Goal: Task Accomplishment & Management: Complete application form

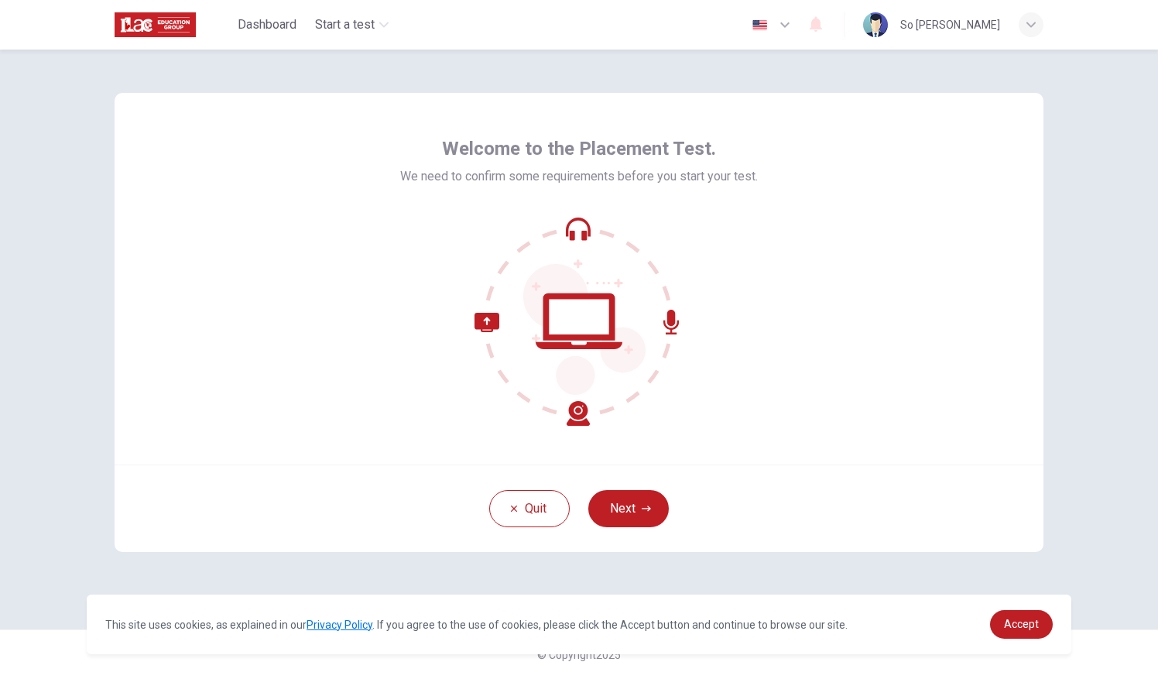
click at [791, 514] on div "Quit Next" at bounding box center [579, 507] width 929 height 87
click at [629, 503] on button "Next" at bounding box center [628, 508] width 80 height 37
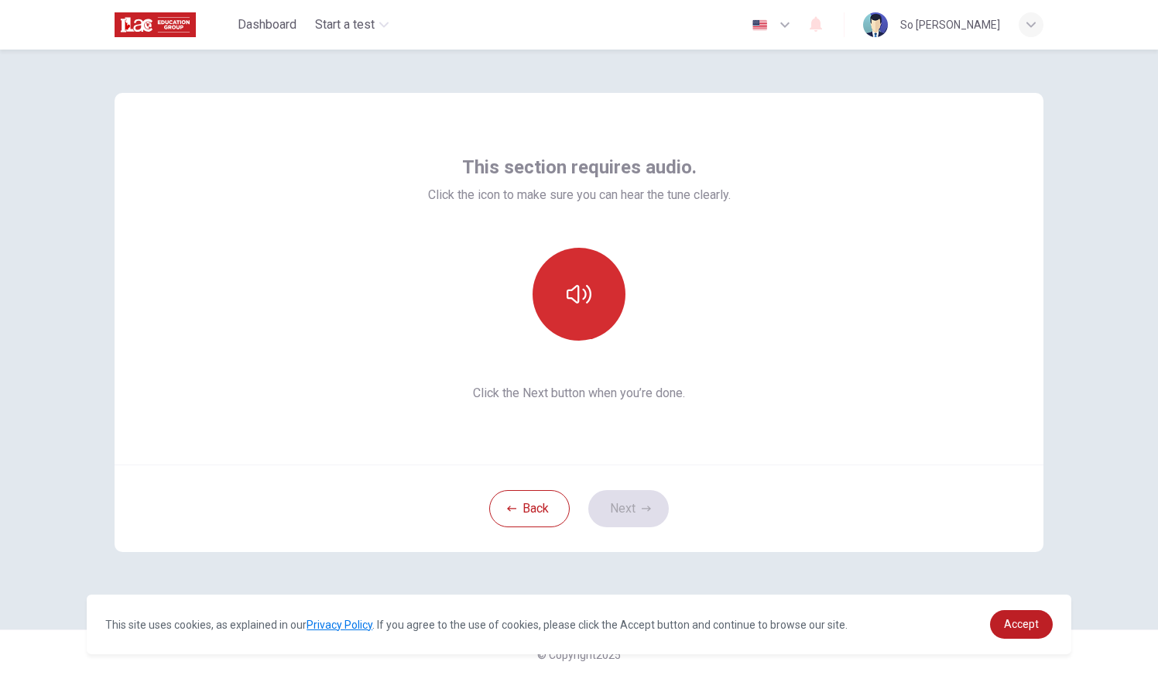
click at [588, 300] on icon "button" at bounding box center [579, 294] width 25 height 19
click at [804, 447] on div "This section requires audio. Click the icon to make sure you can hear the tune …" at bounding box center [579, 279] width 929 height 372
click at [637, 494] on button "Next" at bounding box center [628, 508] width 80 height 37
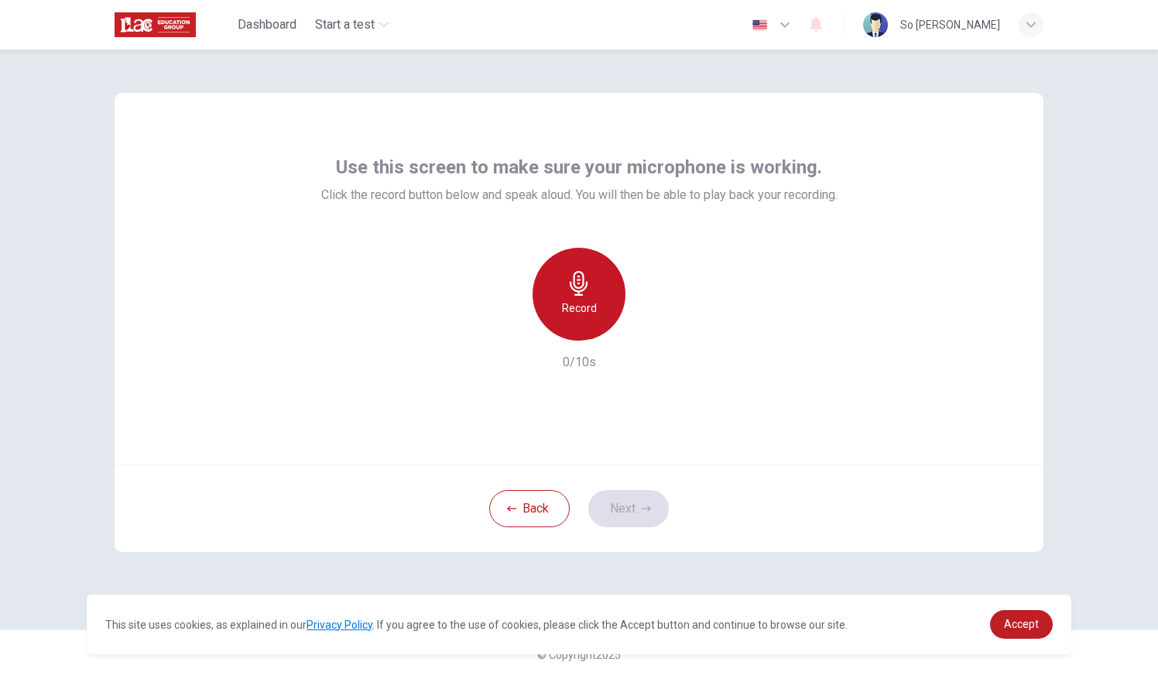
click at [586, 302] on h6 "Record" at bounding box center [579, 308] width 35 height 19
click at [586, 302] on h6 "Stop" at bounding box center [578, 308] width 23 height 19
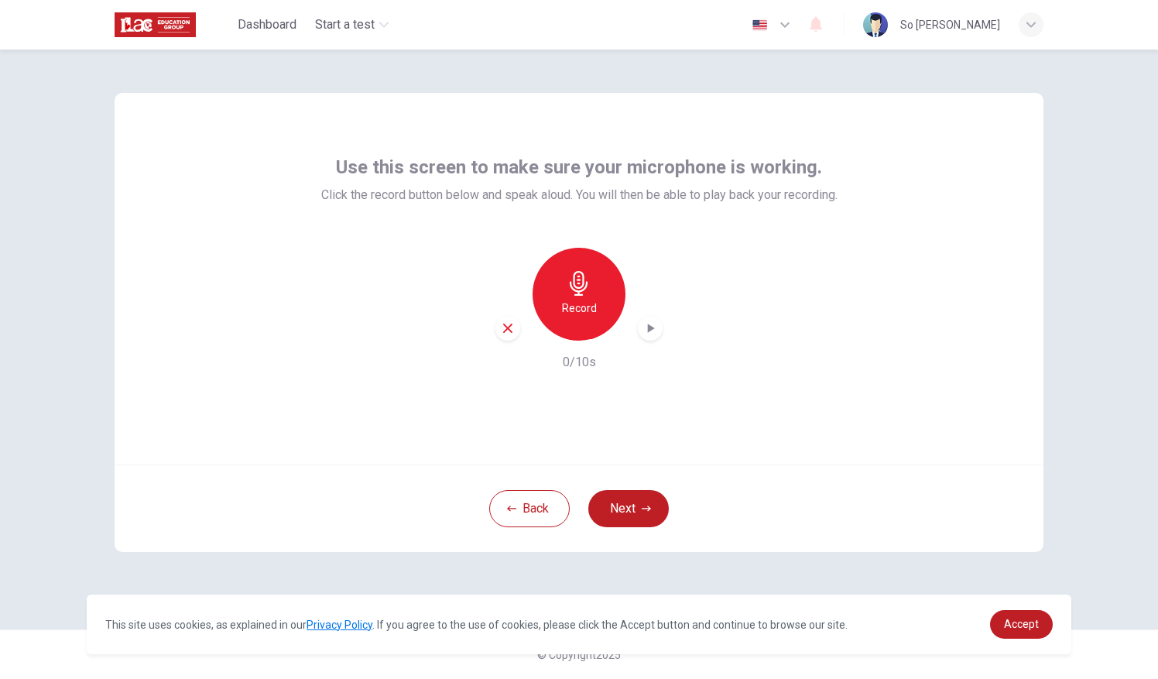
click at [649, 325] on icon "button" at bounding box center [651, 328] width 7 height 9
click at [591, 303] on h6 "Record" at bounding box center [579, 308] width 35 height 19
click at [571, 276] on icon "button" at bounding box center [579, 283] width 25 height 25
click at [646, 324] on icon "button" at bounding box center [649, 327] width 15 height 15
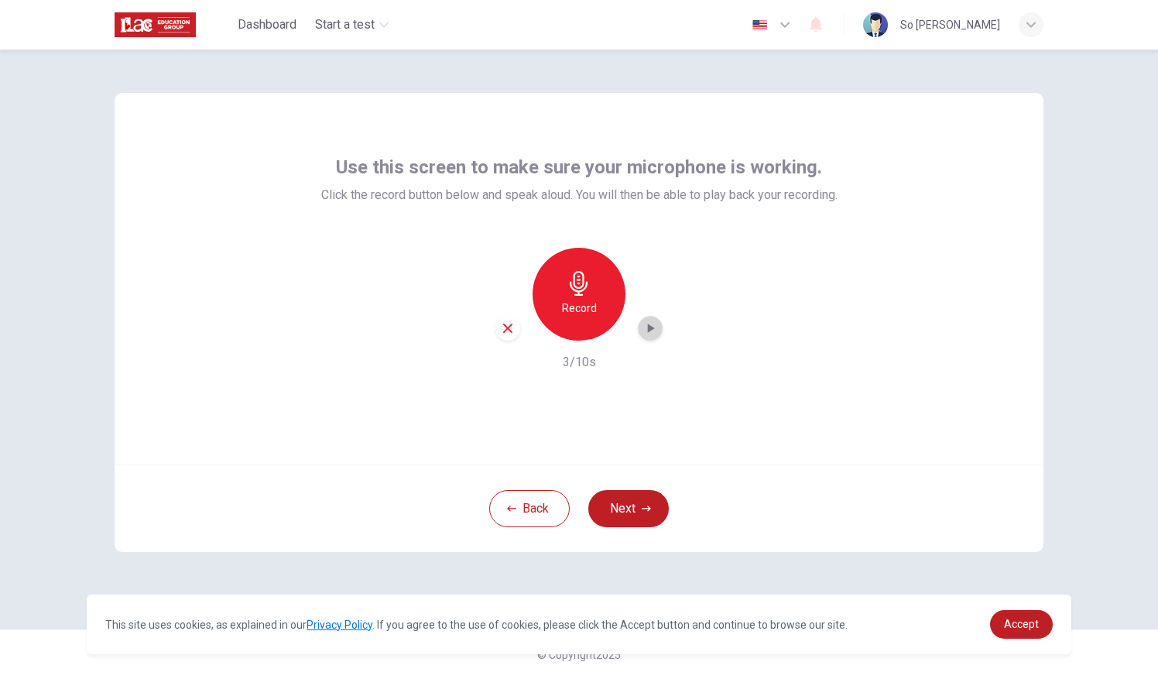
click at [646, 324] on icon "button" at bounding box center [649, 327] width 15 height 15
click at [582, 303] on h6 "Record" at bounding box center [579, 308] width 35 height 19
click at [587, 303] on h6 "Stop" at bounding box center [578, 308] width 23 height 19
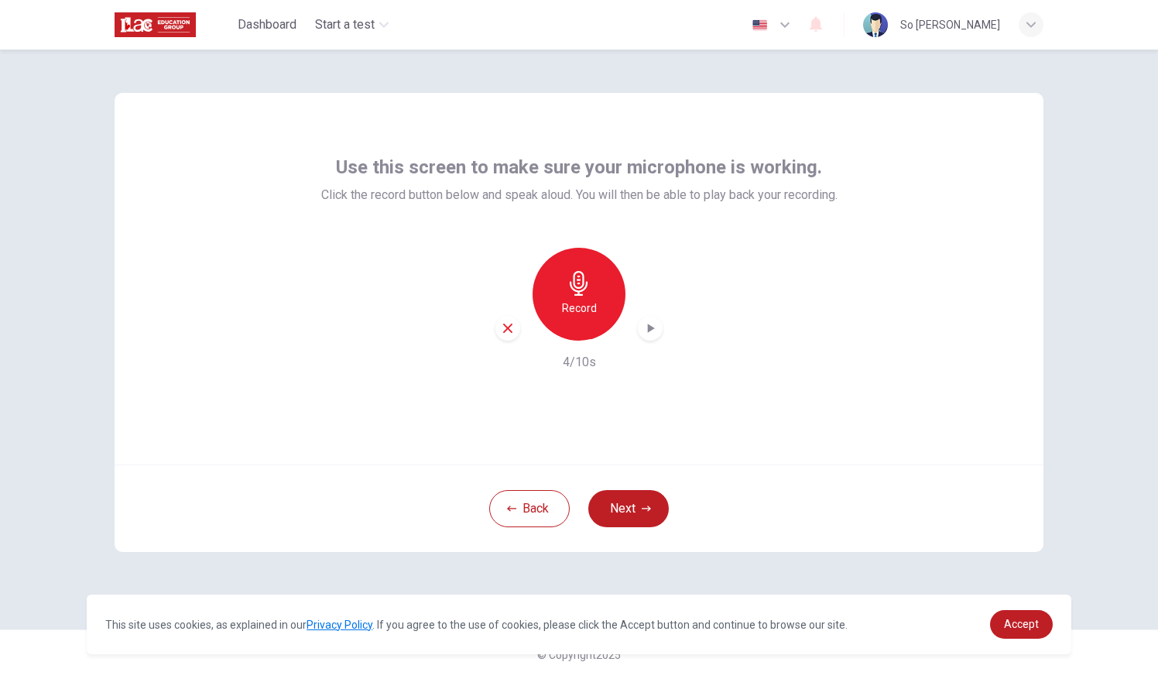
click at [655, 334] on icon "button" at bounding box center [649, 327] width 15 height 15
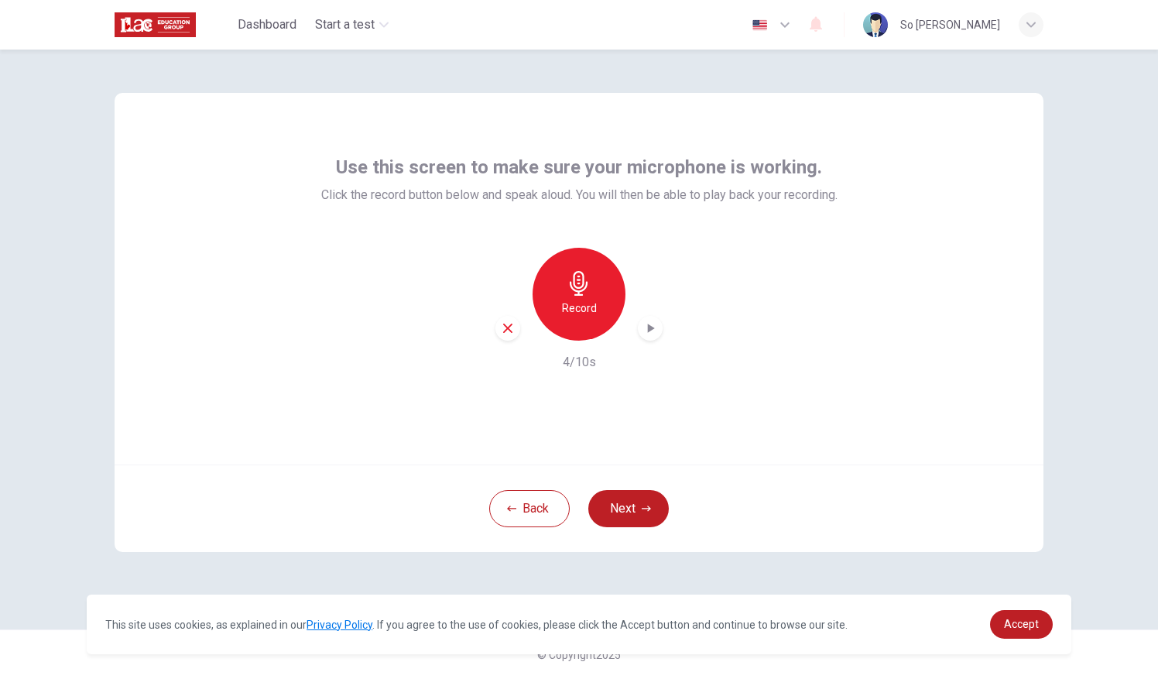
click at [509, 324] on icon "button" at bounding box center [508, 328] width 14 height 14
click at [582, 307] on h6 "Record" at bounding box center [579, 308] width 35 height 19
click at [588, 293] on icon "button" at bounding box center [579, 283] width 25 height 25
click at [654, 324] on icon "button" at bounding box center [649, 327] width 15 height 15
click at [502, 334] on icon "button" at bounding box center [508, 328] width 14 height 14
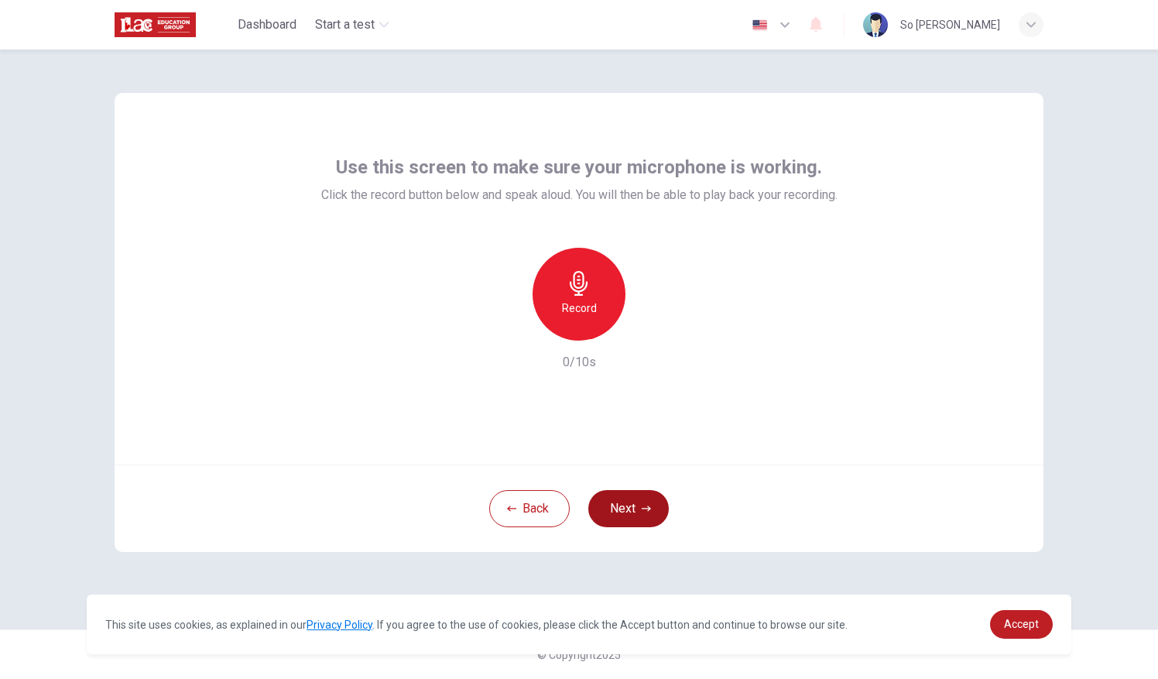
click at [633, 502] on button "Next" at bounding box center [628, 508] width 80 height 37
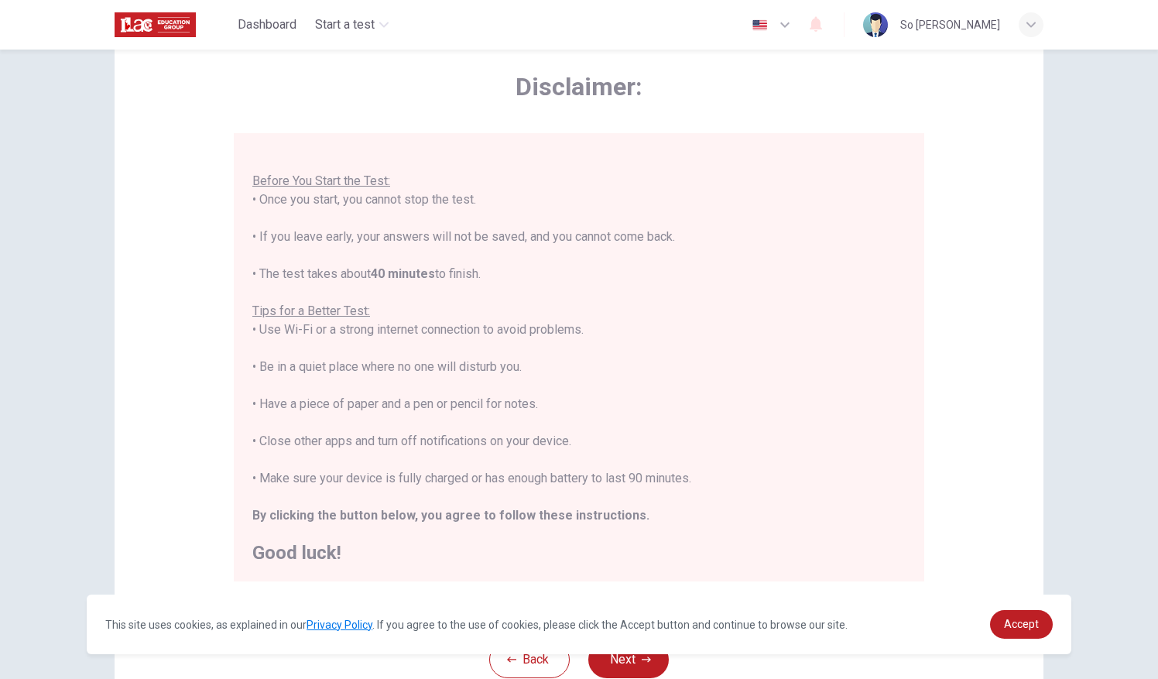
scroll to position [67, 0]
click at [1004, 621] on link "Accept" at bounding box center [1021, 624] width 63 height 29
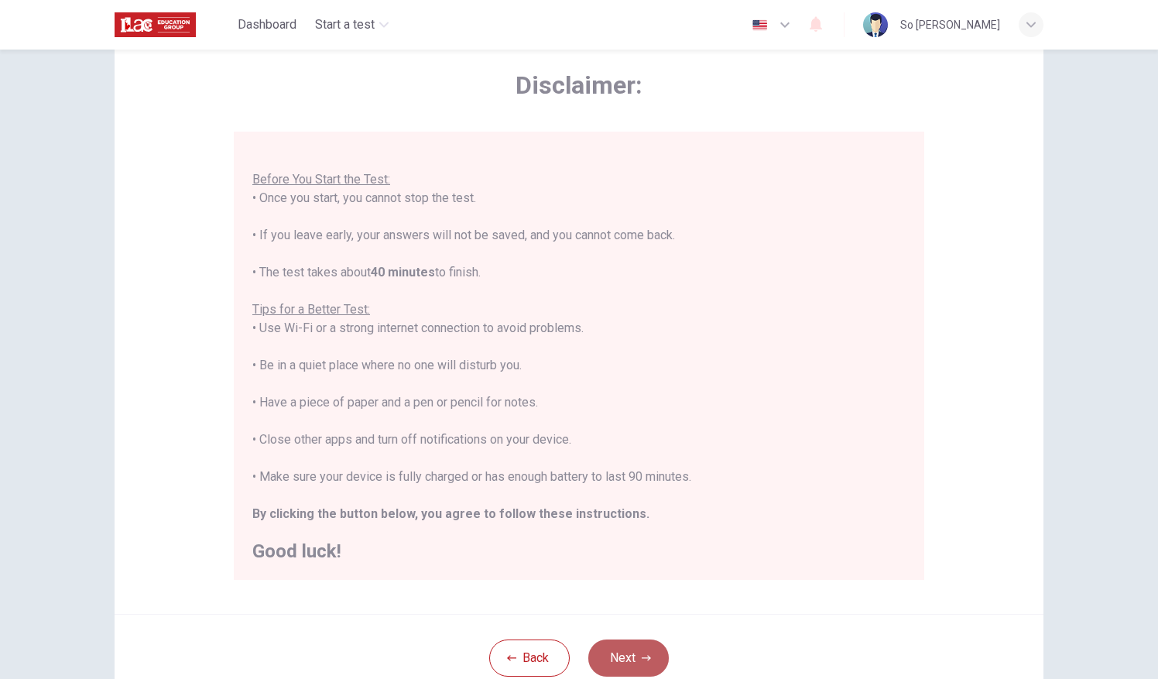
click at [626, 663] on button "Next" at bounding box center [628, 657] width 80 height 37
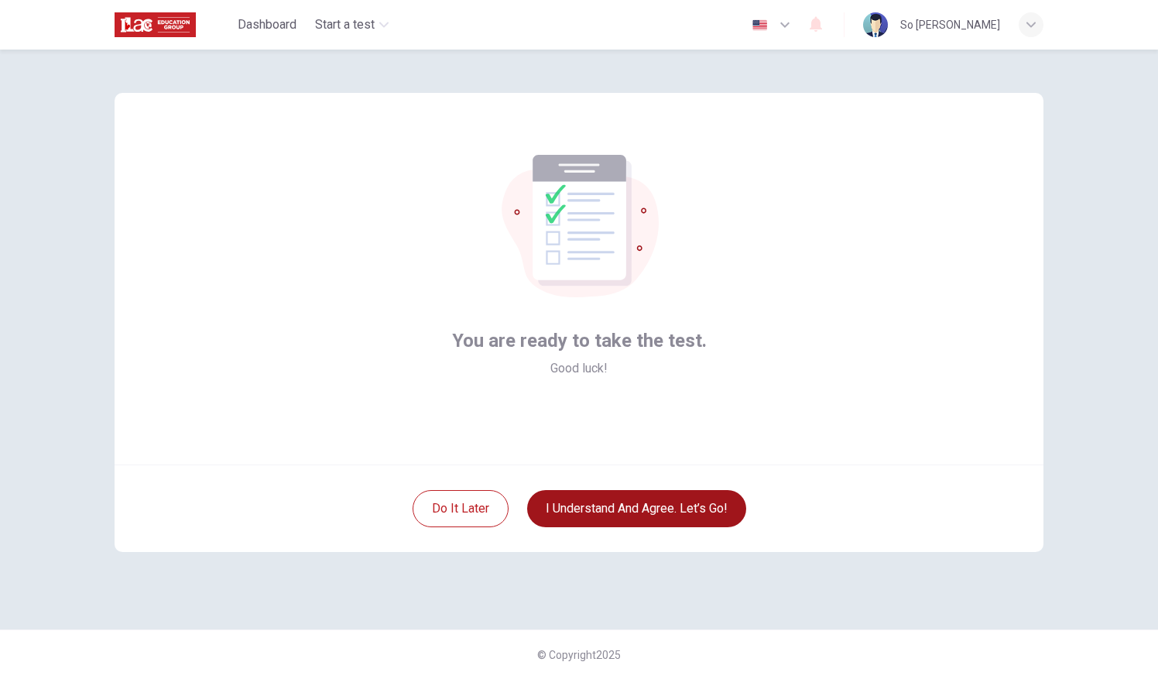
scroll to position [0, 0]
click at [599, 515] on button "I understand and agree. Let’s go!" at bounding box center [636, 508] width 219 height 37
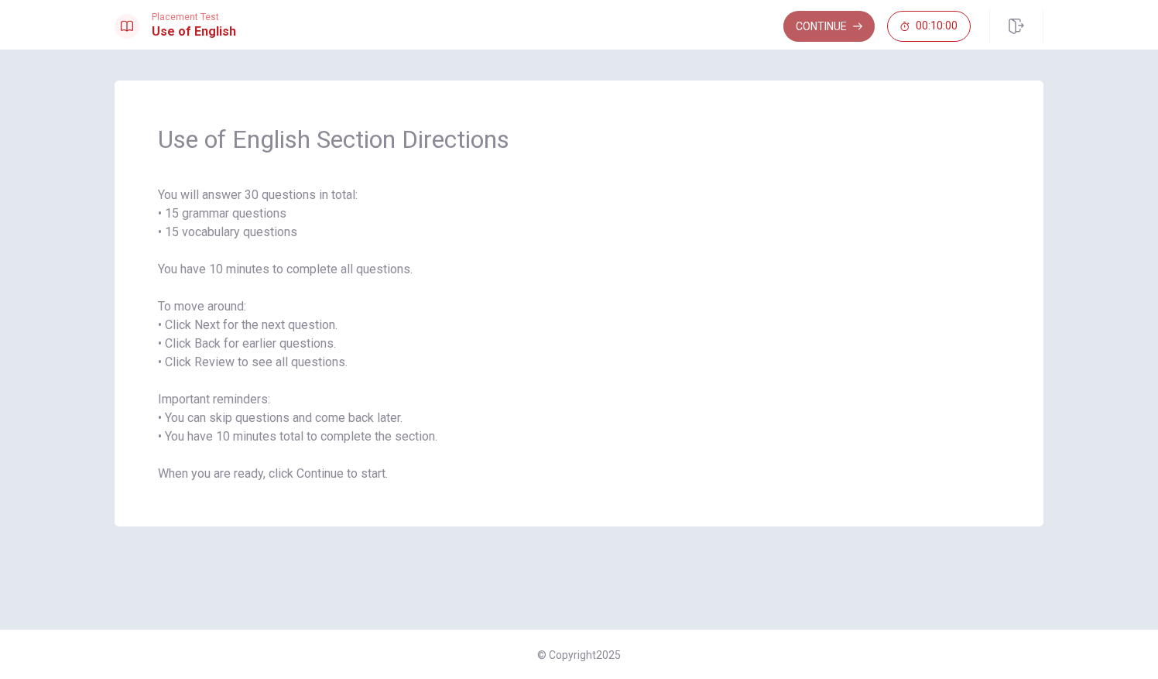
click at [839, 26] on button "Continue" at bounding box center [828, 26] width 91 height 31
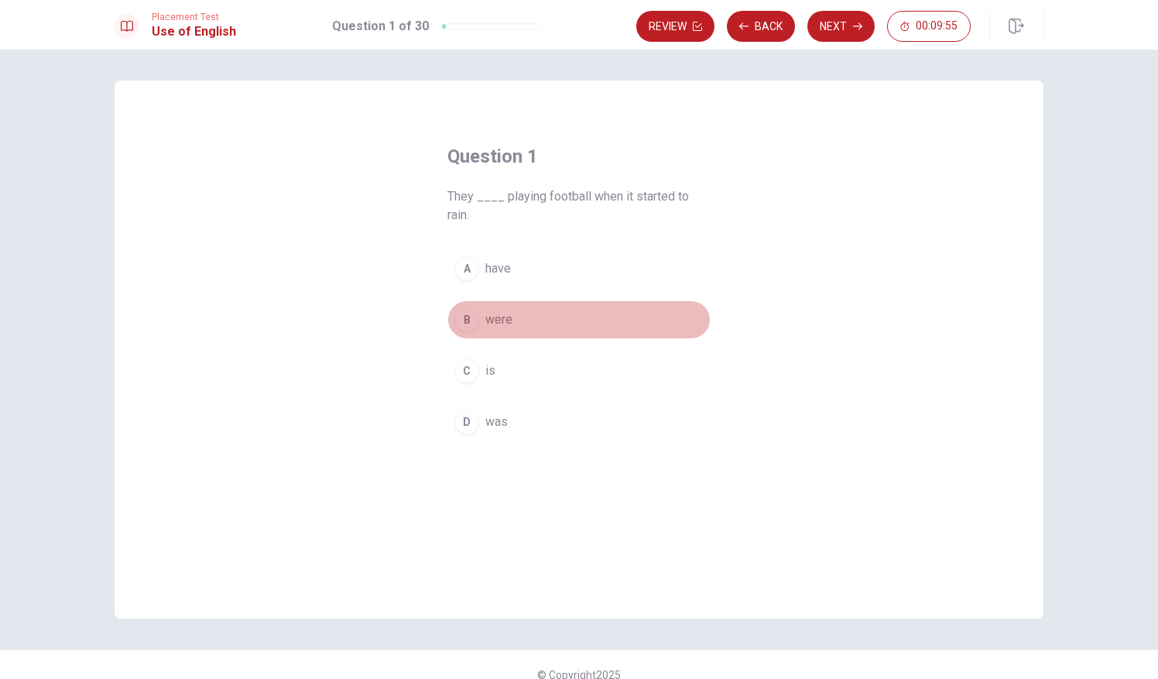
click at [464, 315] on div "B" at bounding box center [466, 319] width 25 height 25
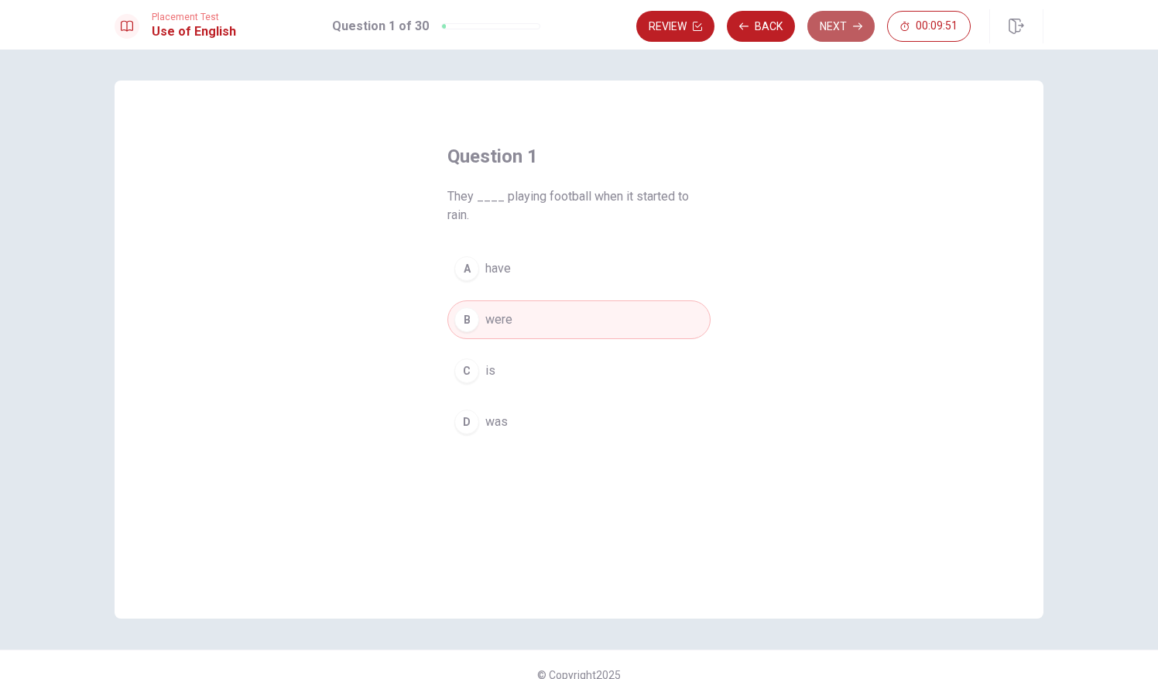
click at [847, 28] on button "Next" at bounding box center [840, 26] width 67 height 31
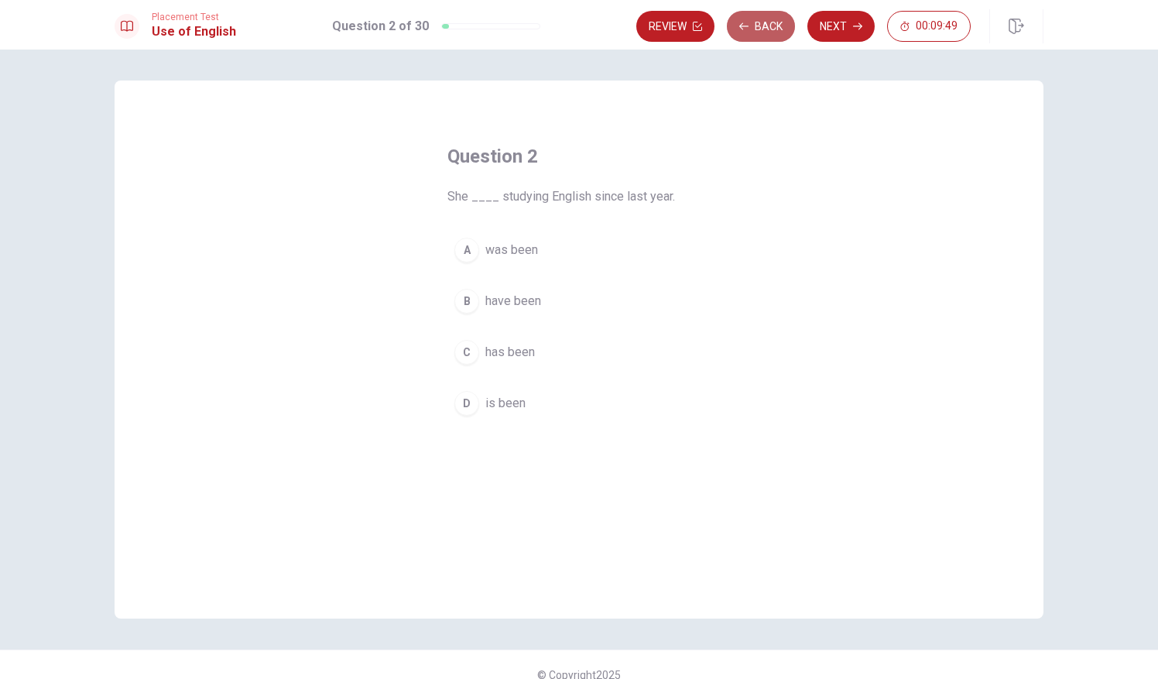
click at [771, 18] on button "Back" at bounding box center [761, 26] width 68 height 31
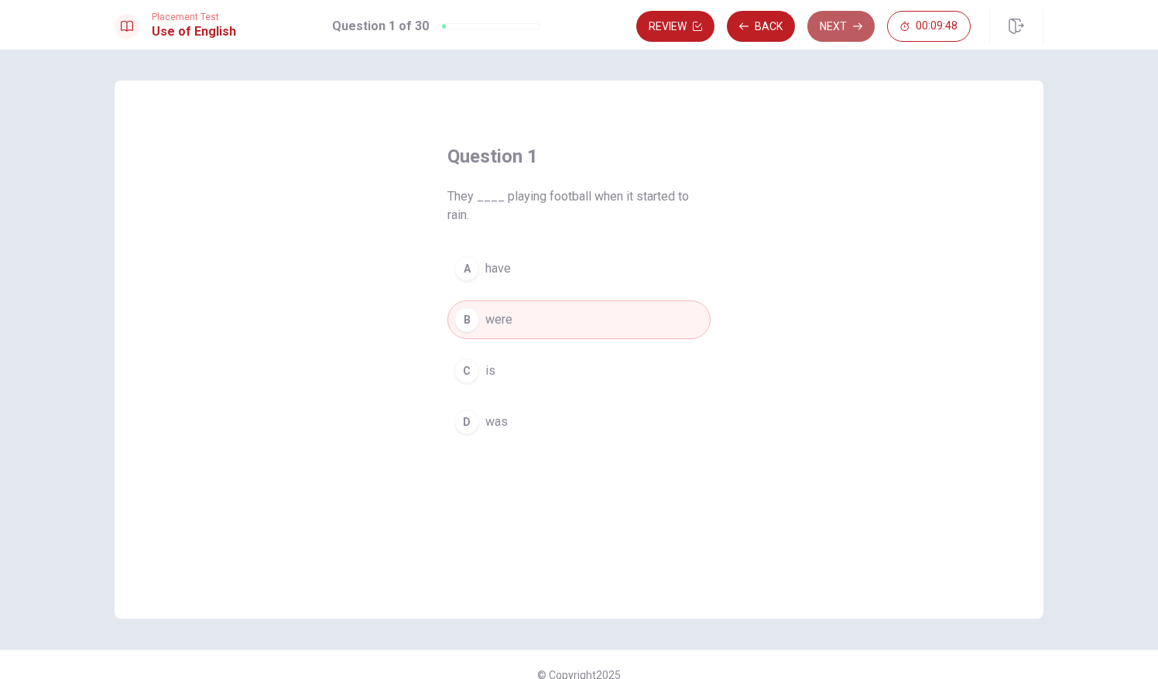
click at [845, 22] on button "Next" at bounding box center [840, 26] width 67 height 31
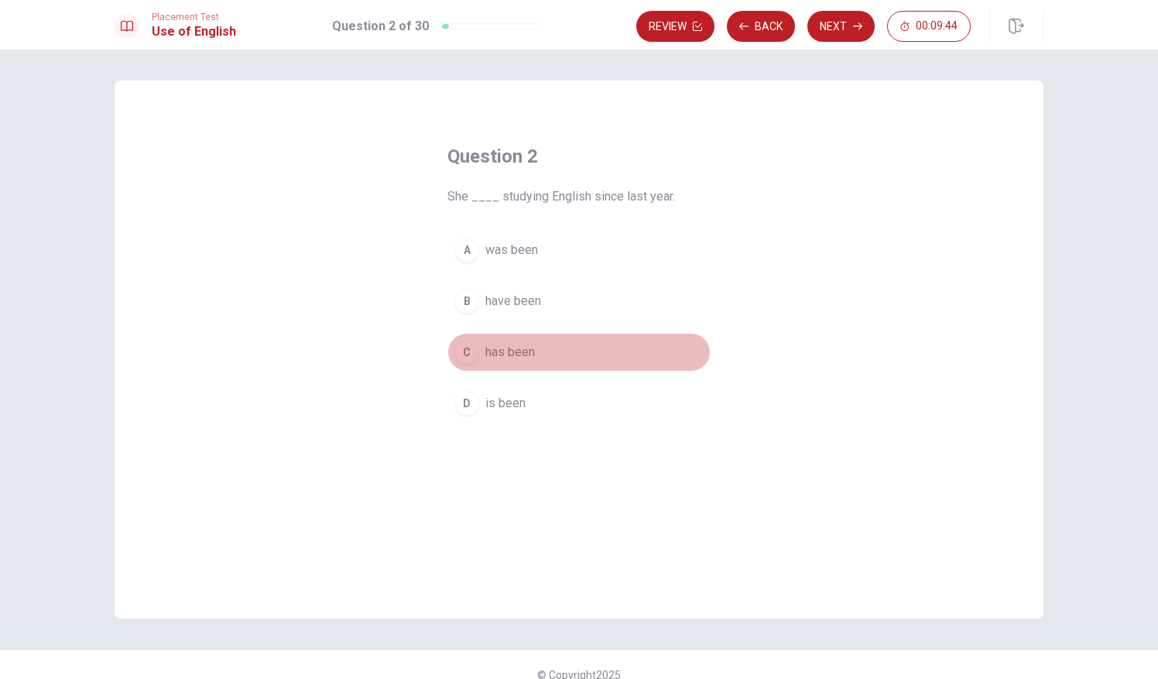
click at [495, 350] on span "has been" at bounding box center [510, 352] width 50 height 19
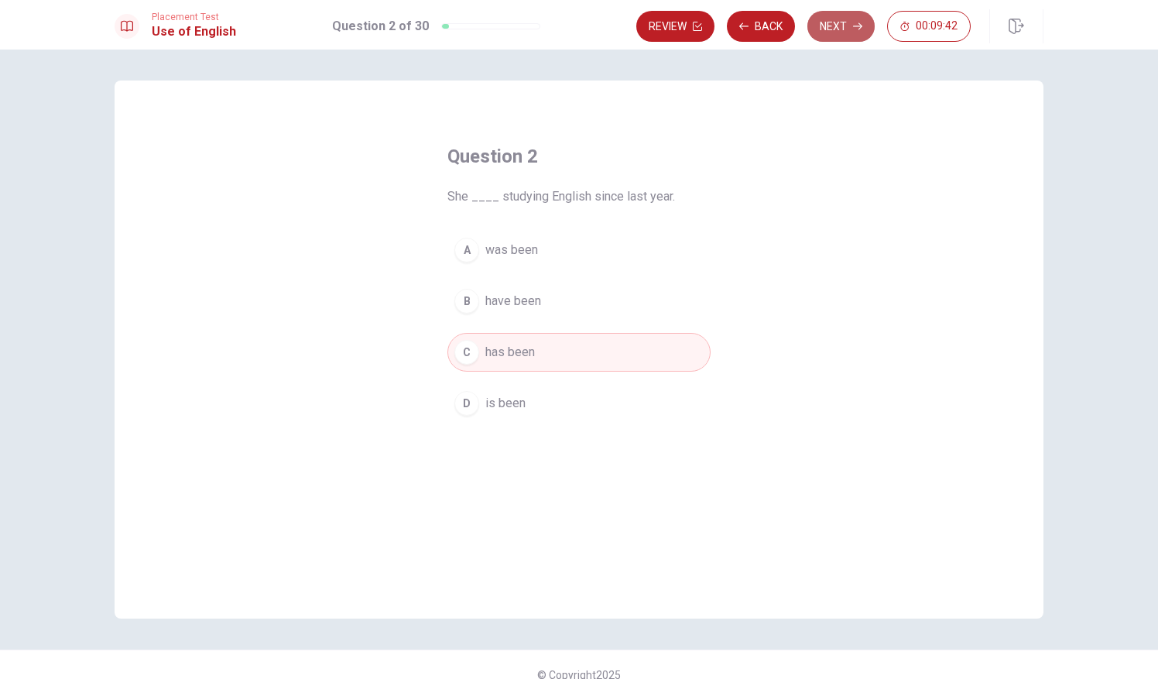
click at [832, 25] on button "Next" at bounding box center [840, 26] width 67 height 31
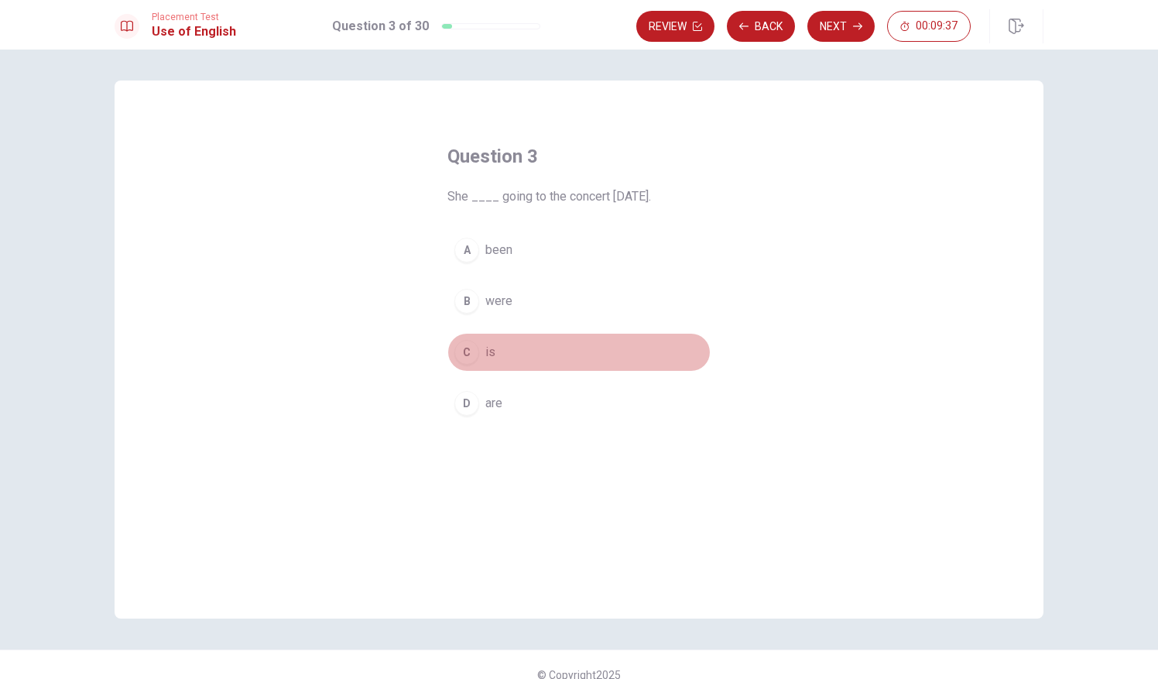
click at [485, 355] on span "is" at bounding box center [490, 352] width 10 height 19
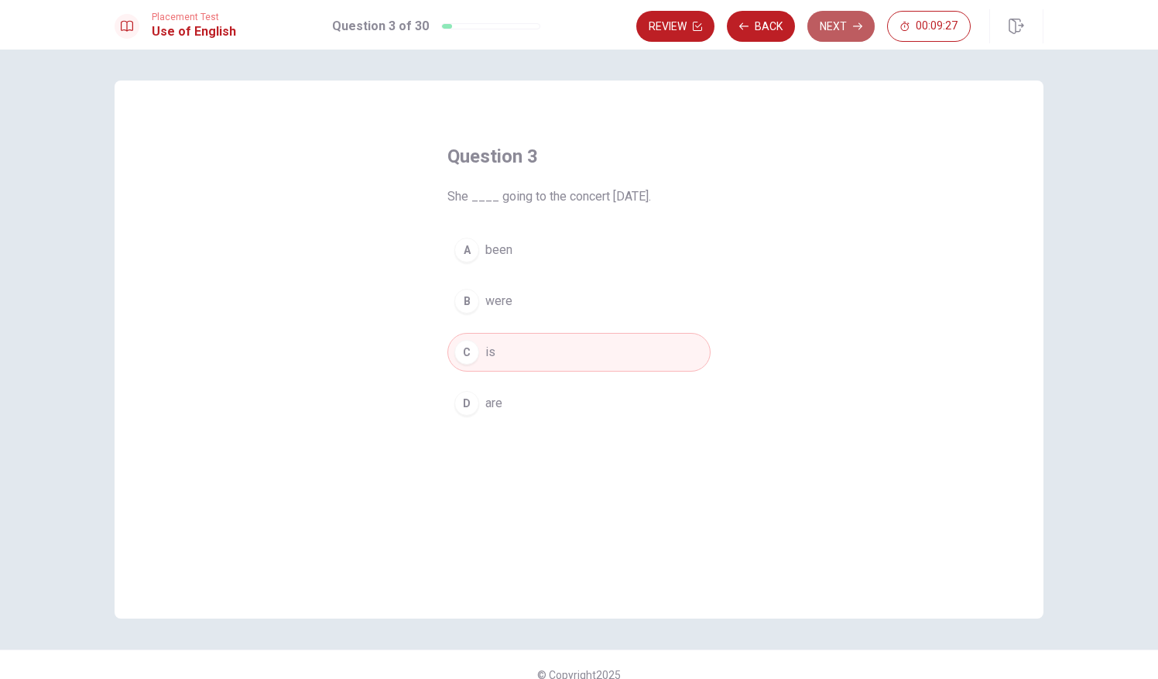
click at [836, 28] on button "Next" at bounding box center [840, 26] width 67 height 31
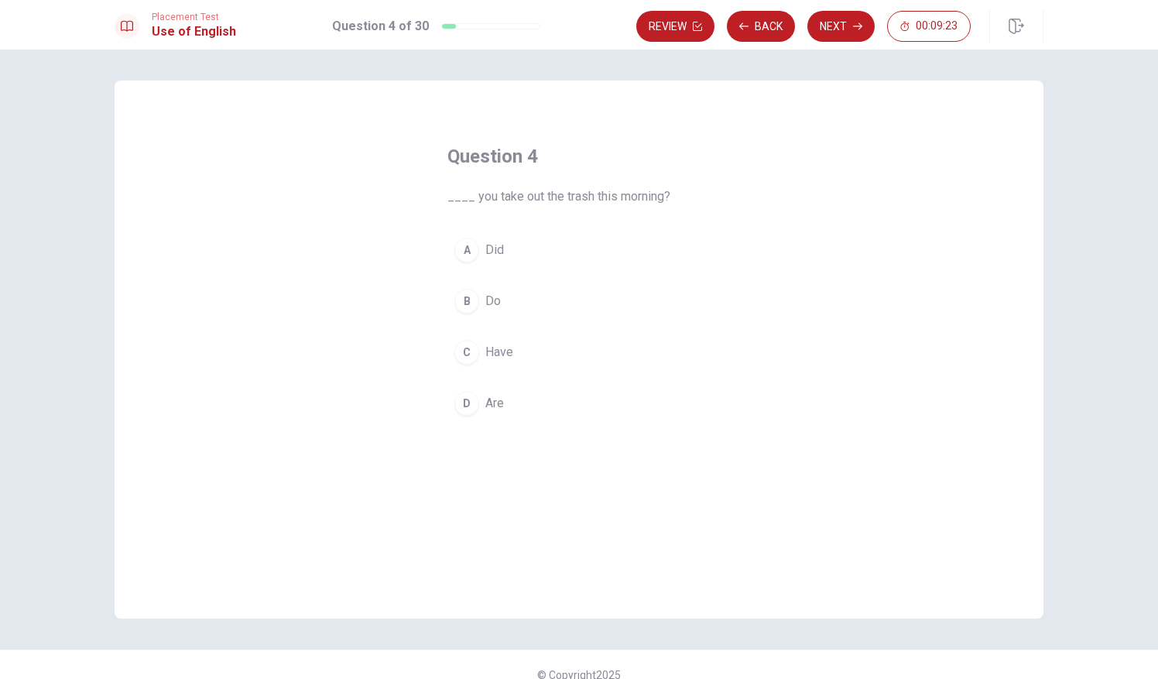
click at [501, 254] on button "A Did" at bounding box center [578, 250] width 263 height 39
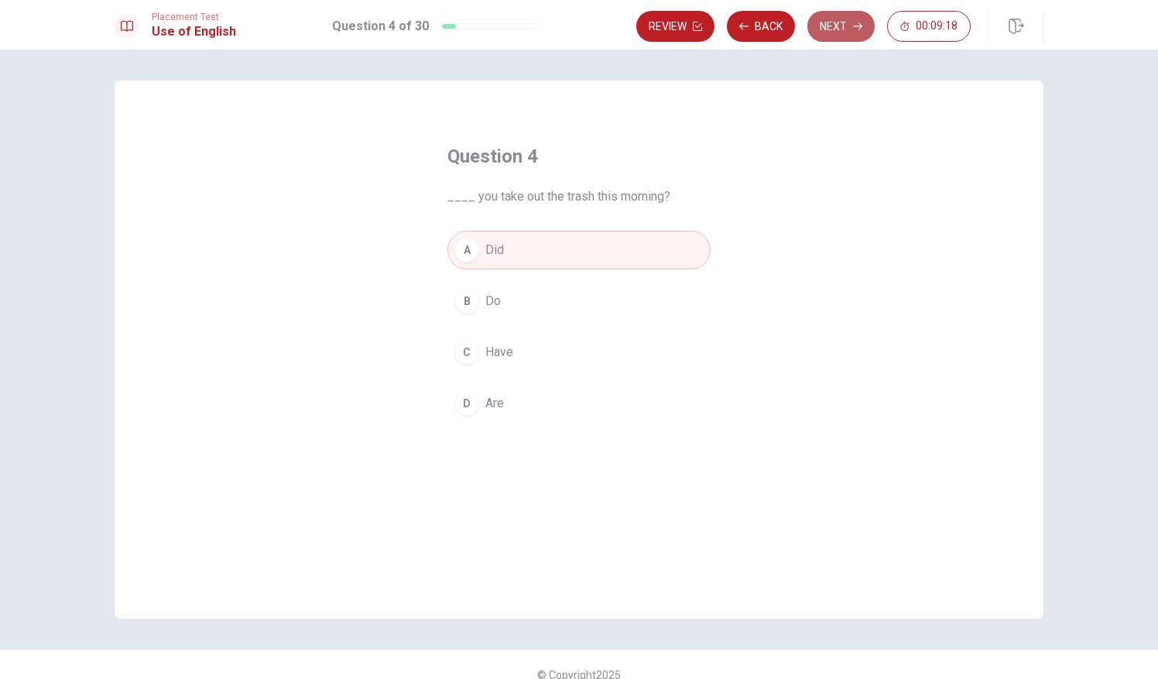
click at [845, 22] on button "Next" at bounding box center [840, 26] width 67 height 31
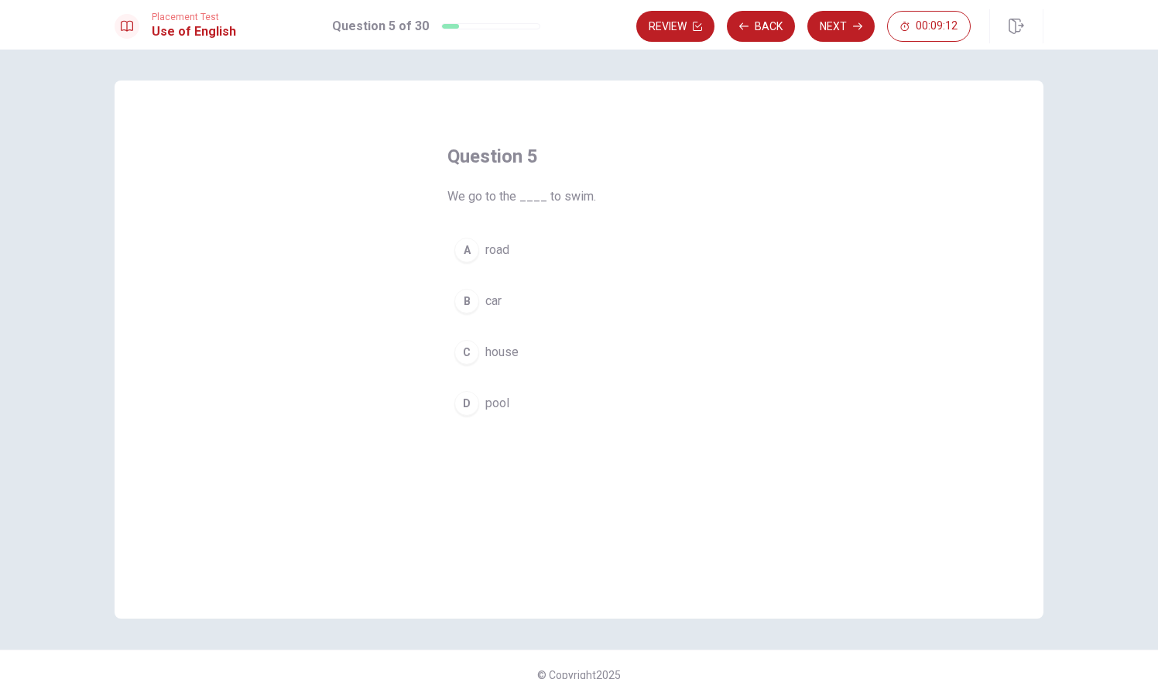
click at [490, 400] on span "pool" at bounding box center [497, 403] width 24 height 19
click at [831, 34] on button "Next" at bounding box center [840, 26] width 67 height 31
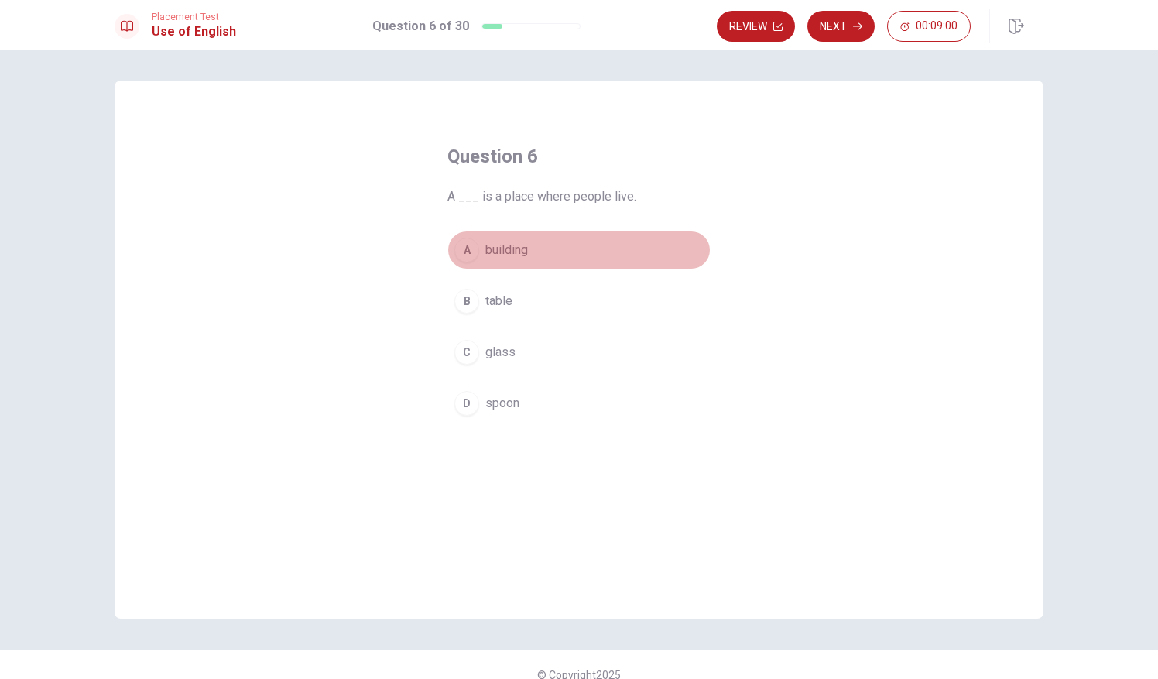
click at [513, 254] on span "building" at bounding box center [506, 250] width 43 height 19
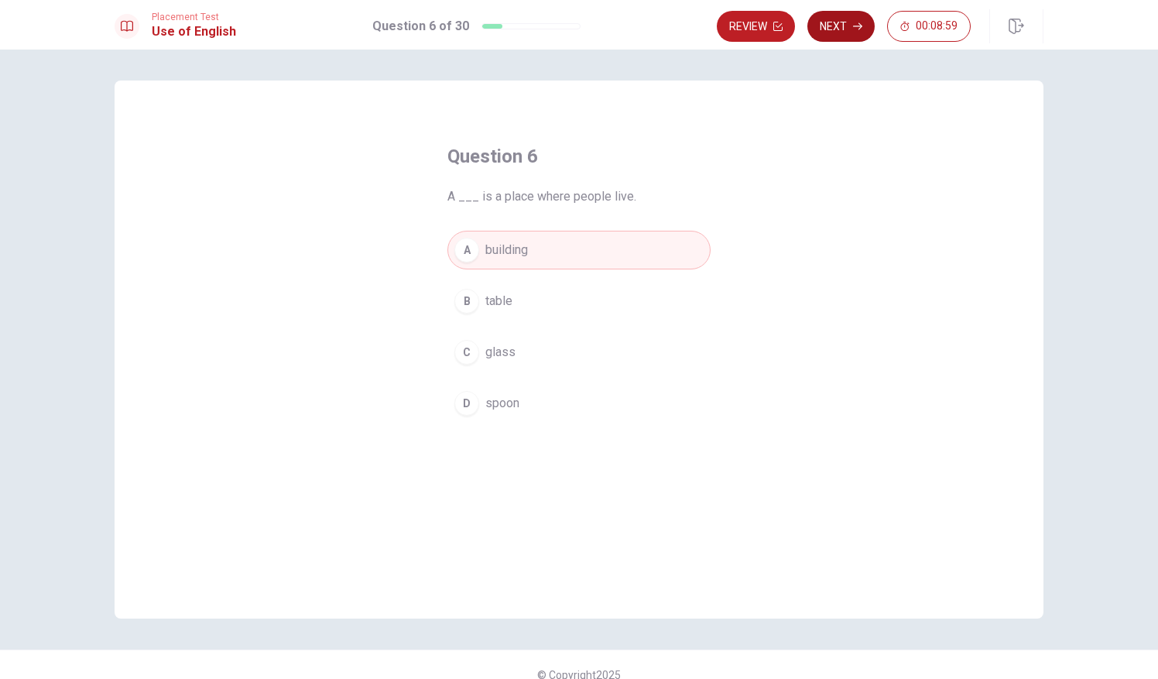
click at [830, 14] on button "Next" at bounding box center [840, 26] width 67 height 31
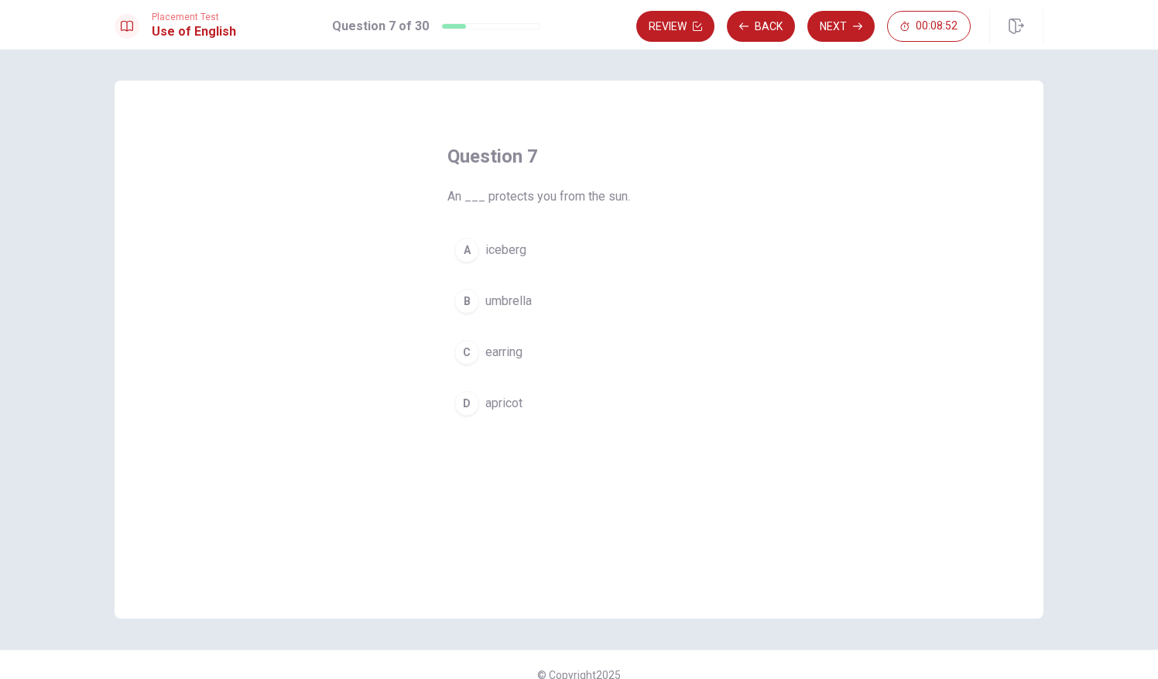
click at [514, 292] on span "umbrella" at bounding box center [508, 301] width 46 height 19
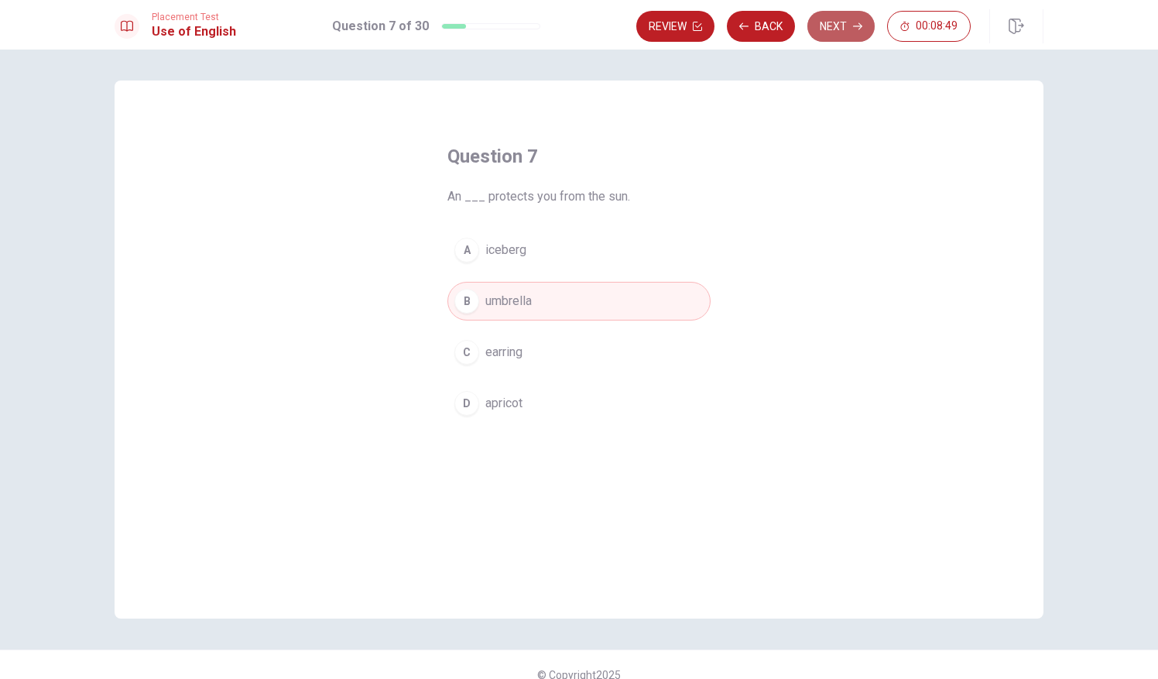
click at [847, 19] on button "Next" at bounding box center [840, 26] width 67 height 31
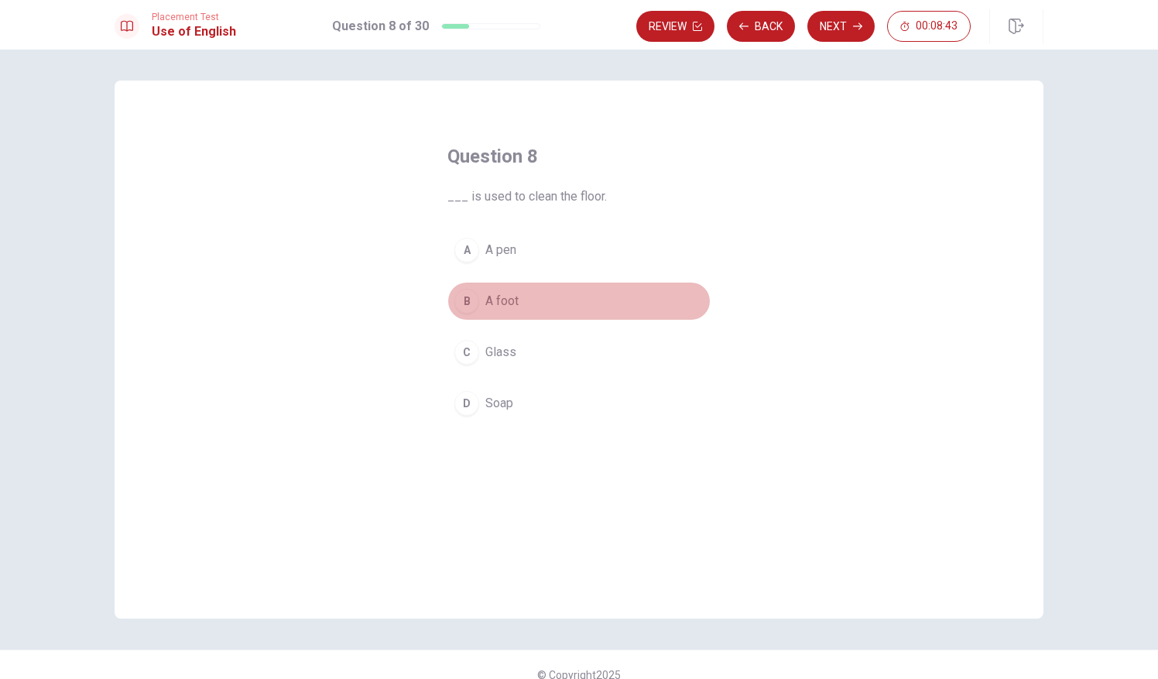
click at [494, 307] on span "A foot" at bounding box center [501, 301] width 33 height 19
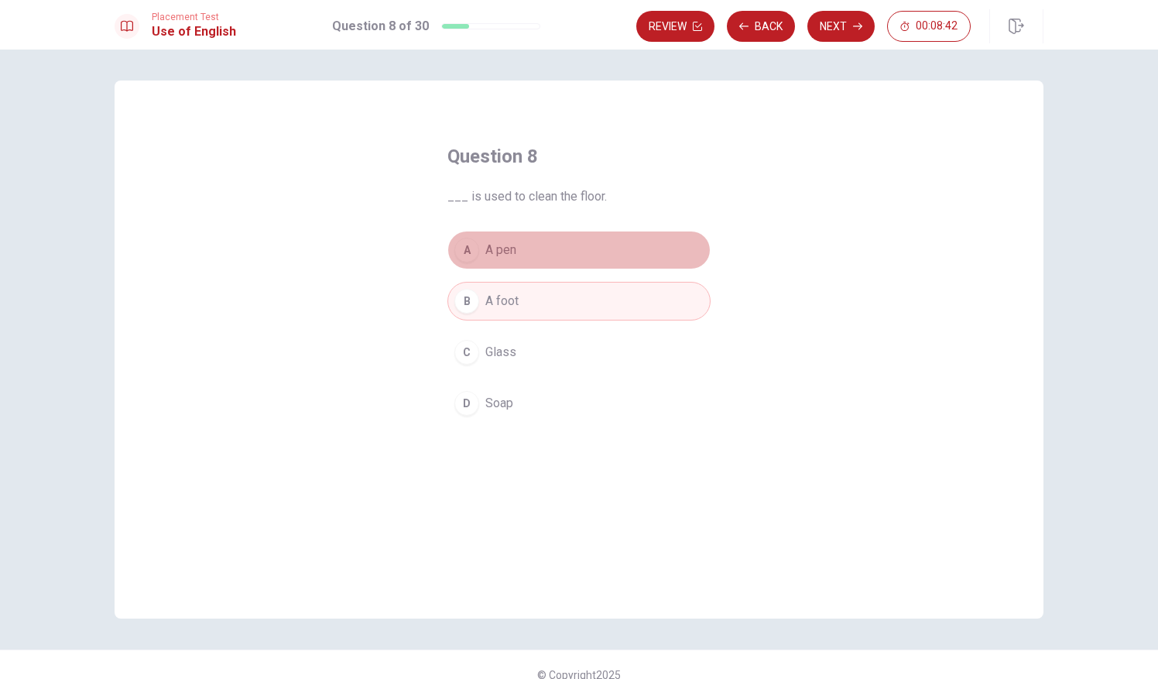
click at [494, 255] on span "A pen" at bounding box center [500, 250] width 31 height 19
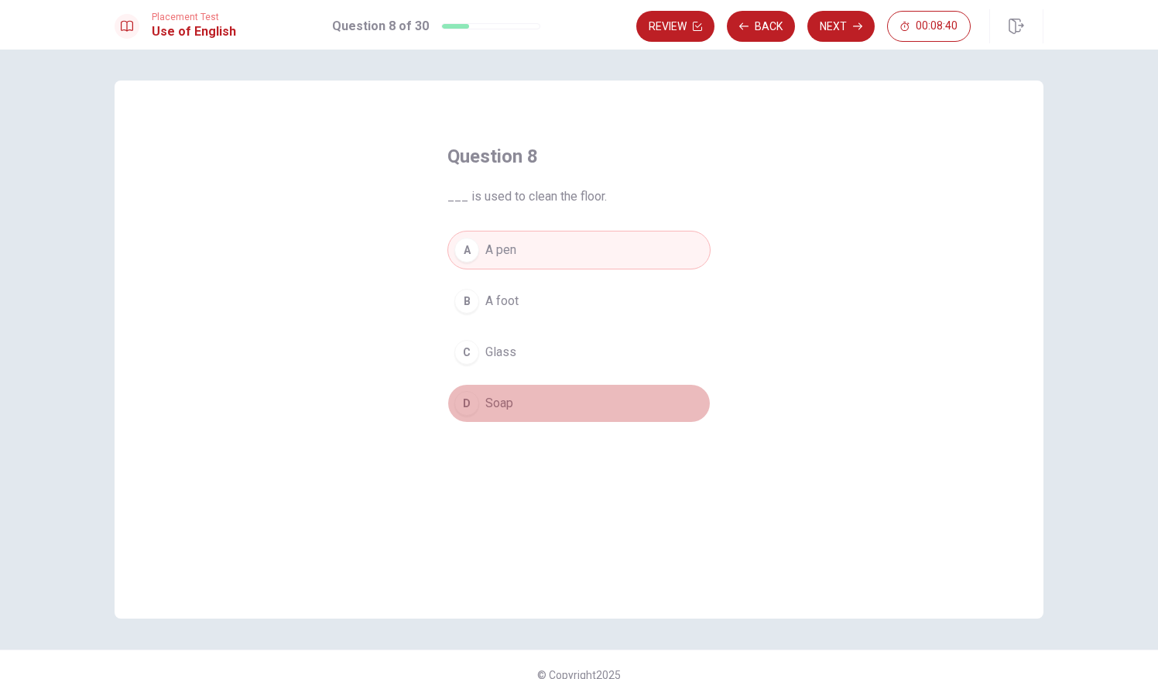
click at [523, 413] on button "D Soap" at bounding box center [578, 403] width 263 height 39
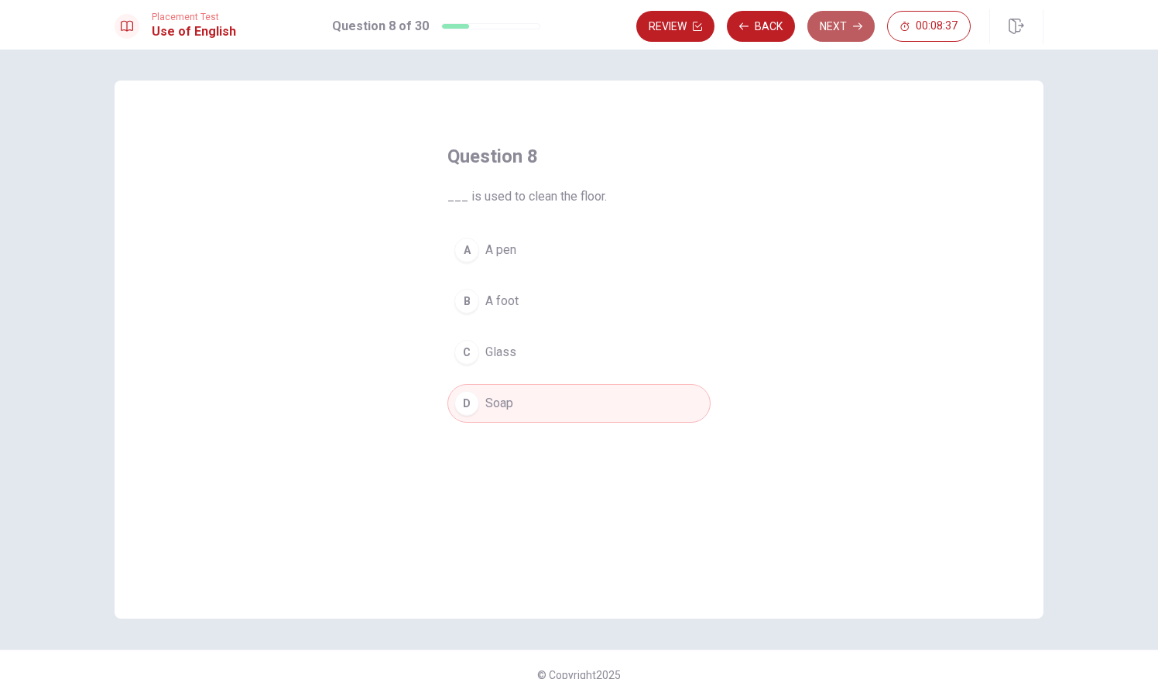
click at [855, 19] on button "Next" at bounding box center [840, 26] width 67 height 31
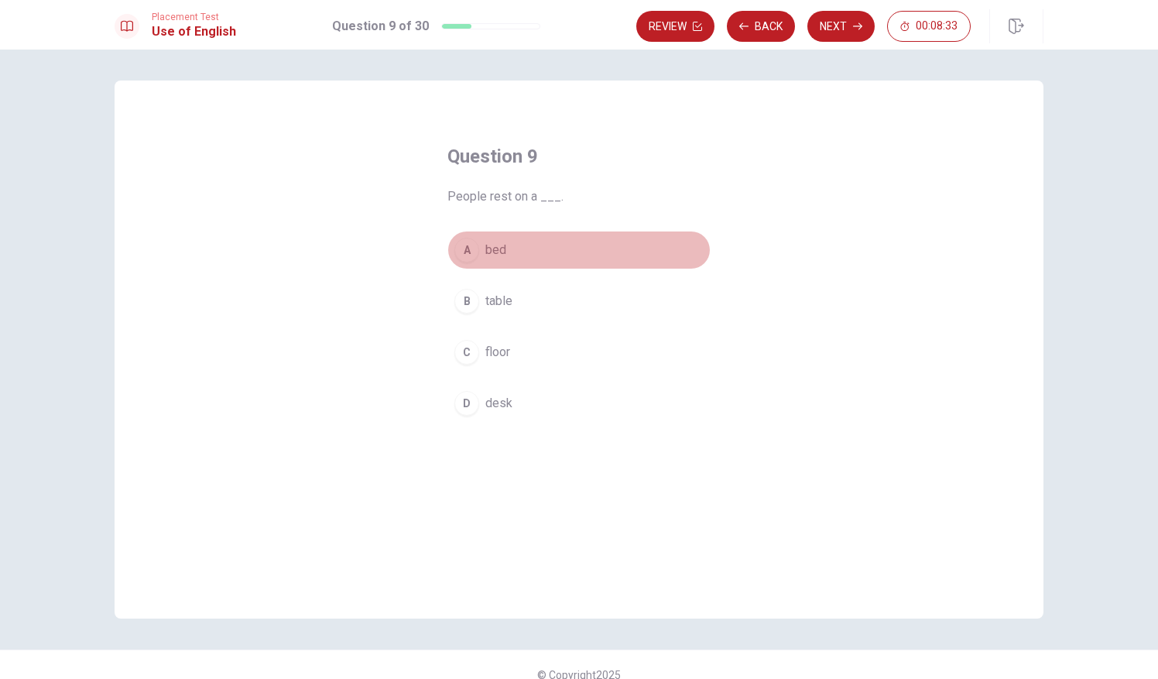
click at [491, 241] on span "bed" at bounding box center [495, 250] width 21 height 19
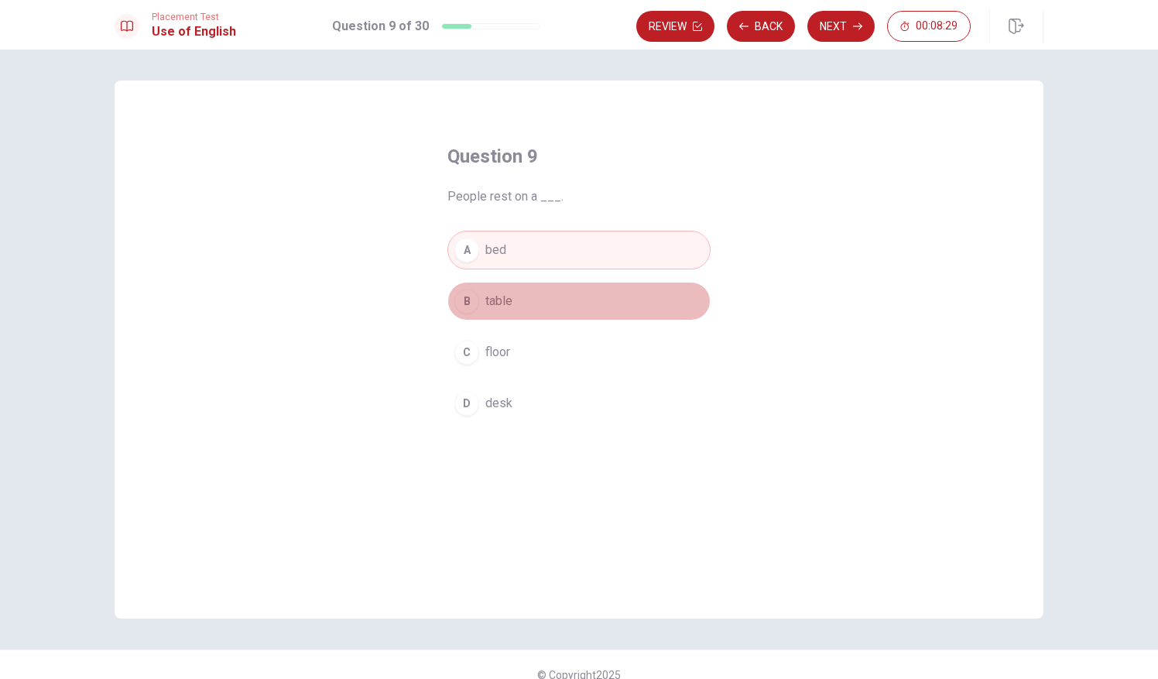
click at [489, 303] on span "table" at bounding box center [498, 301] width 27 height 19
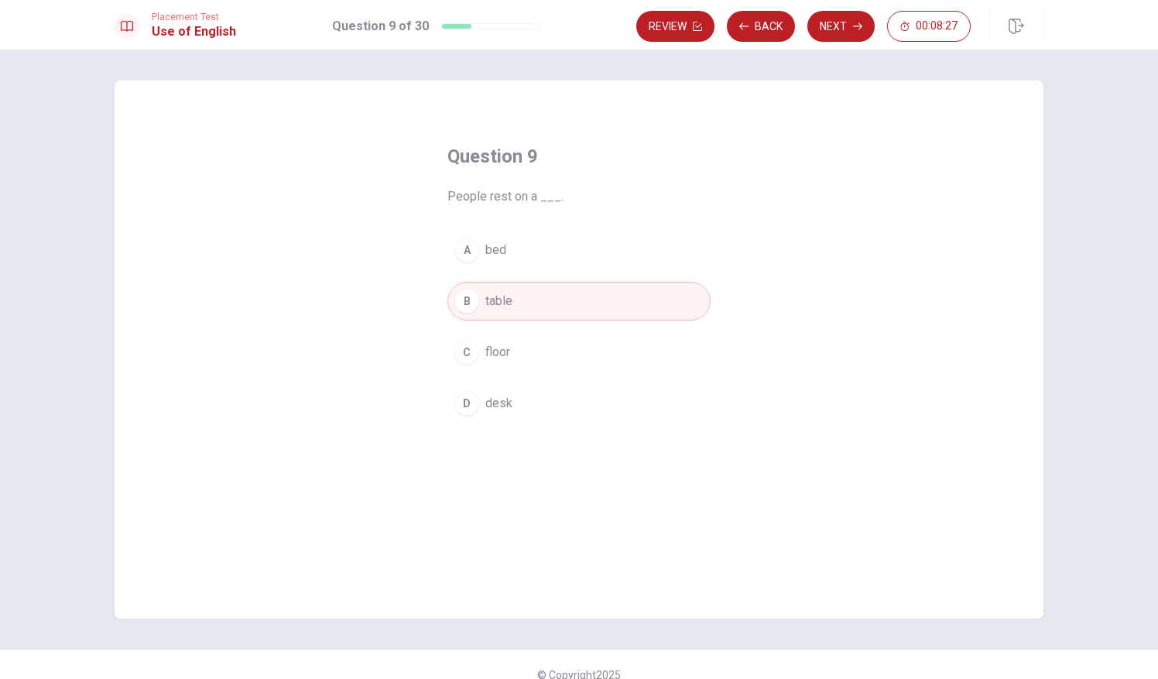
click at [492, 404] on span "desk" at bounding box center [498, 403] width 27 height 19
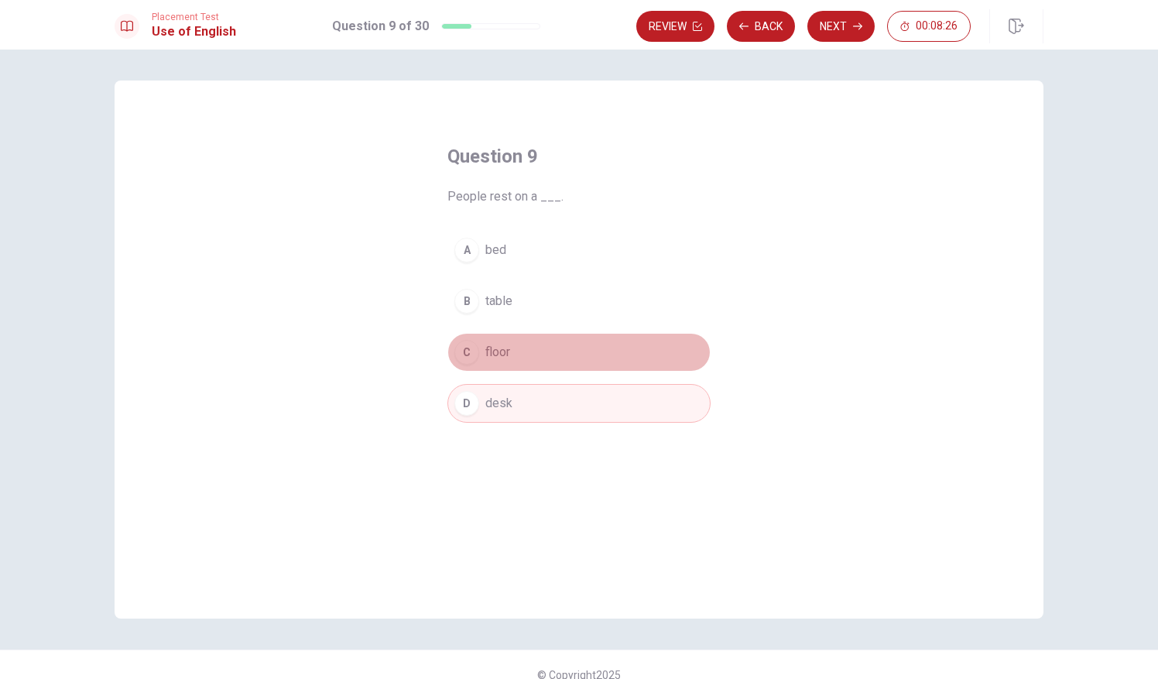
click at [496, 350] on span "floor" at bounding box center [497, 352] width 25 height 19
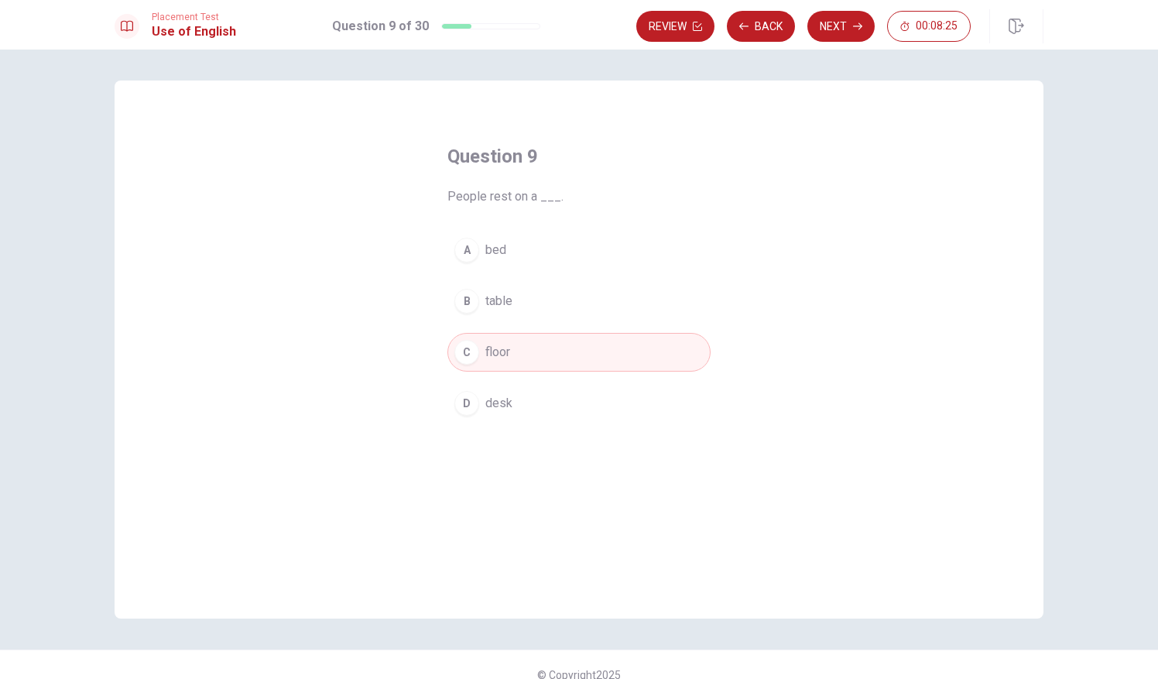
click at [502, 320] on div "A bed B table C floor D desk" at bounding box center [578, 327] width 263 height 192
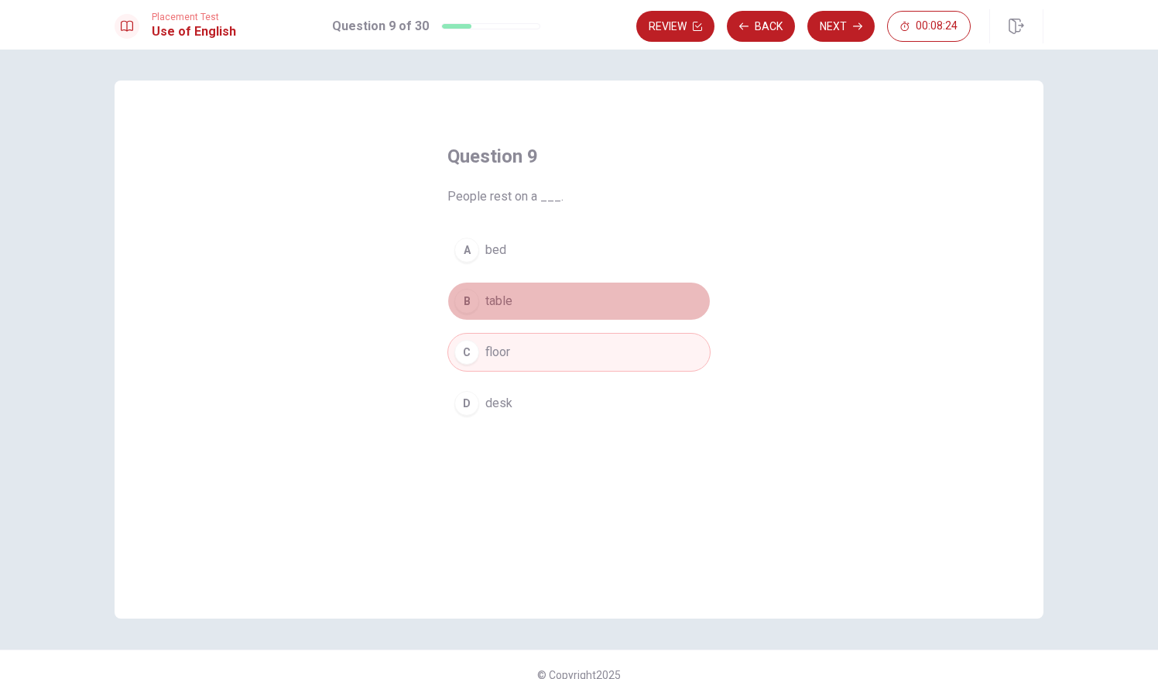
click at [502, 310] on button "B table" at bounding box center [578, 301] width 263 height 39
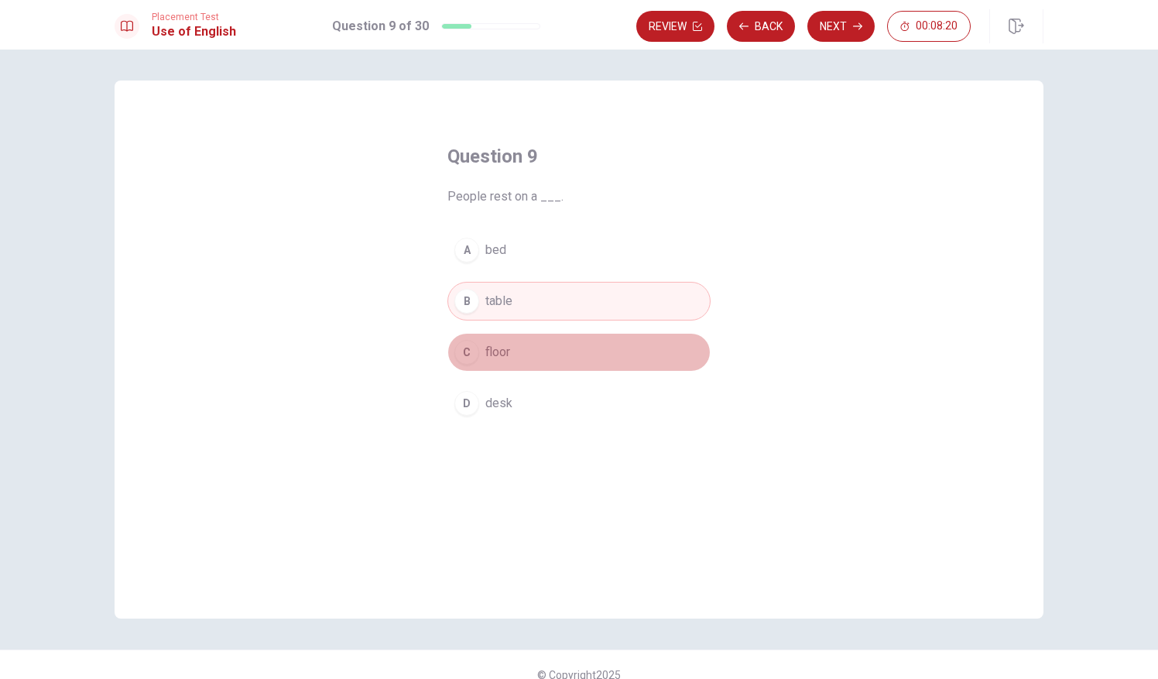
click at [492, 351] on span "floor" at bounding box center [497, 352] width 25 height 19
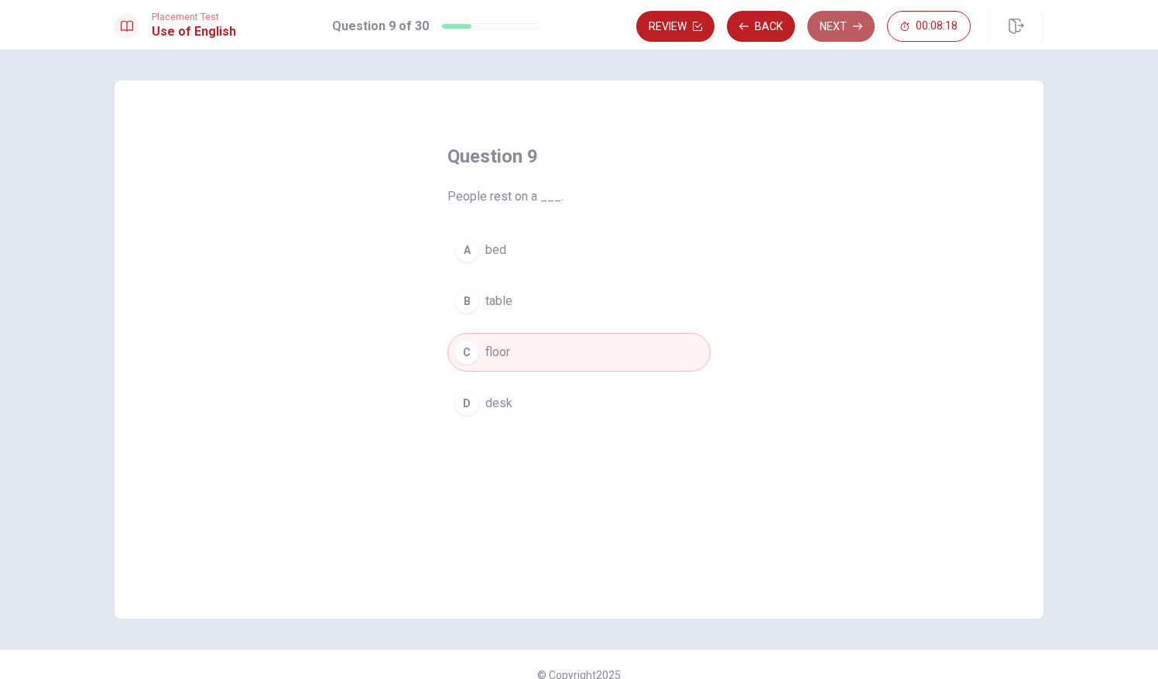
click at [832, 29] on button "Next" at bounding box center [840, 26] width 67 height 31
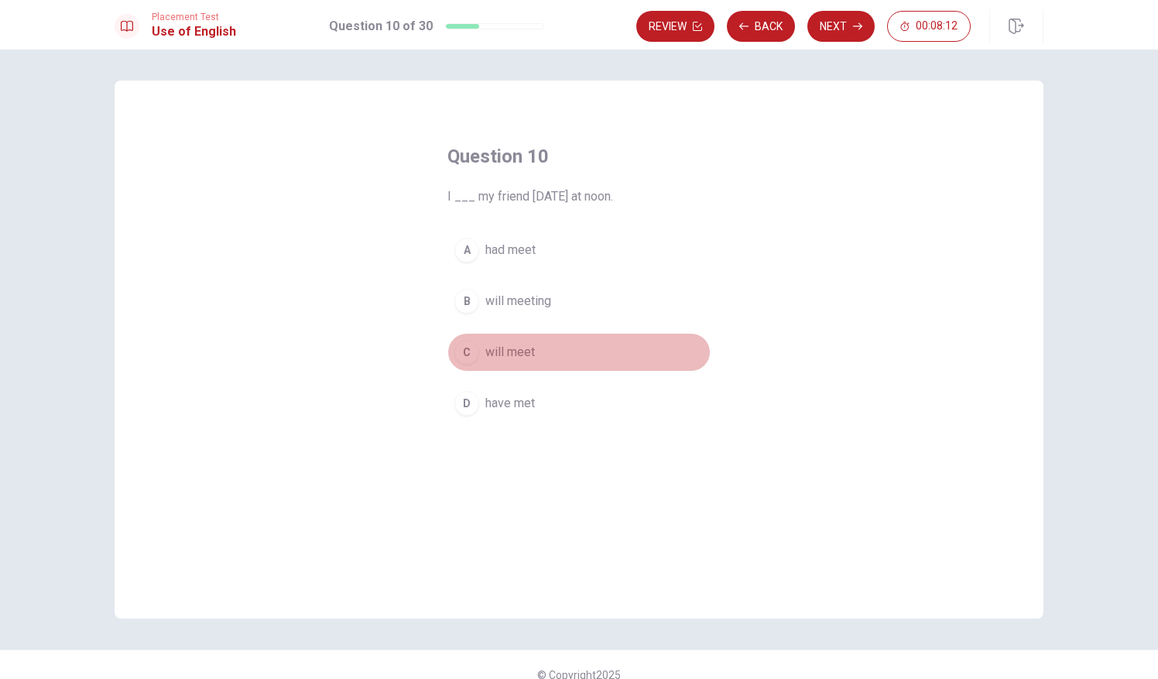
click at [509, 344] on span "will meet" at bounding box center [510, 352] width 50 height 19
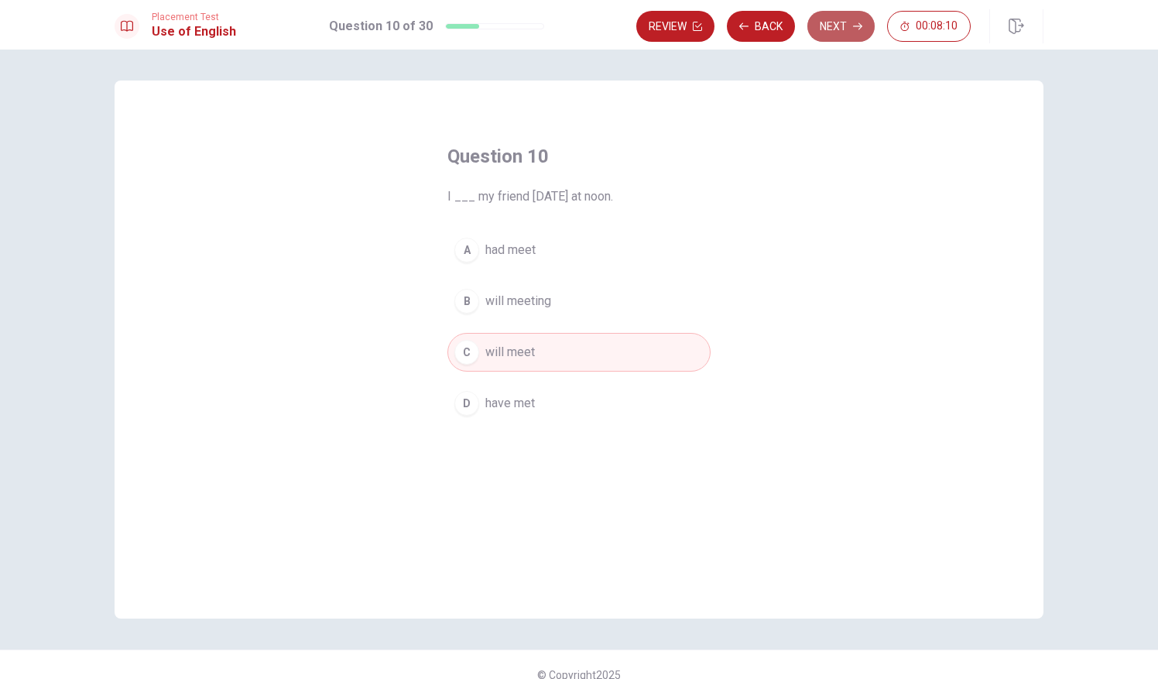
click at [861, 20] on button "Next" at bounding box center [840, 26] width 67 height 31
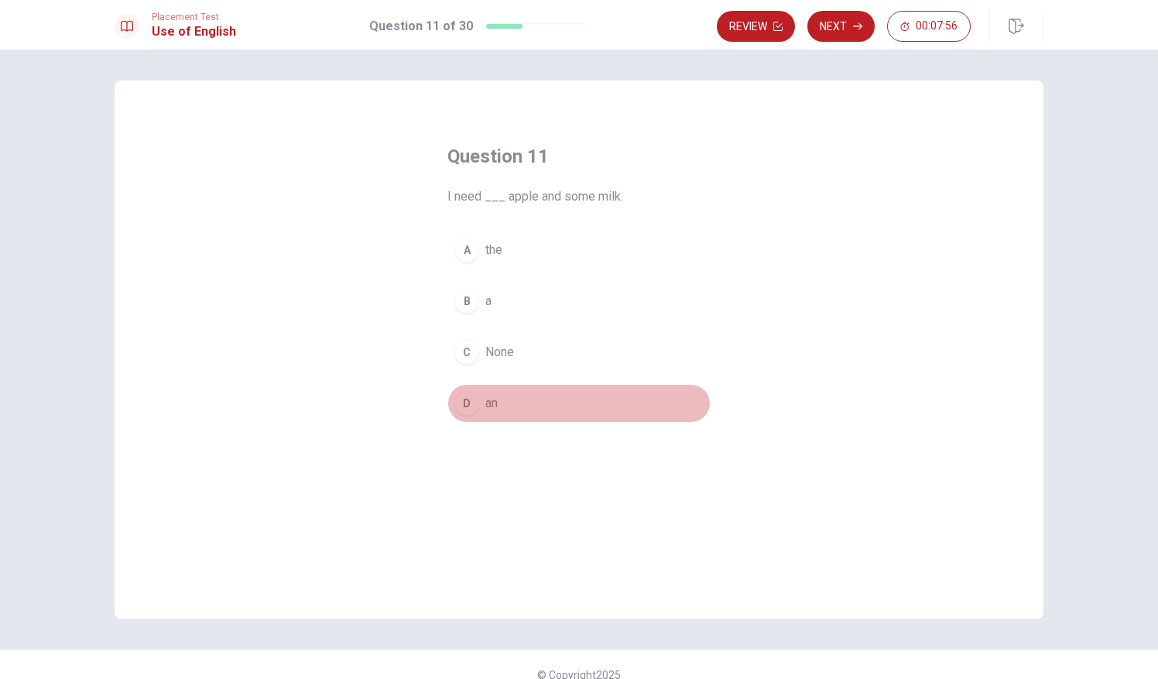
click at [472, 403] on div "D" at bounding box center [466, 403] width 25 height 25
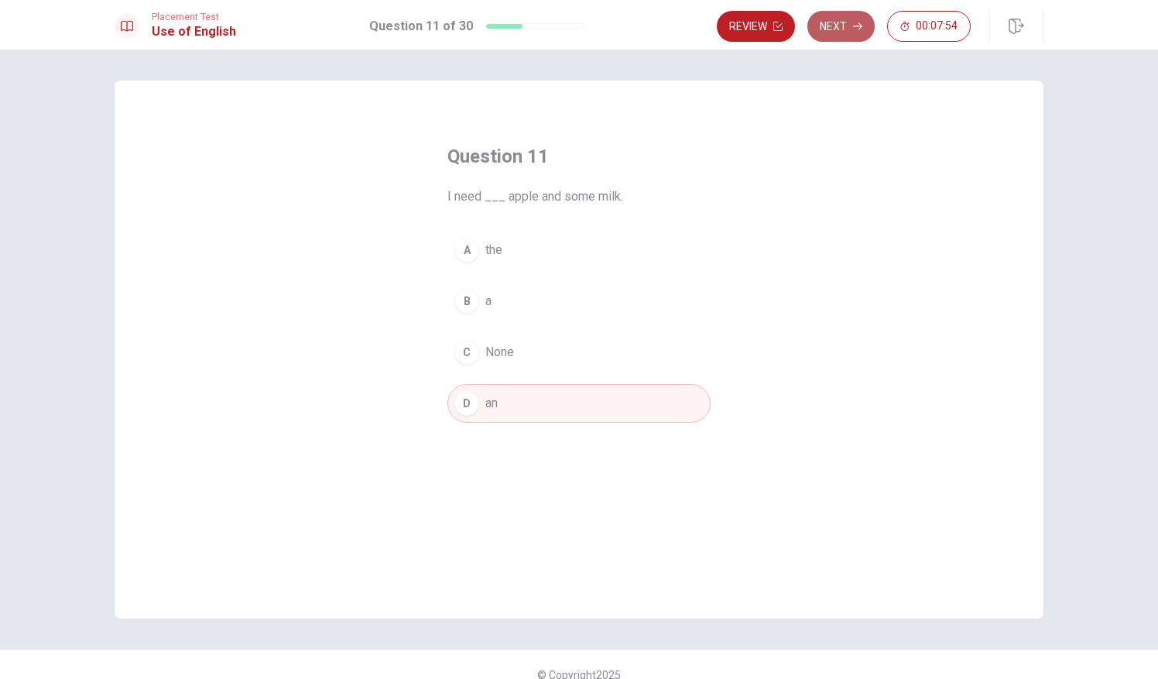
click at [835, 15] on button "Next" at bounding box center [840, 26] width 67 height 31
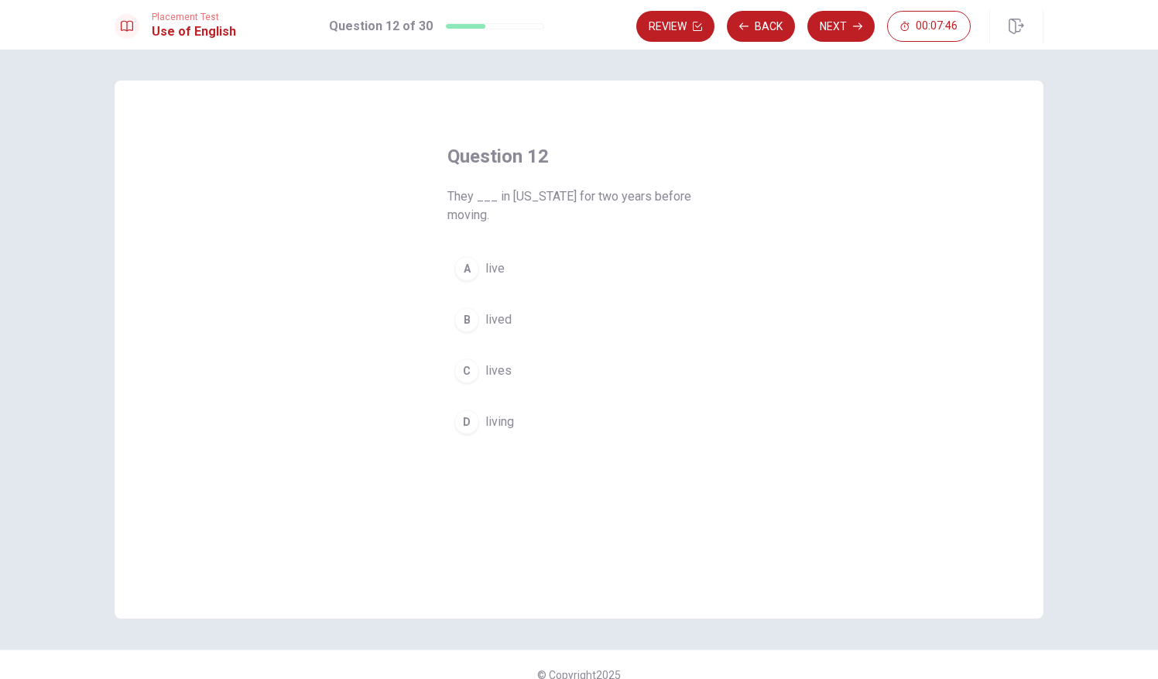
click at [469, 275] on div "A" at bounding box center [466, 268] width 25 height 25
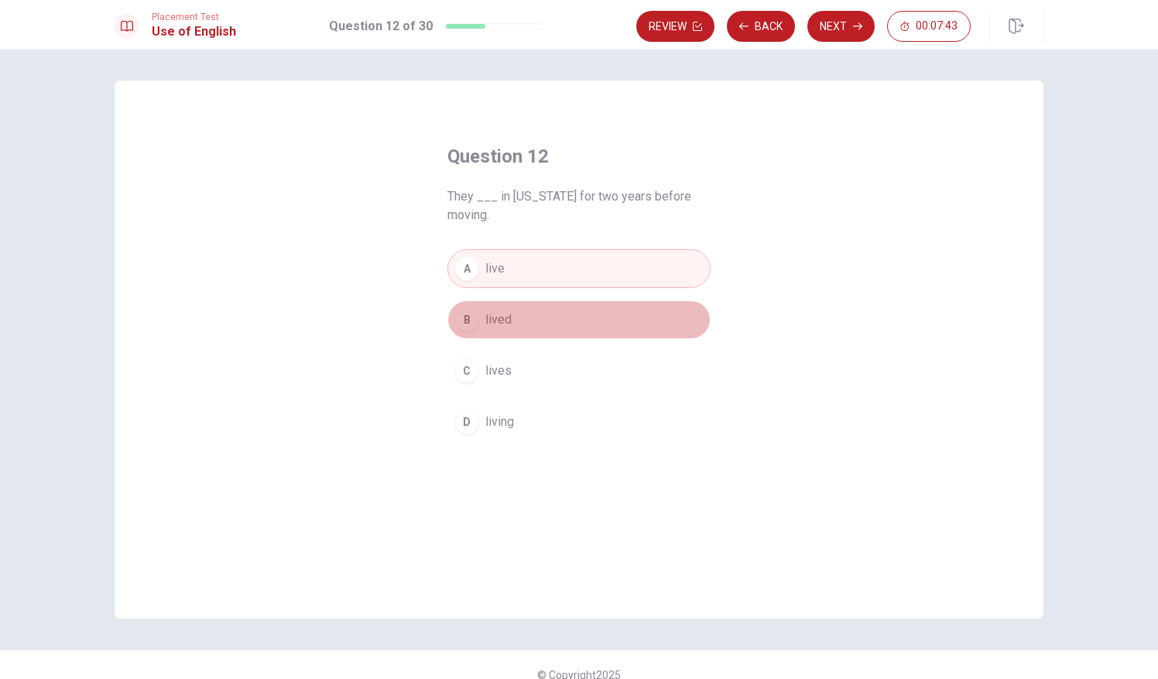
click at [493, 314] on span "lived" at bounding box center [498, 319] width 26 height 19
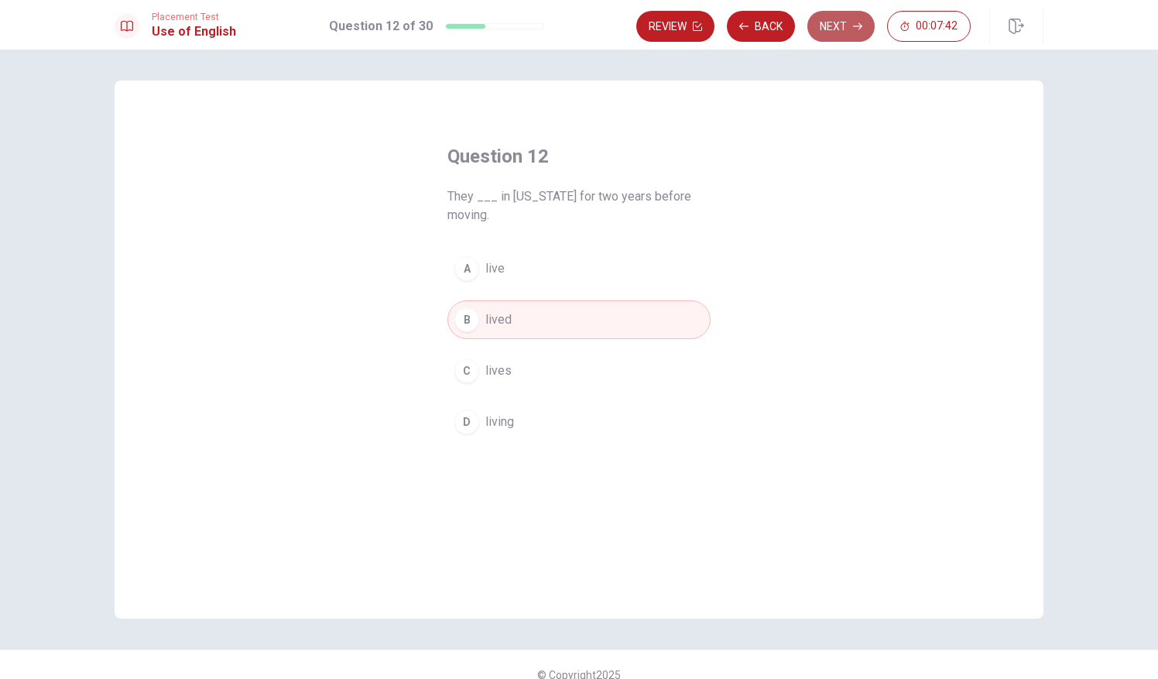
click at [828, 36] on button "Next" at bounding box center [840, 26] width 67 height 31
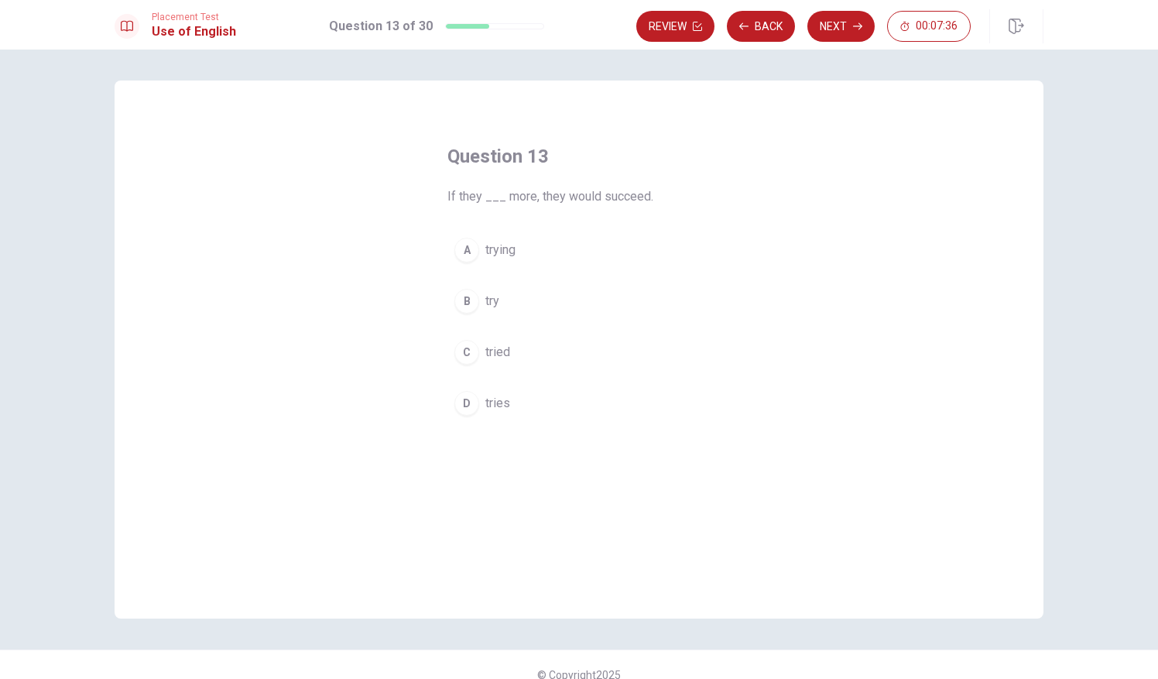
click at [466, 353] on div "C" at bounding box center [466, 352] width 25 height 25
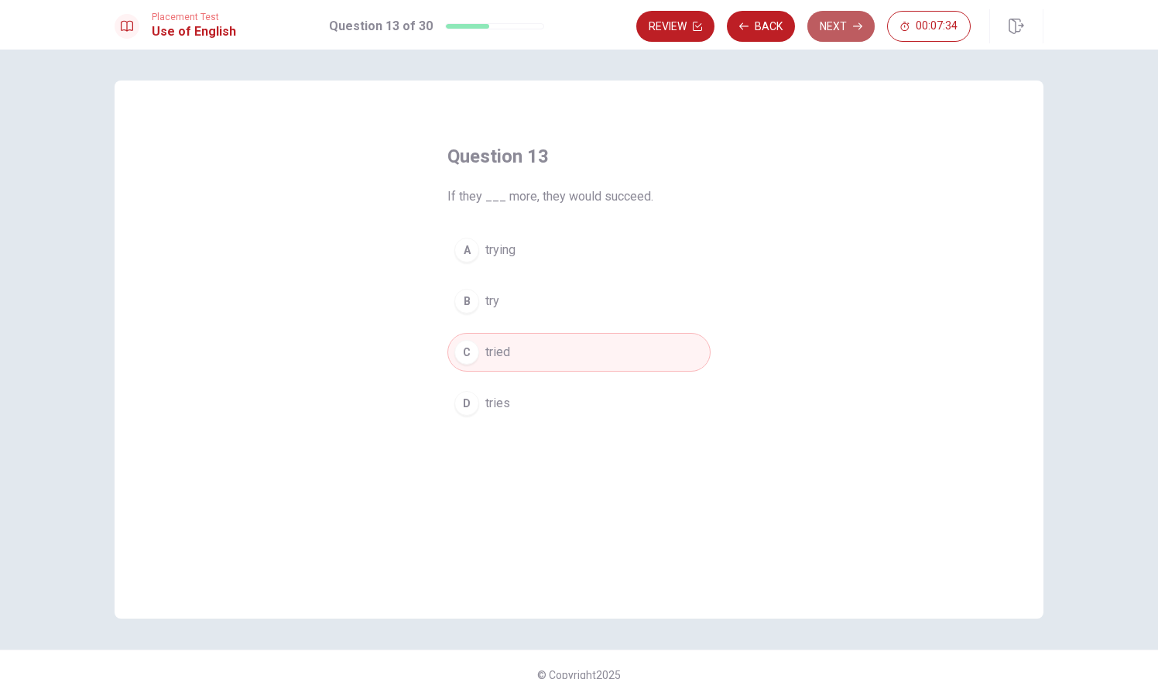
click at [828, 31] on button "Next" at bounding box center [840, 26] width 67 height 31
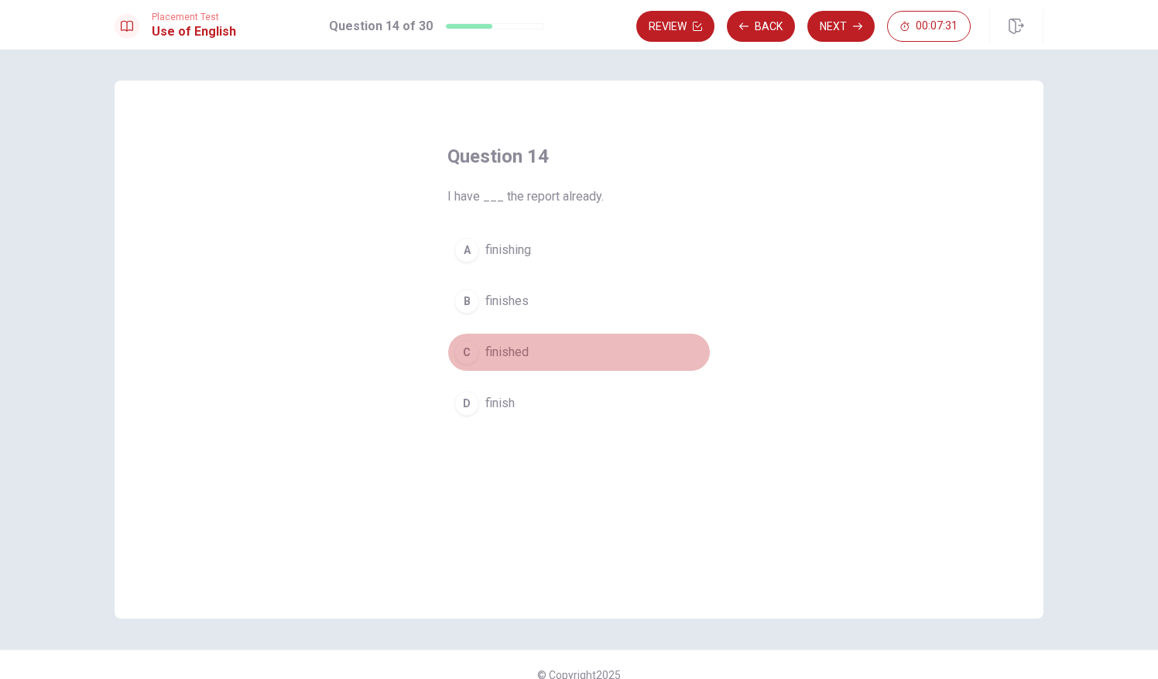
click at [486, 354] on span "finished" at bounding box center [506, 352] width 43 height 19
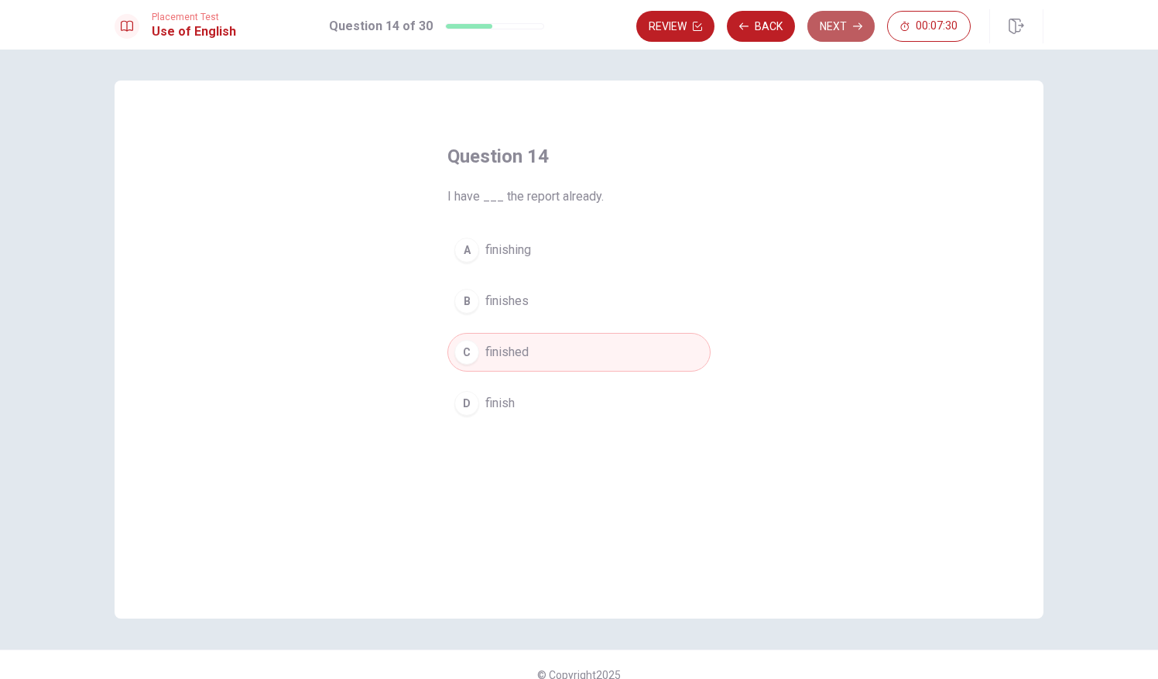
click at [864, 19] on button "Next" at bounding box center [840, 26] width 67 height 31
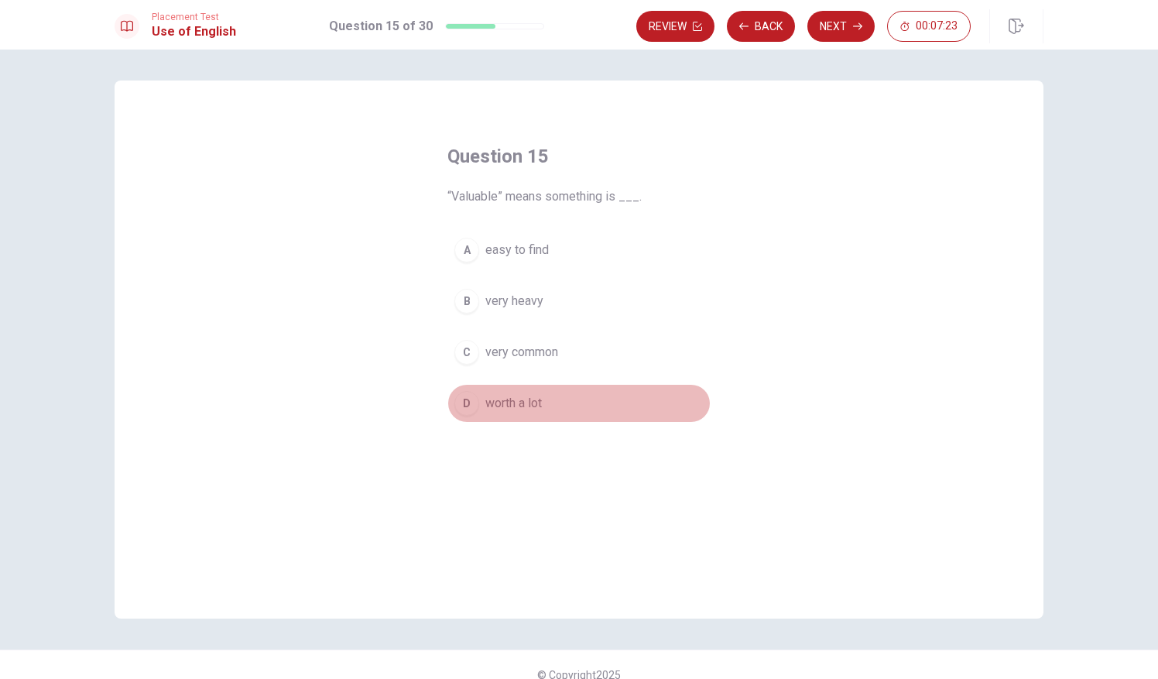
click at [480, 402] on button "D worth a lot" at bounding box center [578, 403] width 263 height 39
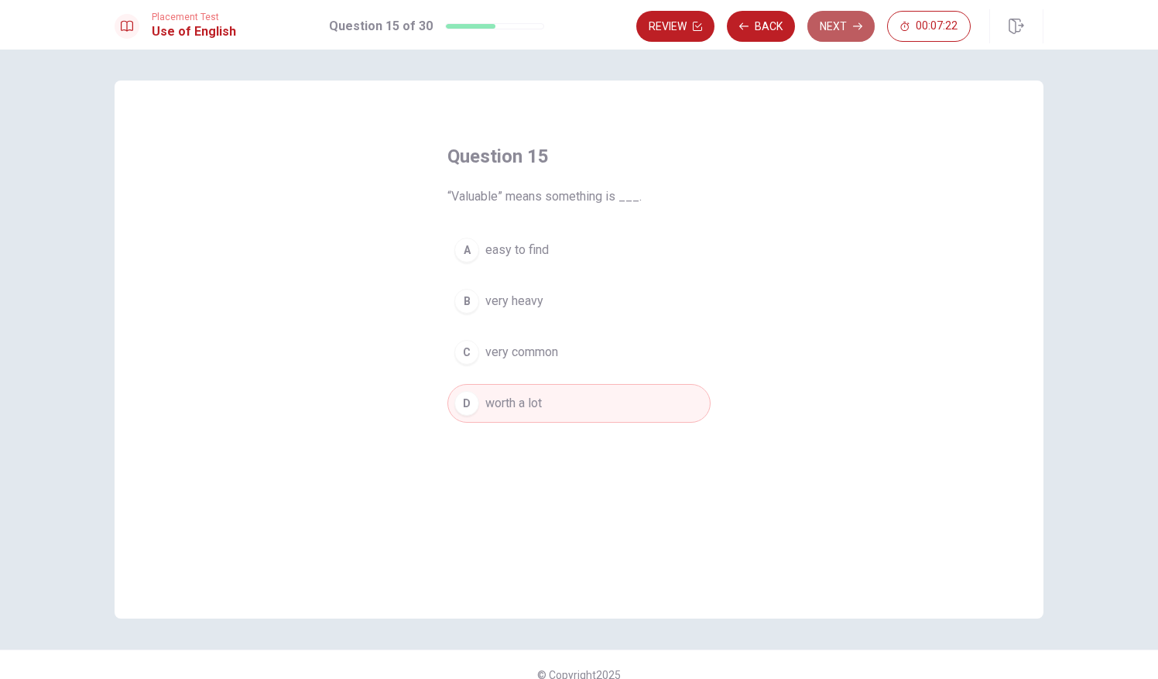
click at [840, 19] on button "Next" at bounding box center [840, 26] width 67 height 31
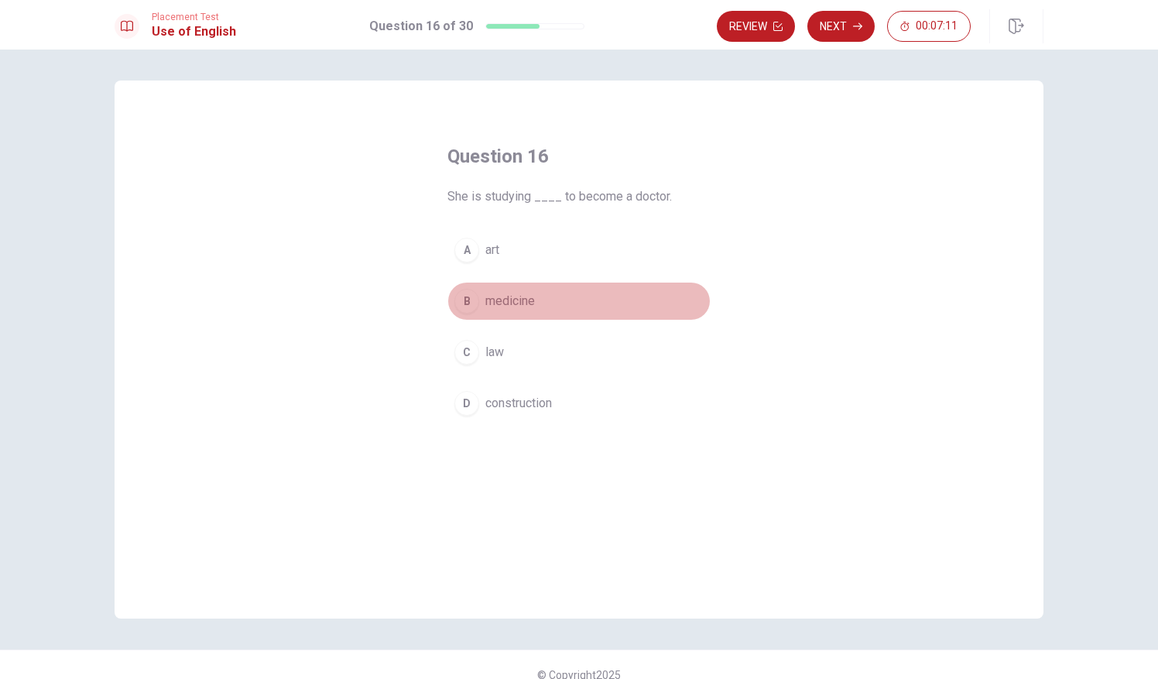
click at [491, 297] on span "medicine" at bounding box center [510, 301] width 50 height 19
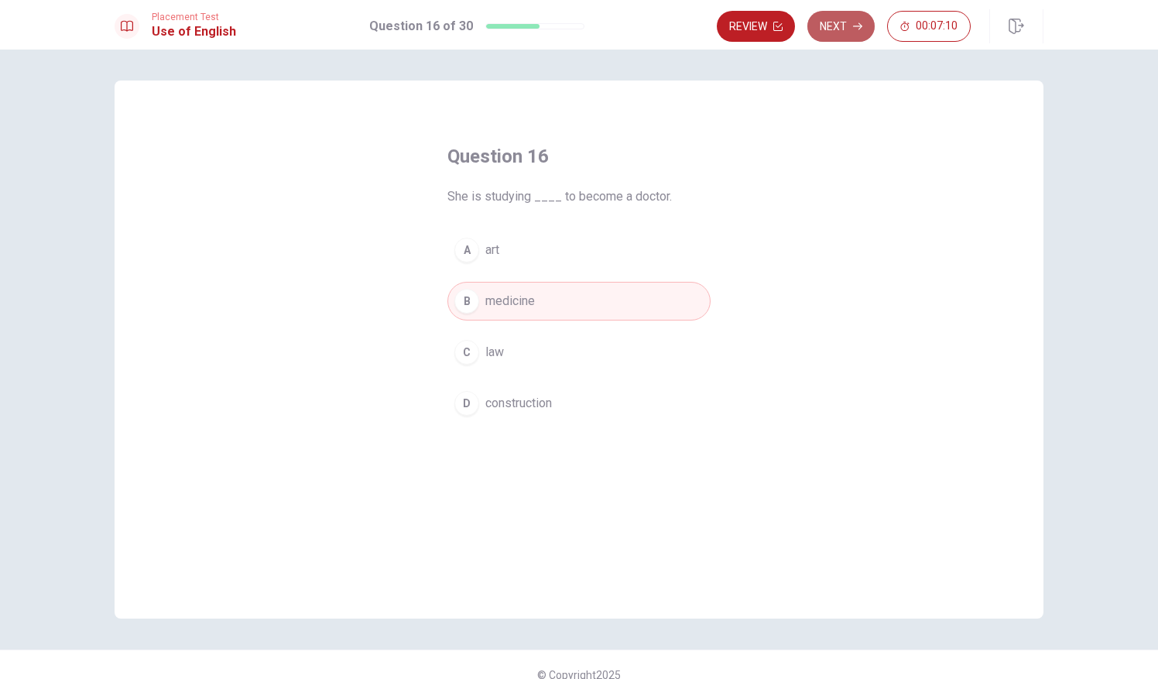
click at [849, 28] on button "Next" at bounding box center [840, 26] width 67 height 31
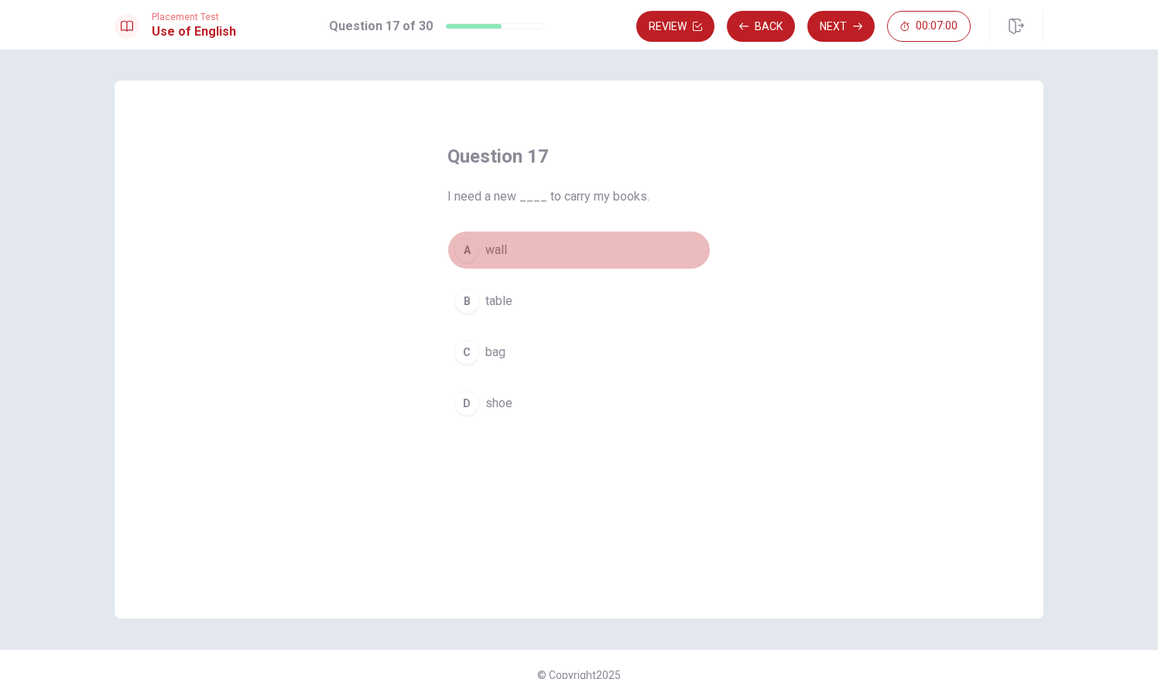
click at [472, 246] on div "A" at bounding box center [466, 250] width 25 height 25
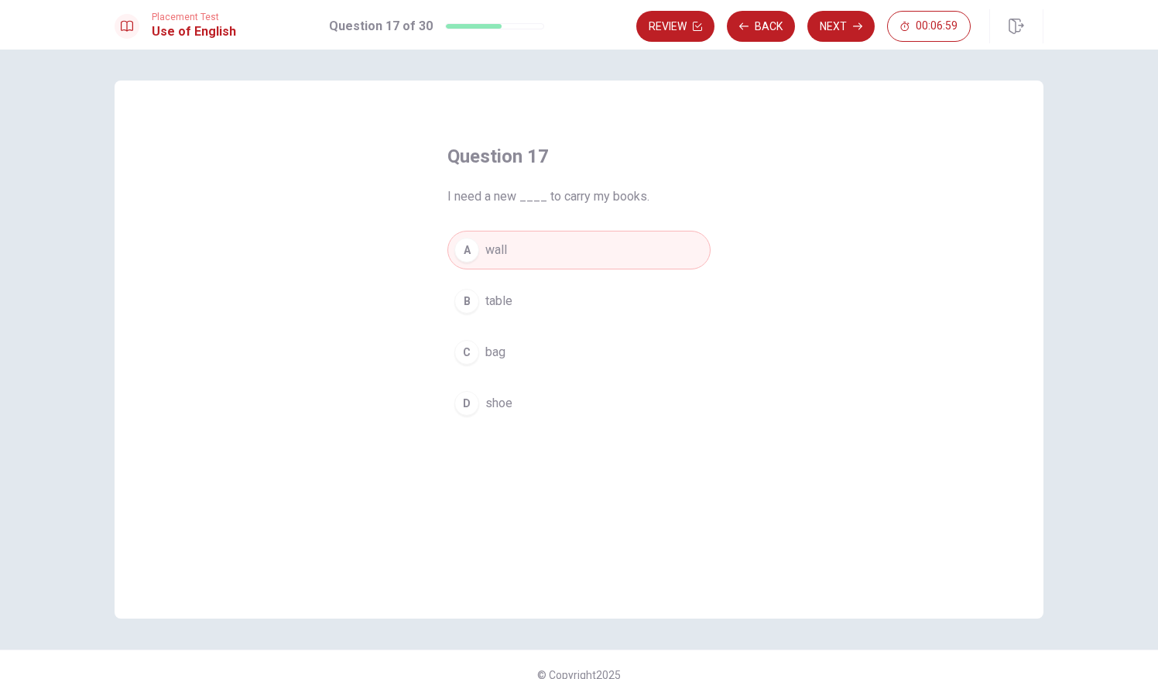
click at [472, 286] on button "B table" at bounding box center [578, 301] width 263 height 39
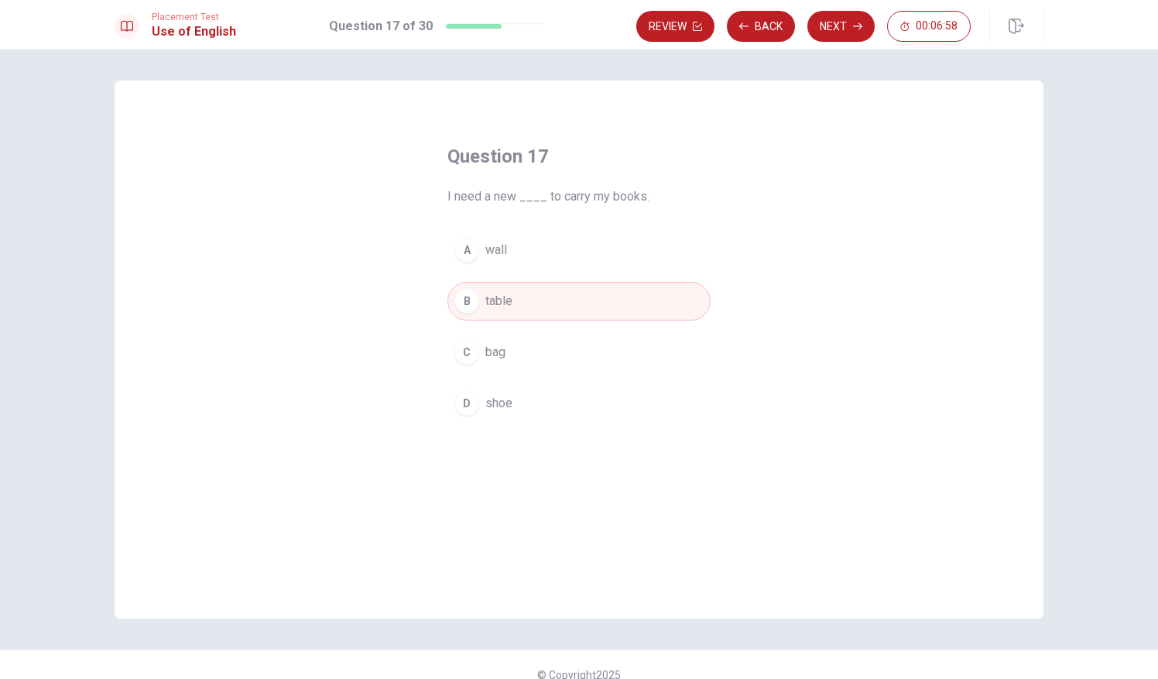
click at [469, 329] on div "A wall B table C bag D shoe" at bounding box center [578, 327] width 263 height 192
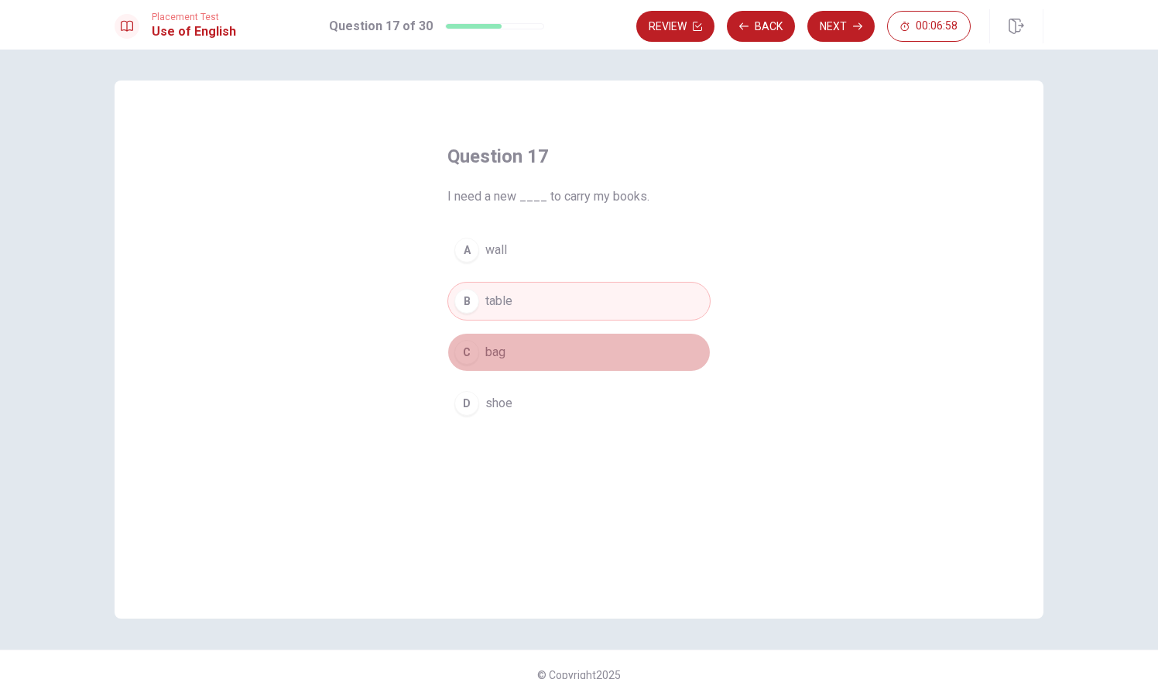
click at [469, 355] on div "C" at bounding box center [466, 352] width 25 height 25
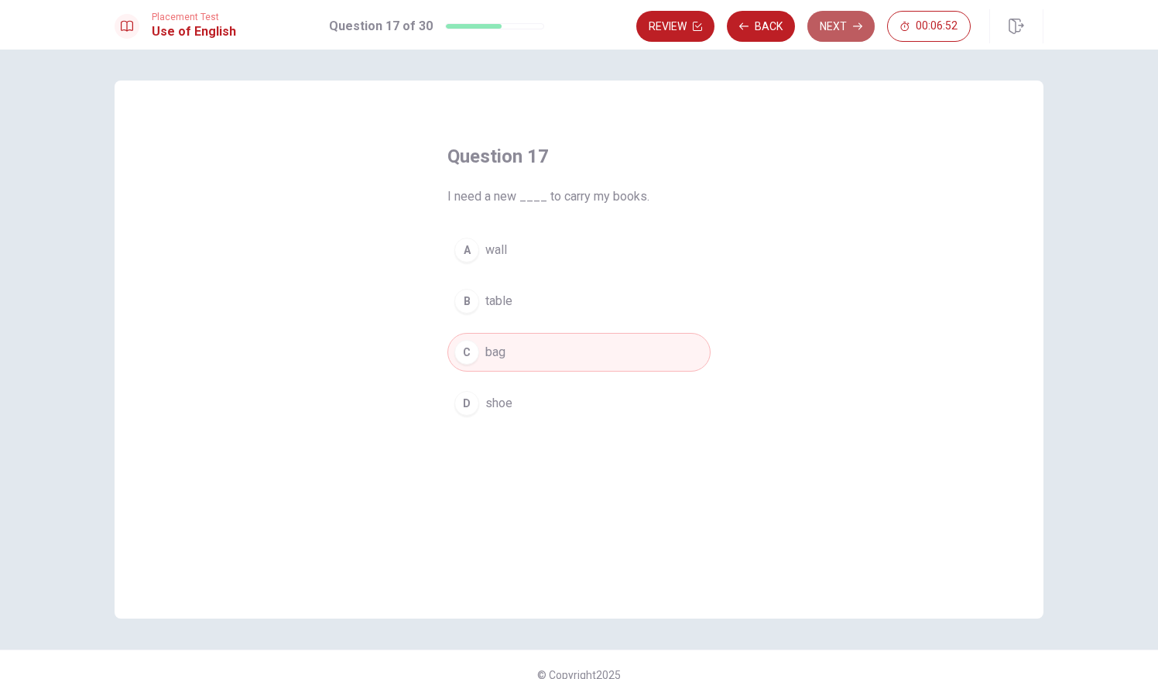
click at [840, 30] on button "Next" at bounding box center [840, 26] width 67 height 31
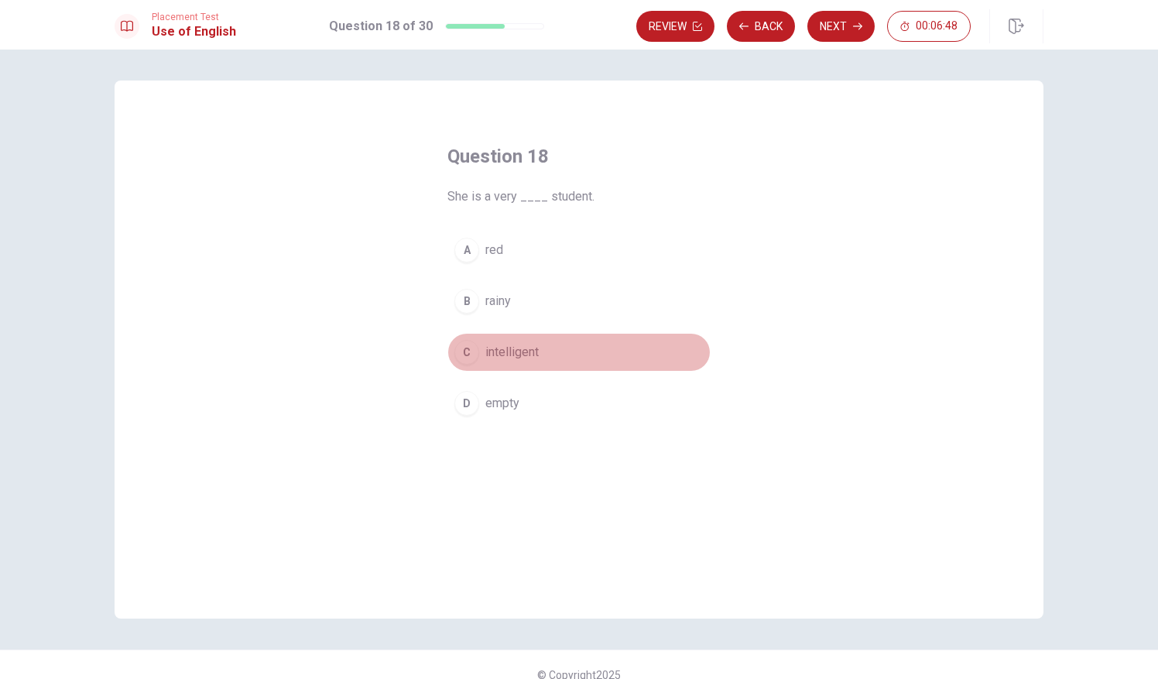
click at [489, 351] on span "intelligent" at bounding box center [511, 352] width 53 height 19
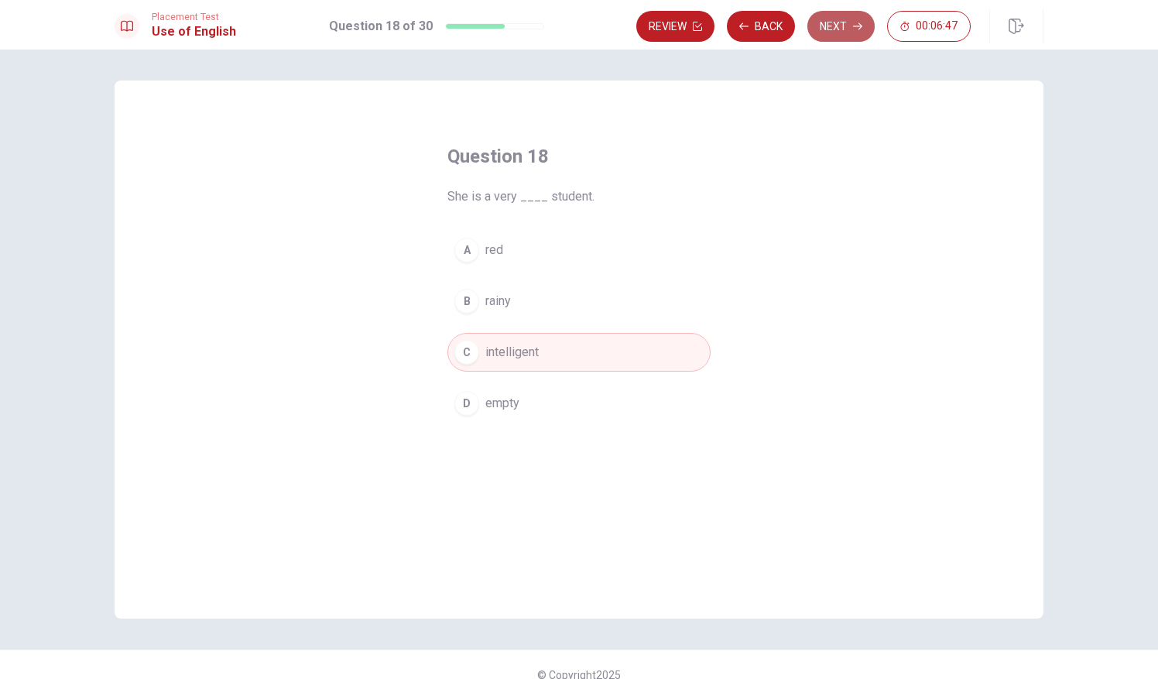
click at [841, 30] on button "Next" at bounding box center [840, 26] width 67 height 31
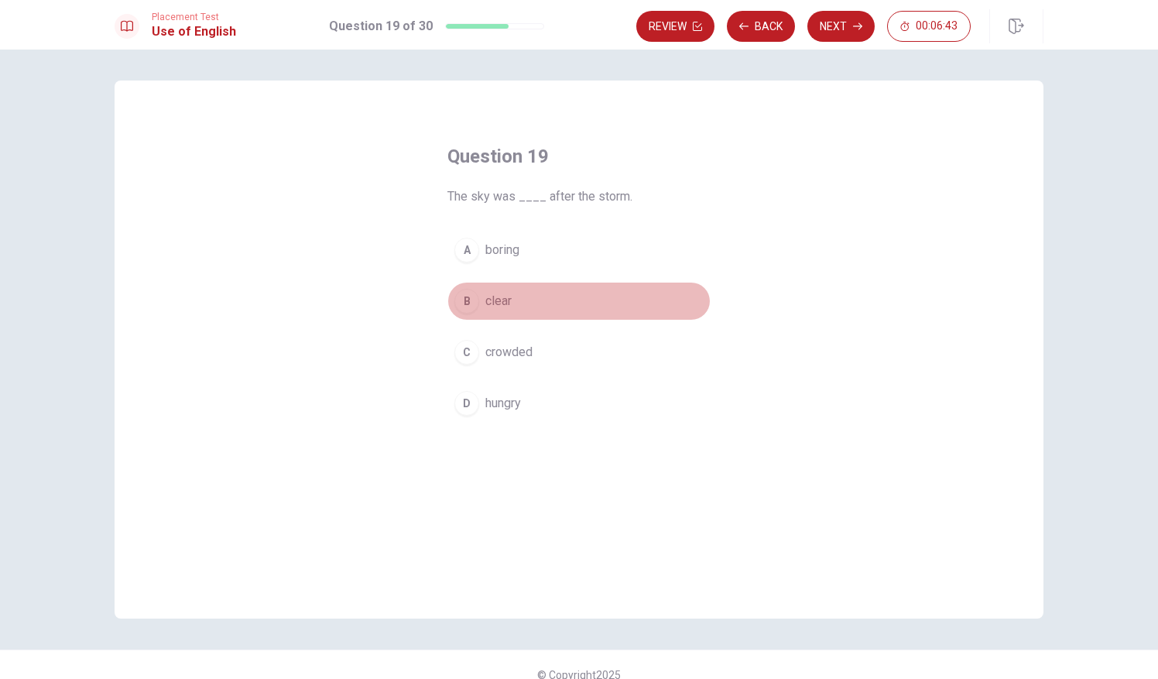
click at [495, 297] on span "clear" at bounding box center [498, 301] width 26 height 19
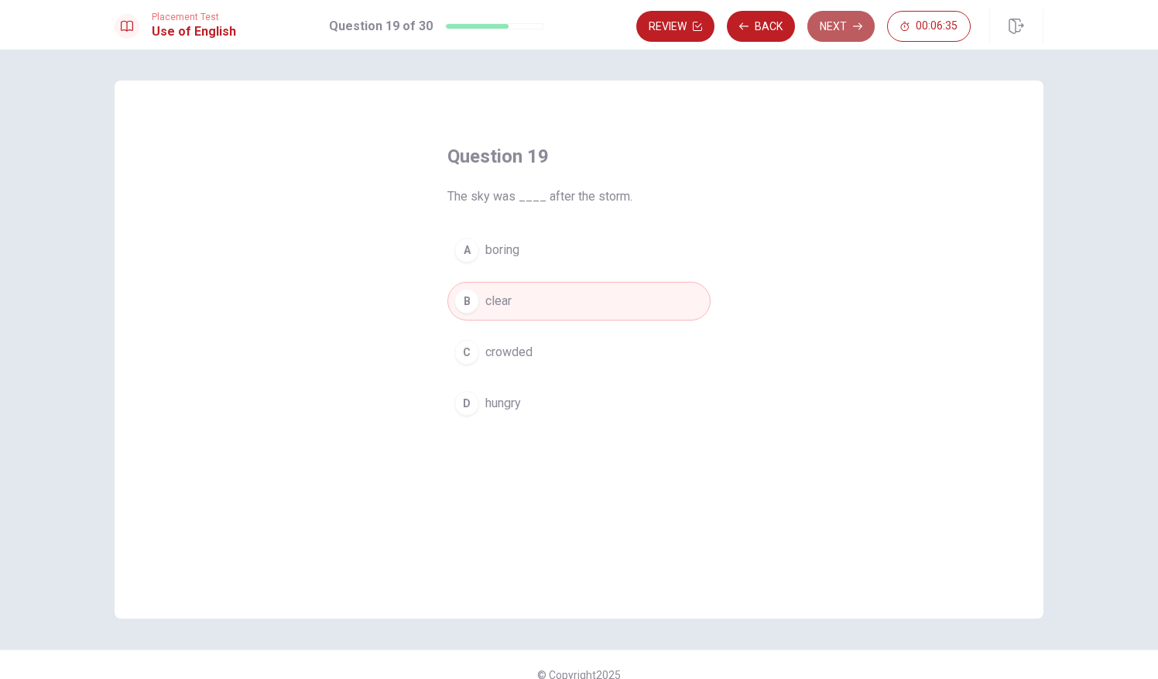
click at [860, 15] on button "Next" at bounding box center [840, 26] width 67 height 31
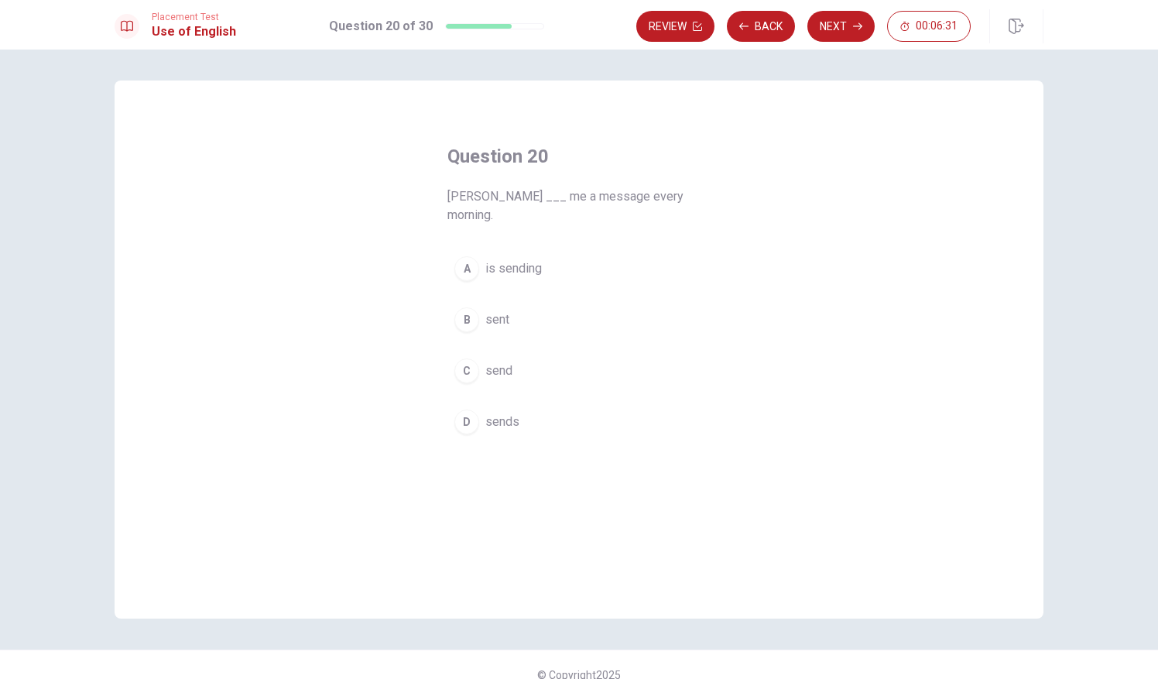
click at [485, 361] on span "send" at bounding box center [498, 370] width 27 height 19
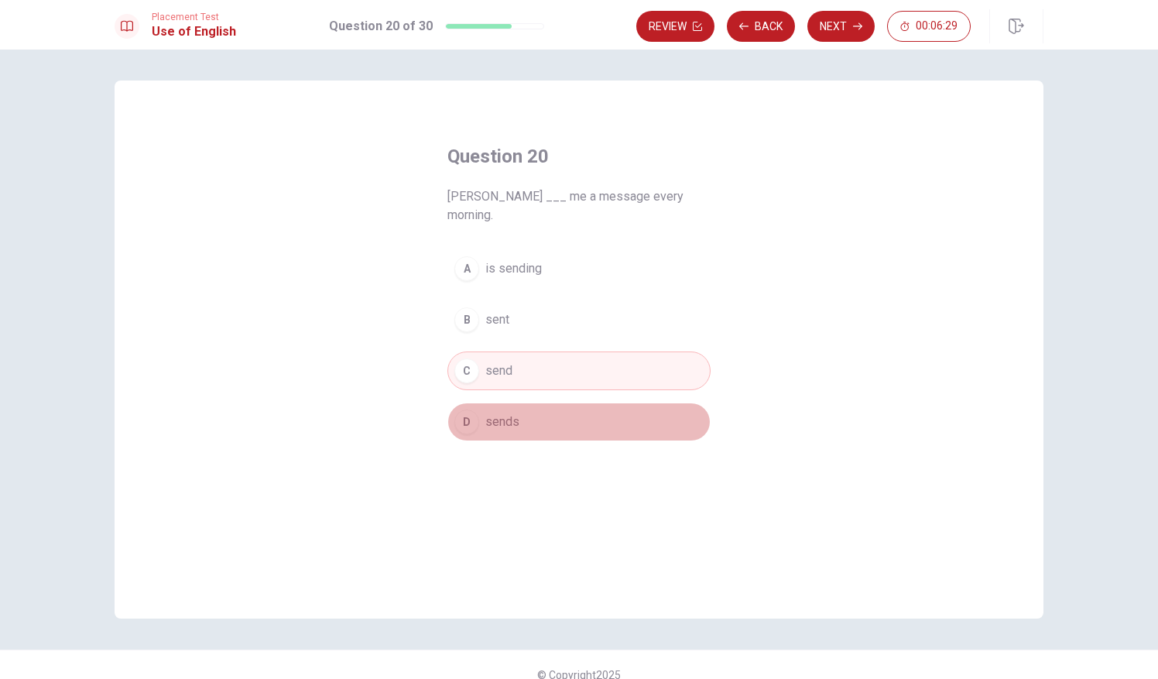
click at [497, 402] on button "D sends" at bounding box center [578, 421] width 263 height 39
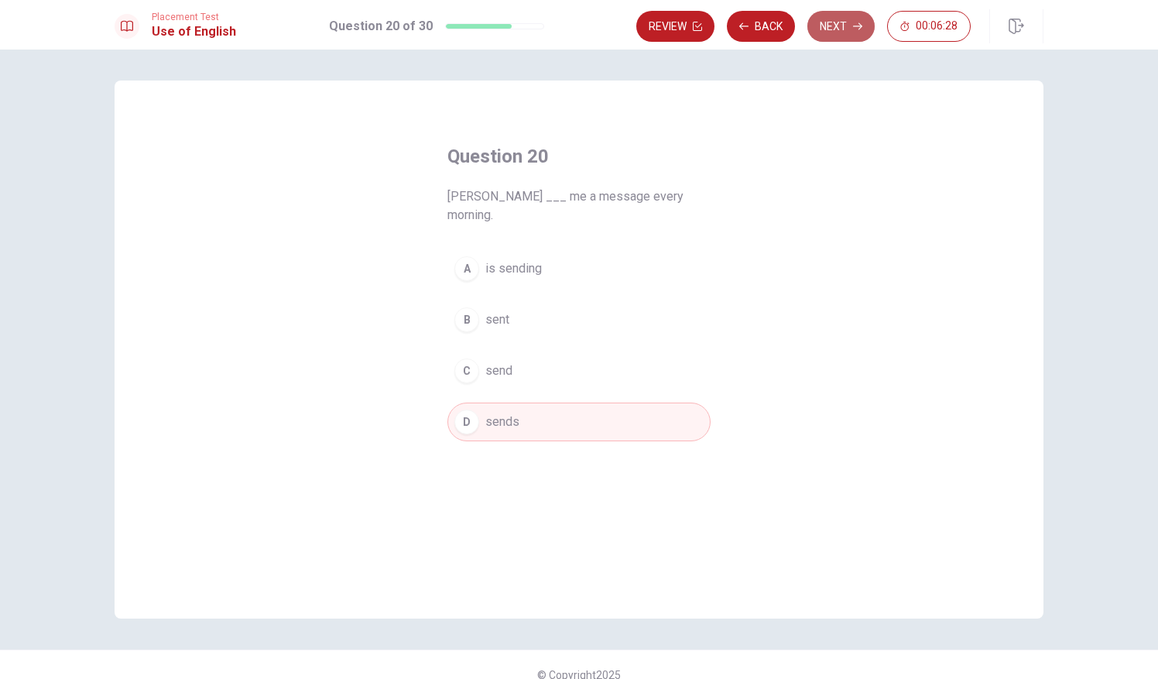
click at [843, 38] on button "Next" at bounding box center [840, 26] width 67 height 31
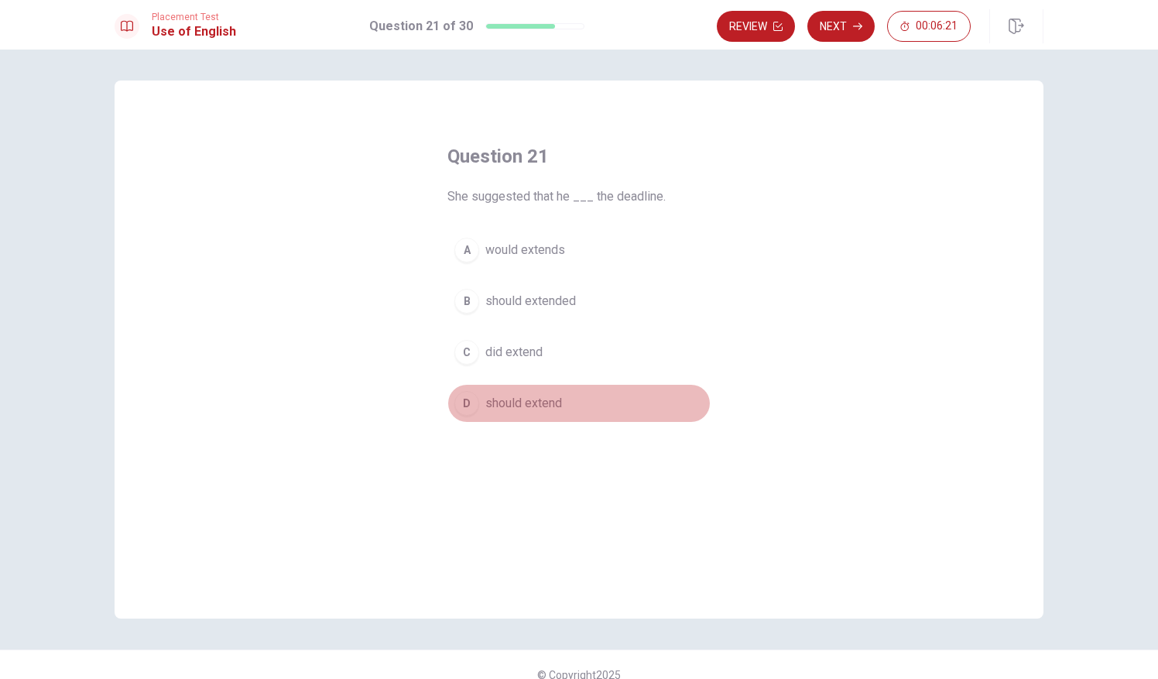
click at [479, 396] on button "D should extend" at bounding box center [578, 403] width 263 height 39
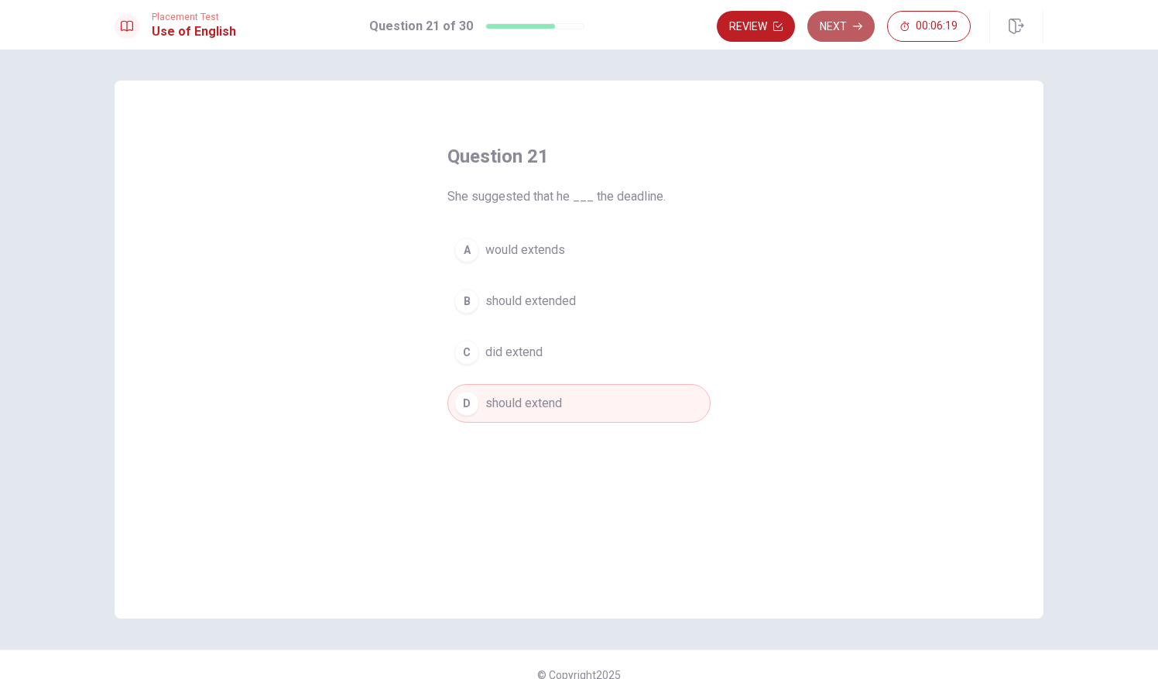
click at [844, 37] on button "Next" at bounding box center [840, 26] width 67 height 31
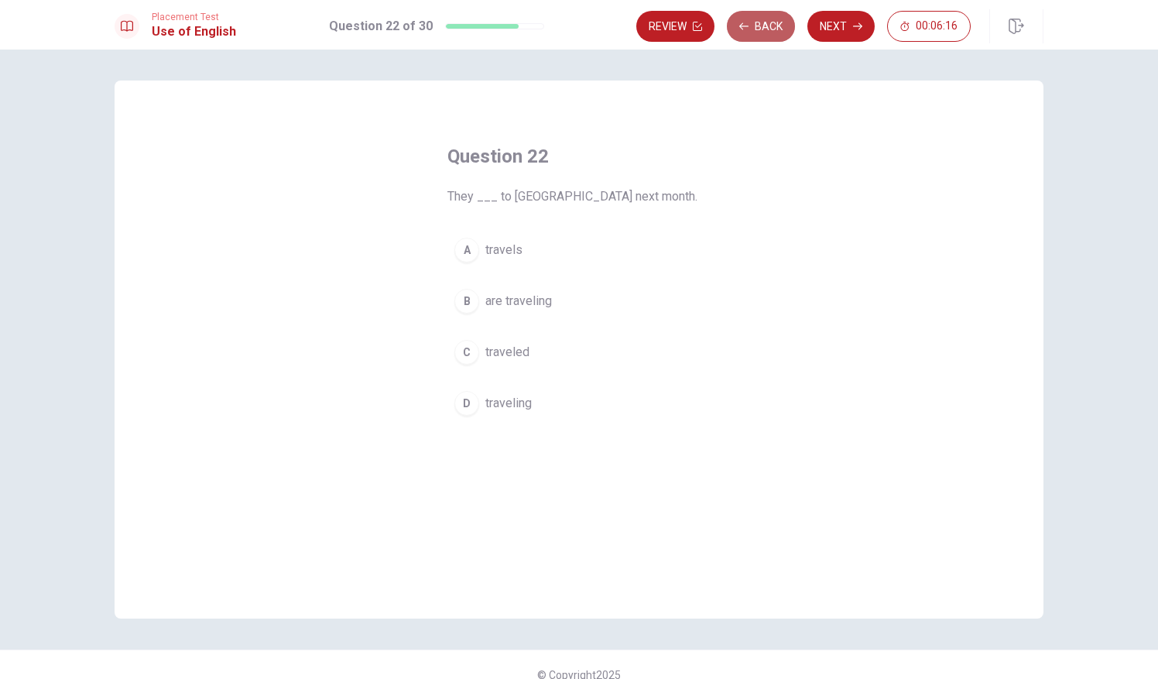
click at [759, 17] on button "Back" at bounding box center [761, 26] width 68 height 31
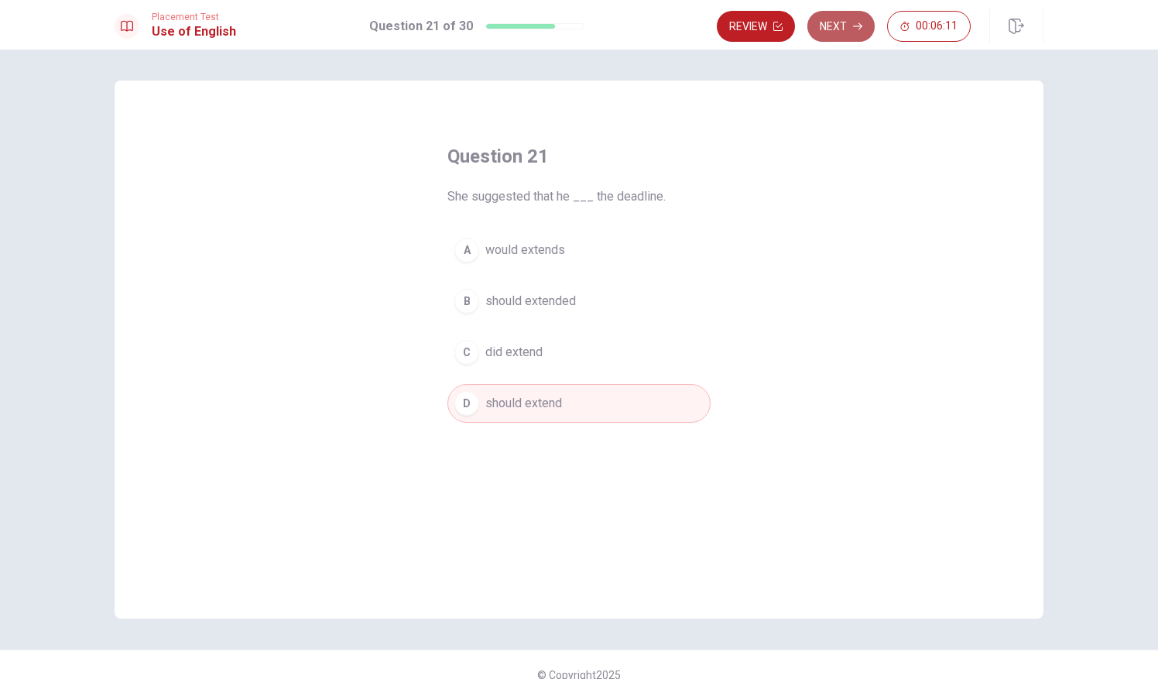
click at [850, 26] on button "Next" at bounding box center [840, 26] width 67 height 31
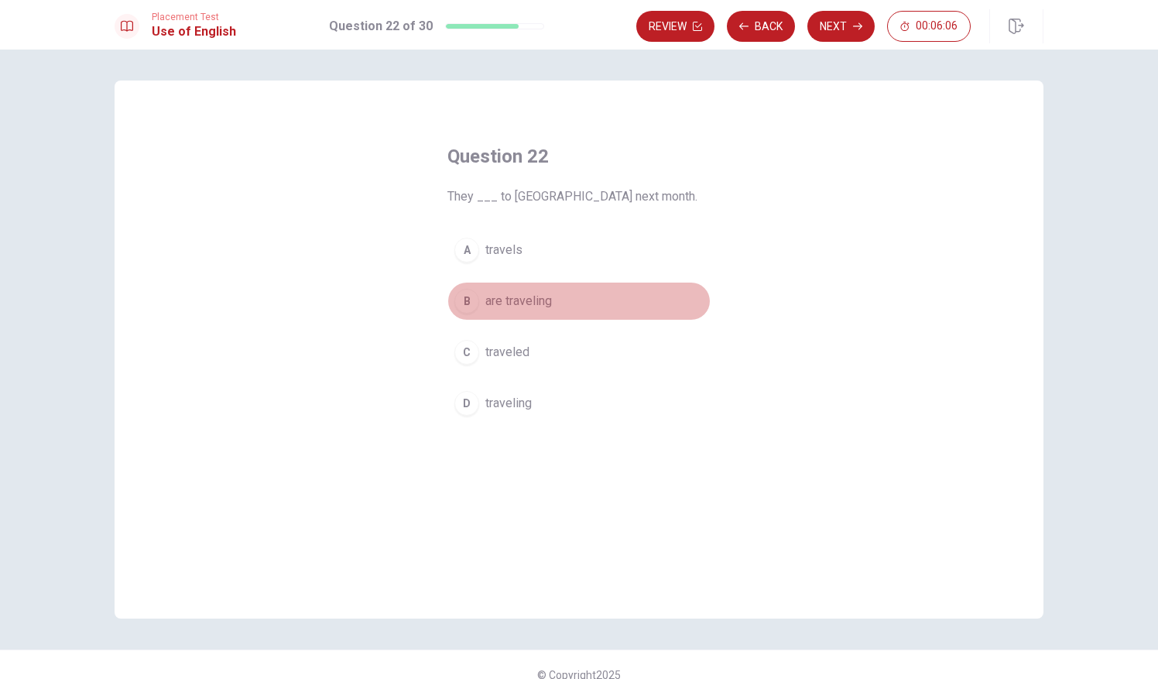
click at [494, 301] on span "are traveling" at bounding box center [518, 301] width 67 height 19
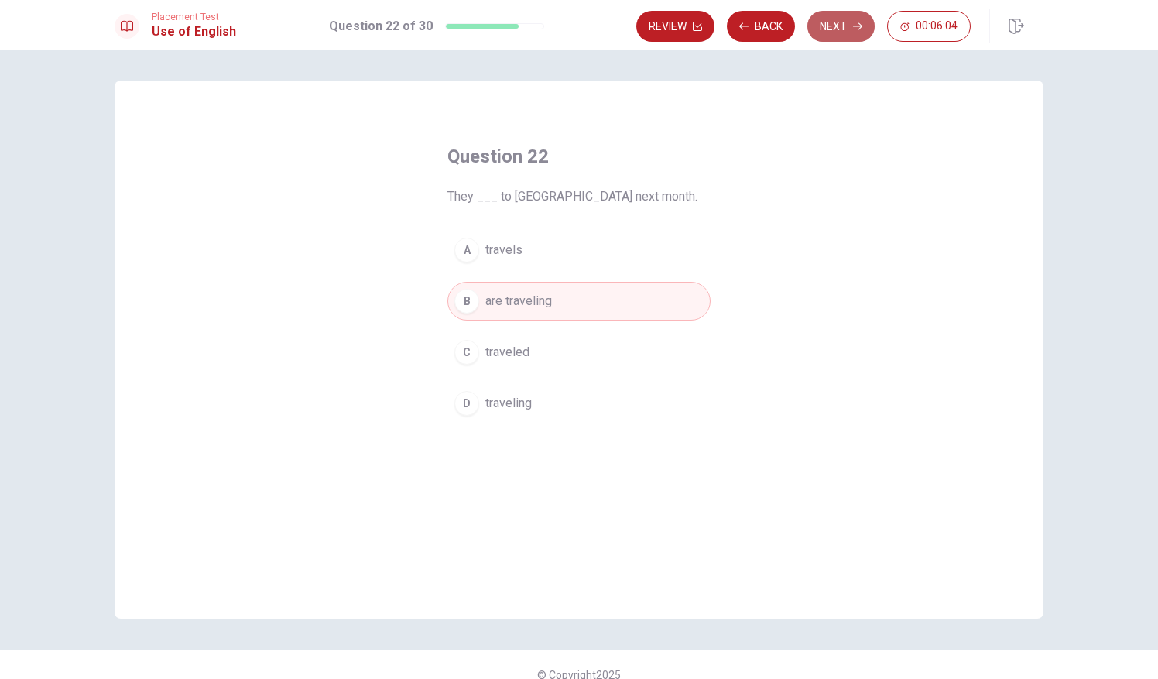
click at [830, 12] on button "Next" at bounding box center [840, 26] width 67 height 31
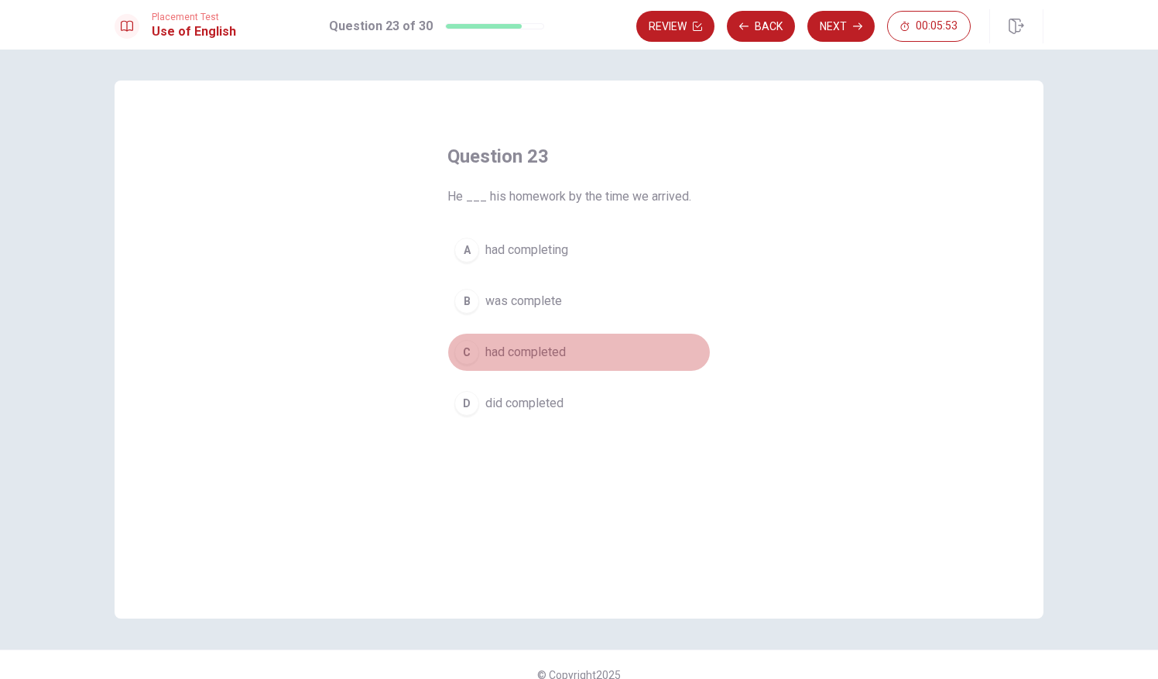
click at [495, 341] on button "C had completed" at bounding box center [578, 352] width 263 height 39
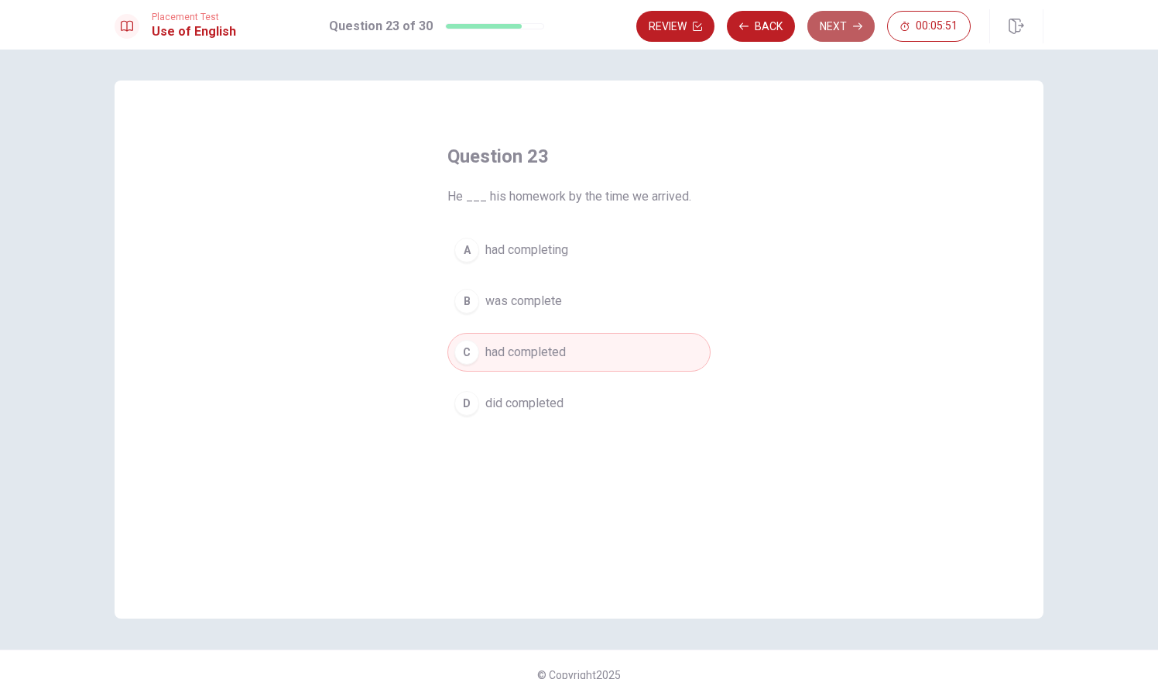
click at [837, 28] on button "Next" at bounding box center [840, 26] width 67 height 31
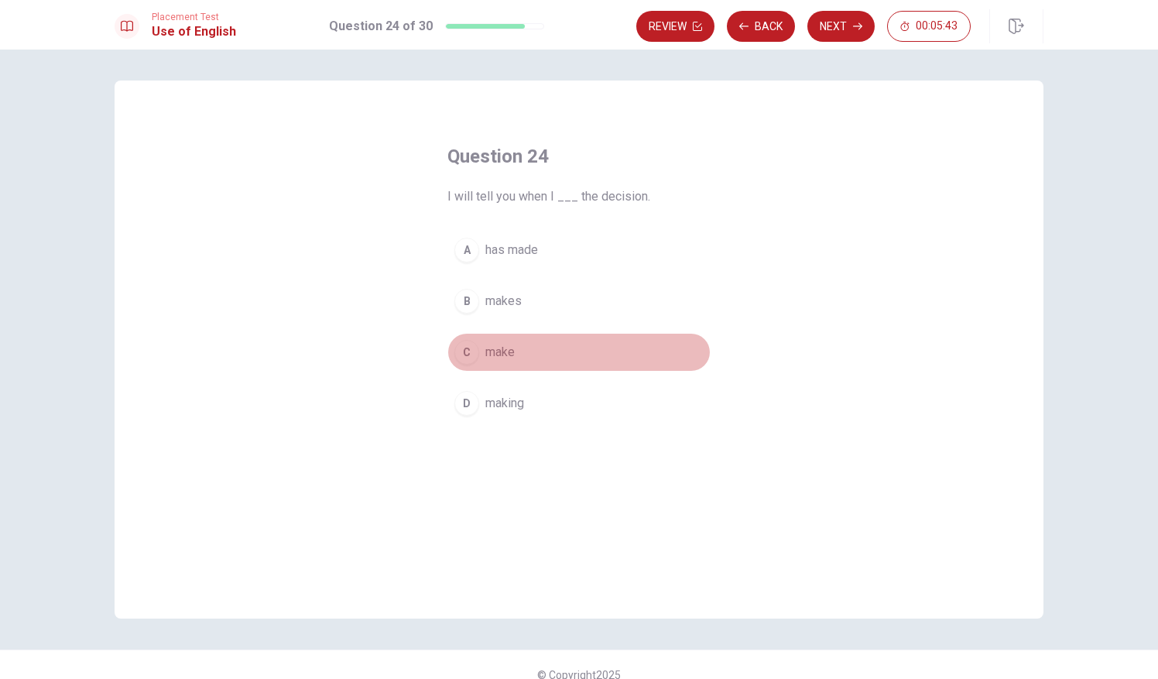
click at [468, 345] on div "C" at bounding box center [466, 352] width 25 height 25
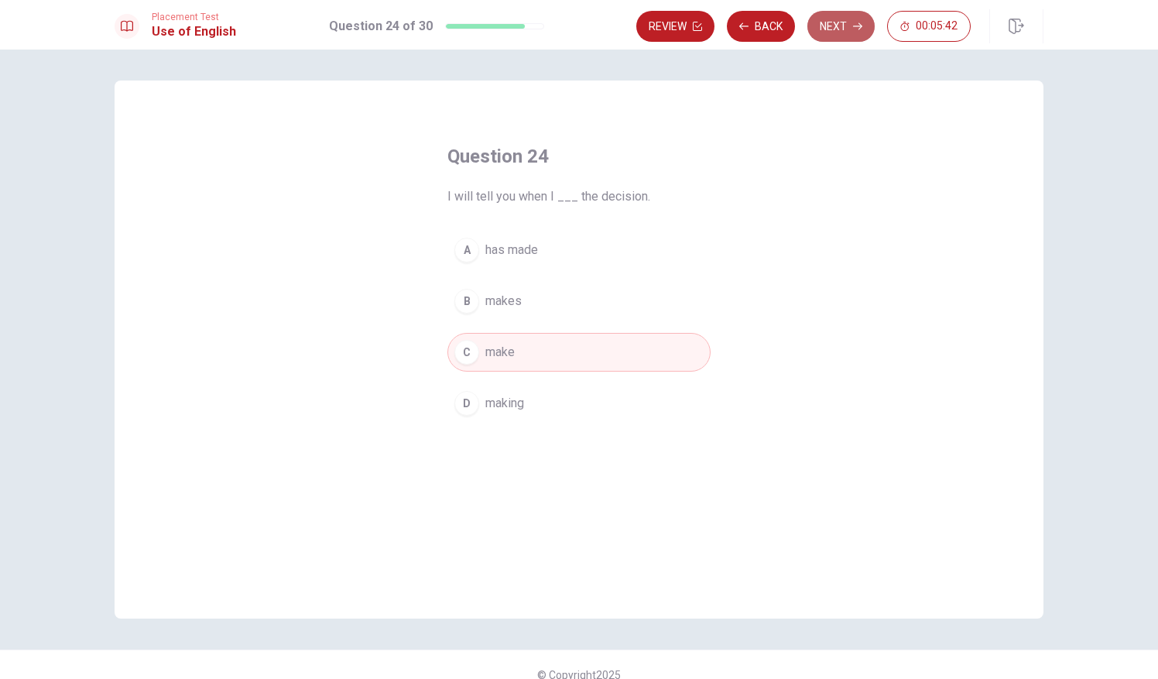
click at [845, 16] on button "Next" at bounding box center [840, 26] width 67 height 31
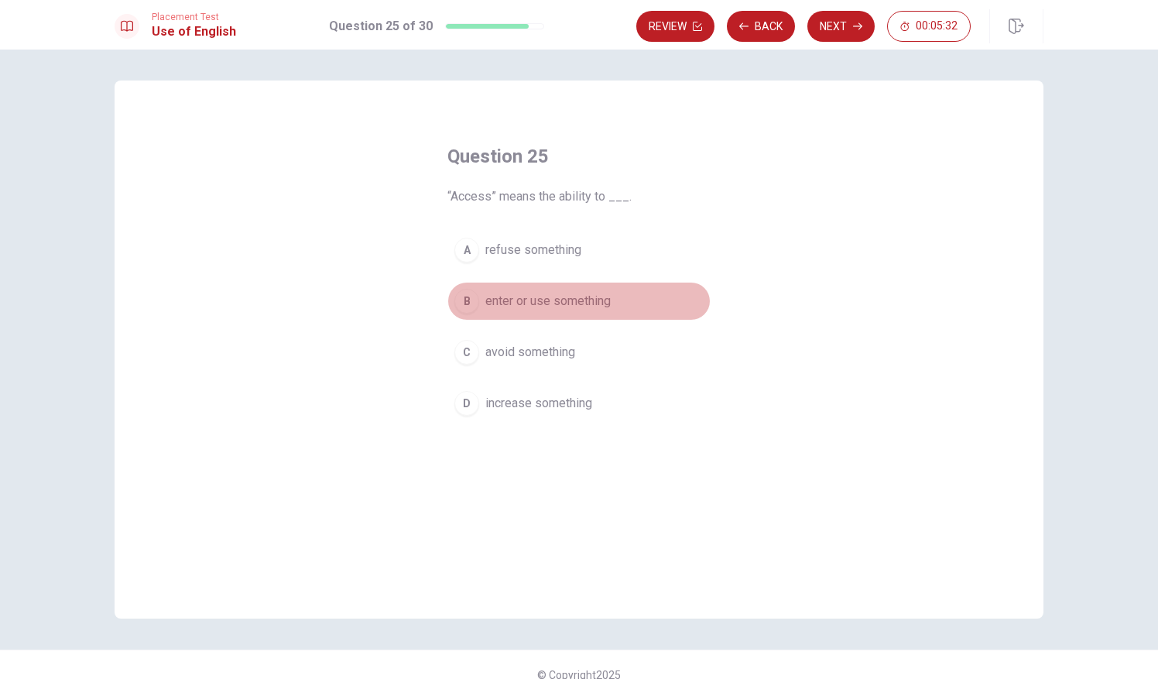
click at [511, 305] on span "enter or use something" at bounding box center [547, 301] width 125 height 19
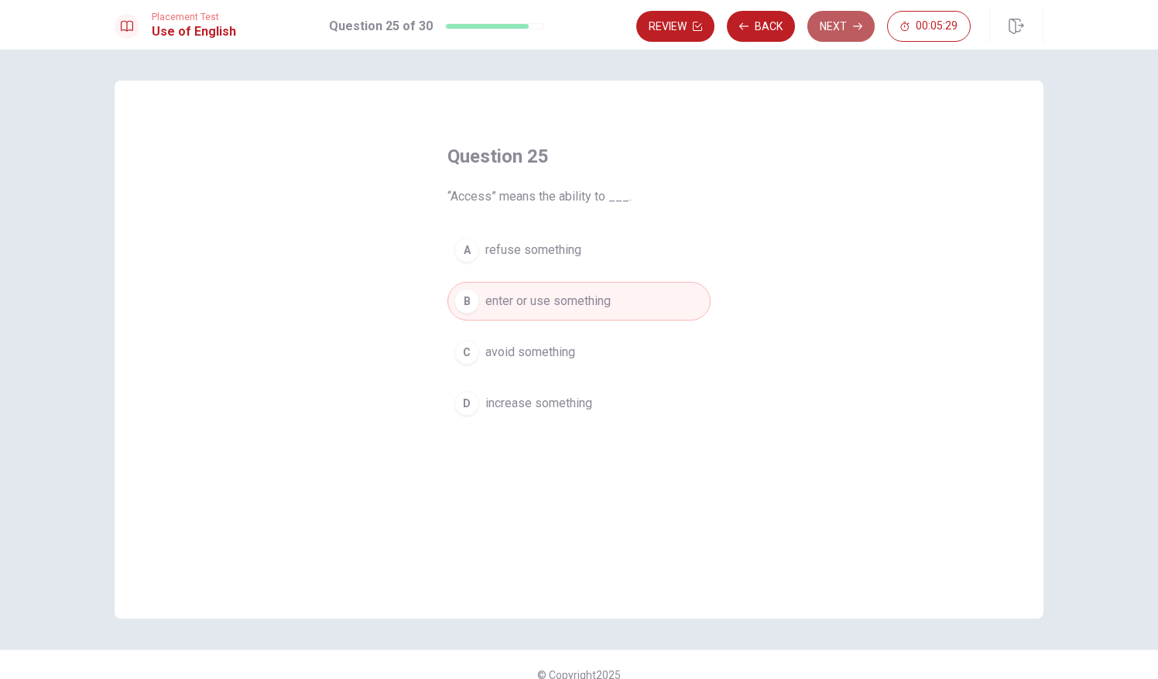
click at [812, 19] on button "Next" at bounding box center [840, 26] width 67 height 31
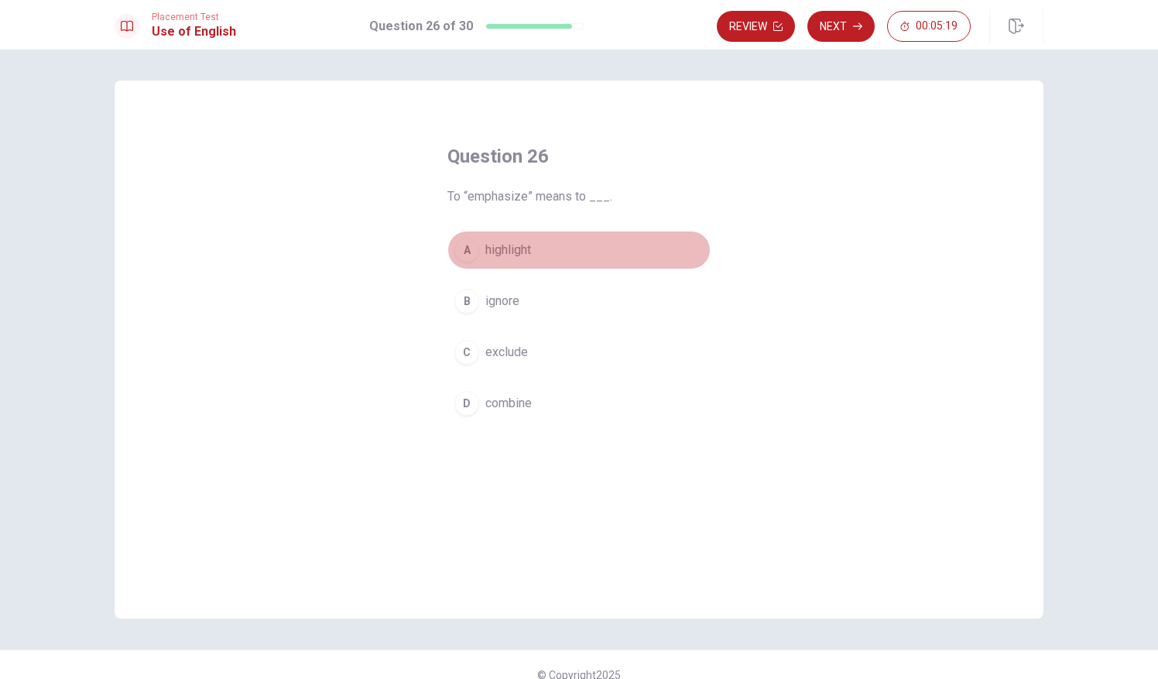
click at [506, 258] on span "highlight" at bounding box center [508, 250] width 46 height 19
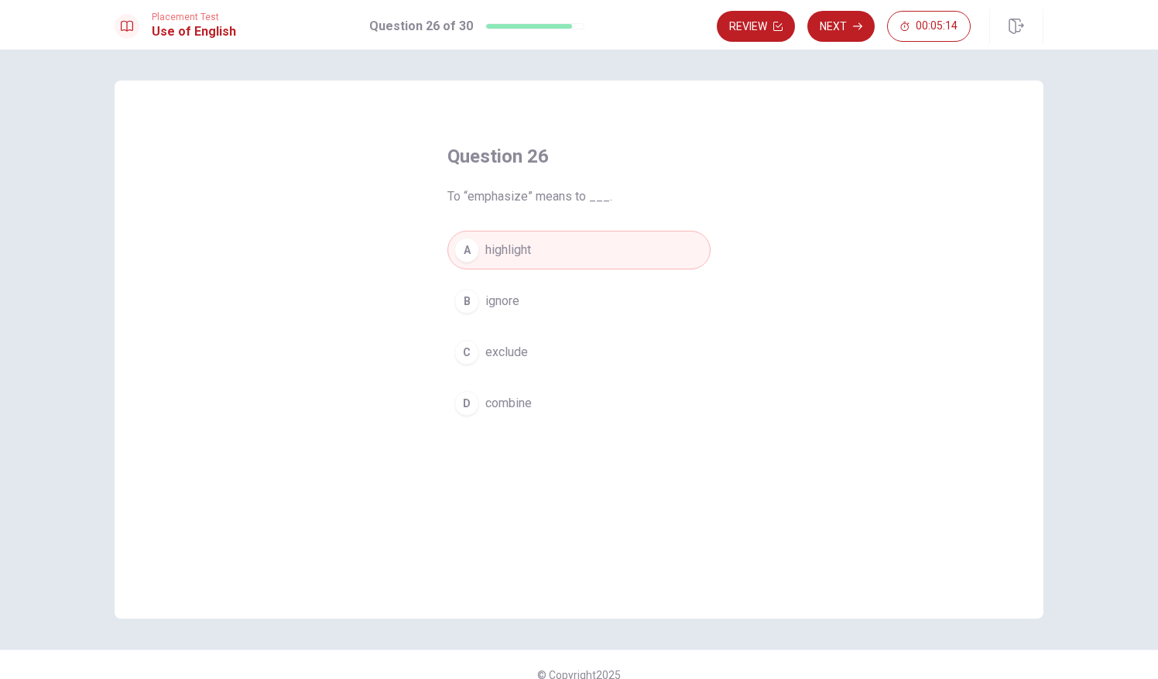
click at [844, 42] on div "Review Next 00:05:14" at bounding box center [880, 26] width 327 height 34
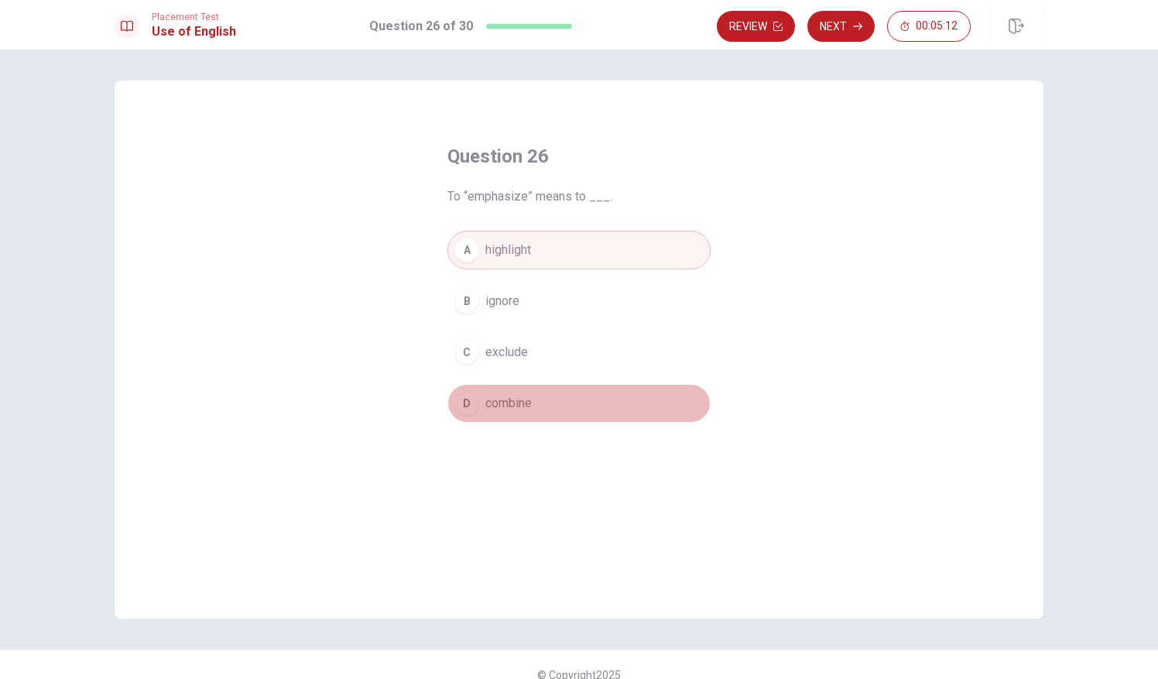
click at [525, 404] on span "combine" at bounding box center [508, 403] width 46 height 19
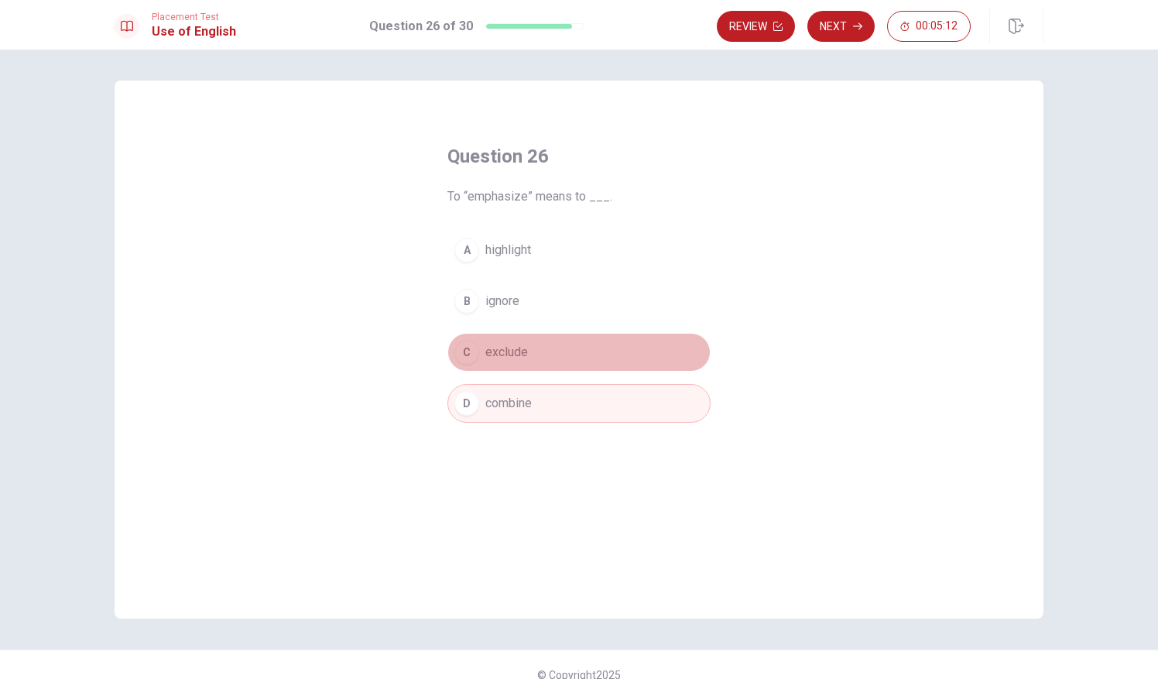
click at [515, 334] on button "C exclude" at bounding box center [578, 352] width 263 height 39
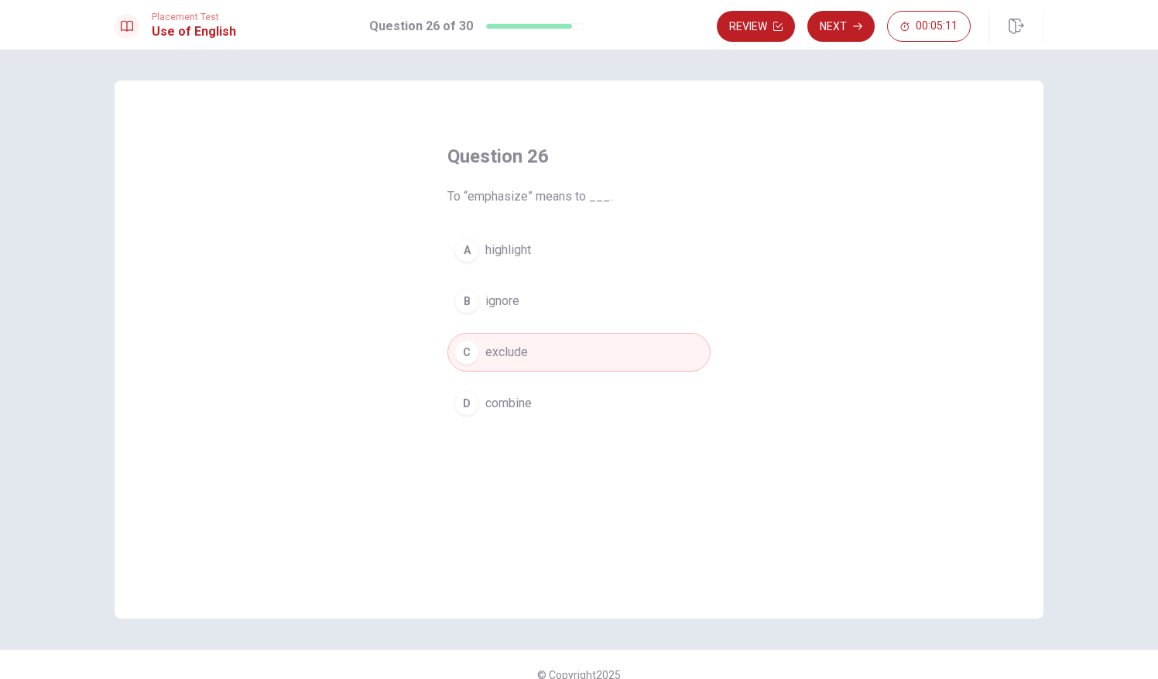
click at [524, 269] on div "A highlight B ignore C exclude D combine" at bounding box center [578, 327] width 263 height 192
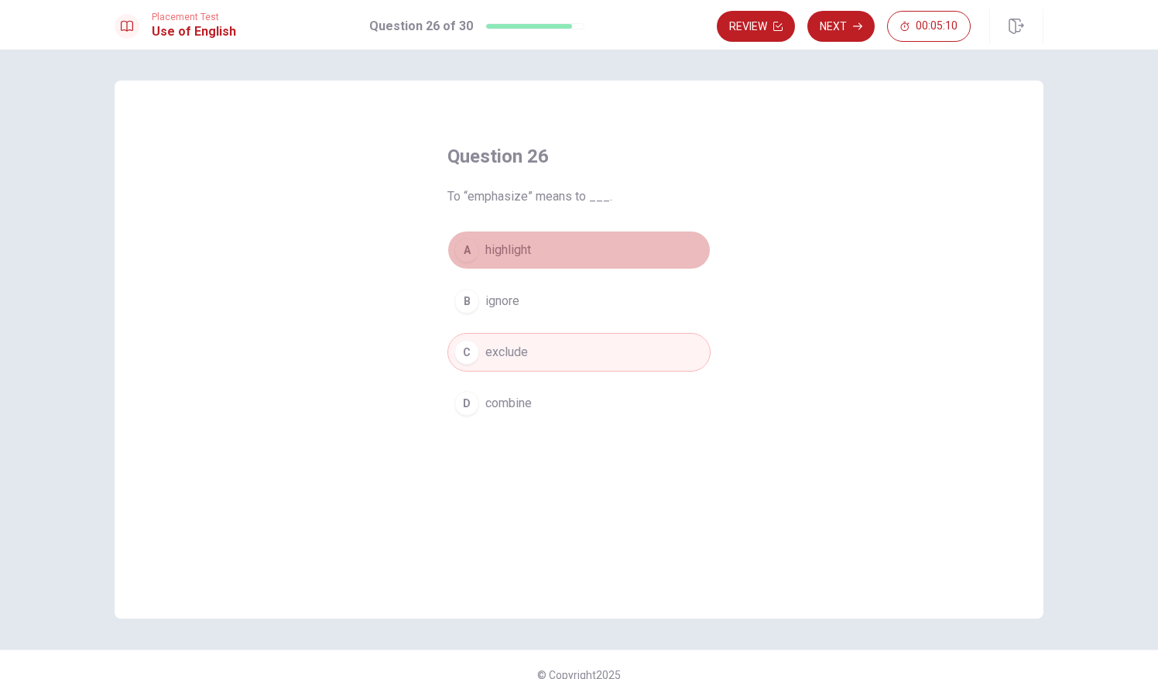
click at [525, 265] on button "A highlight" at bounding box center [578, 250] width 263 height 39
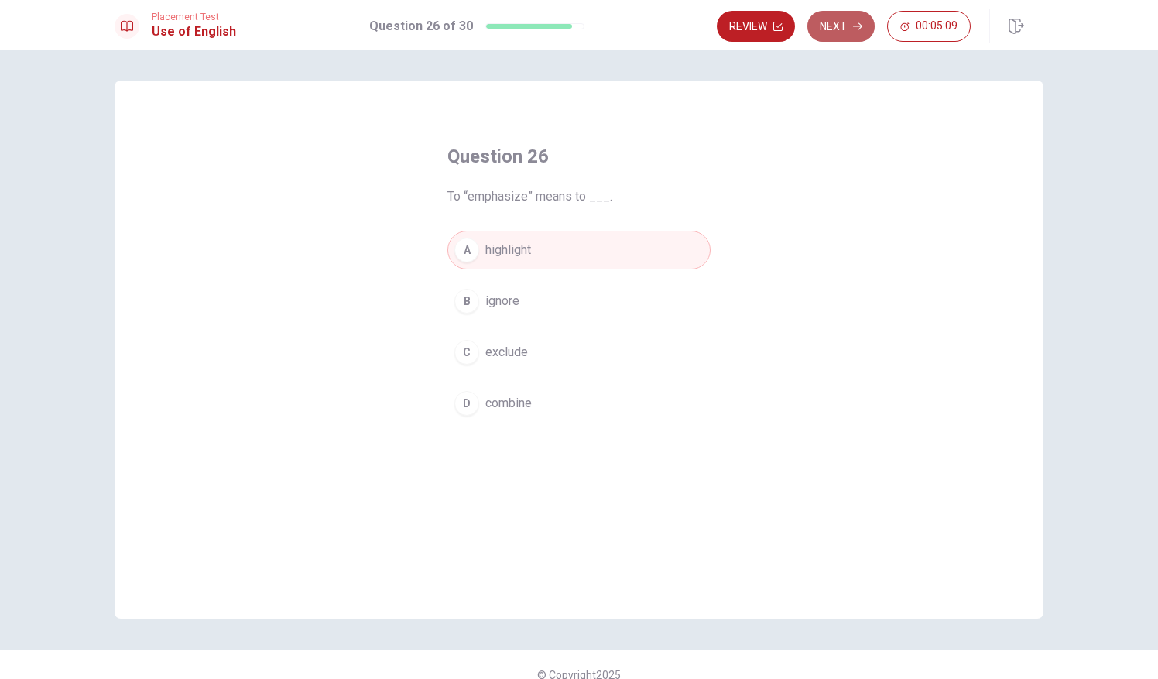
click at [831, 22] on button "Next" at bounding box center [840, 26] width 67 height 31
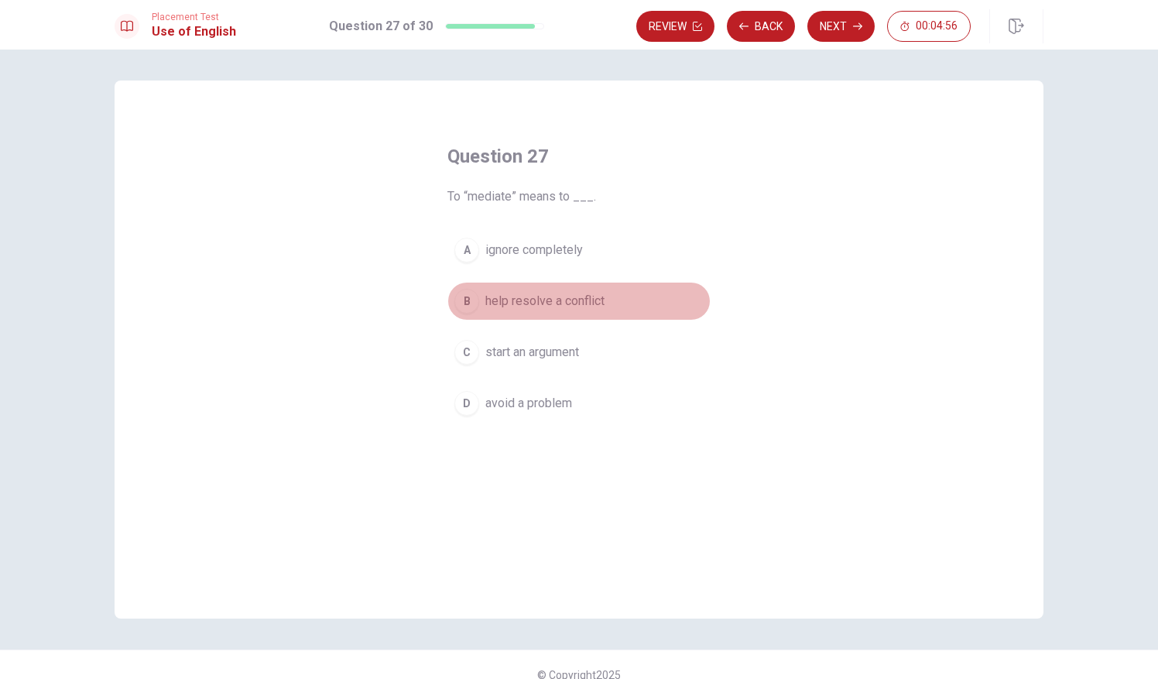
click at [474, 296] on button "B help resolve a conflict" at bounding box center [578, 301] width 263 height 39
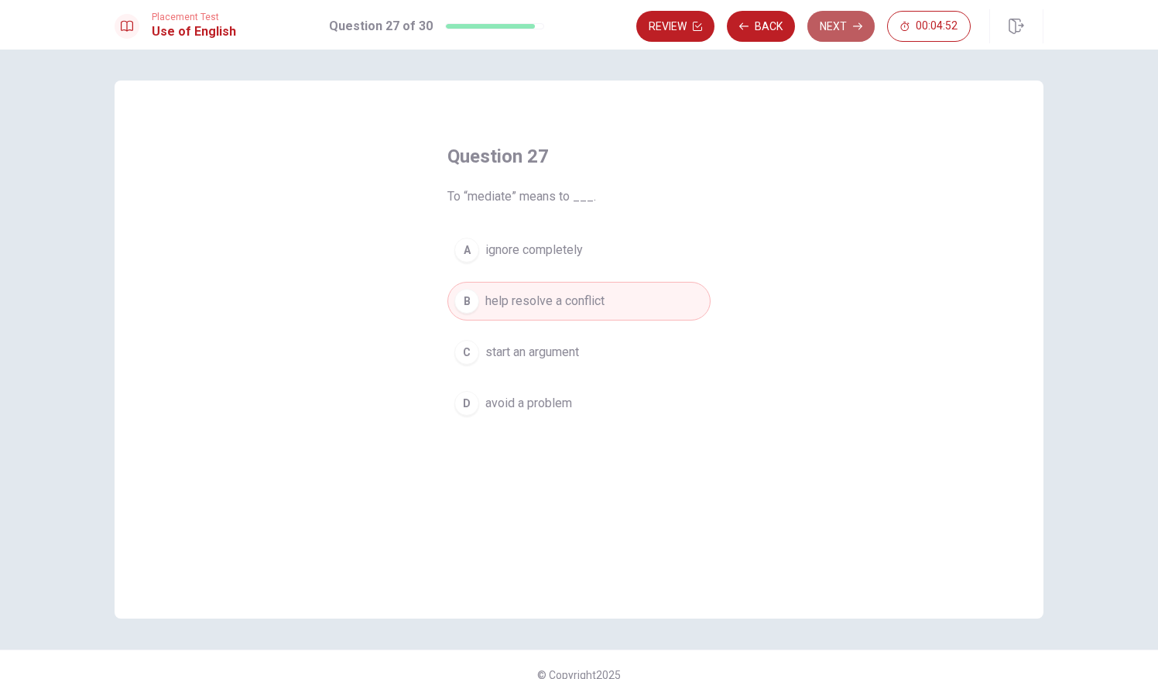
click at [842, 27] on button "Next" at bounding box center [840, 26] width 67 height 31
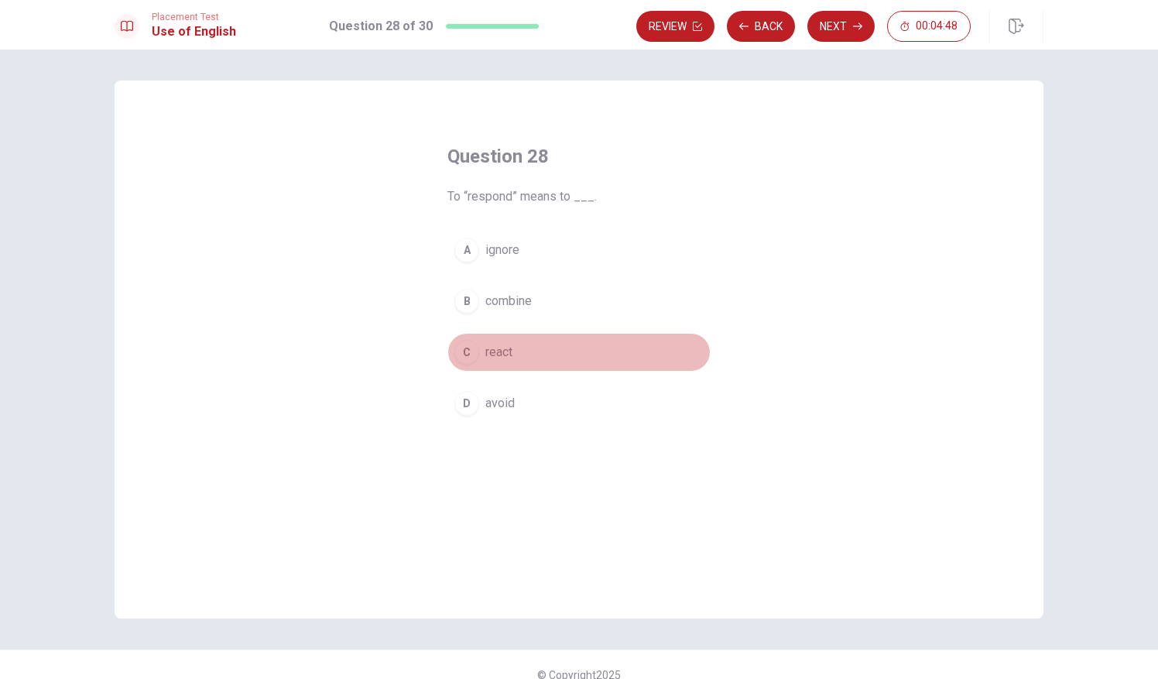
click at [494, 336] on button "C react" at bounding box center [578, 352] width 263 height 39
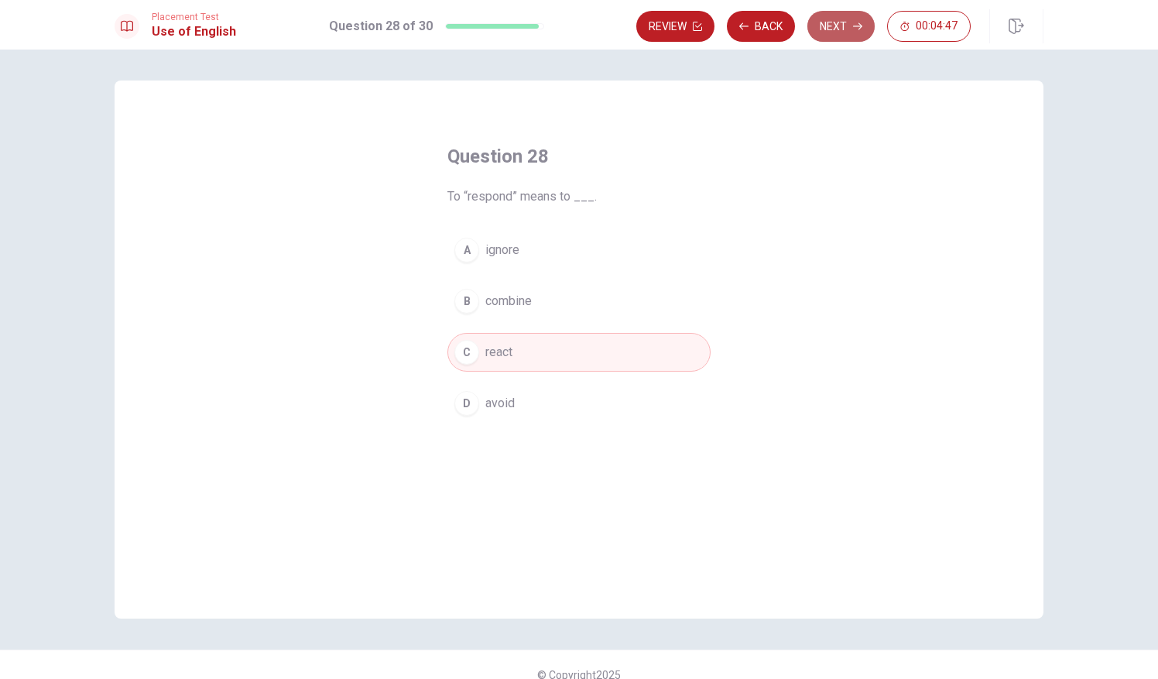
click at [855, 22] on icon "button" at bounding box center [857, 26] width 9 height 9
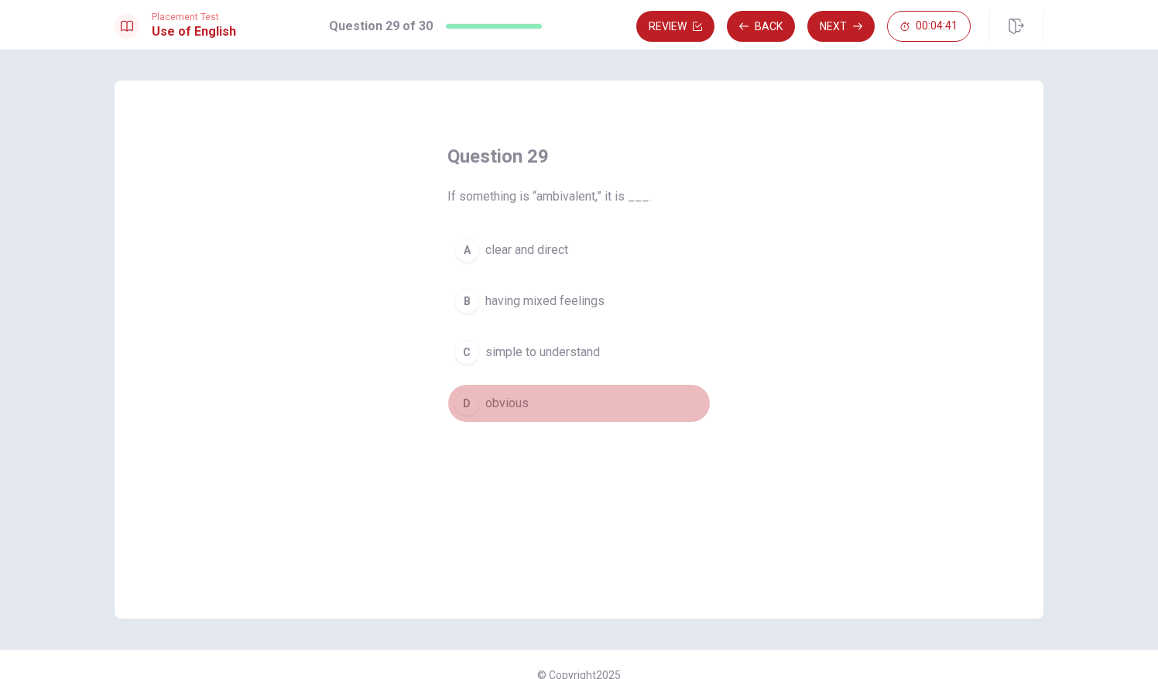
click at [491, 414] on button "D obvious" at bounding box center [578, 403] width 263 height 39
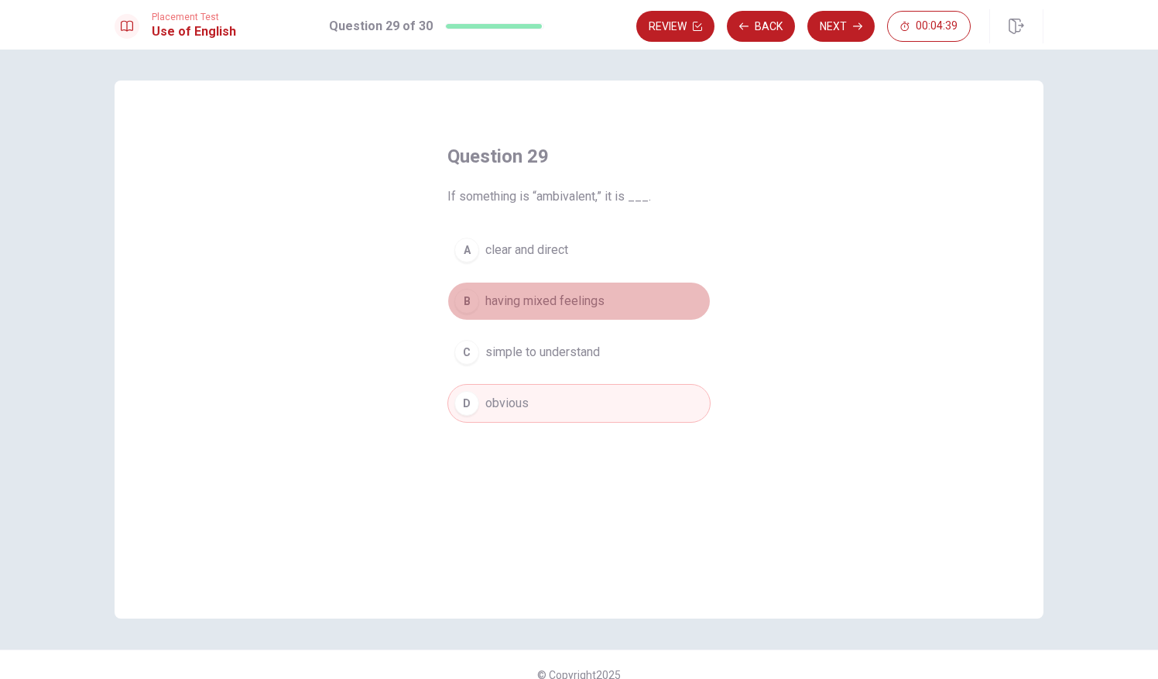
click at [550, 300] on span "having mixed feelings" at bounding box center [544, 301] width 119 height 19
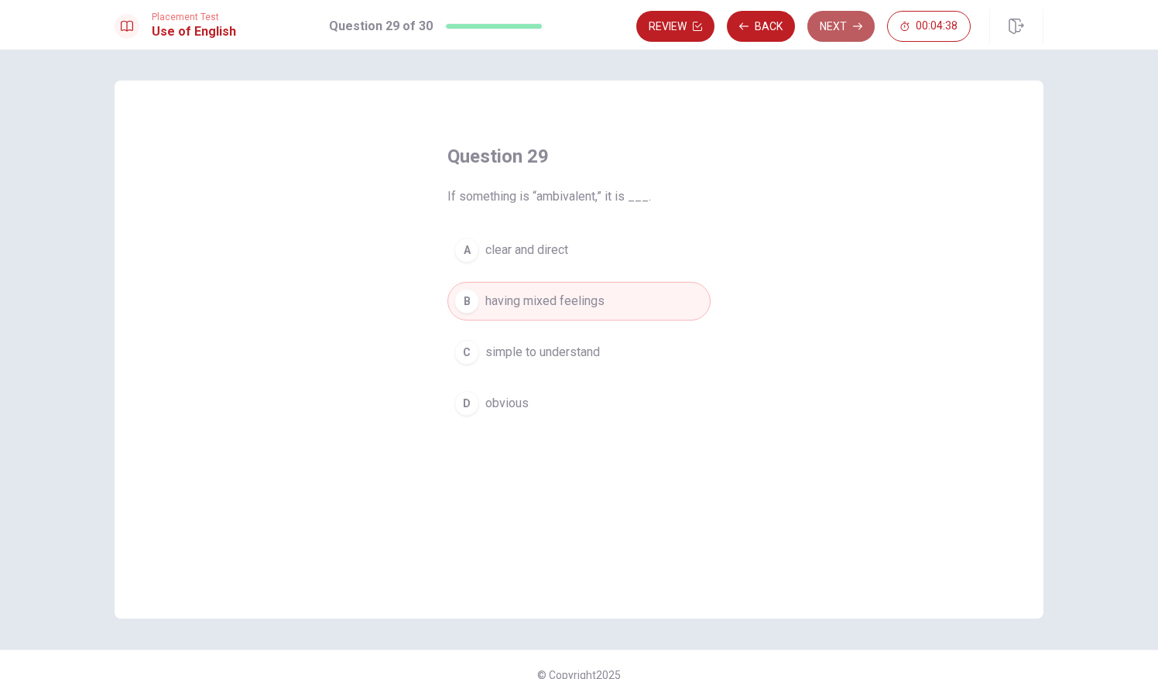
click at [839, 26] on button "Next" at bounding box center [840, 26] width 67 height 31
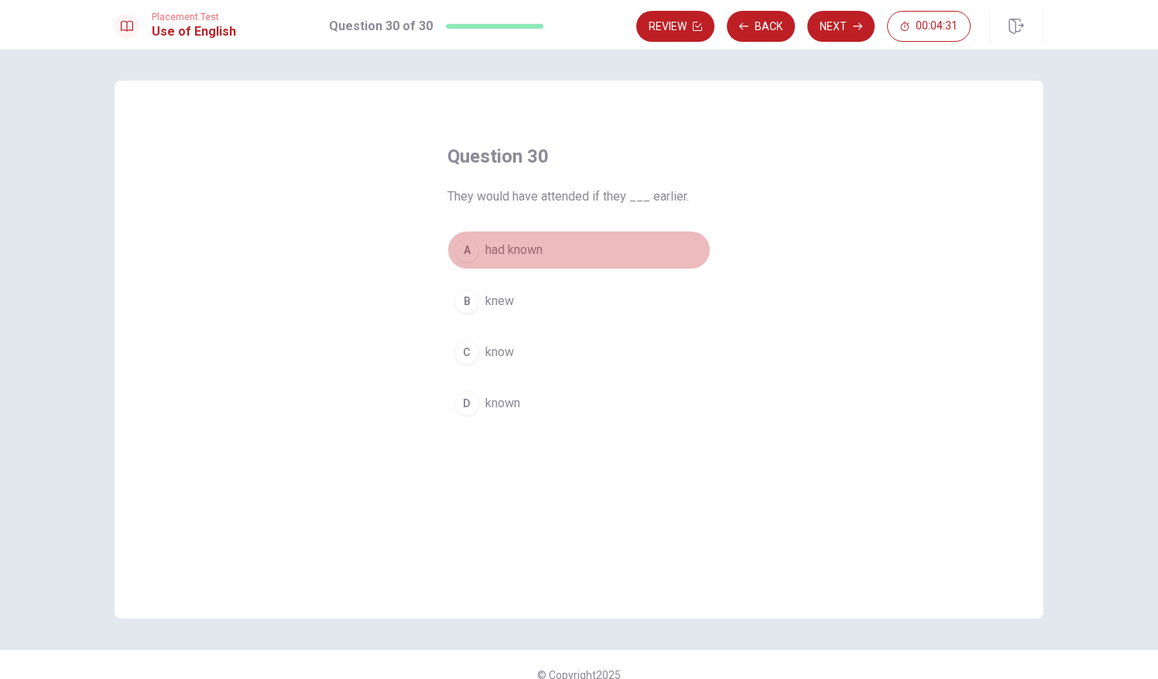
click at [511, 248] on span "had known" at bounding box center [513, 250] width 57 height 19
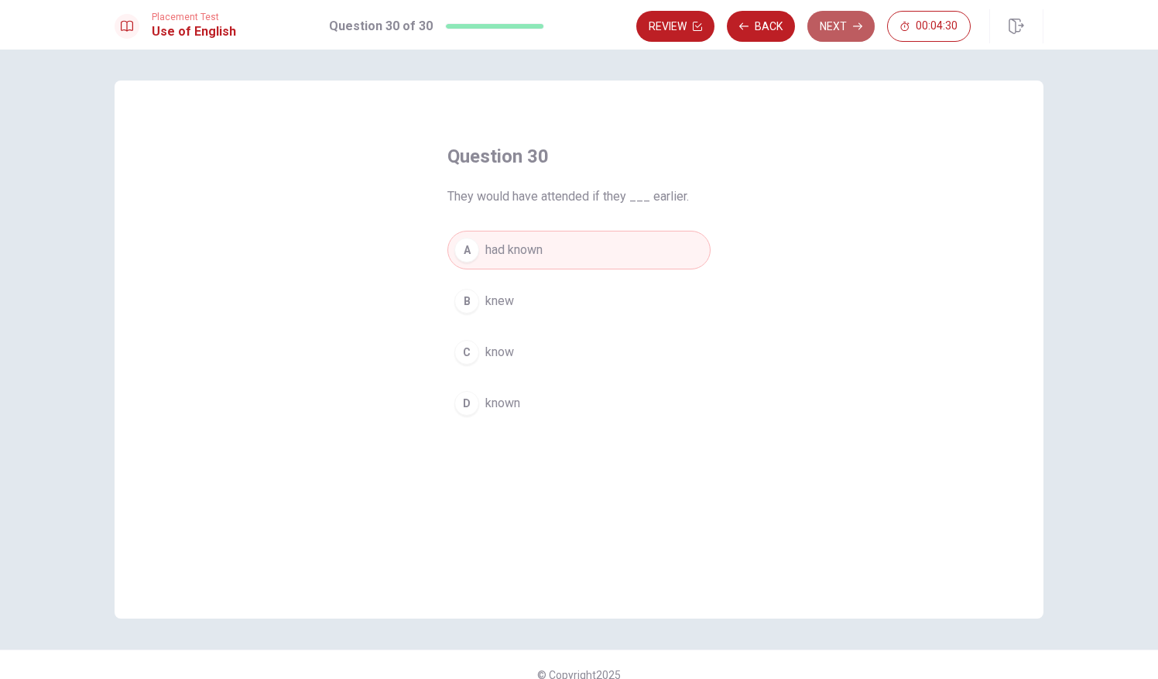
click at [840, 36] on button "Next" at bounding box center [840, 26] width 67 height 31
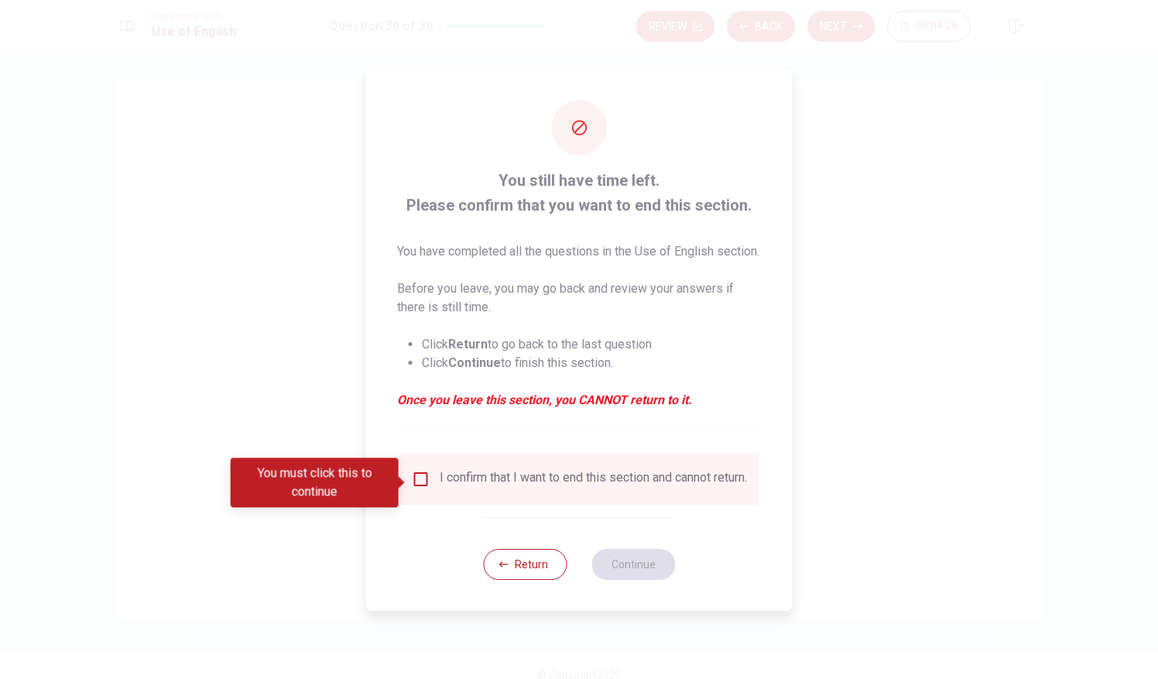
click at [489, 485] on div "I confirm that I want to end this section and cannot return." at bounding box center [593, 479] width 307 height 19
click at [418, 481] on input "You must click this to continue" at bounding box center [421, 479] width 19 height 19
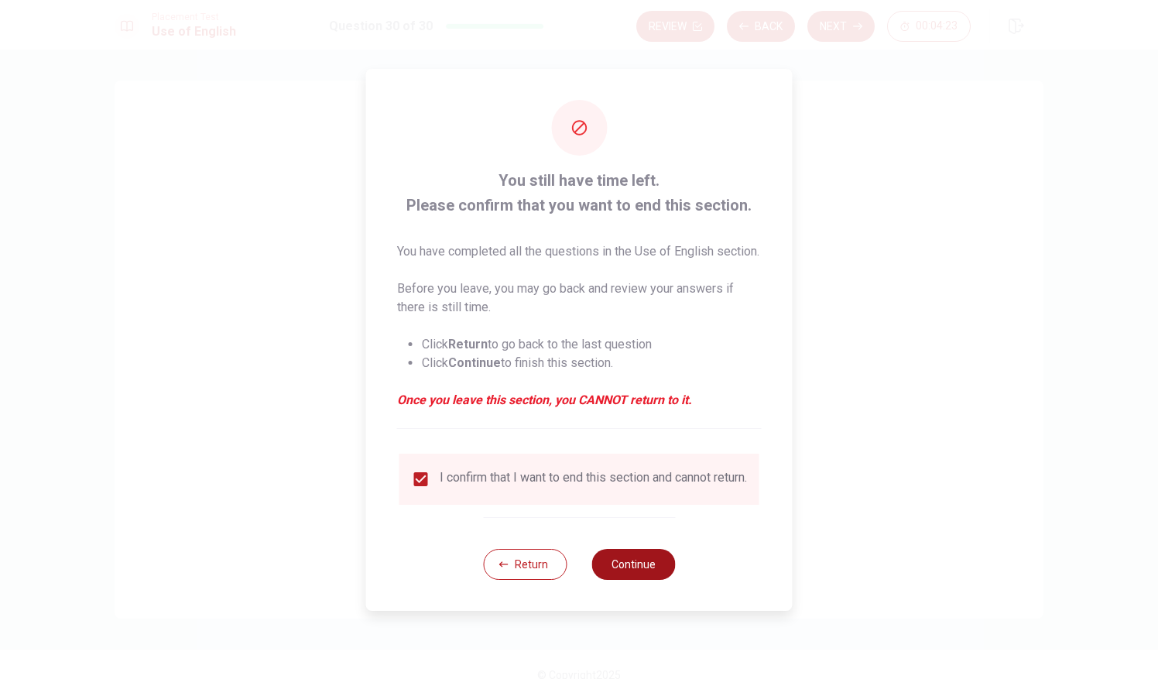
click at [620, 572] on button "Continue" at bounding box center [633, 564] width 84 height 31
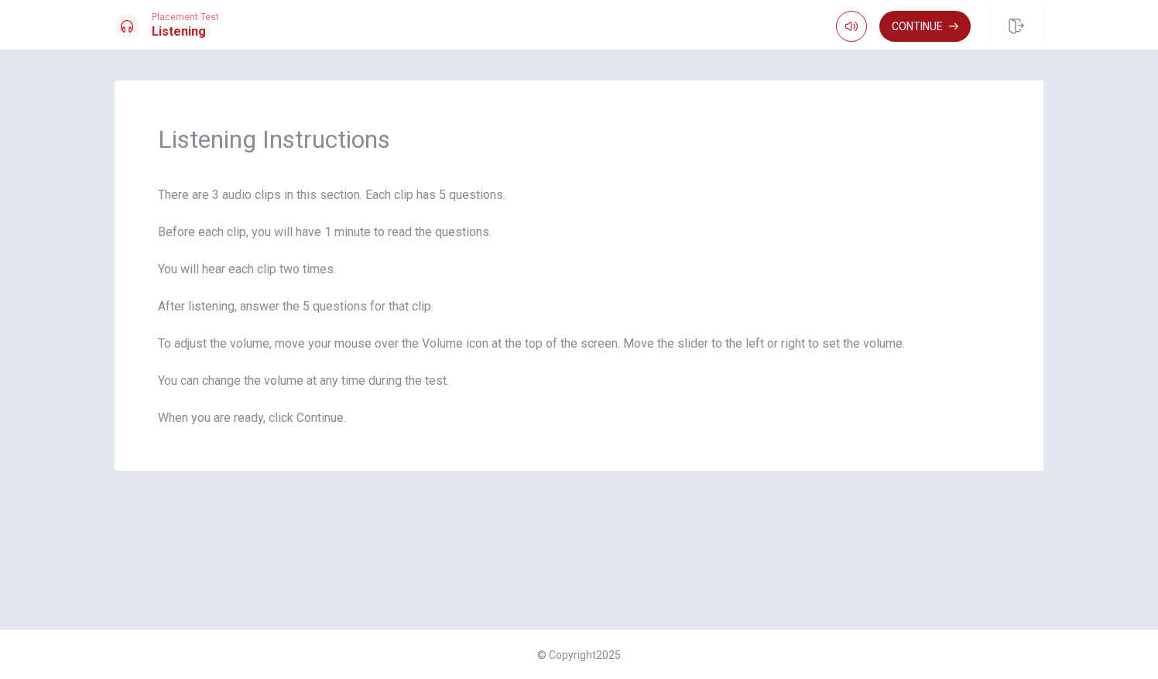
click at [915, 22] on button "Continue" at bounding box center [924, 26] width 91 height 31
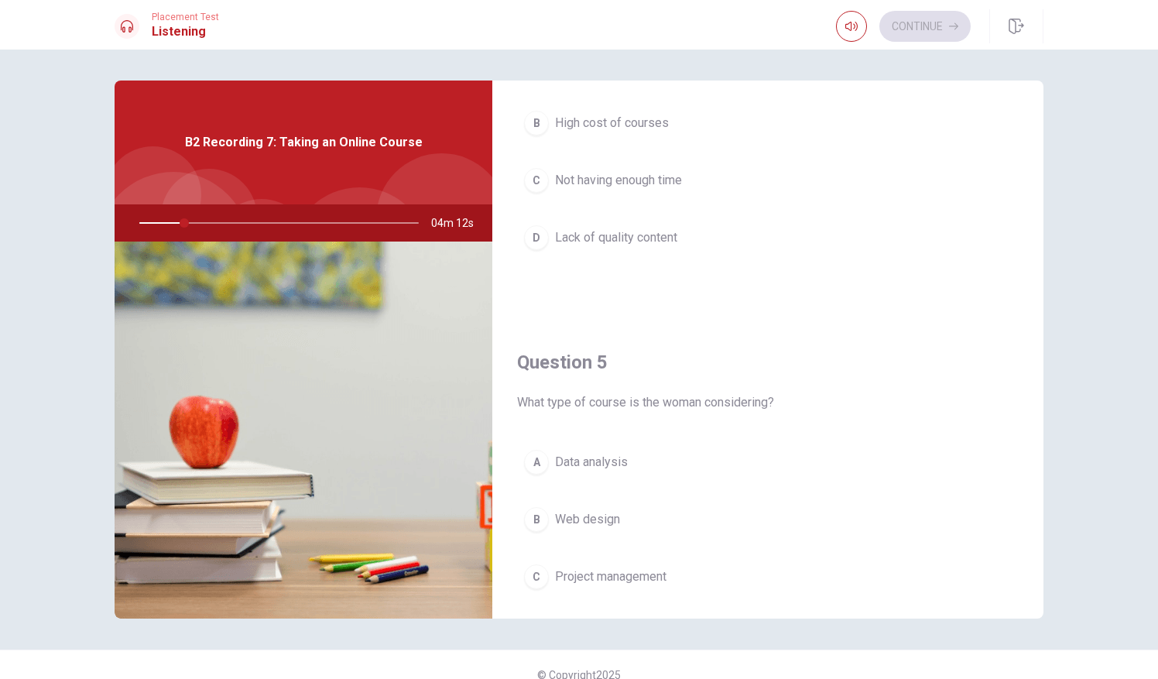
scroll to position [1433, 0]
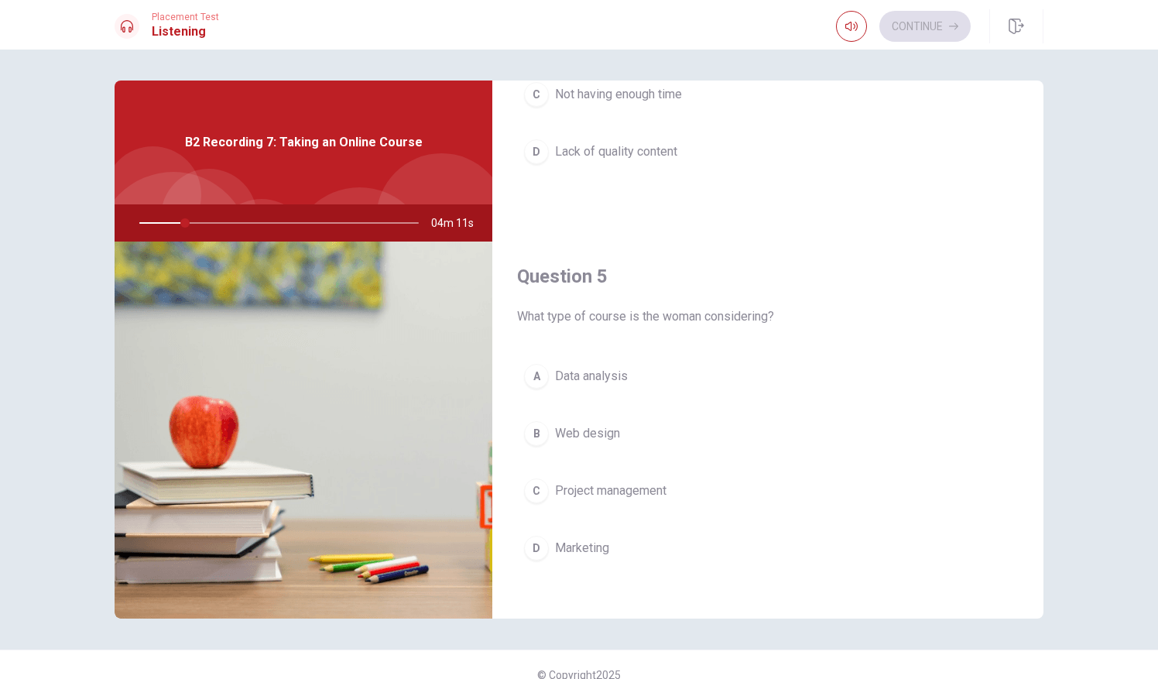
click at [720, 264] on h4 "Question 5" at bounding box center [768, 276] width 502 height 25
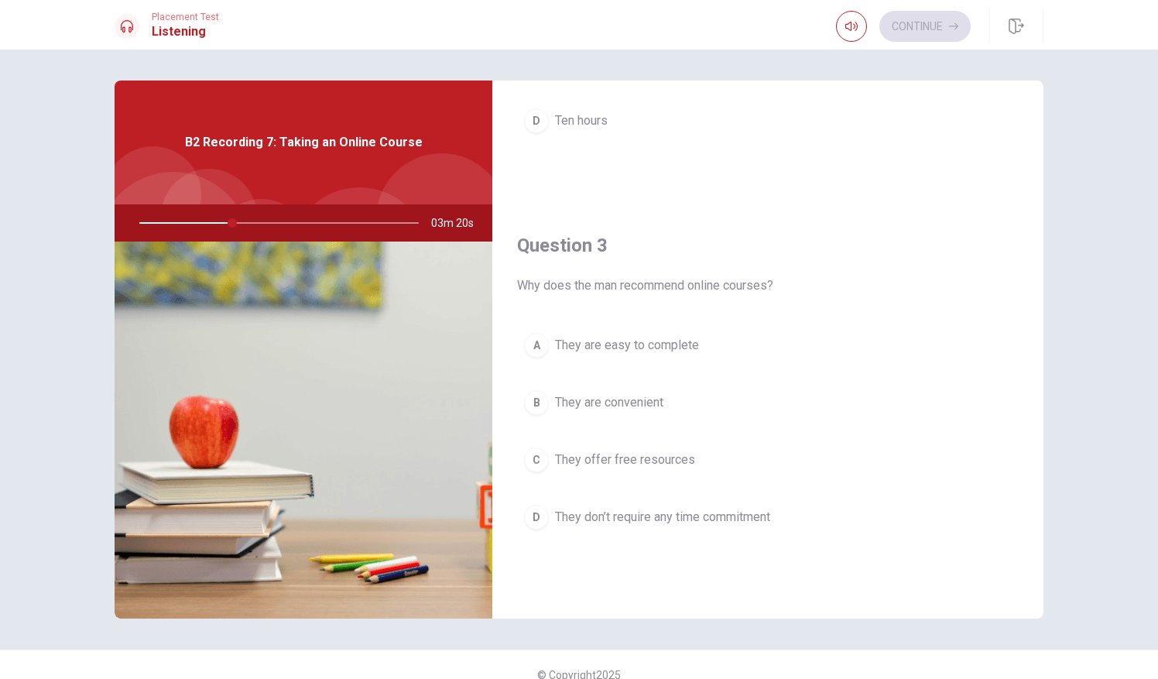
scroll to position [662, 0]
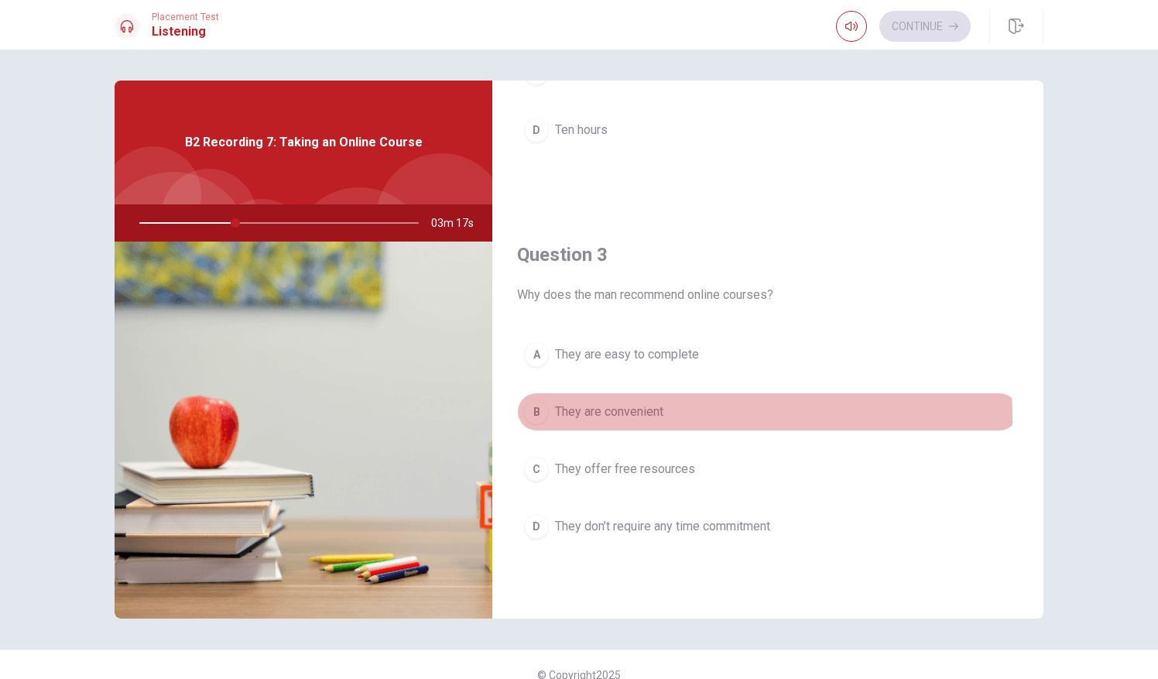
click at [582, 413] on span "They are convenient" at bounding box center [609, 411] width 108 height 19
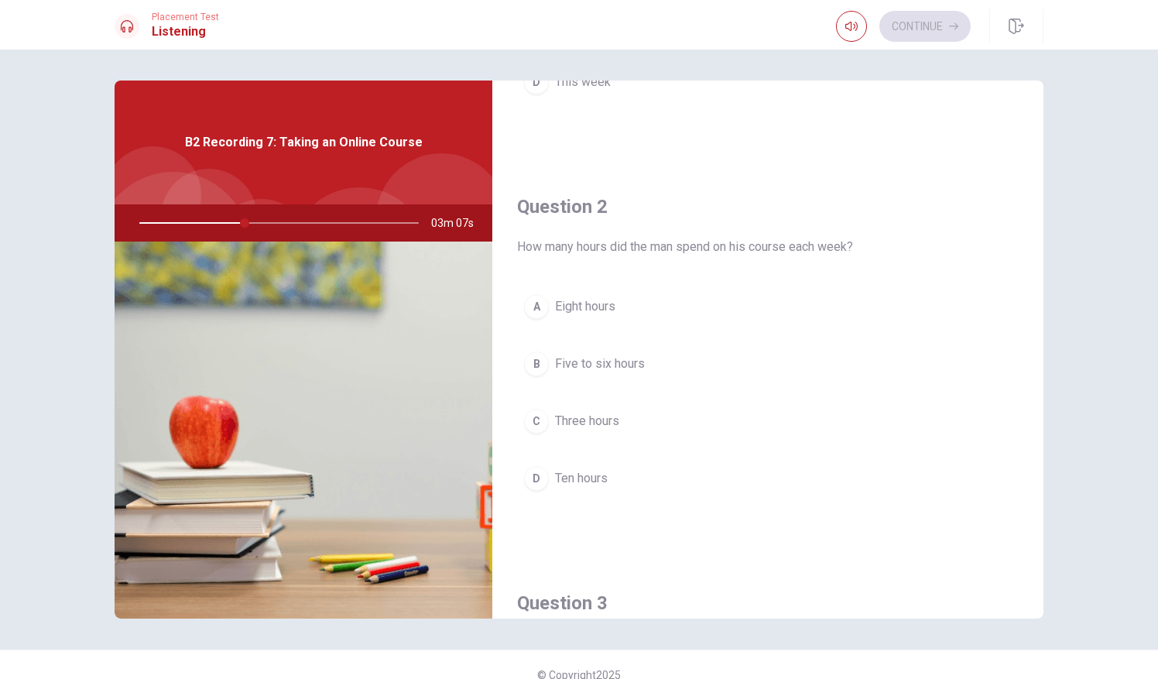
scroll to position [313, 0]
click at [589, 367] on span "Five to six hours" at bounding box center [600, 364] width 90 height 19
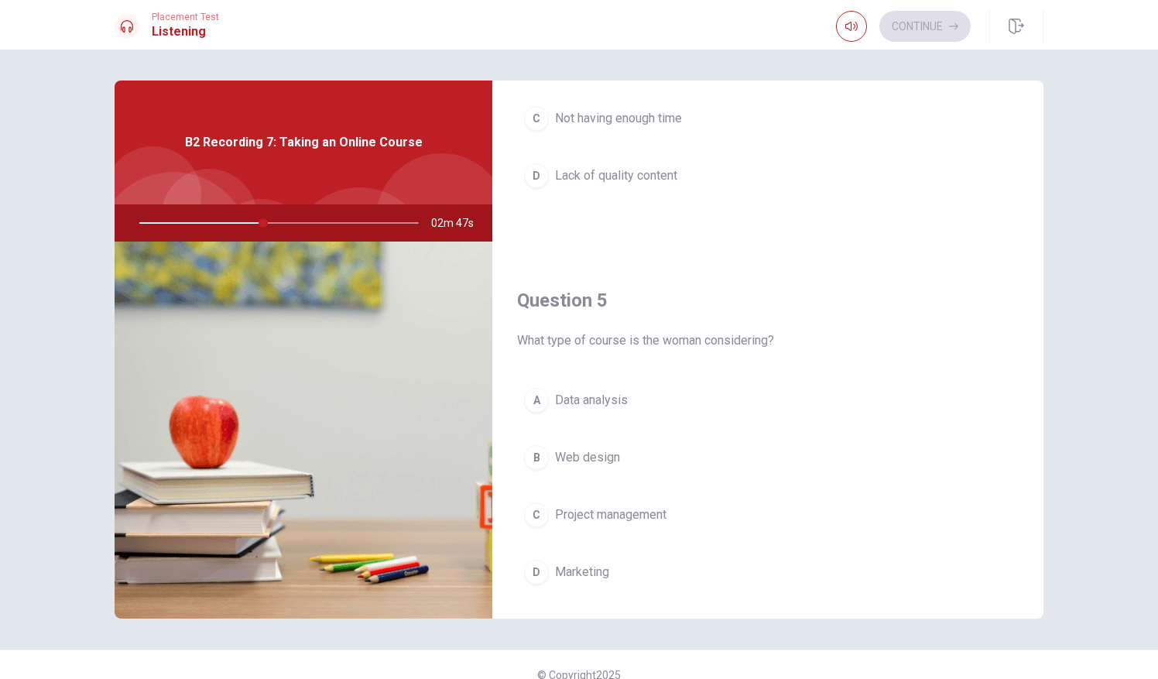
scroll to position [1433, 0]
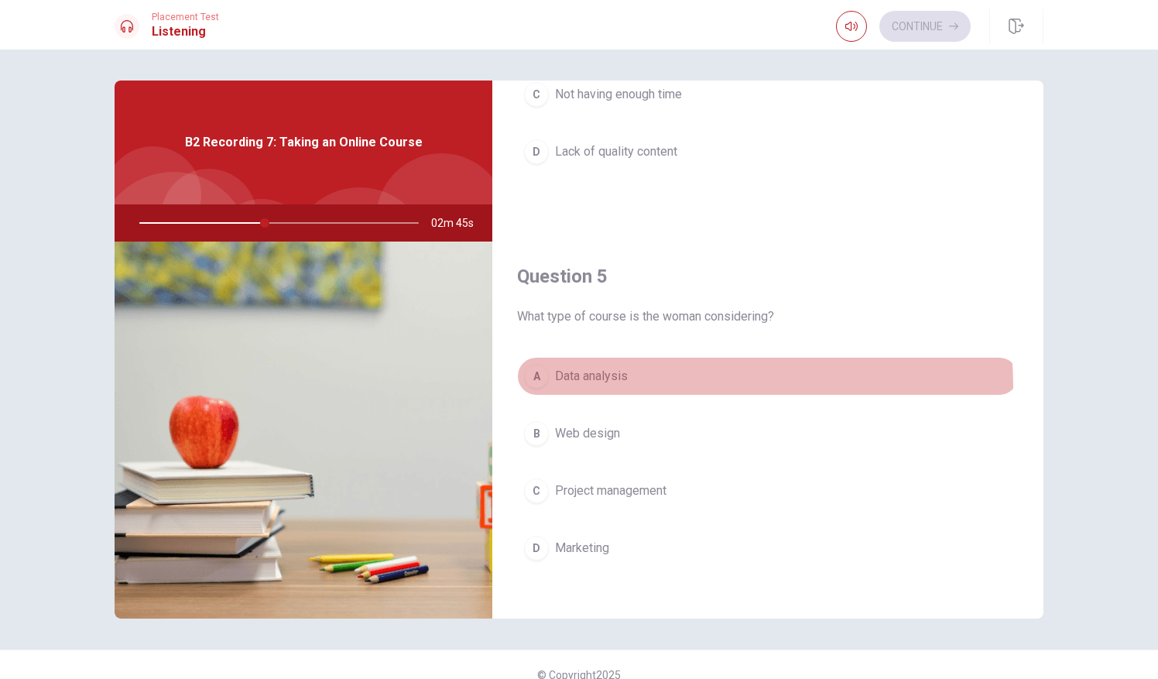
click at [600, 381] on button "A Data analysis" at bounding box center [768, 376] width 502 height 39
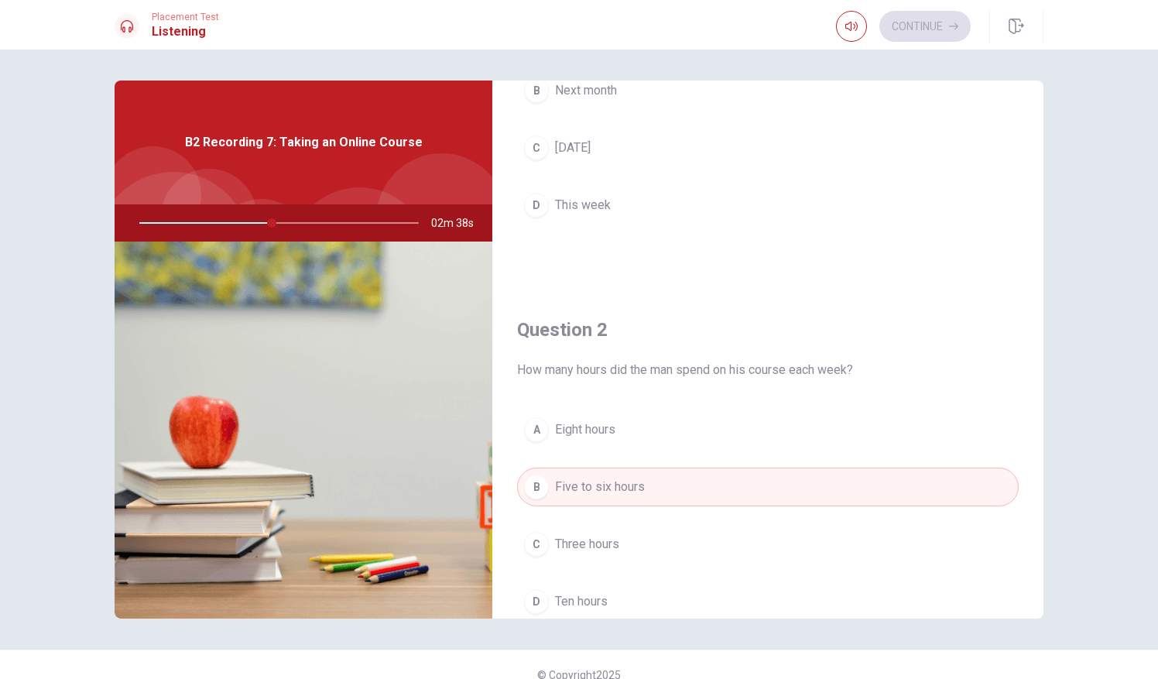
scroll to position [0, 0]
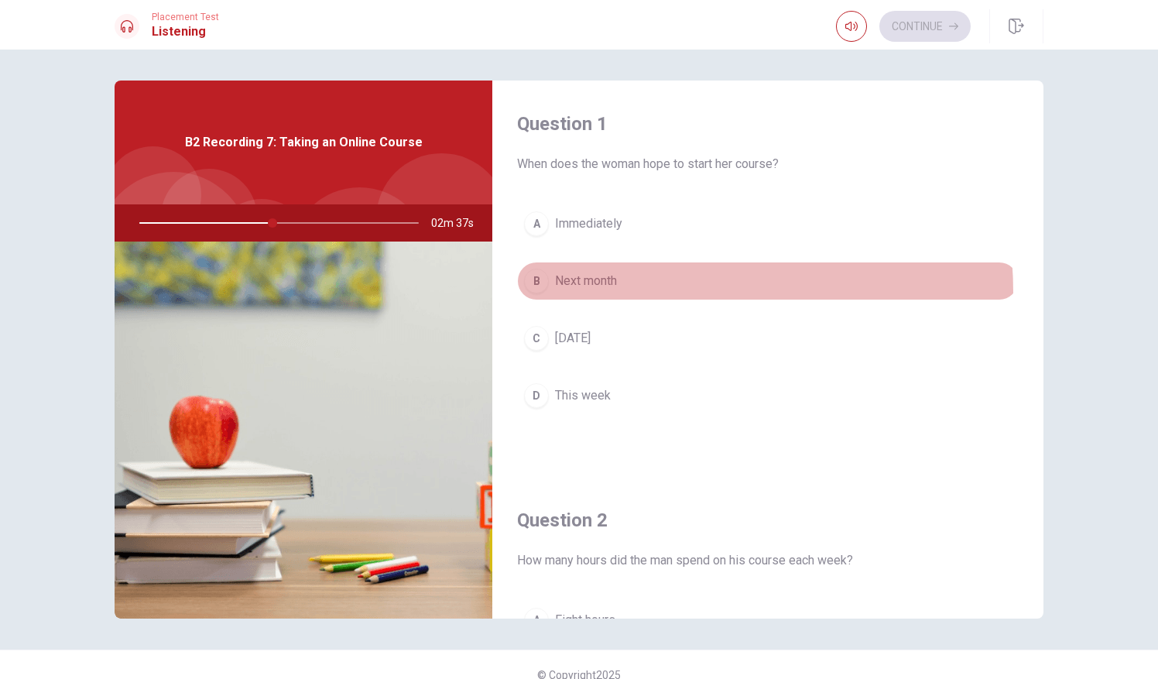
click at [594, 293] on button "B Next month" at bounding box center [768, 281] width 502 height 39
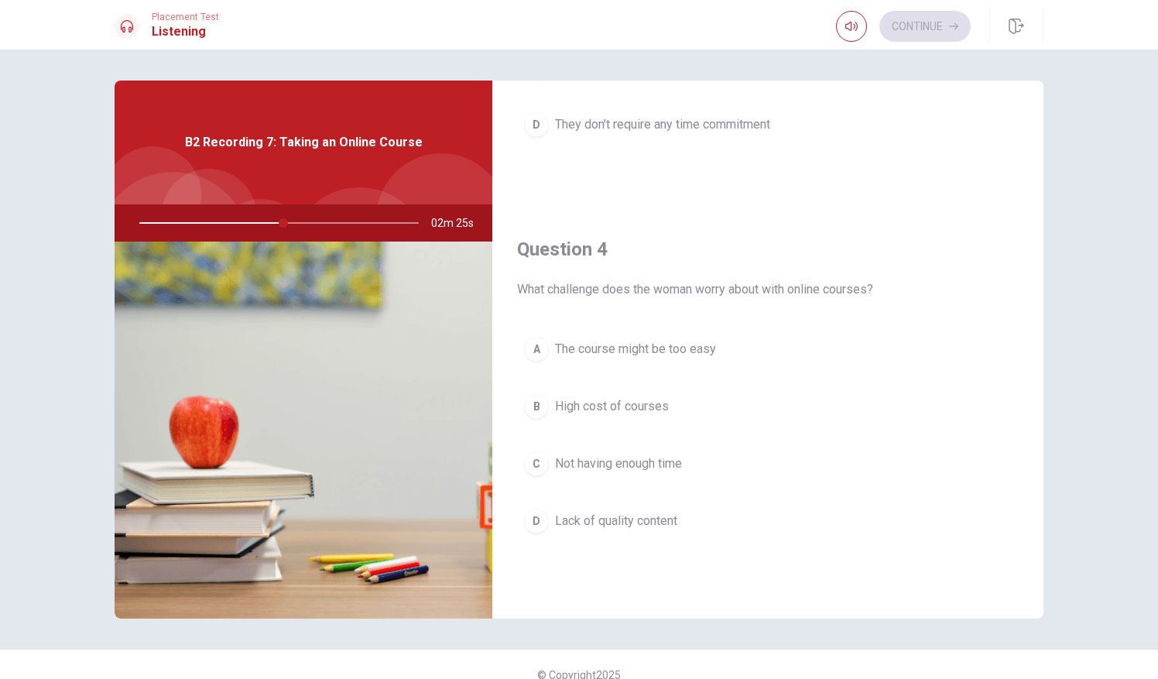
scroll to position [1064, 0]
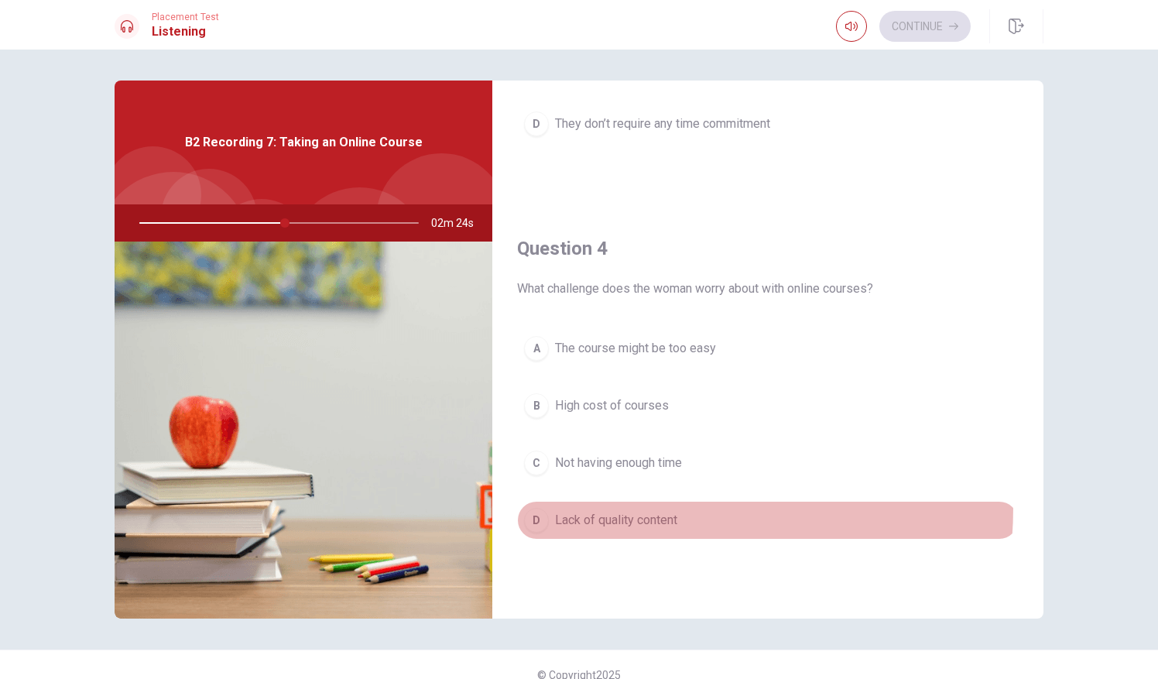
click at [577, 501] on button "D Lack of quality content" at bounding box center [768, 520] width 502 height 39
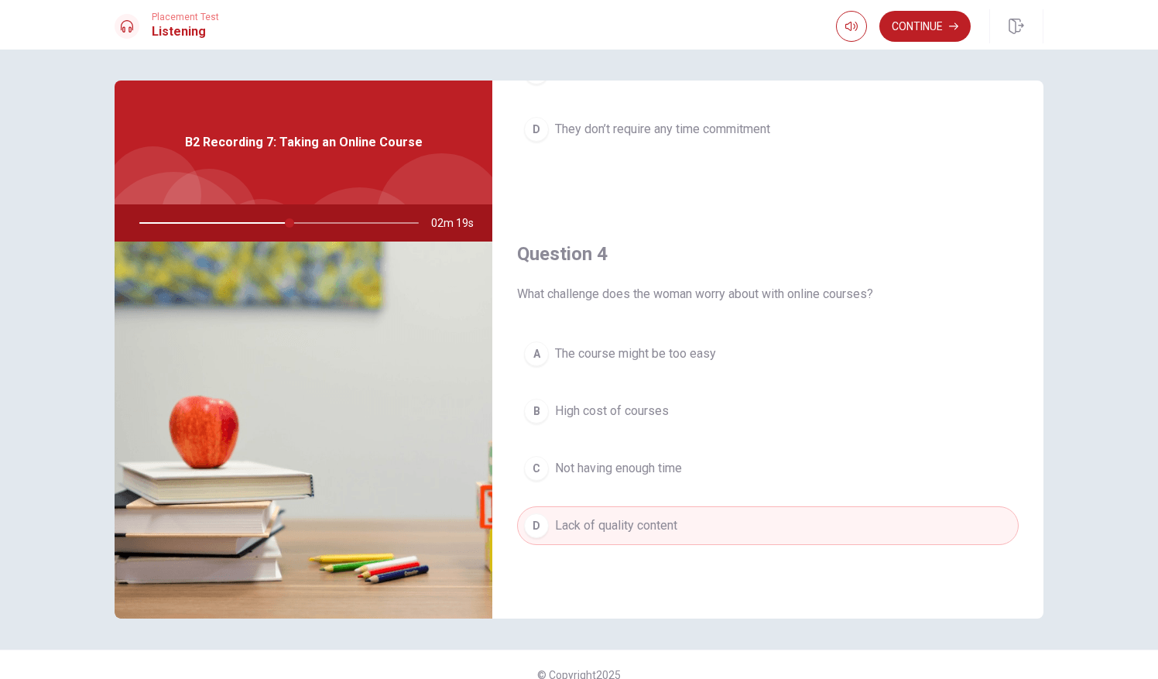
scroll to position [1080, 0]
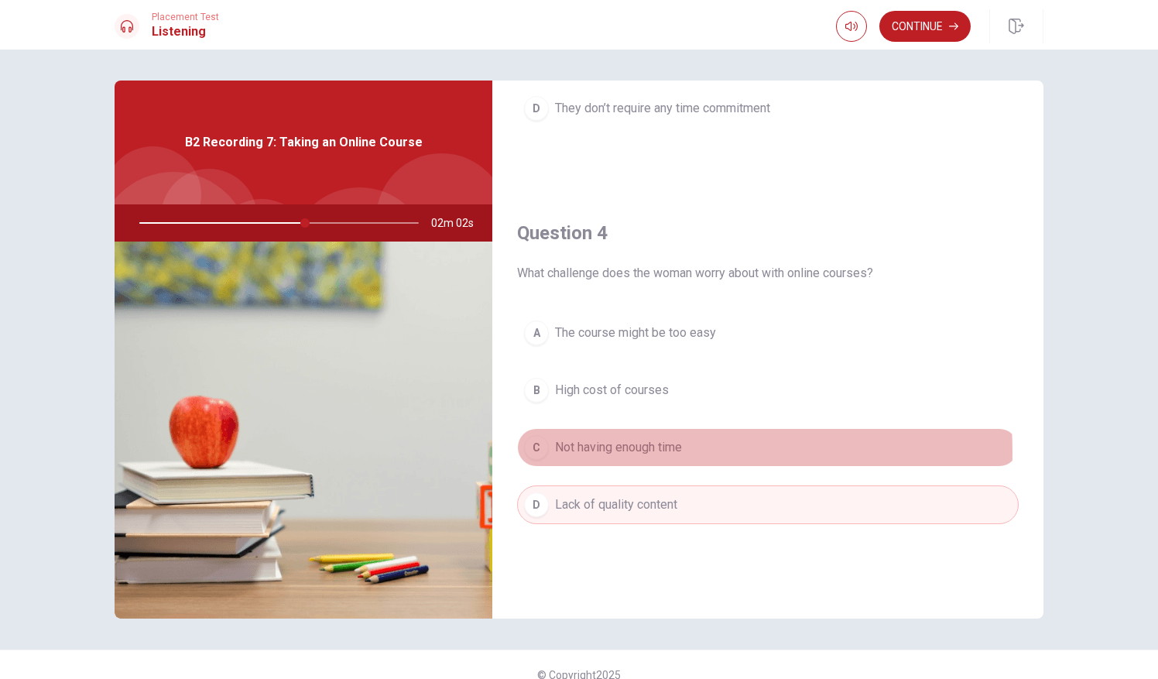
click at [595, 444] on span "Not having enough time" at bounding box center [618, 447] width 127 height 19
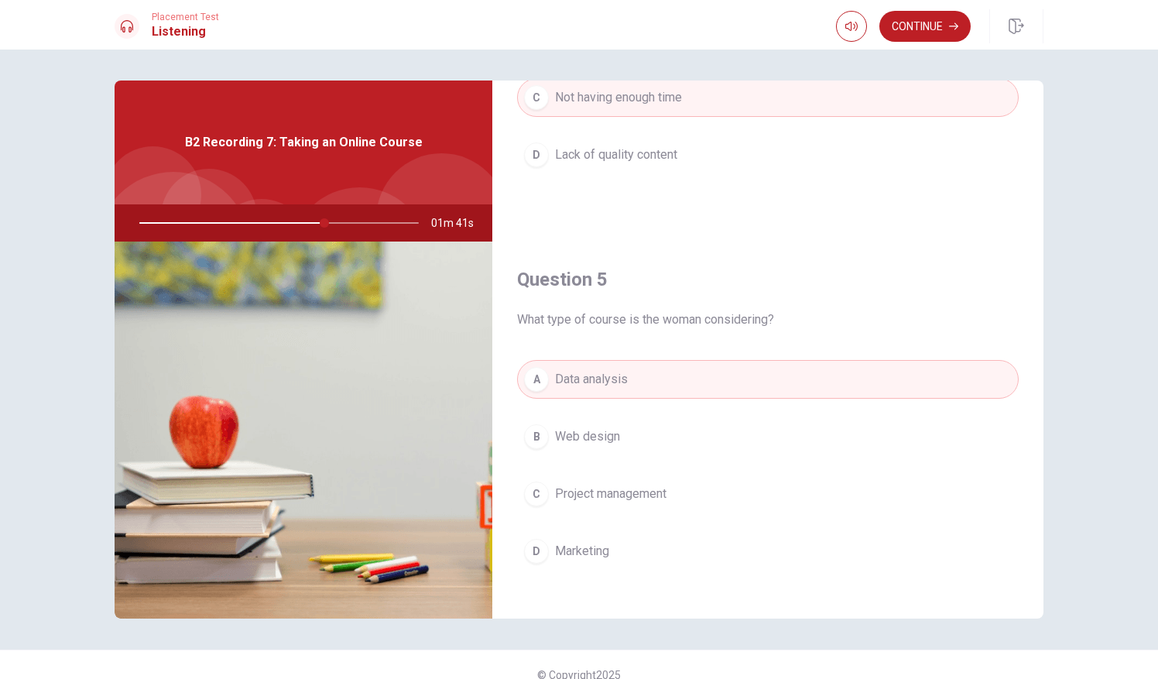
scroll to position [1430, 0]
click at [904, 33] on button "Continue" at bounding box center [924, 26] width 91 height 31
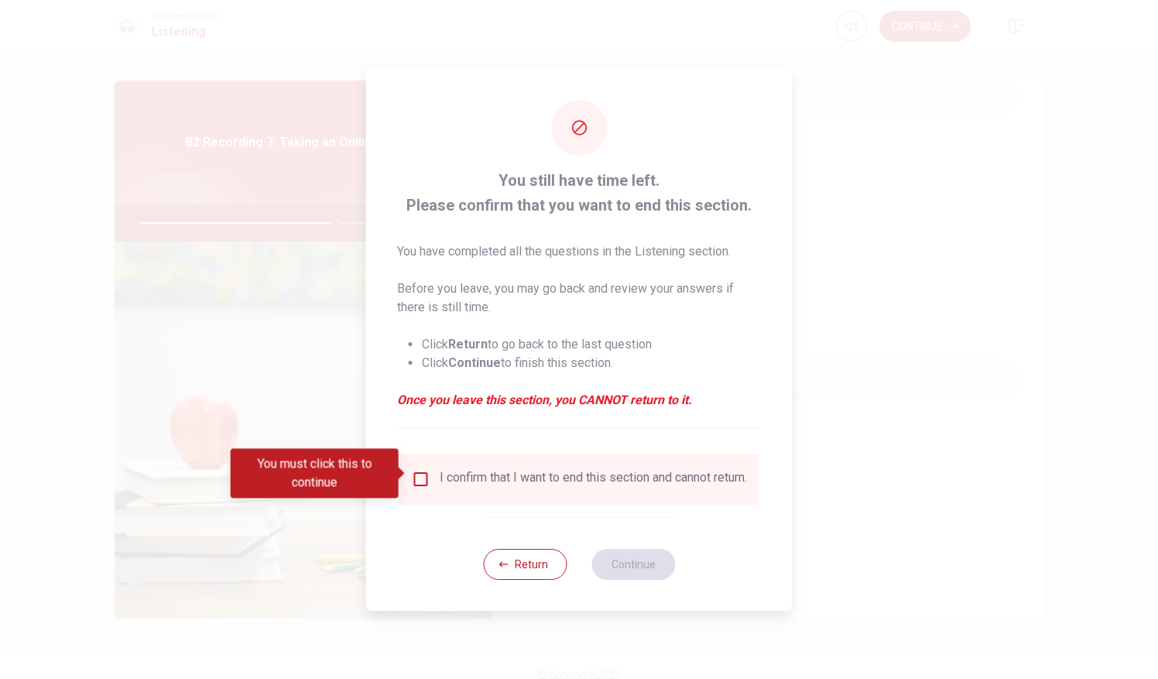
drag, startPoint x: 554, startPoint y: 519, endPoint x: 555, endPoint y: 498, distance: 20.9
click at [555, 498] on div "You still have time left. Please confirm that you want to end this section. You…" at bounding box center [579, 340] width 426 height 542
click at [555, 498] on div "I confirm that I want to end this section and cannot return." at bounding box center [579, 479] width 360 height 51
click at [415, 478] on input "You must click this to continue" at bounding box center [421, 479] width 19 height 19
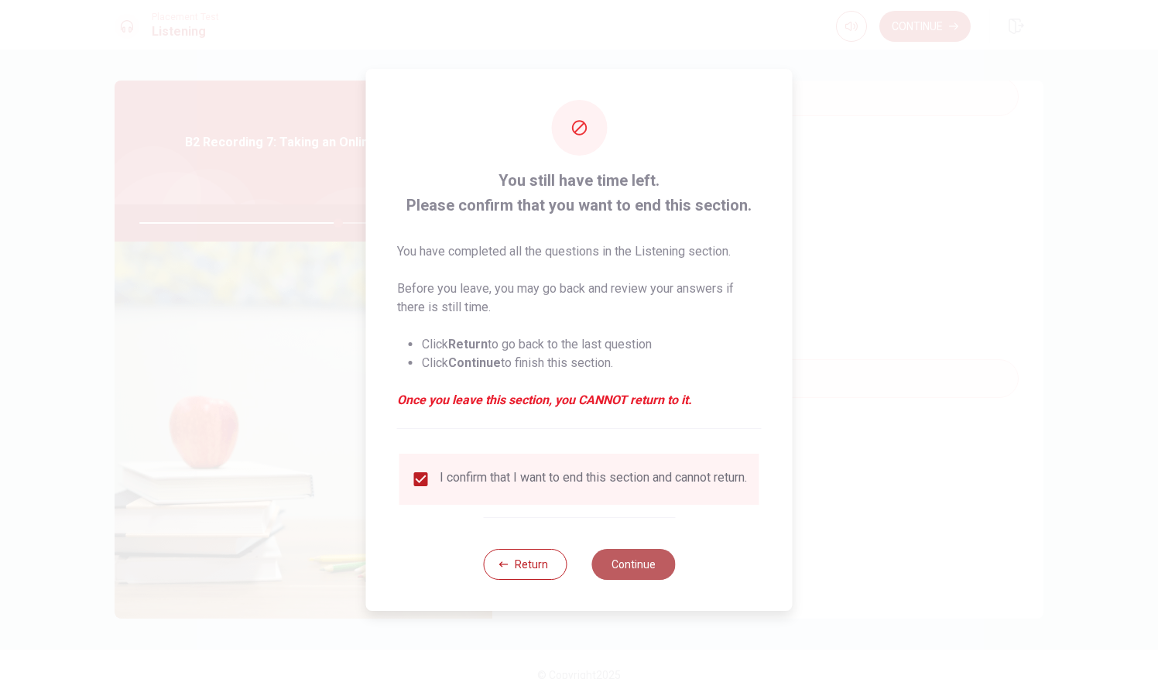
click at [635, 571] on button "Continue" at bounding box center [633, 564] width 84 height 31
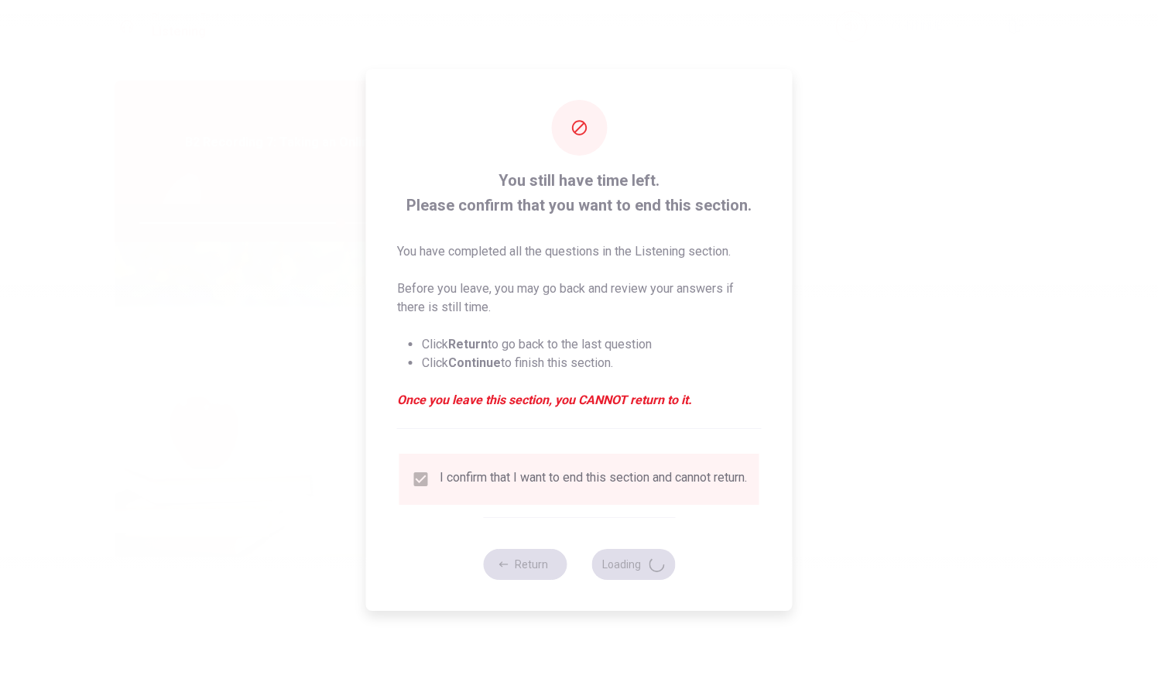
type input "72"
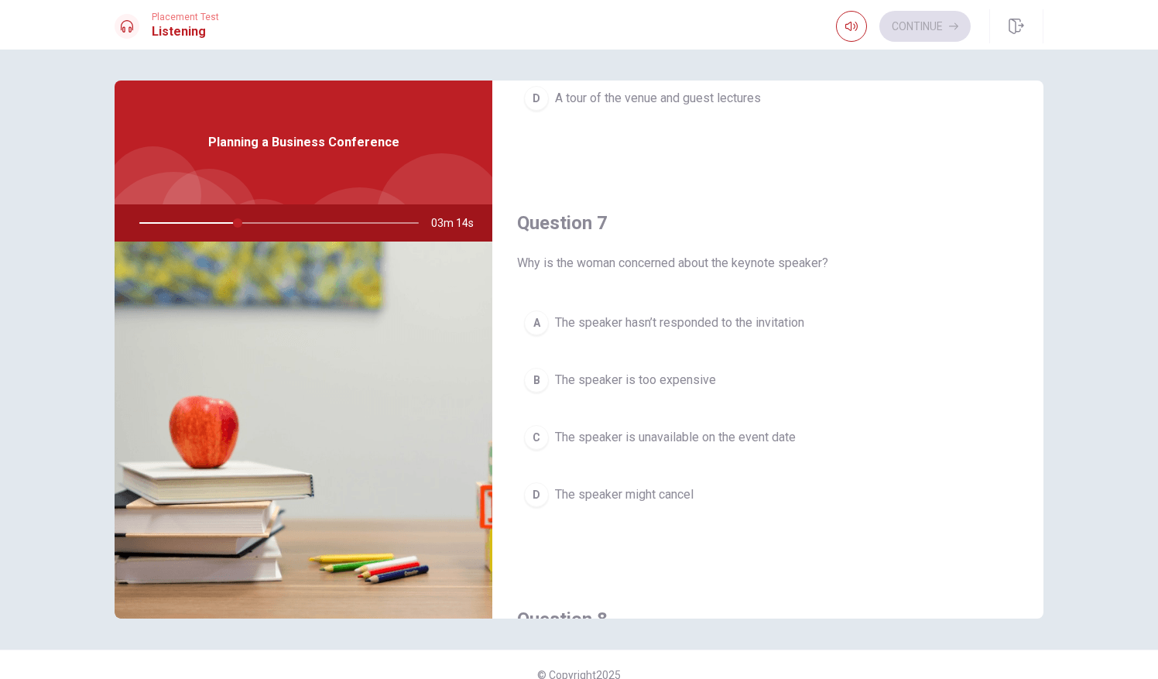
scroll to position [301, 0]
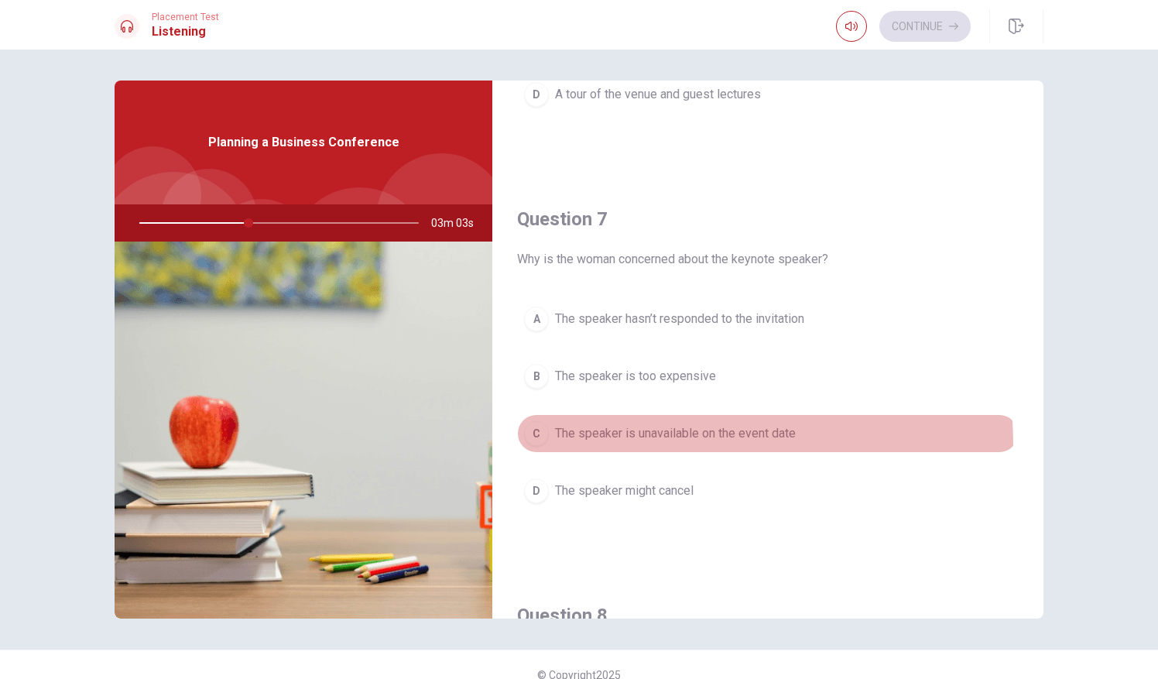
click at [633, 441] on button "C The speaker is unavailable on the event date" at bounding box center [768, 433] width 502 height 39
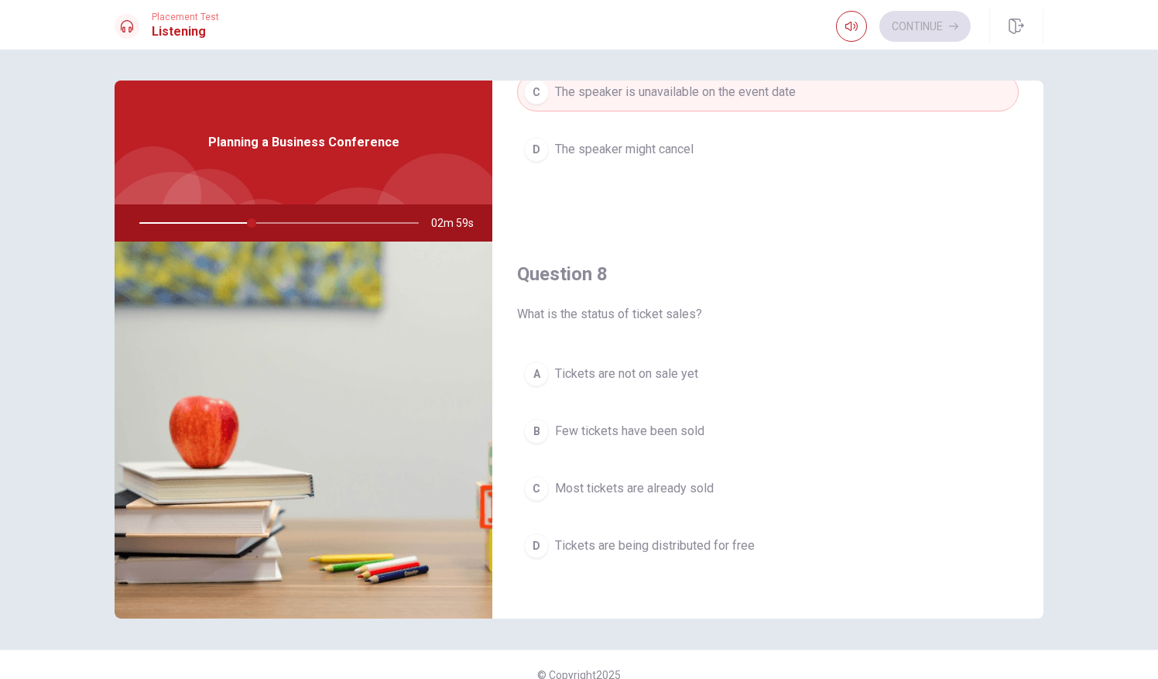
scroll to position [774, 0]
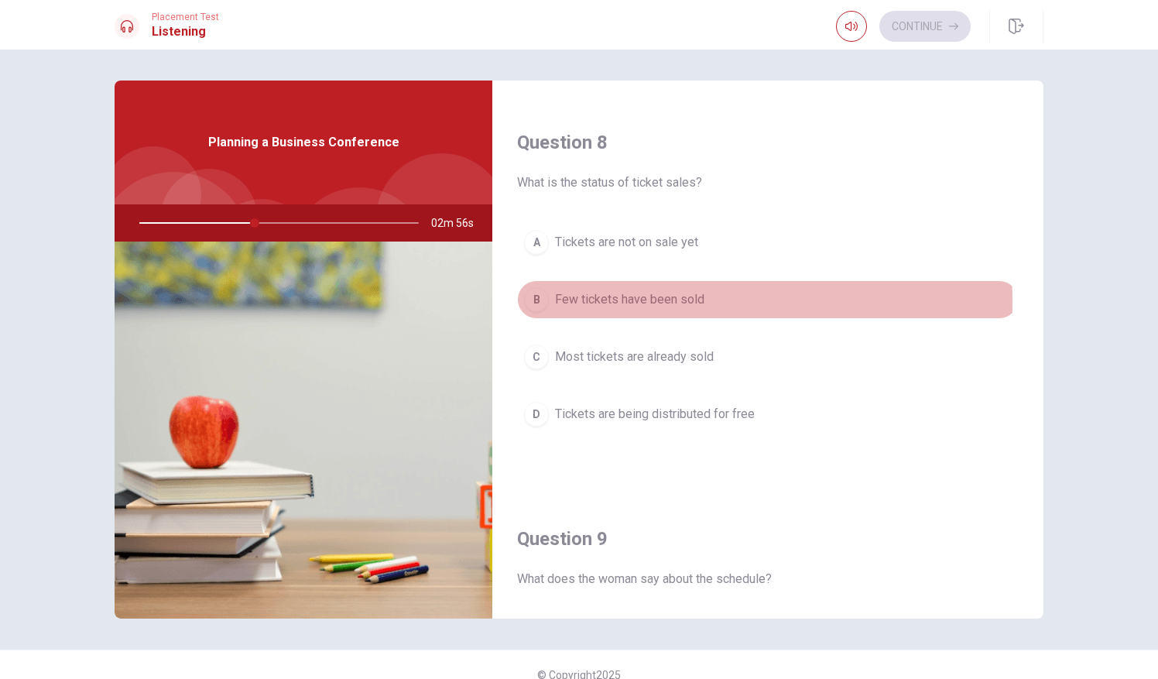
click at [618, 297] on span "Few tickets have been sold" at bounding box center [629, 299] width 149 height 19
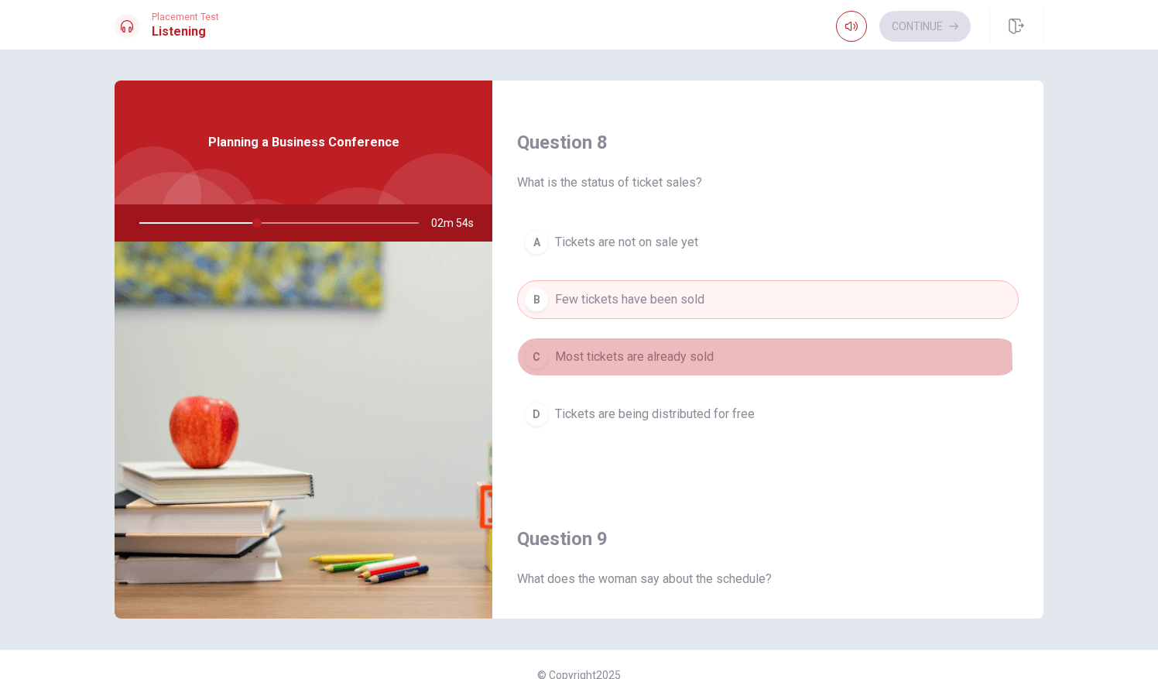
click at [613, 362] on button "C Most tickets are already sold" at bounding box center [768, 356] width 502 height 39
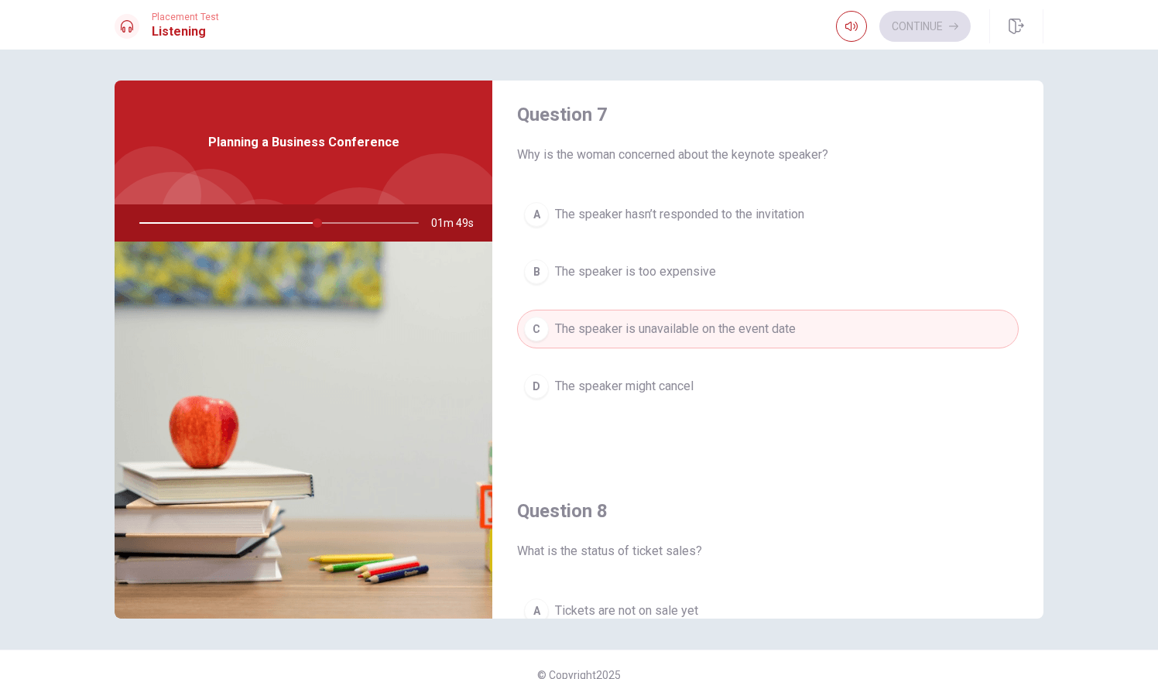
scroll to position [0, 0]
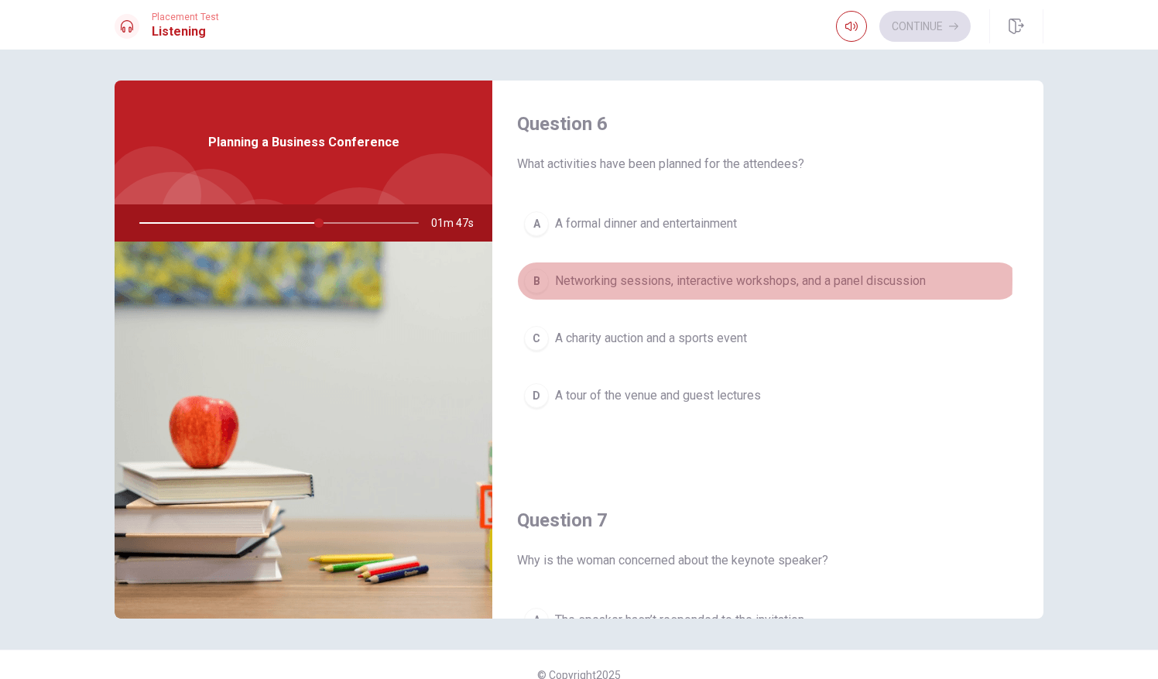
click at [626, 279] on span "Networking sessions, interactive workshops, and a panel discussion" at bounding box center [740, 281] width 371 height 19
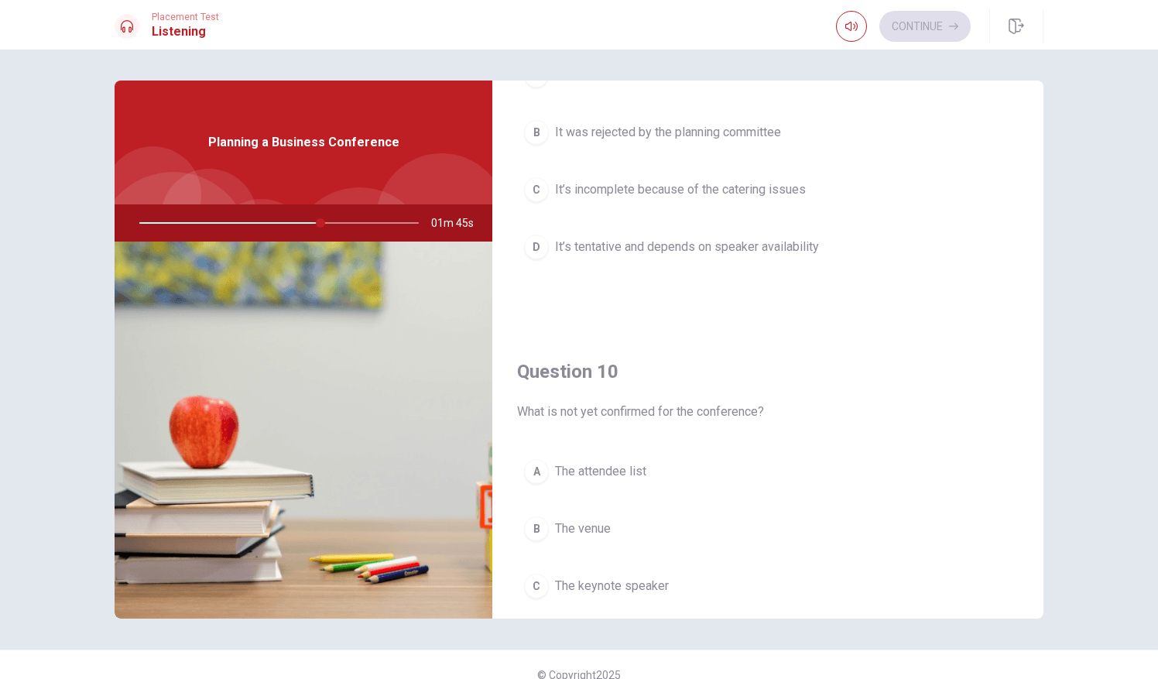
scroll to position [1392, 0]
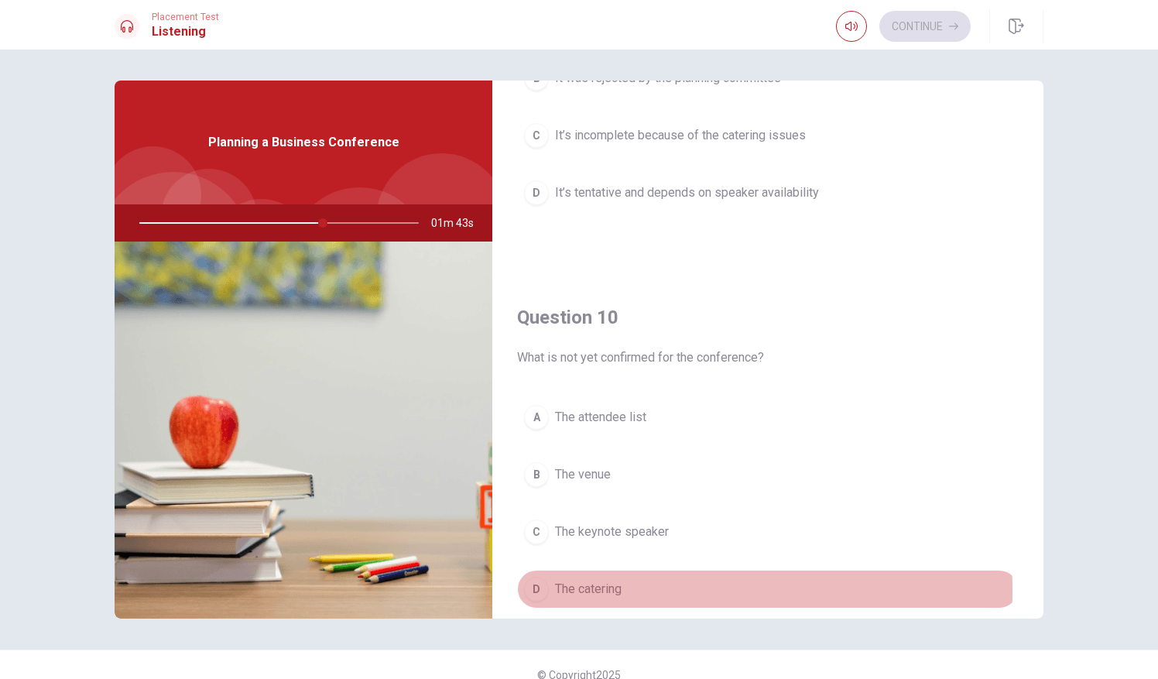
click at [602, 581] on span "The catering" at bounding box center [588, 589] width 67 height 19
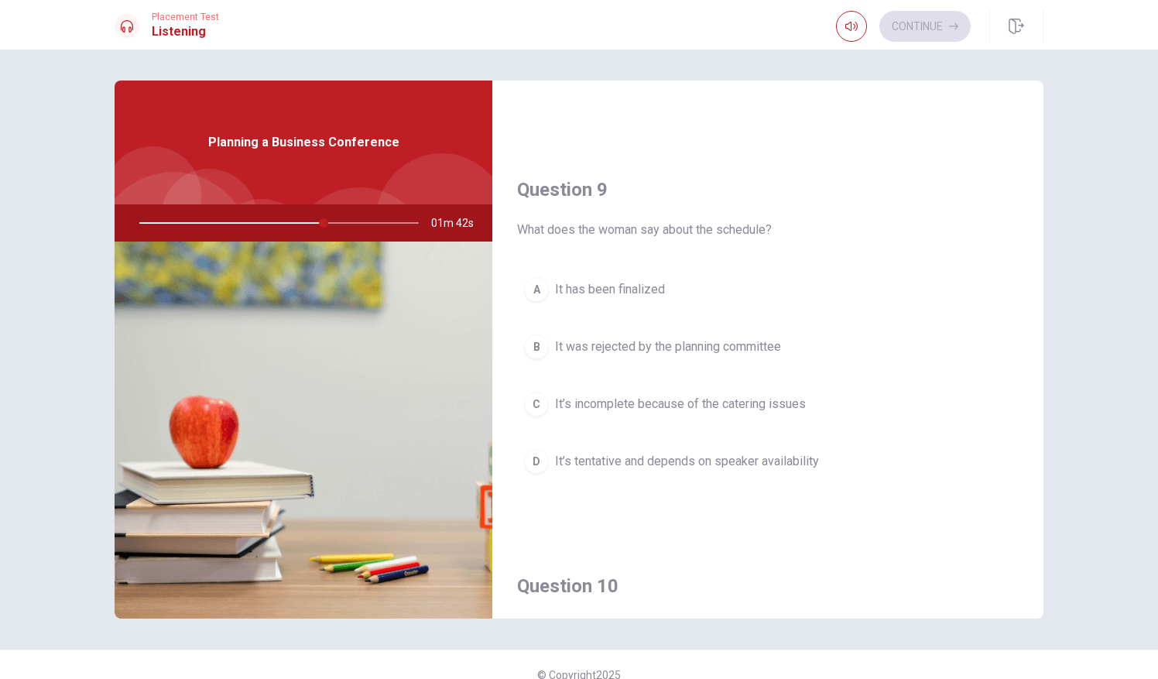
scroll to position [1122, 0]
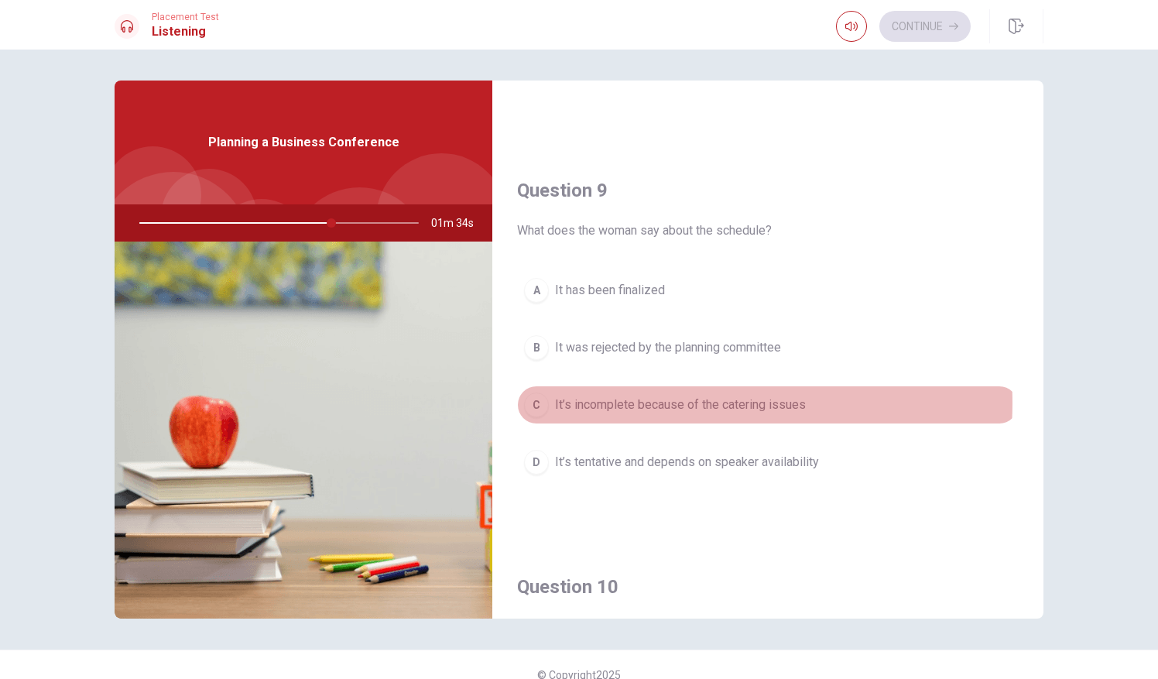
click at [676, 396] on span "It’s incomplete because of the catering issues" at bounding box center [680, 405] width 251 height 19
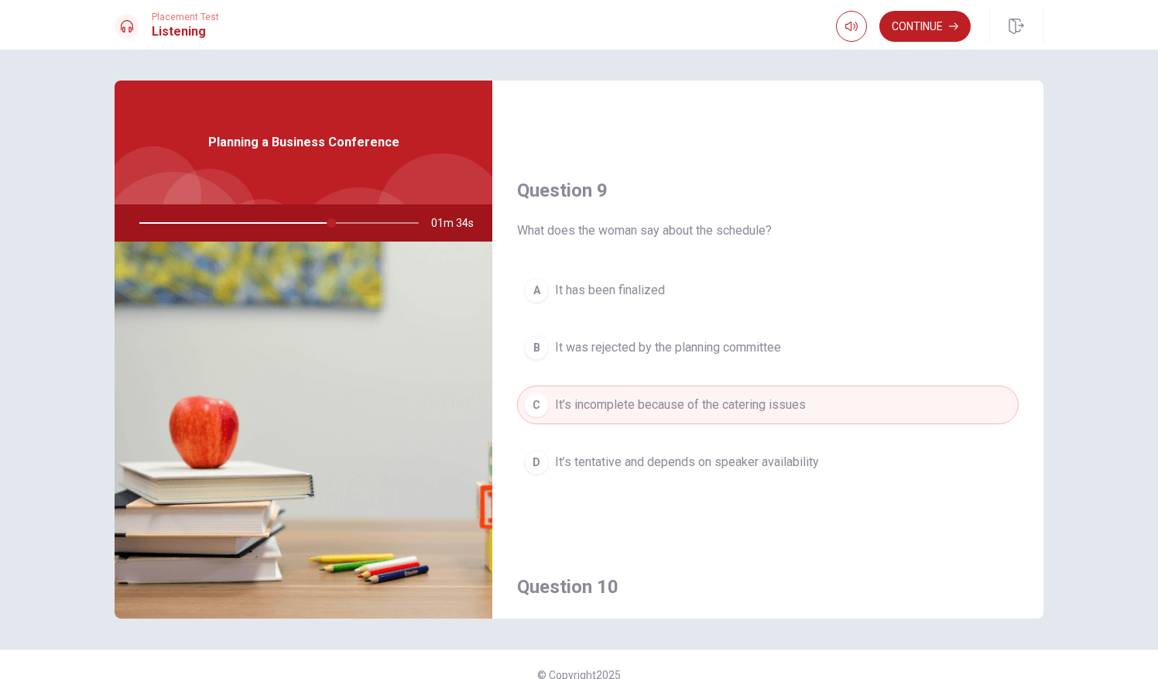
scroll to position [1433, 0]
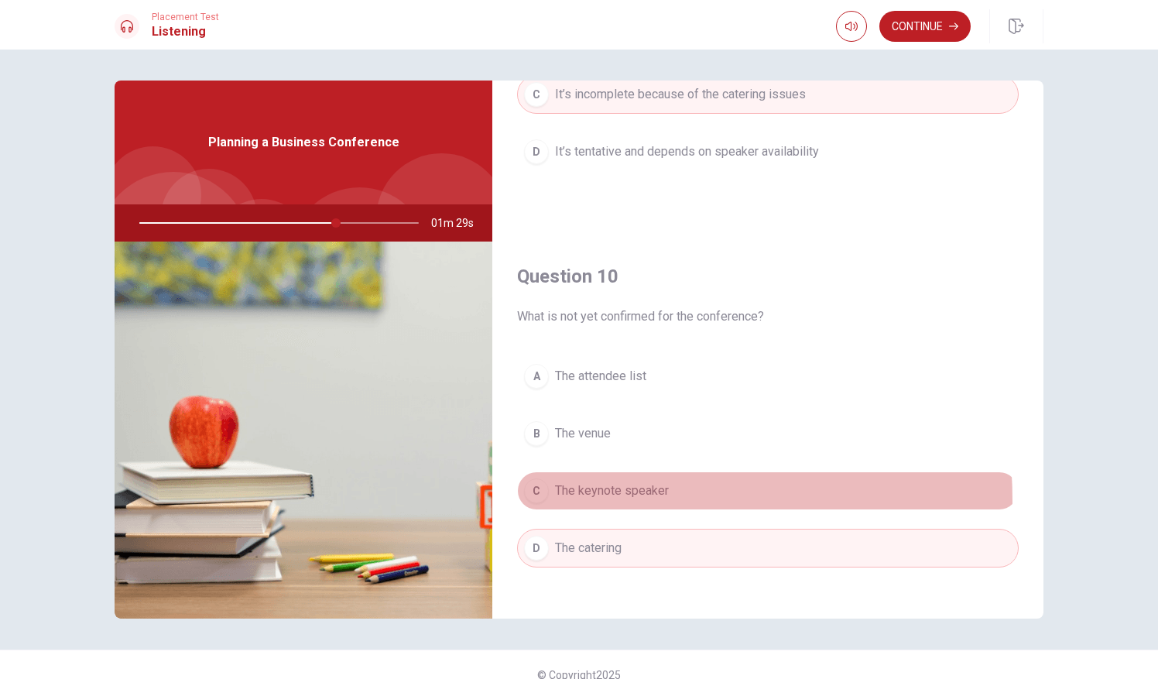
click at [585, 490] on button "C The keynote speaker" at bounding box center [768, 490] width 502 height 39
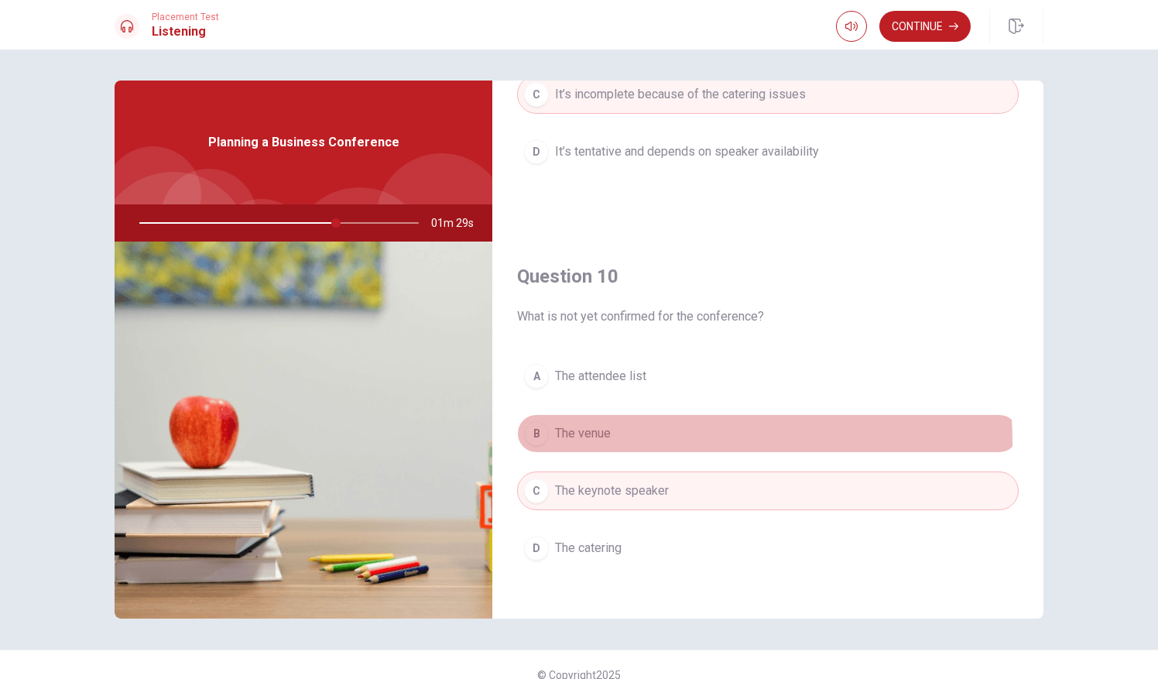
click at [591, 433] on button "B The venue" at bounding box center [768, 433] width 502 height 39
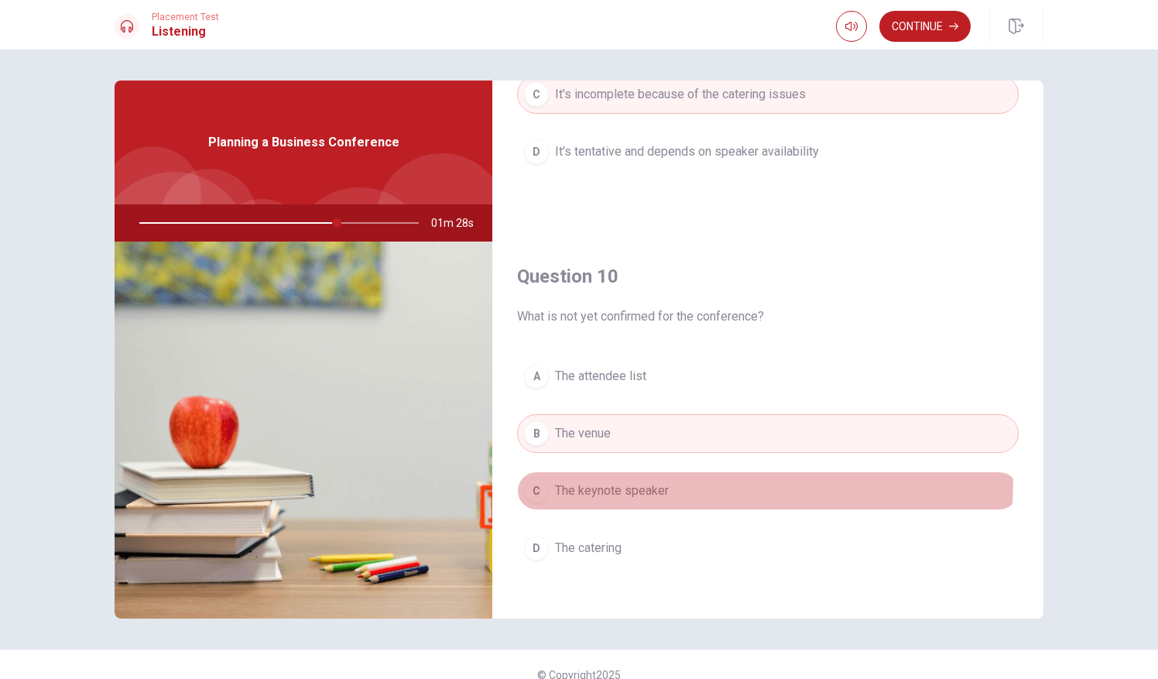
click at [586, 471] on button "C The keynote speaker" at bounding box center [768, 490] width 502 height 39
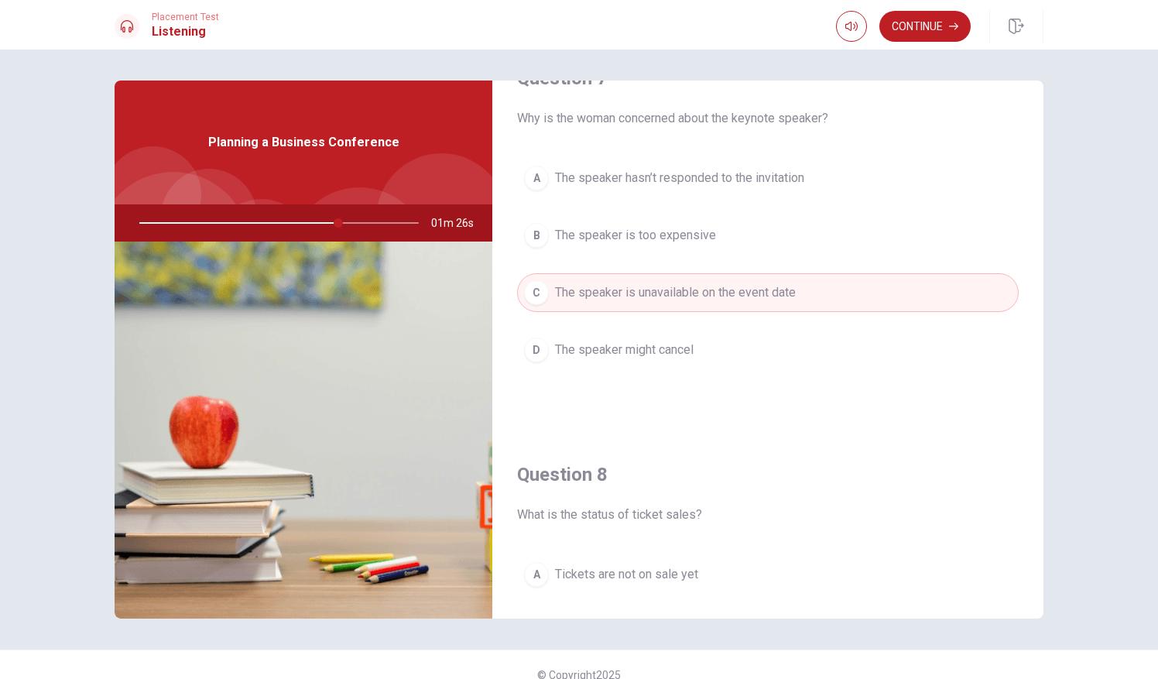
scroll to position [372, 0]
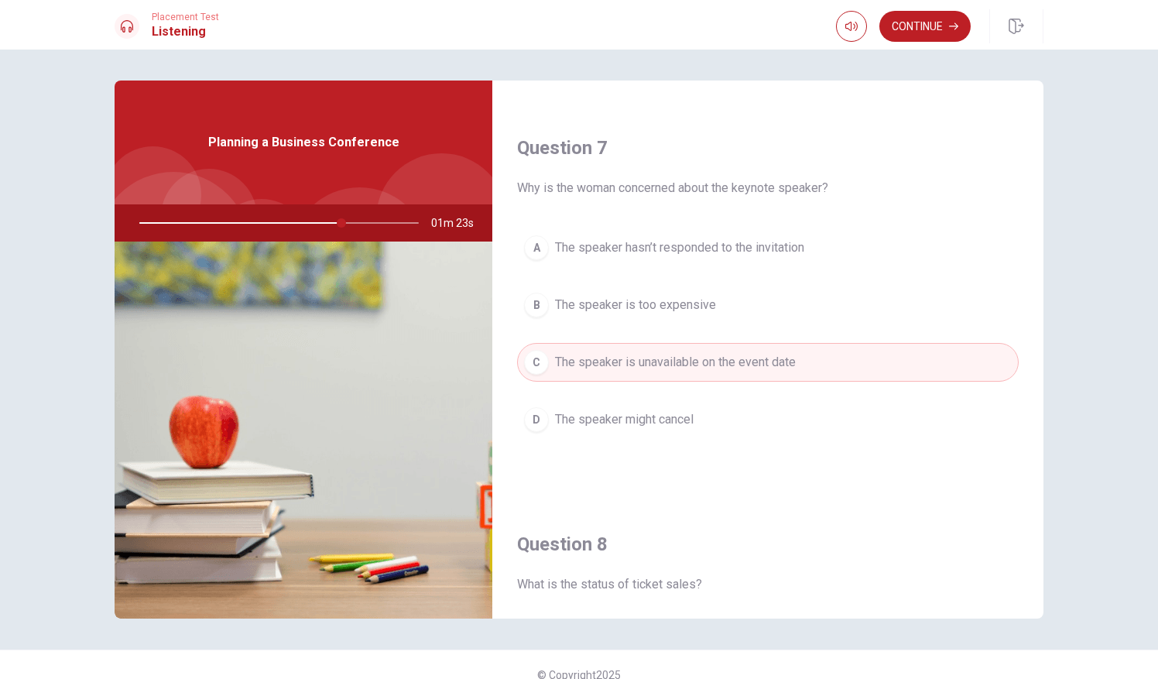
click at [599, 388] on div "A The speaker hasn’t responded to the invitation B The speaker is too expensive…" at bounding box center [768, 348] width 502 height 241
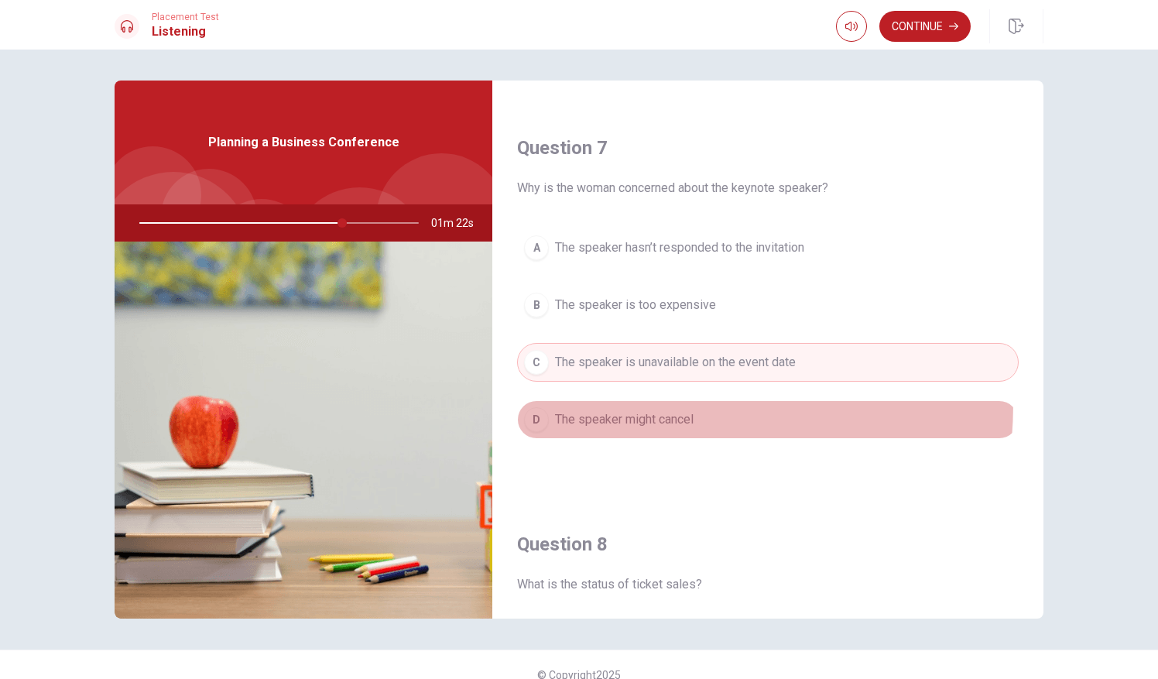
click at [596, 400] on button "D The speaker might cancel" at bounding box center [768, 419] width 502 height 39
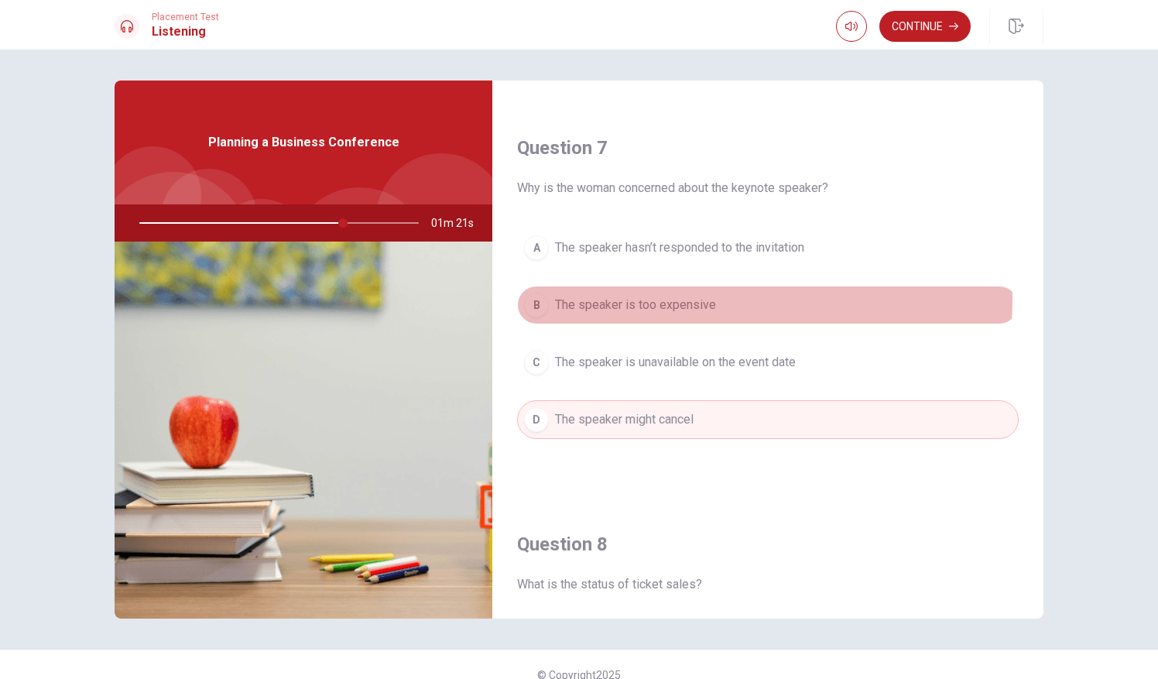
click at [584, 296] on span "The speaker is too expensive" at bounding box center [635, 305] width 161 height 19
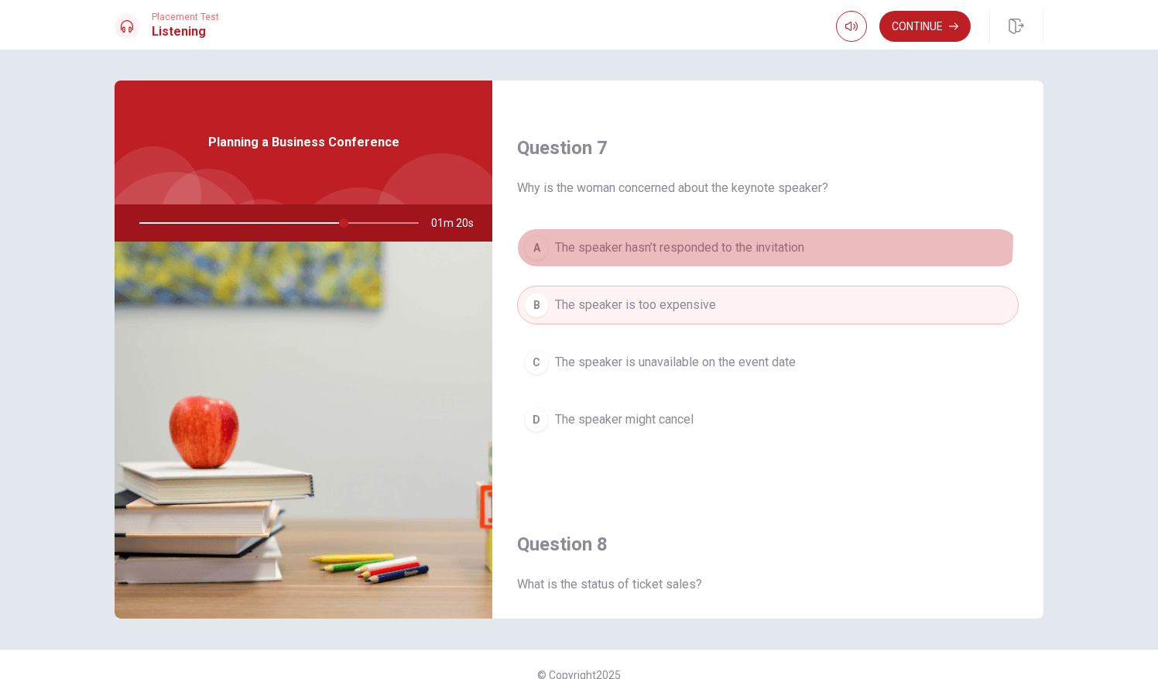
click at [577, 230] on button "A The speaker hasn’t responded to the invitation" at bounding box center [768, 247] width 502 height 39
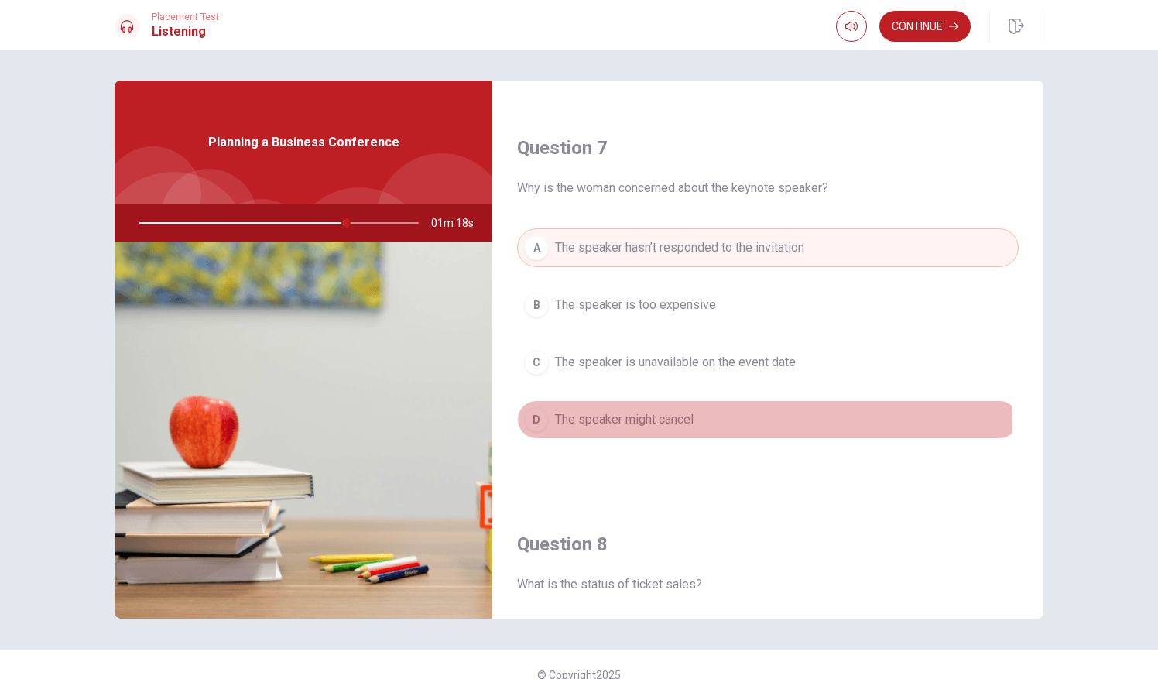
click at [615, 423] on span "The speaker might cancel" at bounding box center [624, 419] width 139 height 19
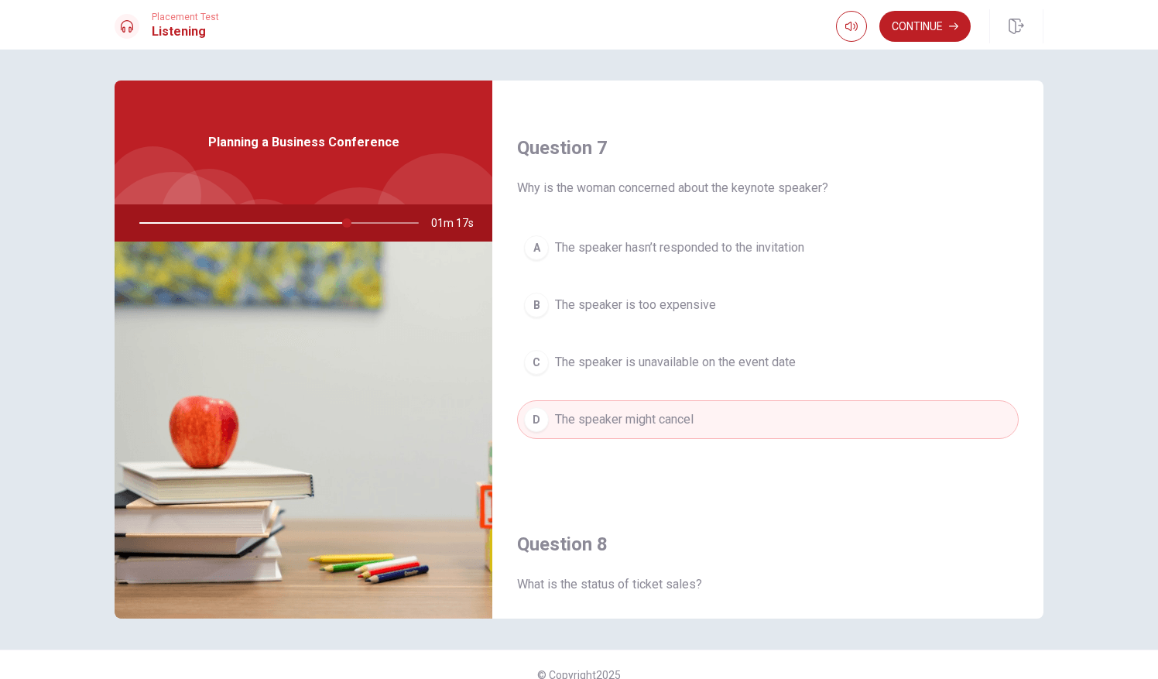
drag, startPoint x: 749, startPoint y: 329, endPoint x: 736, endPoint y: 350, distance: 24.7
click at [736, 350] on div "A The speaker hasn’t responded to the invitation B The speaker is too expensive…" at bounding box center [768, 348] width 502 height 241
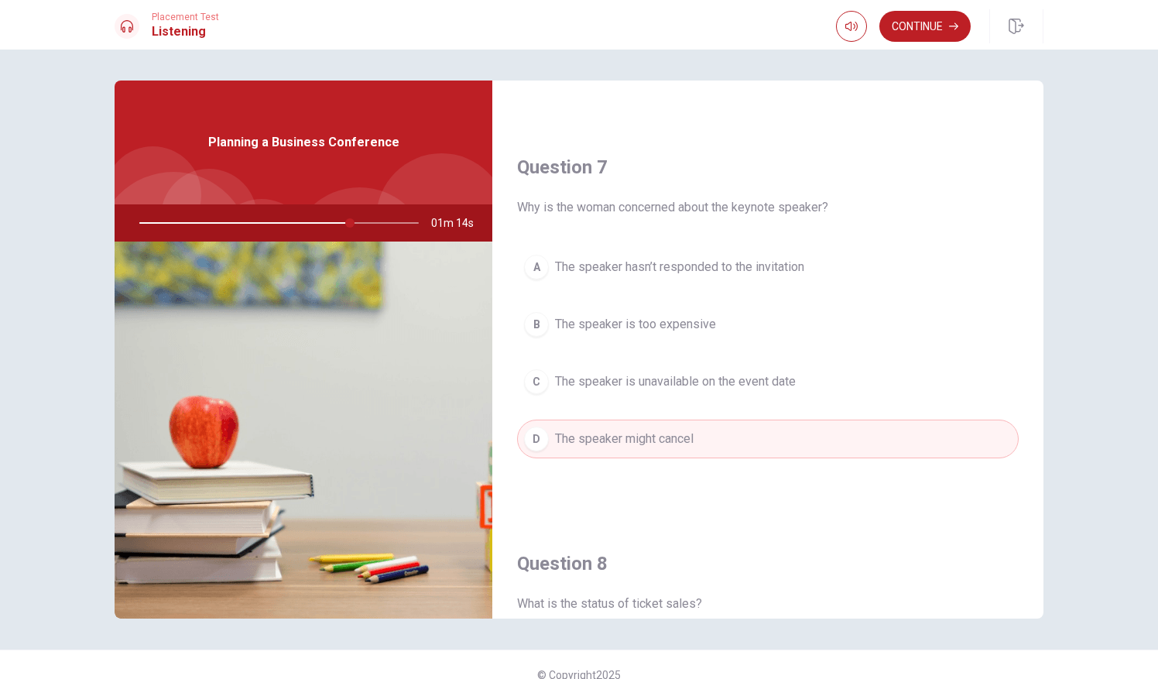
scroll to position [159, 0]
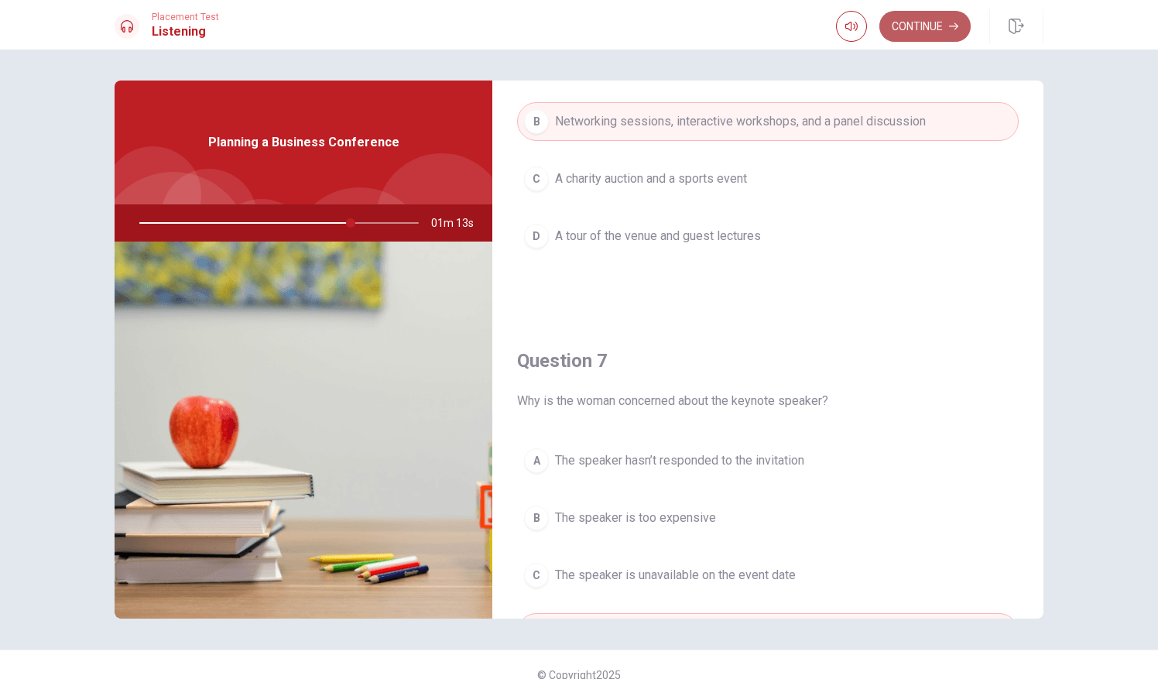
click at [910, 29] on button "Continue" at bounding box center [924, 26] width 91 height 31
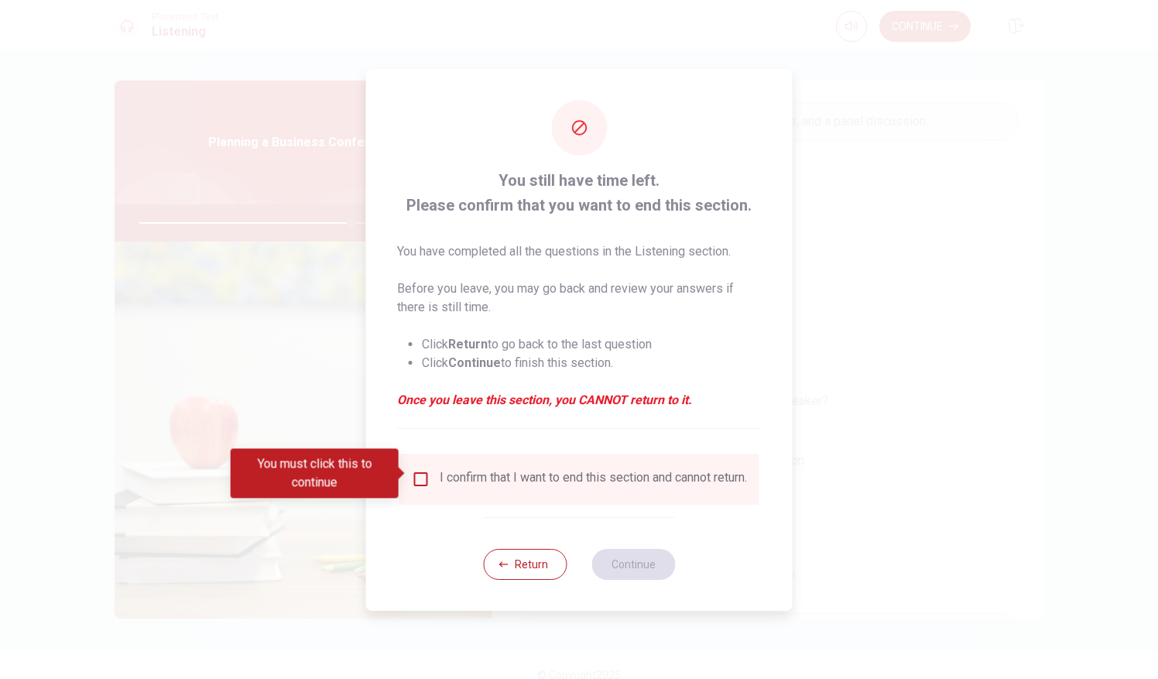
click at [613, 477] on div "I confirm that I want to end this section and cannot return." at bounding box center [593, 479] width 307 height 19
click at [457, 482] on div "I confirm that I want to end this section and cannot return." at bounding box center [593, 479] width 307 height 19
click at [423, 477] on input "You must click this to continue" at bounding box center [421, 479] width 19 height 19
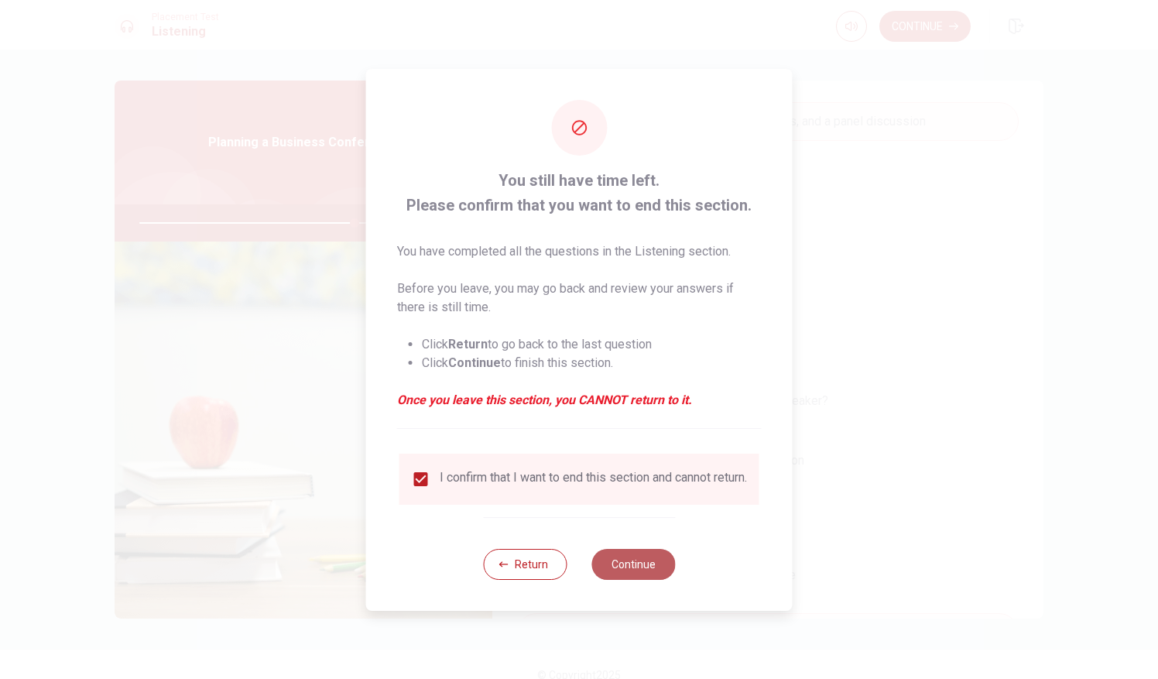
click at [663, 565] on button "Continue" at bounding box center [633, 564] width 84 height 31
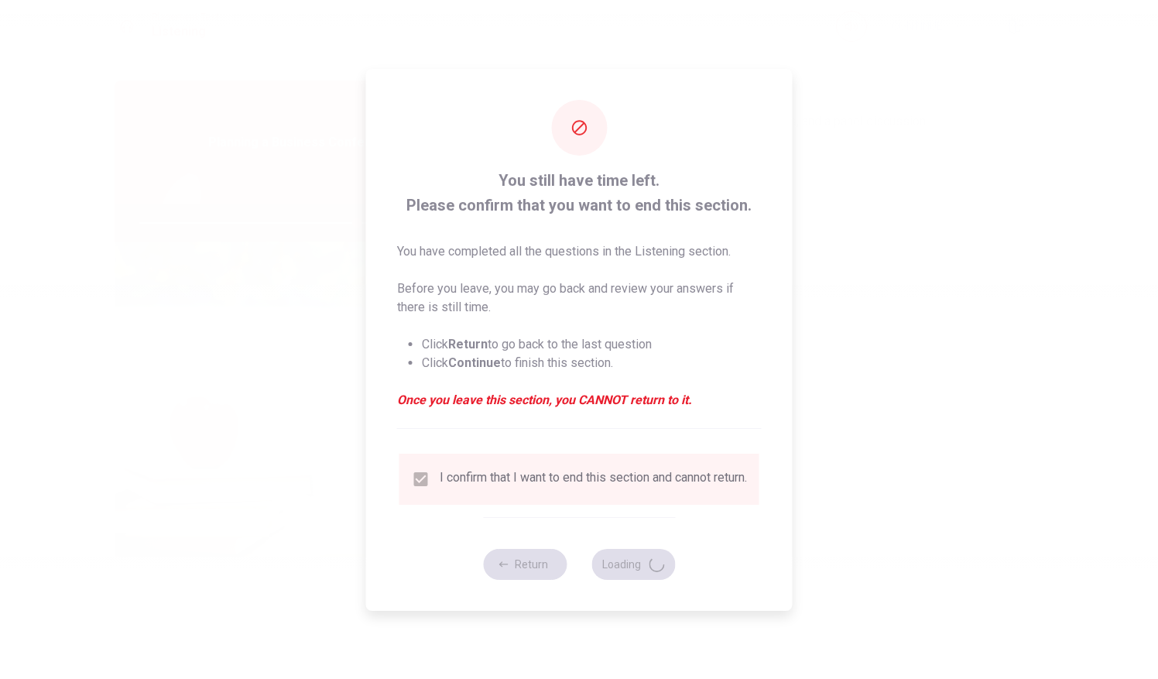
type input "78"
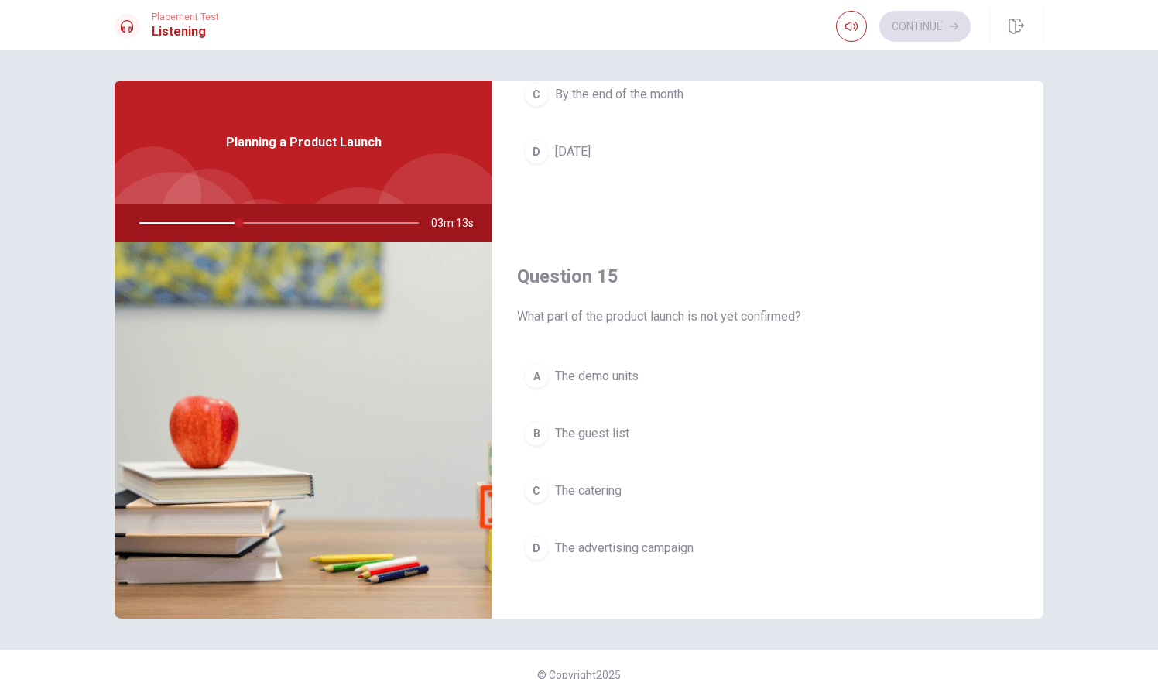
scroll to position [1, 0]
click at [664, 341] on div "Question 15 What part of the product launch is not yet confirmed? A The demo un…" at bounding box center [767, 430] width 551 height 396
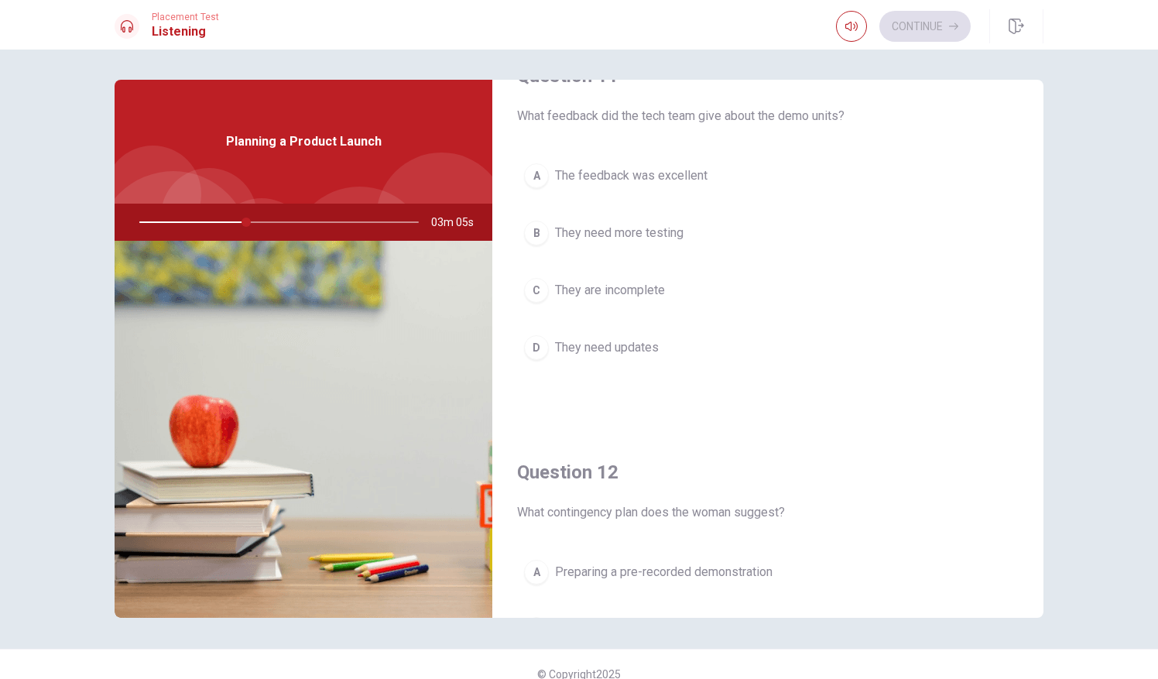
scroll to position [48, 0]
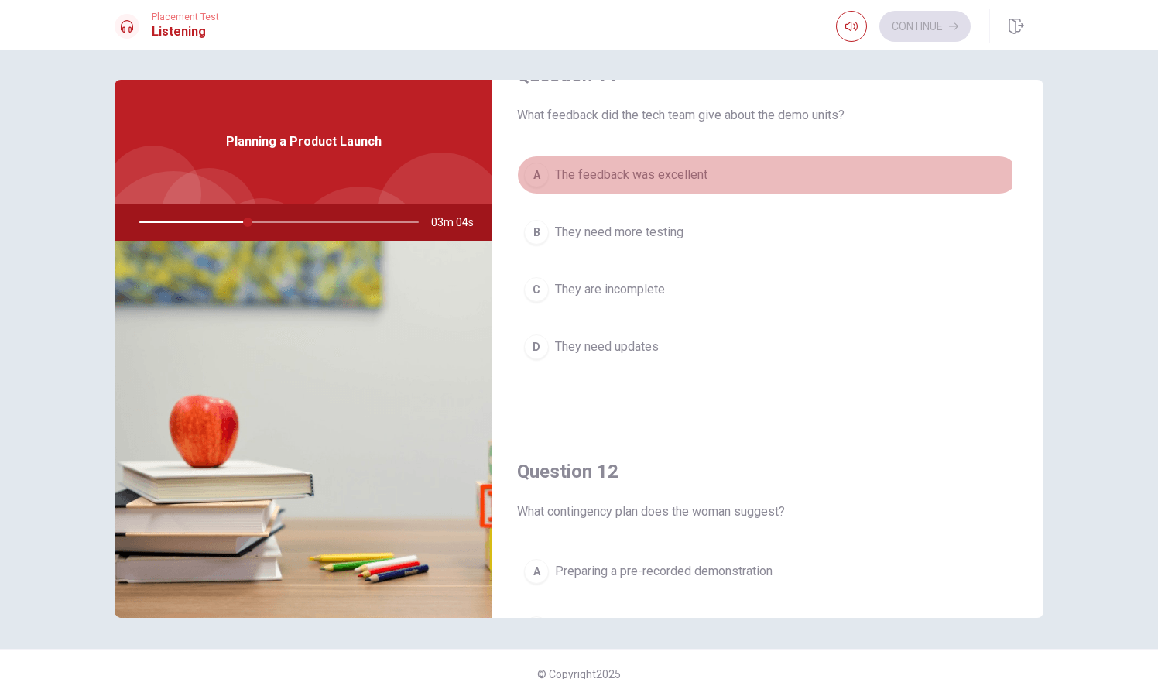
click at [618, 169] on span "The feedback was excellent" at bounding box center [631, 175] width 152 height 19
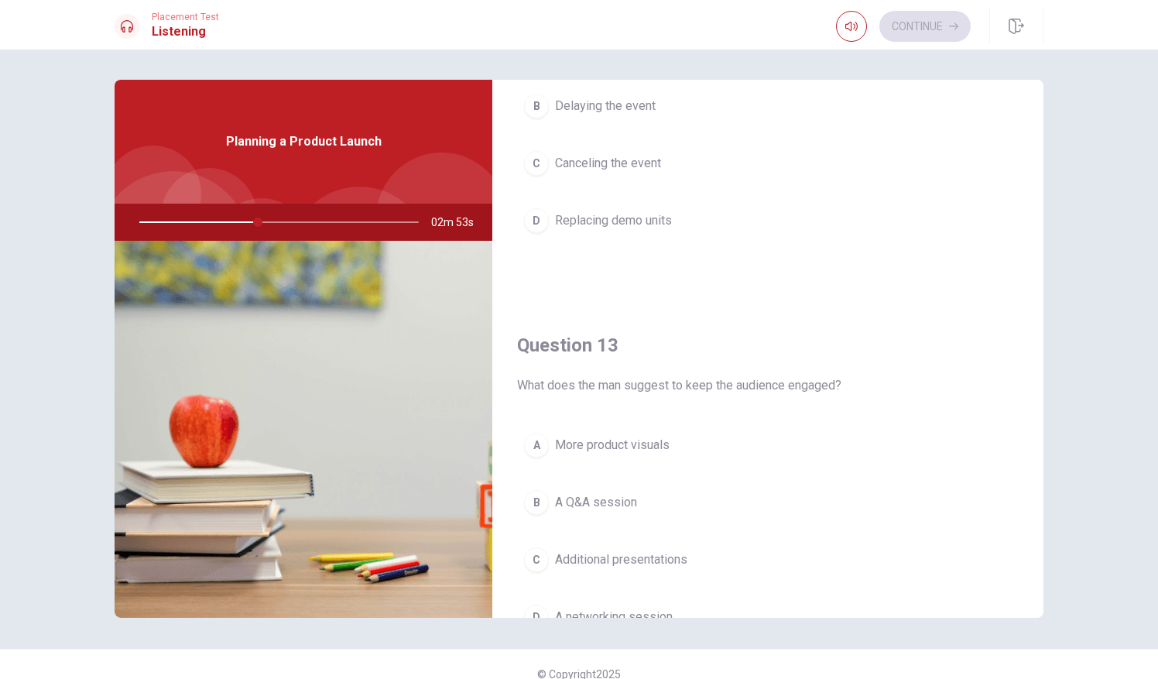
scroll to position [572, 0]
click at [591, 498] on span "A Q&A session" at bounding box center [596, 501] width 82 height 19
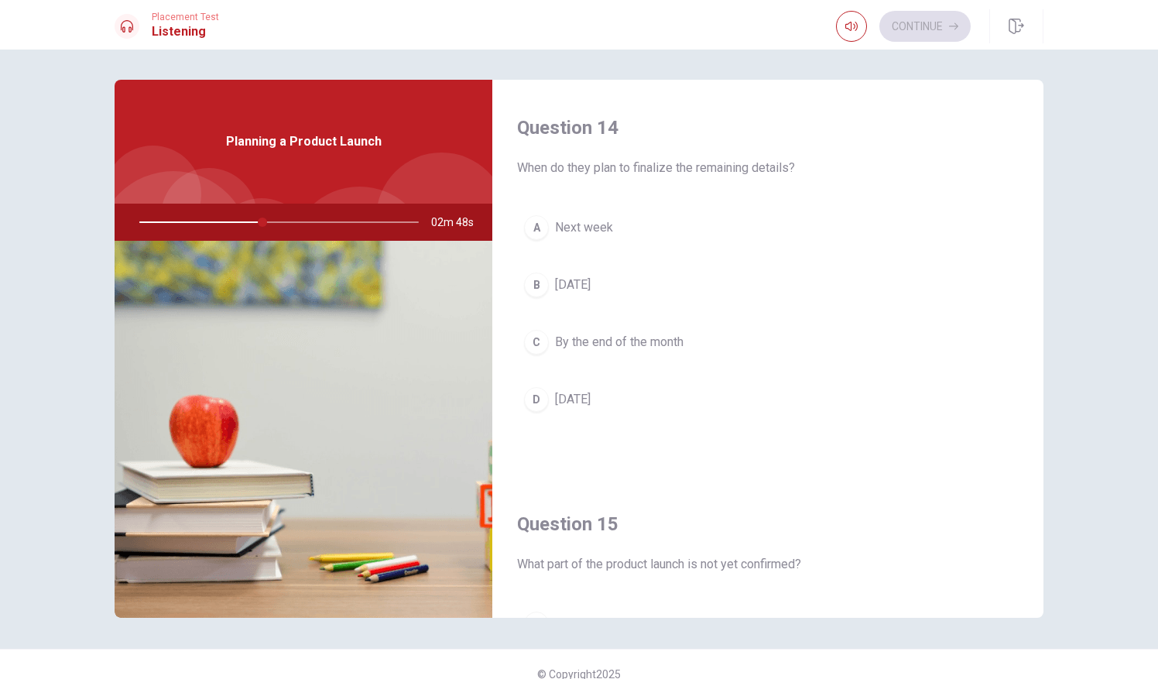
scroll to position [1185, 0]
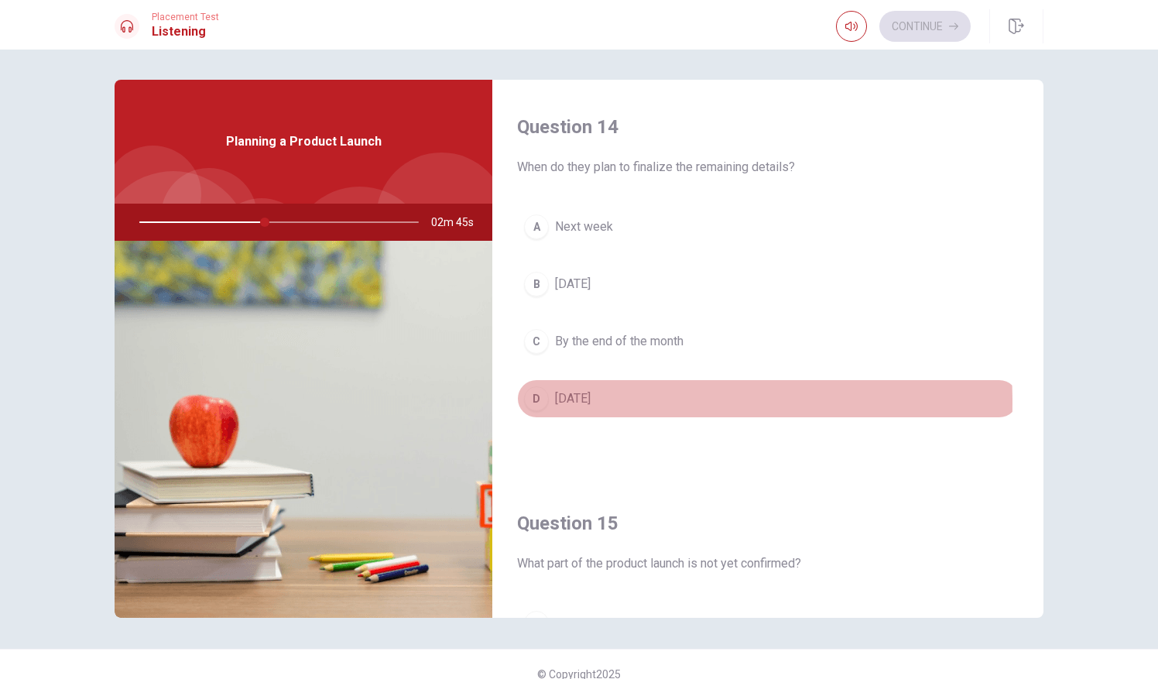
click at [558, 394] on span "[DATE]" at bounding box center [573, 398] width 36 height 19
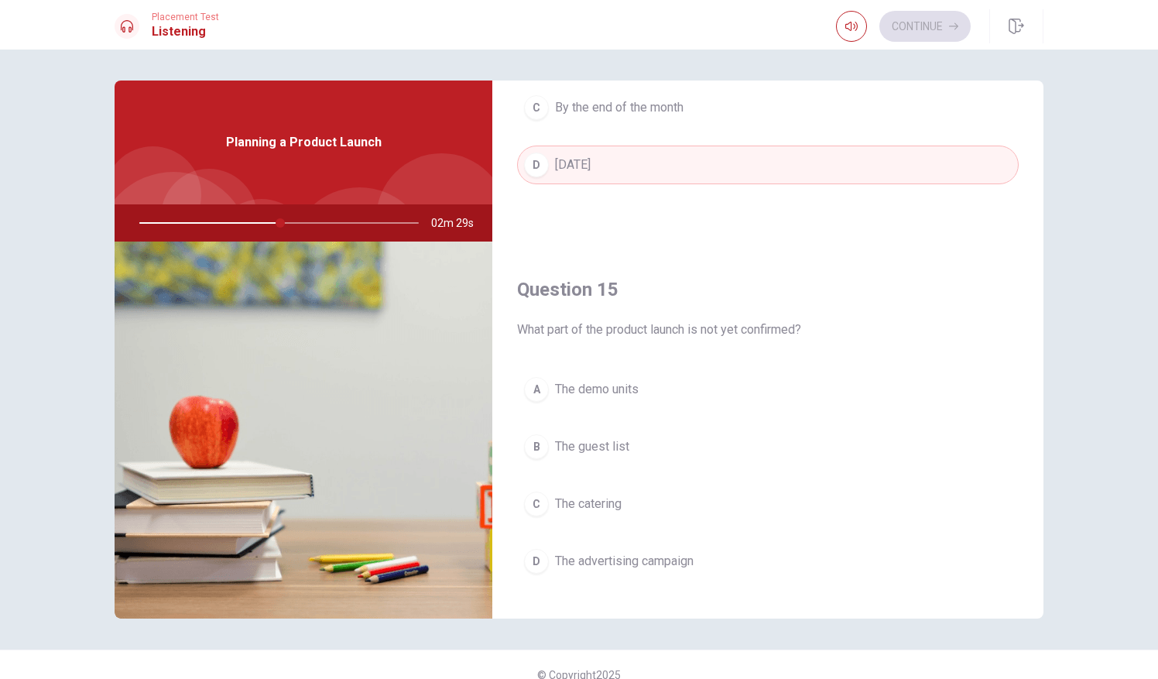
scroll to position [1433, 0]
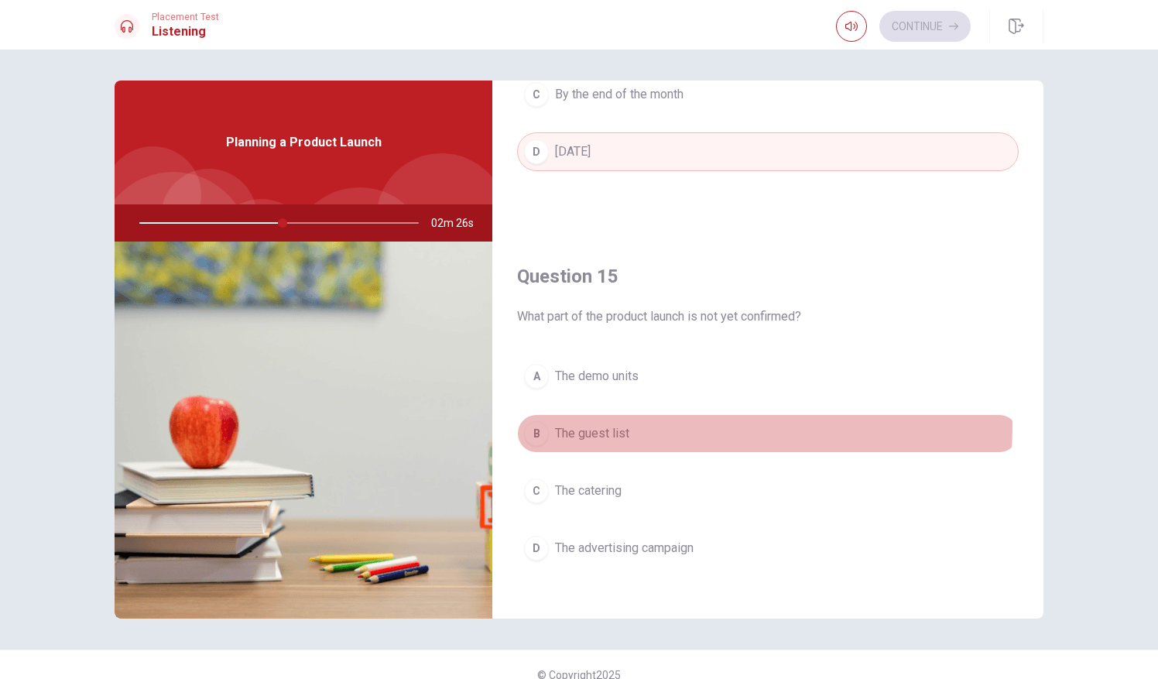
click at [593, 424] on span "The guest list" at bounding box center [592, 433] width 74 height 19
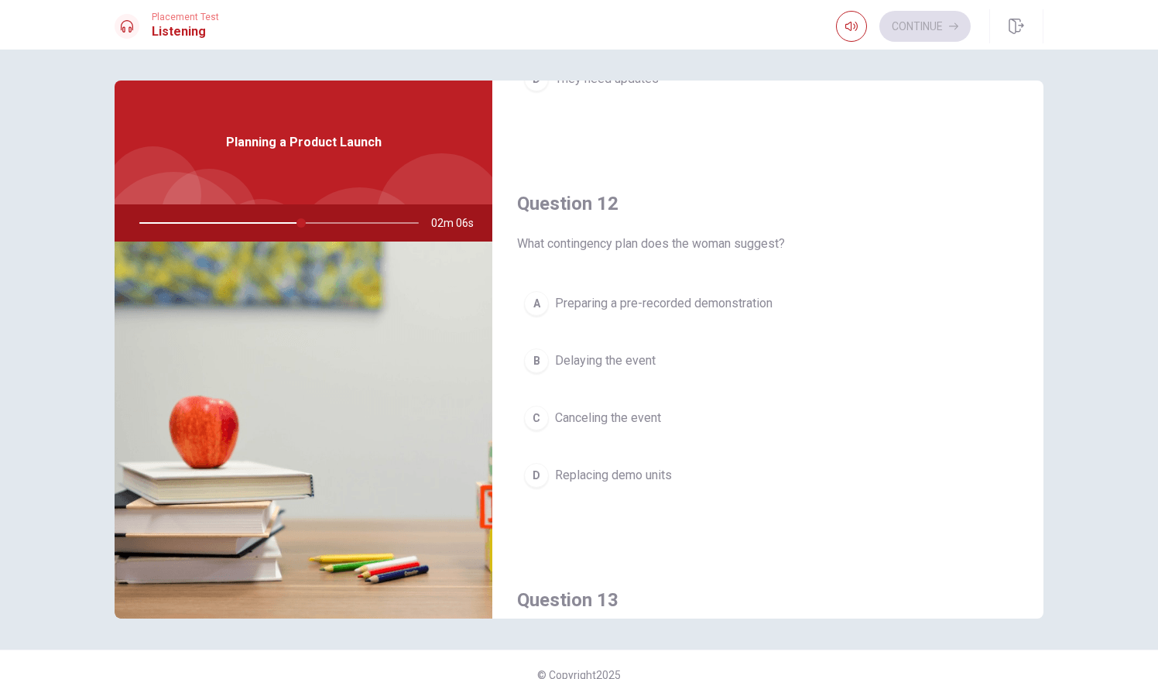
scroll to position [331, 0]
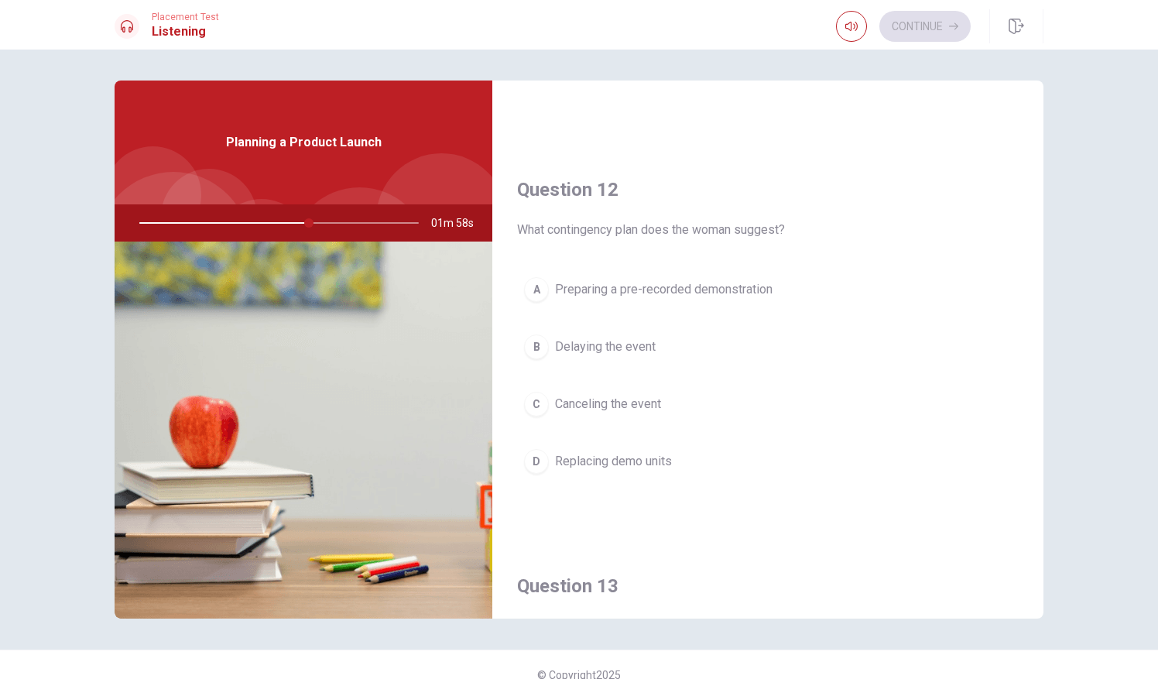
click at [642, 292] on span "Preparing a pre-recorded demonstration" at bounding box center [664, 289] width 218 height 19
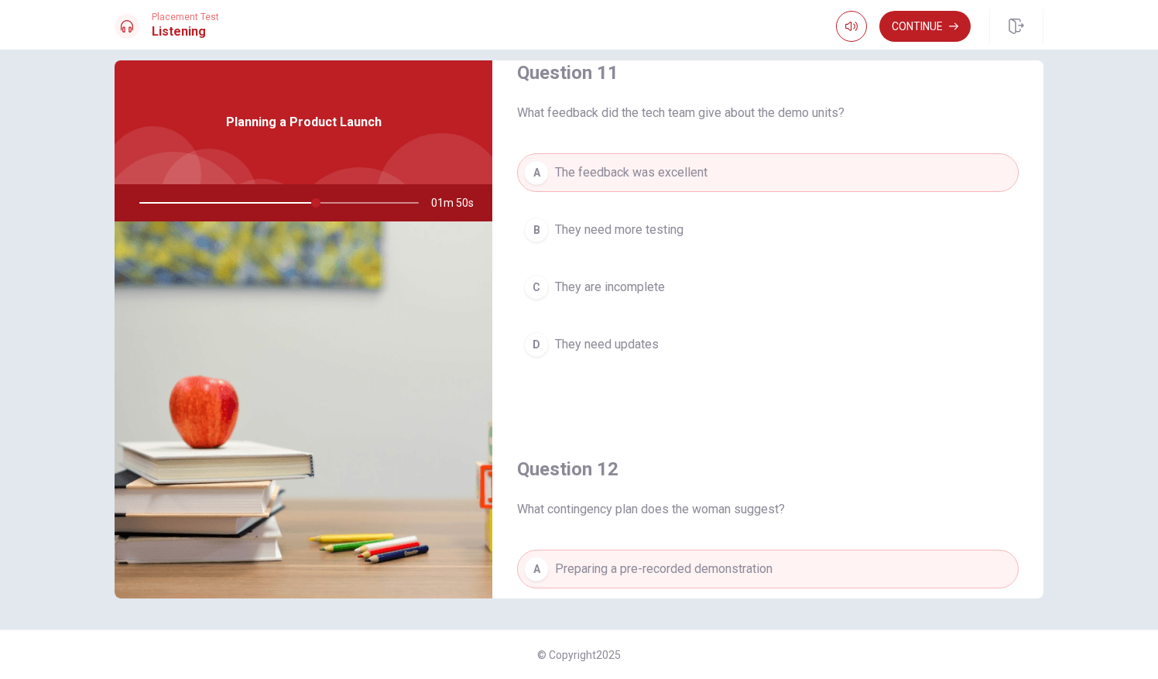
scroll to position [0, 0]
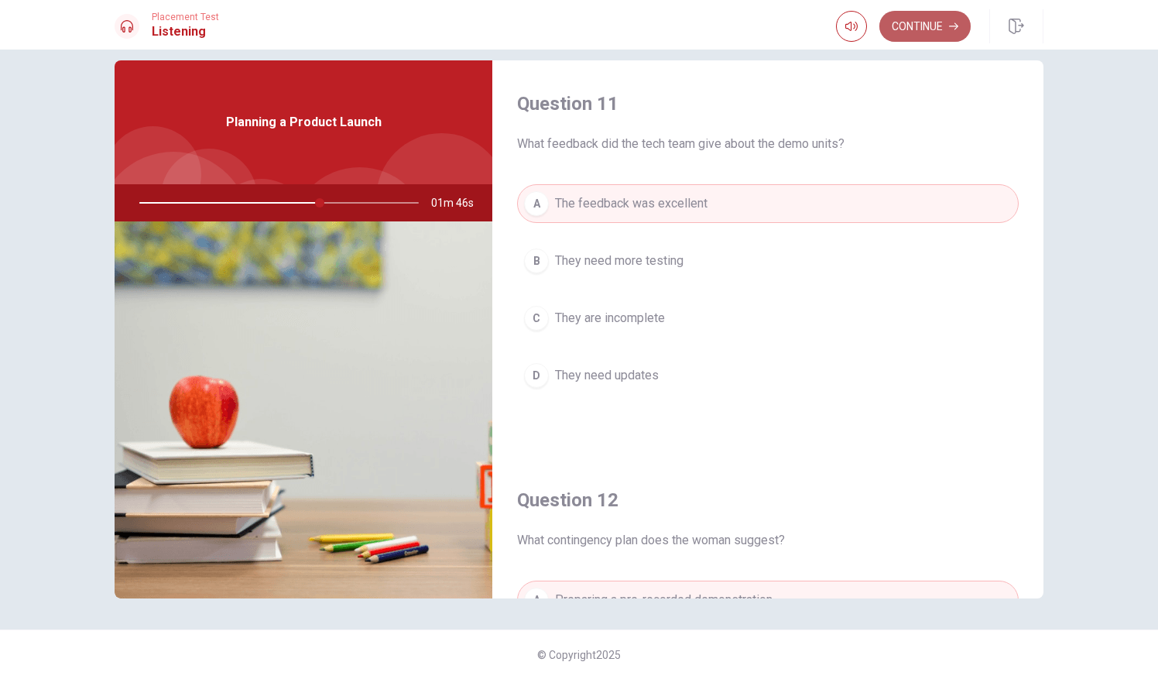
click at [921, 30] on button "Continue" at bounding box center [924, 26] width 91 height 31
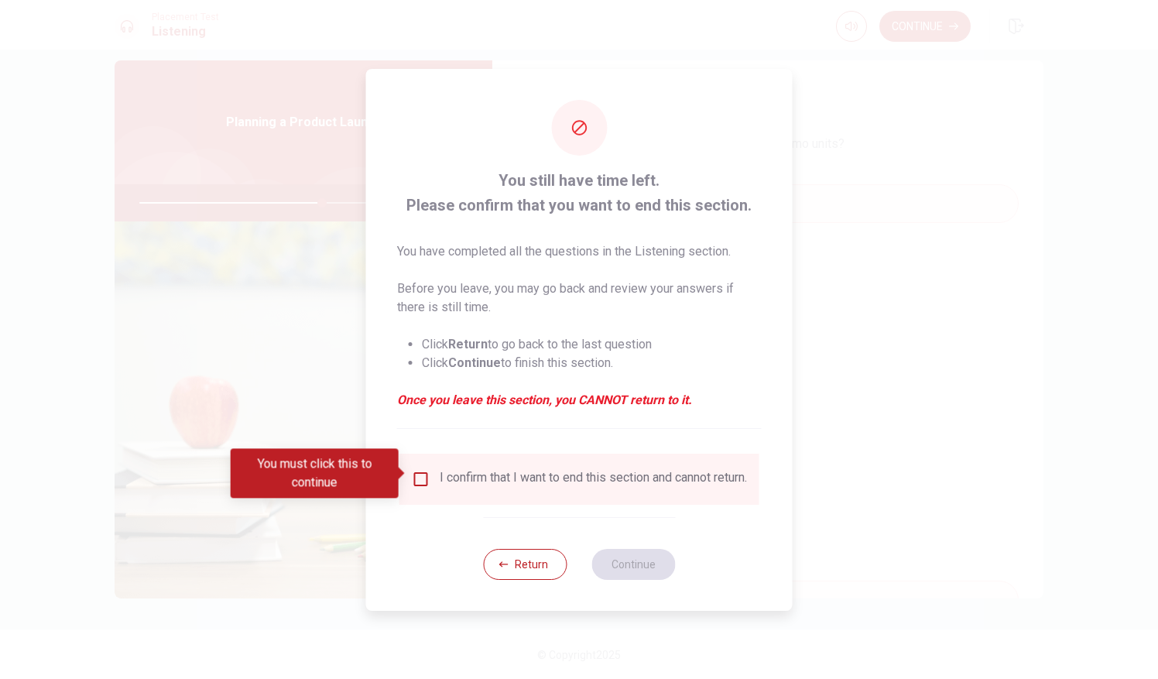
click at [629, 488] on div "I confirm that I want to end this section and cannot return." at bounding box center [593, 479] width 307 height 19
click at [483, 473] on div "I confirm that I want to end this section and cannot return." at bounding box center [593, 479] width 307 height 19
click at [449, 470] on div "I confirm that I want to end this section and cannot return." at bounding box center [593, 479] width 307 height 19
click at [419, 472] on input "You must click this to continue" at bounding box center [421, 479] width 19 height 19
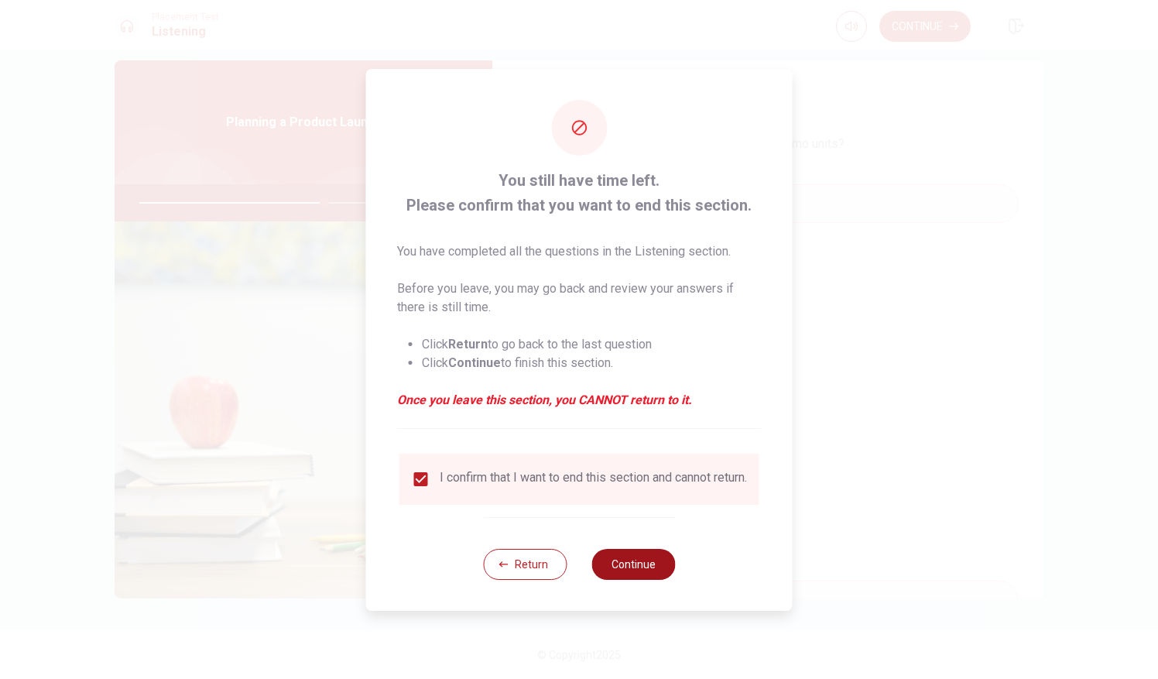
click at [649, 565] on button "Continue" at bounding box center [633, 564] width 84 height 31
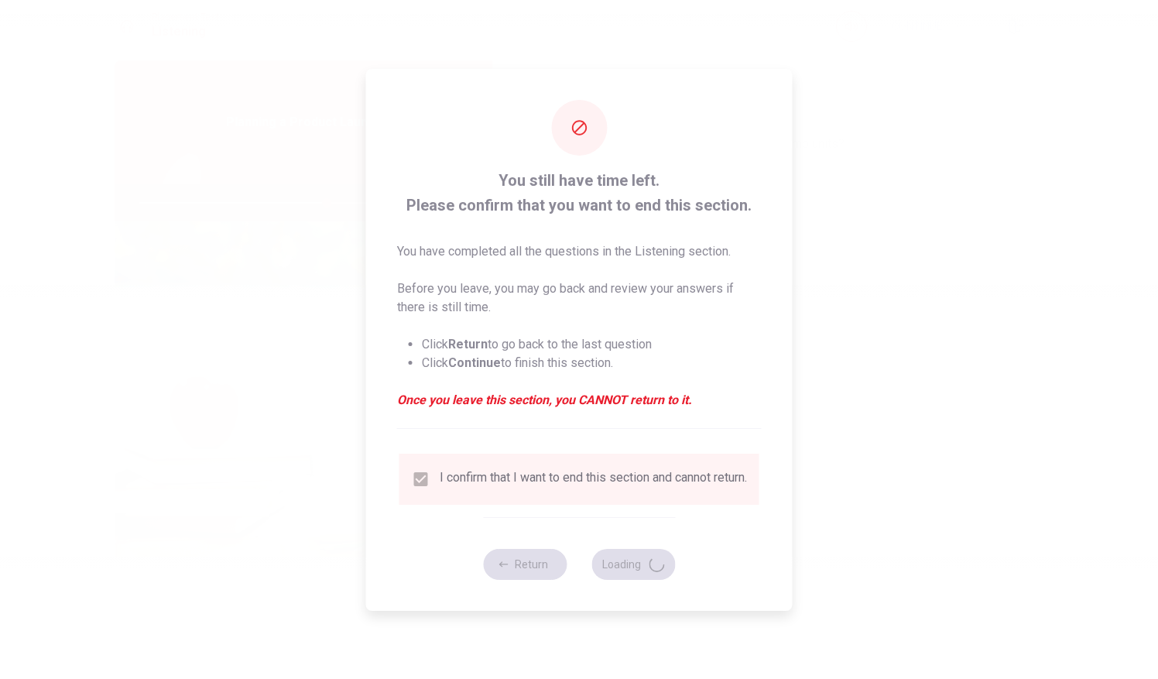
type input "67"
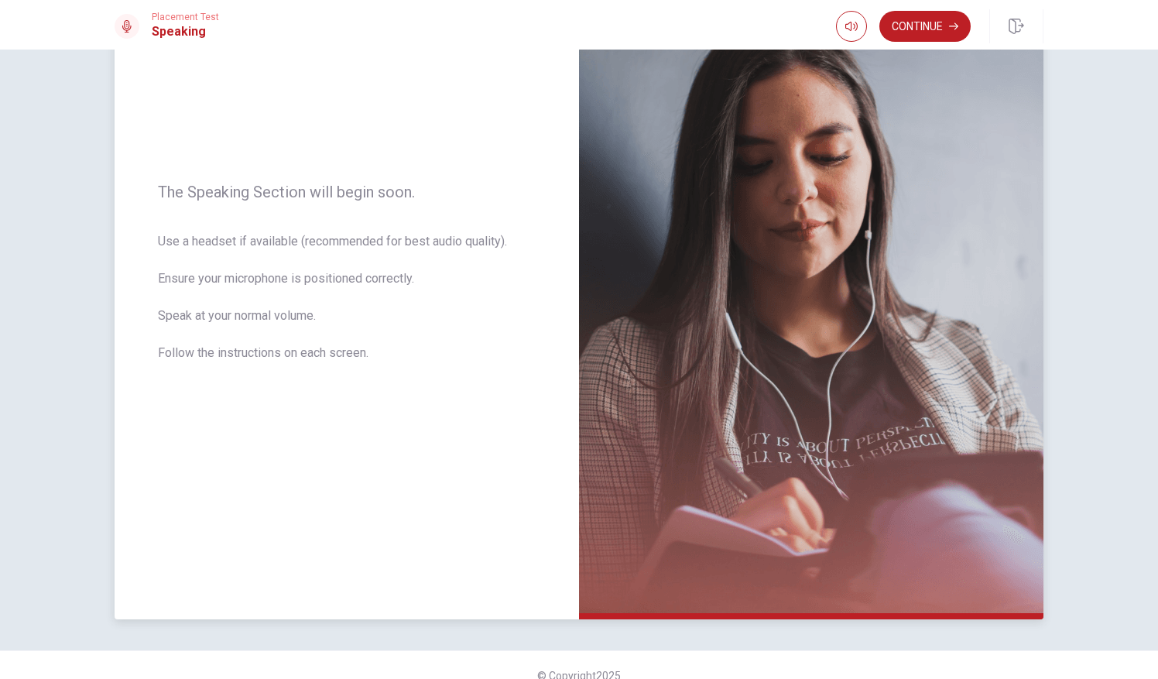
scroll to position [135, 0]
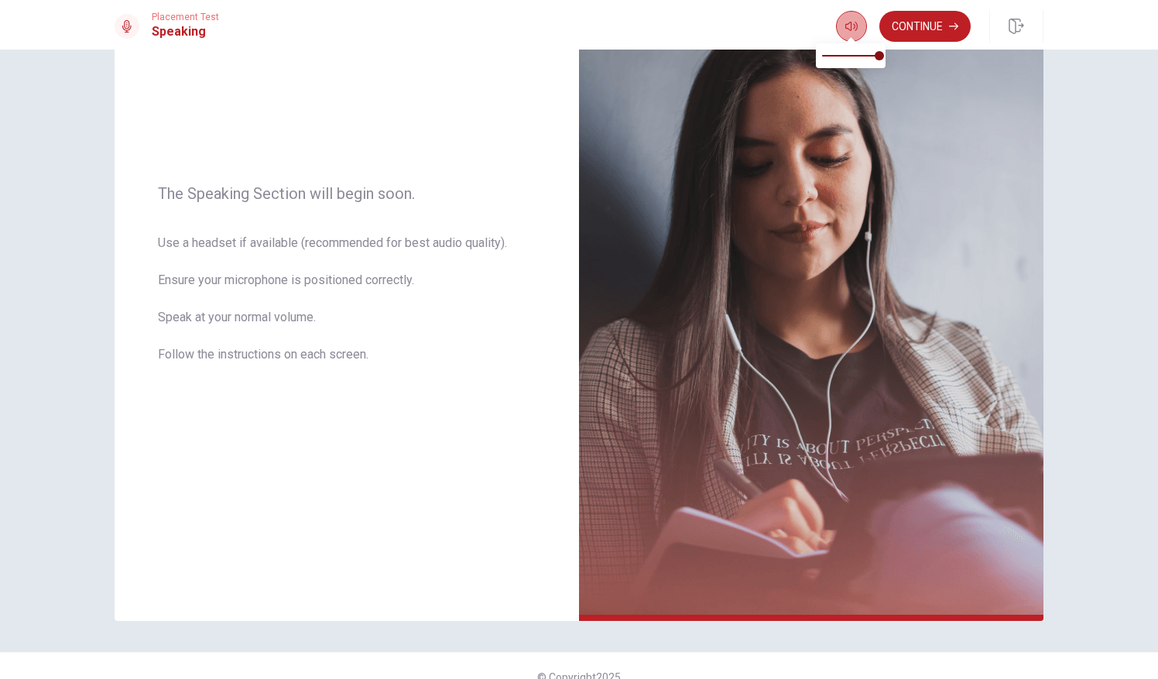
click at [854, 23] on icon "button" at bounding box center [851, 26] width 12 height 12
click at [894, 22] on button "Continue" at bounding box center [924, 26] width 91 height 31
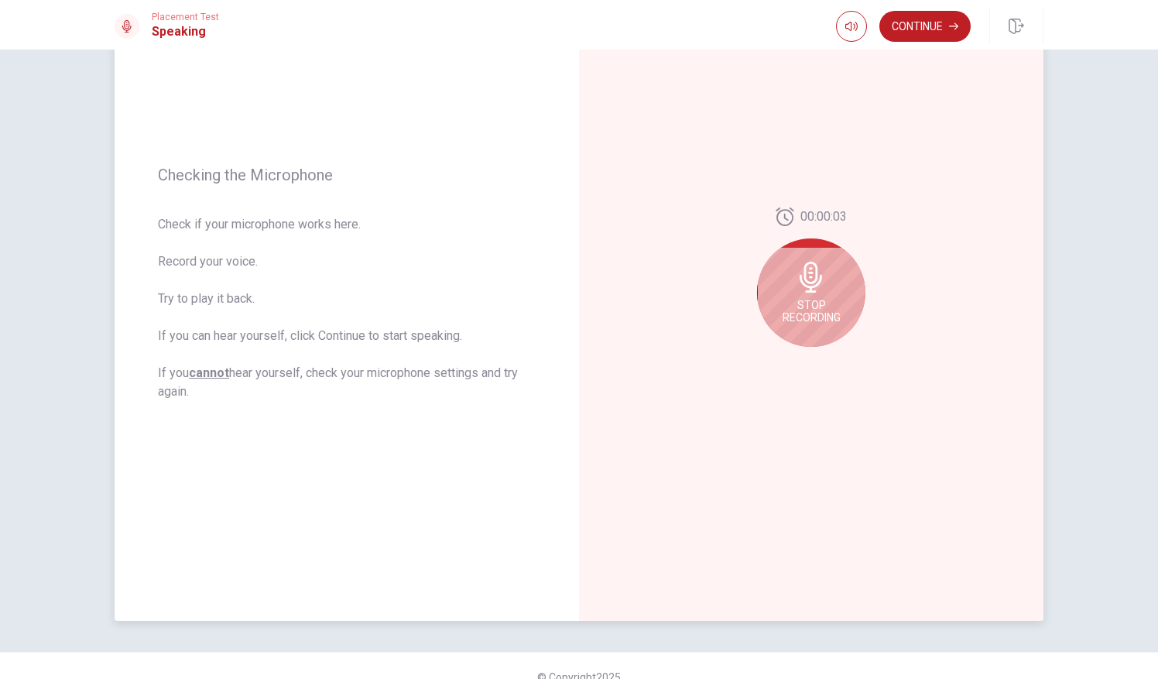
click at [790, 293] on div "Stop Recording" at bounding box center [811, 292] width 108 height 108
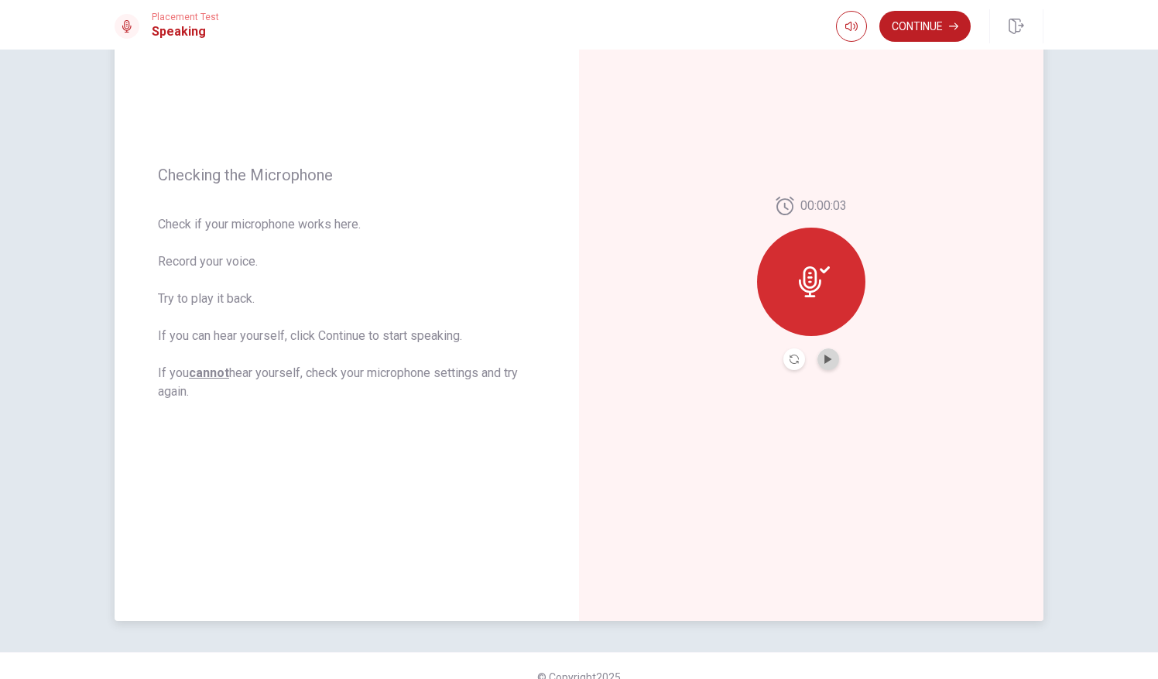
click at [823, 350] on button "Play Audio" at bounding box center [828, 359] width 22 height 22
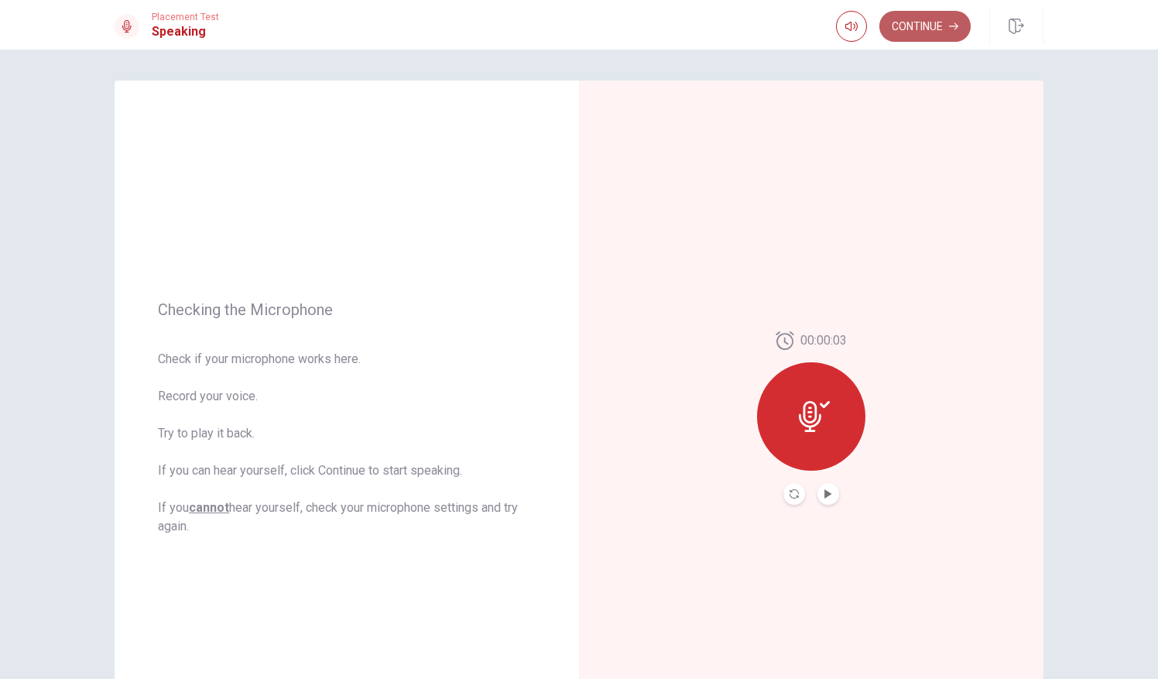
click at [915, 24] on button "Continue" at bounding box center [924, 26] width 91 height 31
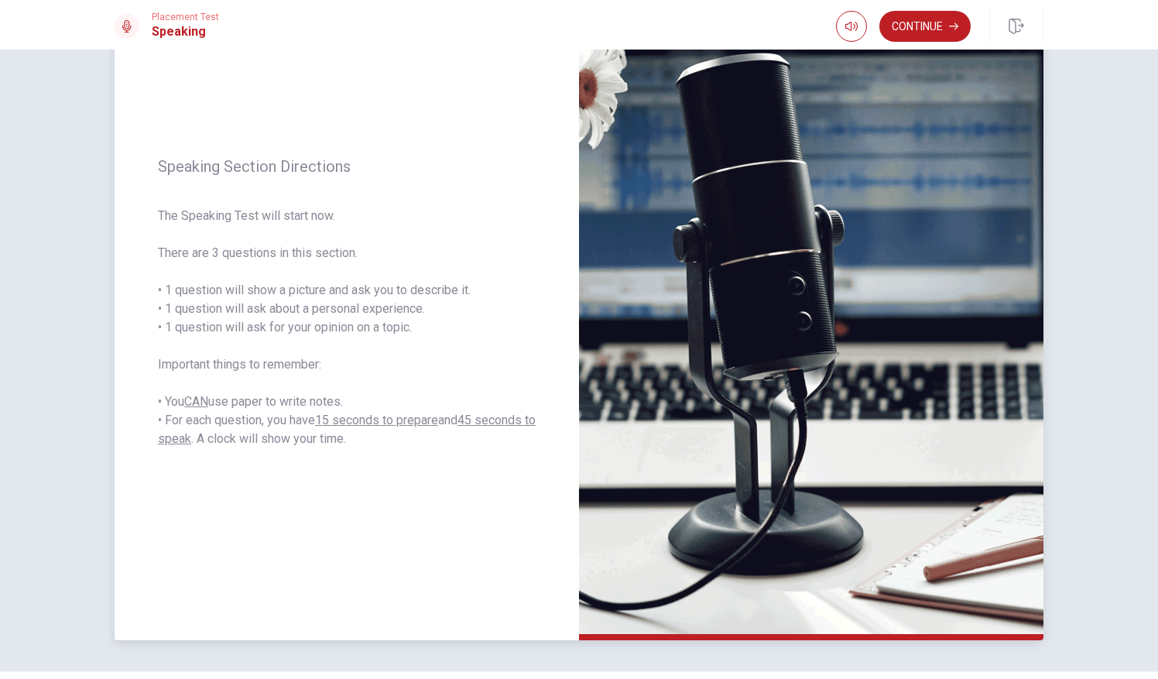
scroll to position [116, 0]
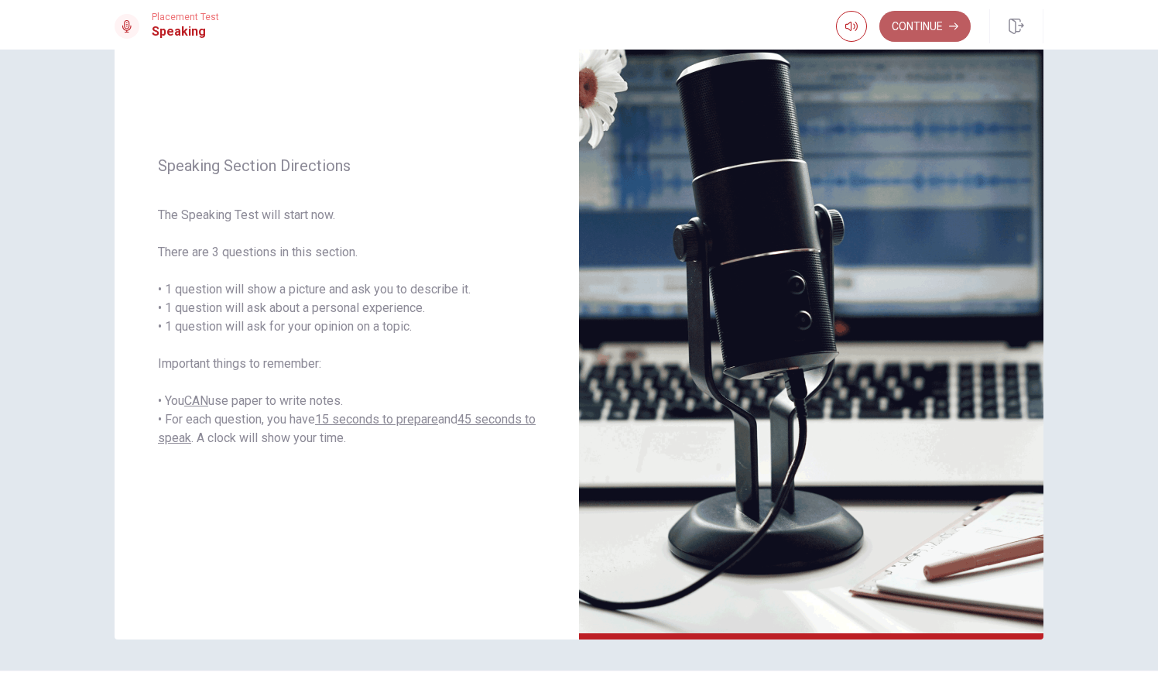
click at [928, 36] on button "Continue" at bounding box center [924, 26] width 91 height 31
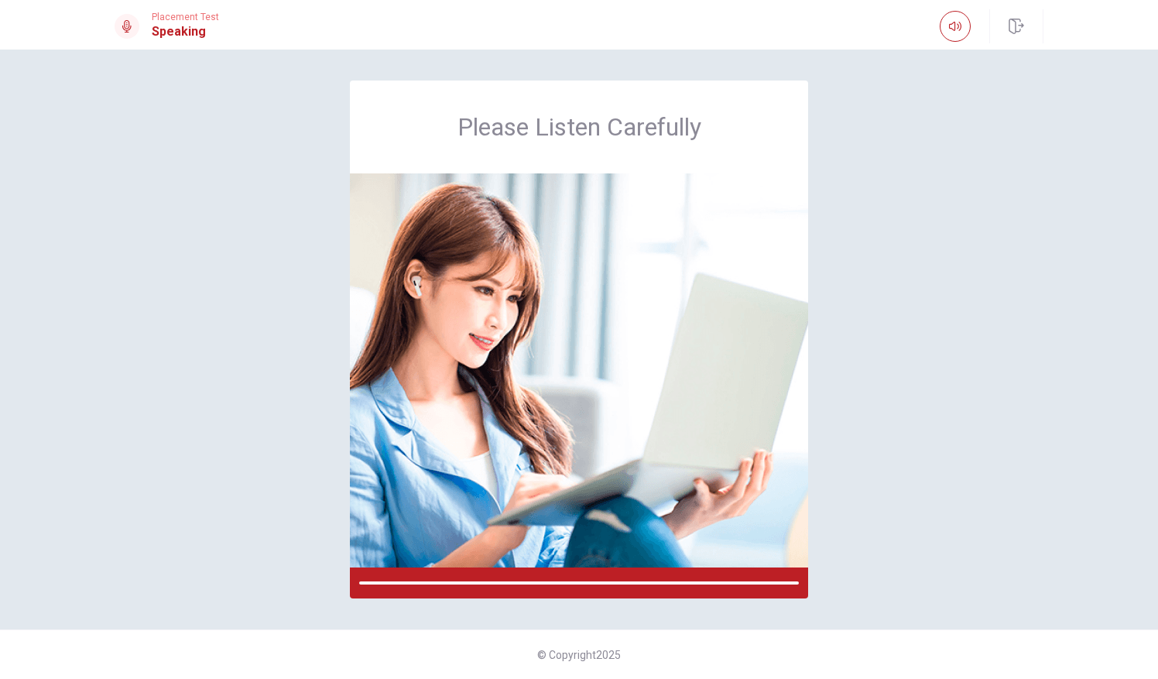
scroll to position [0, 0]
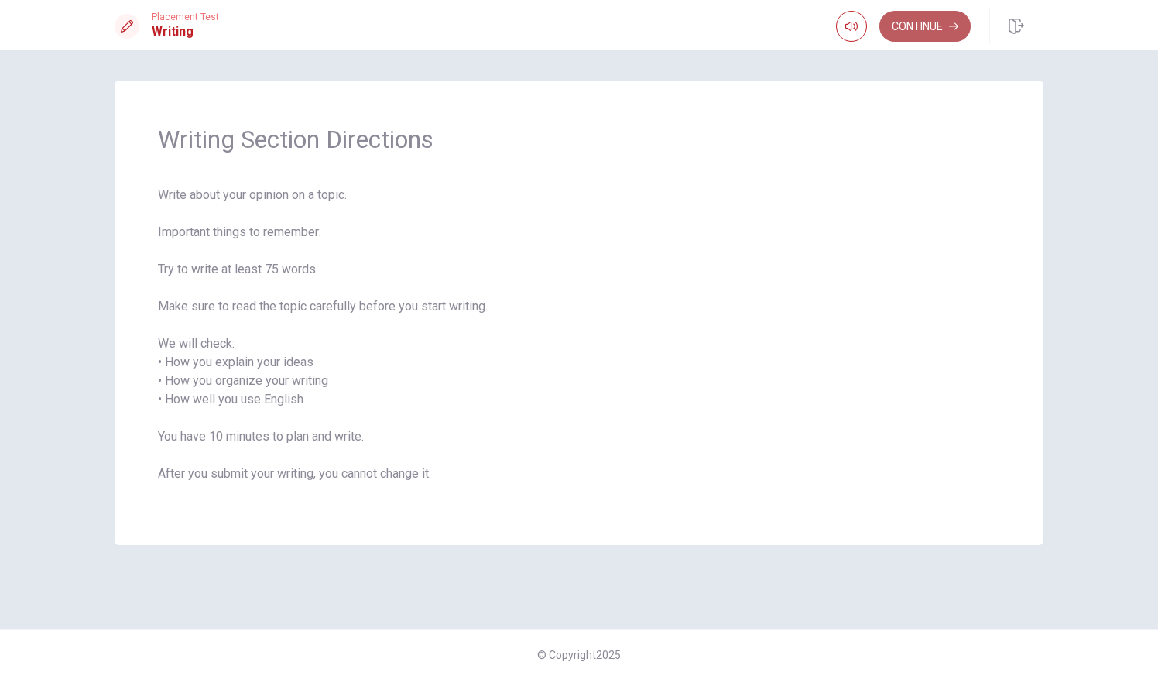
click at [933, 33] on button "Continue" at bounding box center [924, 26] width 91 height 31
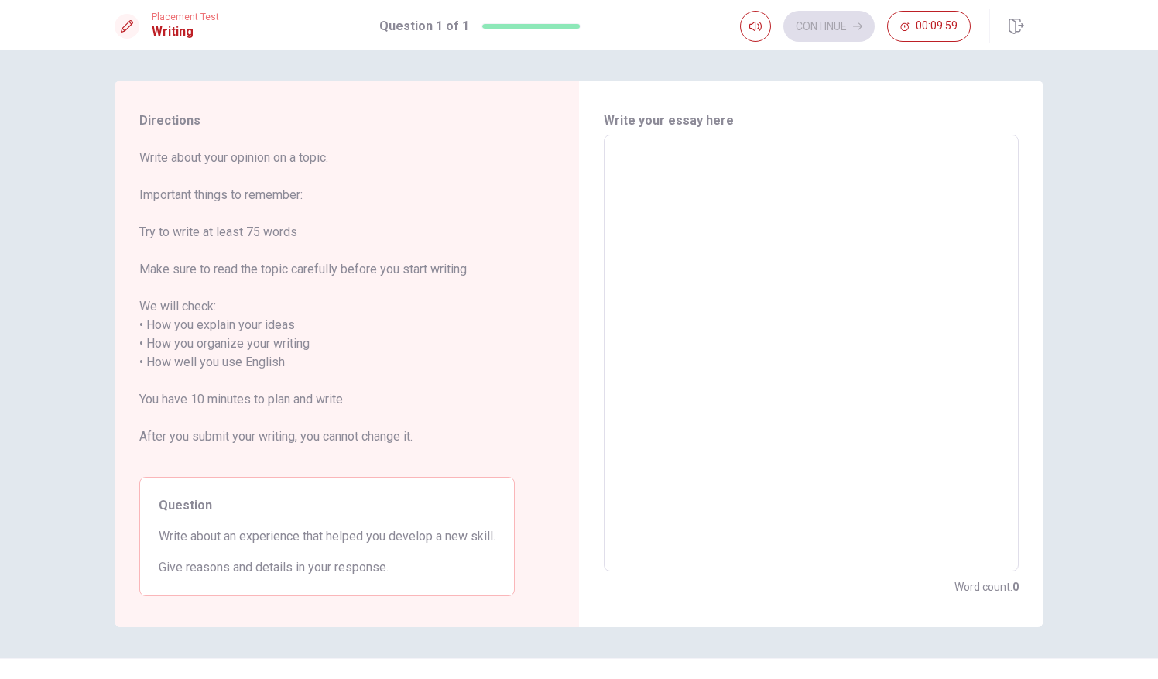
scroll to position [28, 0]
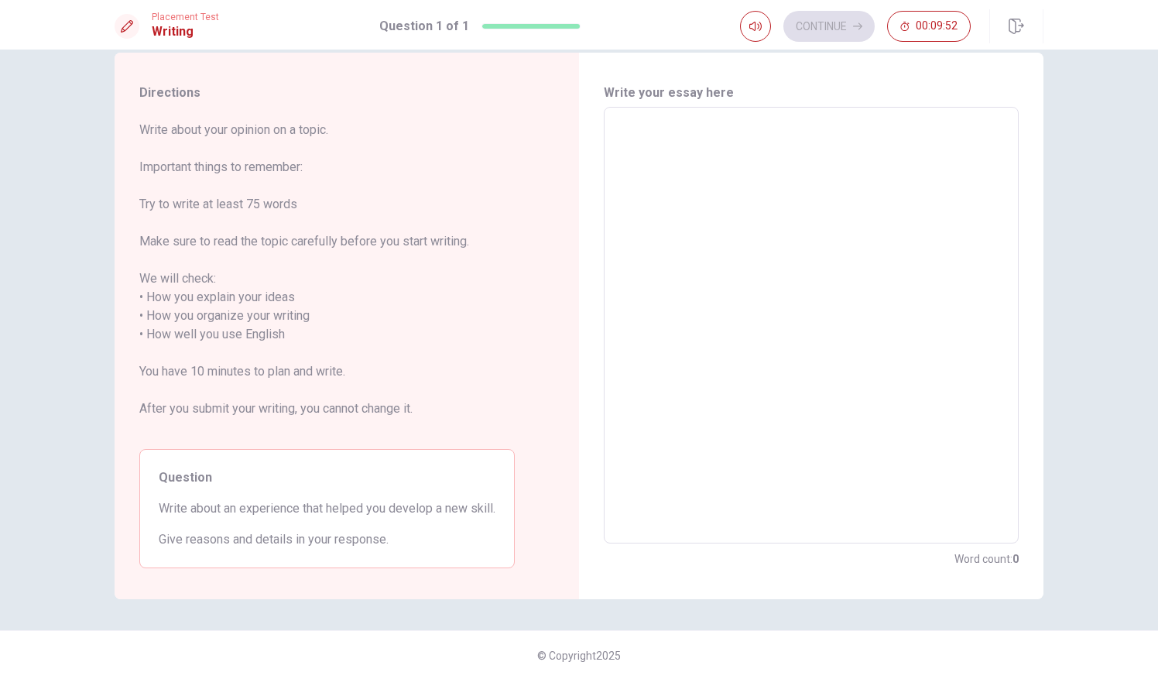
click at [712, 259] on textarea at bounding box center [811, 325] width 393 height 411
click at [758, 555] on div "Word count : 0" at bounding box center [811, 559] width 415 height 19
click at [784, 387] on textarea at bounding box center [811, 325] width 393 height 411
type textarea "I"
type textarea "x"
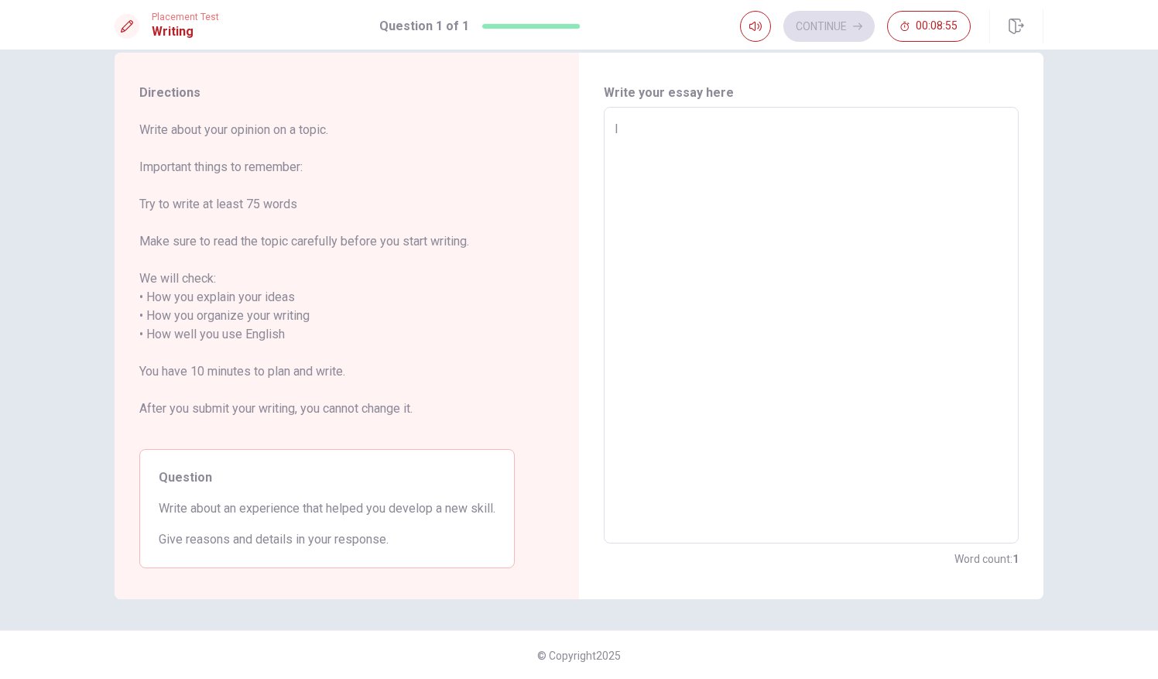
type textarea "I"
type textarea "x"
type textarea "I a"
type textarea "x"
type textarea "I ac"
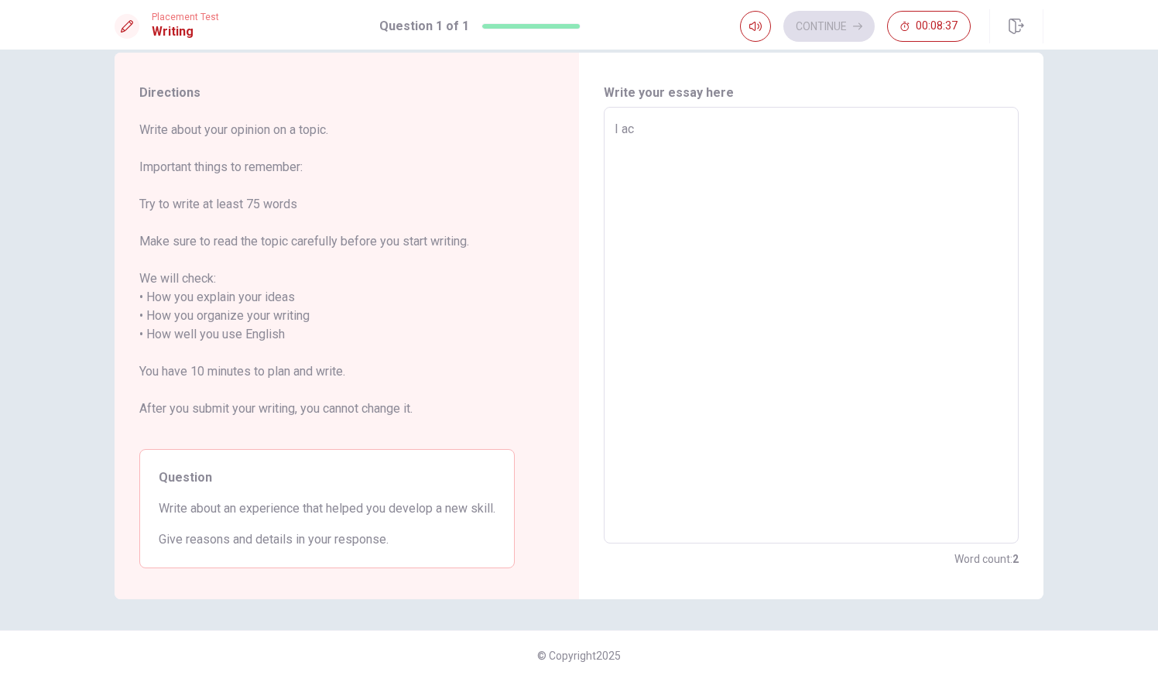
type textarea "x"
type textarea "I acq"
type textarea "x"
type textarea "I acqu"
type textarea "x"
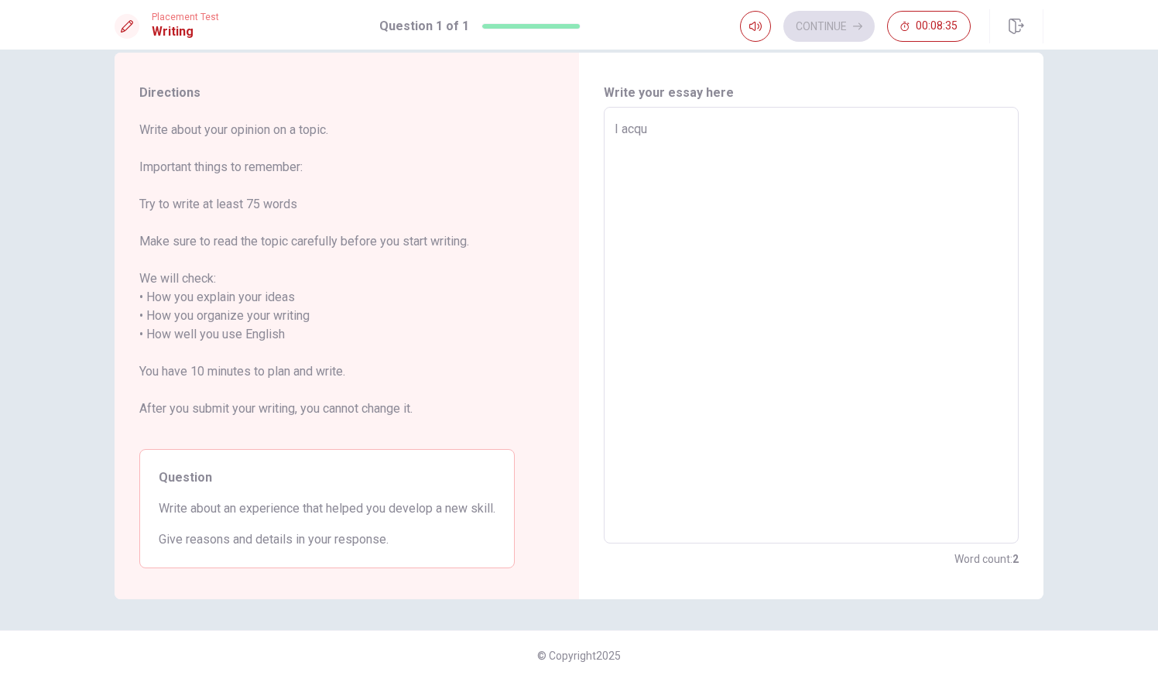
type textarea "I acqui"
type textarea "x"
type textarea "I acquir"
type textarea "x"
type textarea "I acquire"
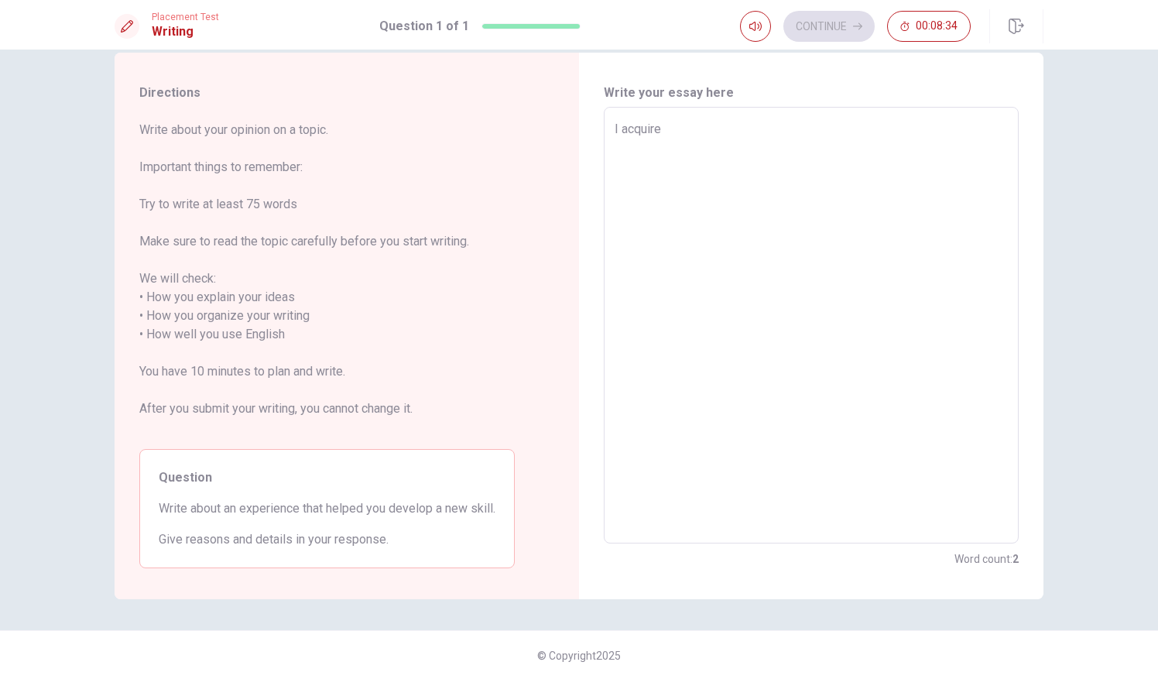
type textarea "x"
type textarea "I acquired"
type textarea "x"
type textarea "I acquired"
type textarea "x"
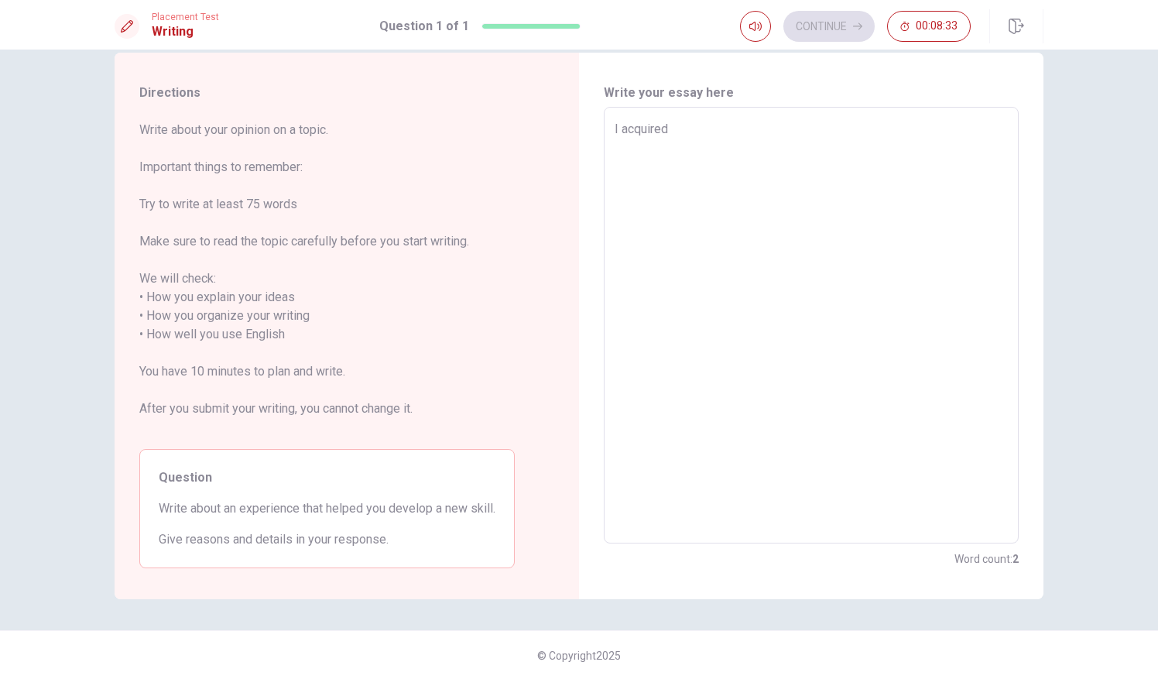
type textarea "I acquired a"
type textarea "x"
type textarea "I acquired an"
type textarea "x"
type textarea "I acquired and"
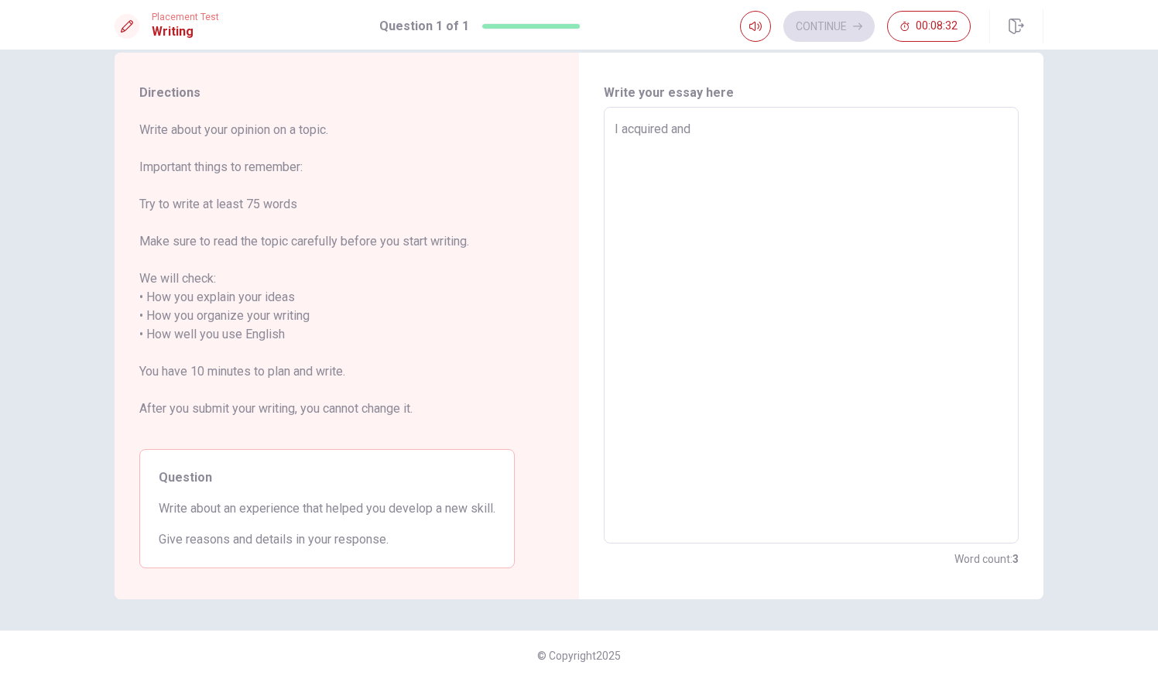
type textarea "x"
type textarea "I acquired and"
type textarea "x"
type textarea "I acquired and d"
type textarea "x"
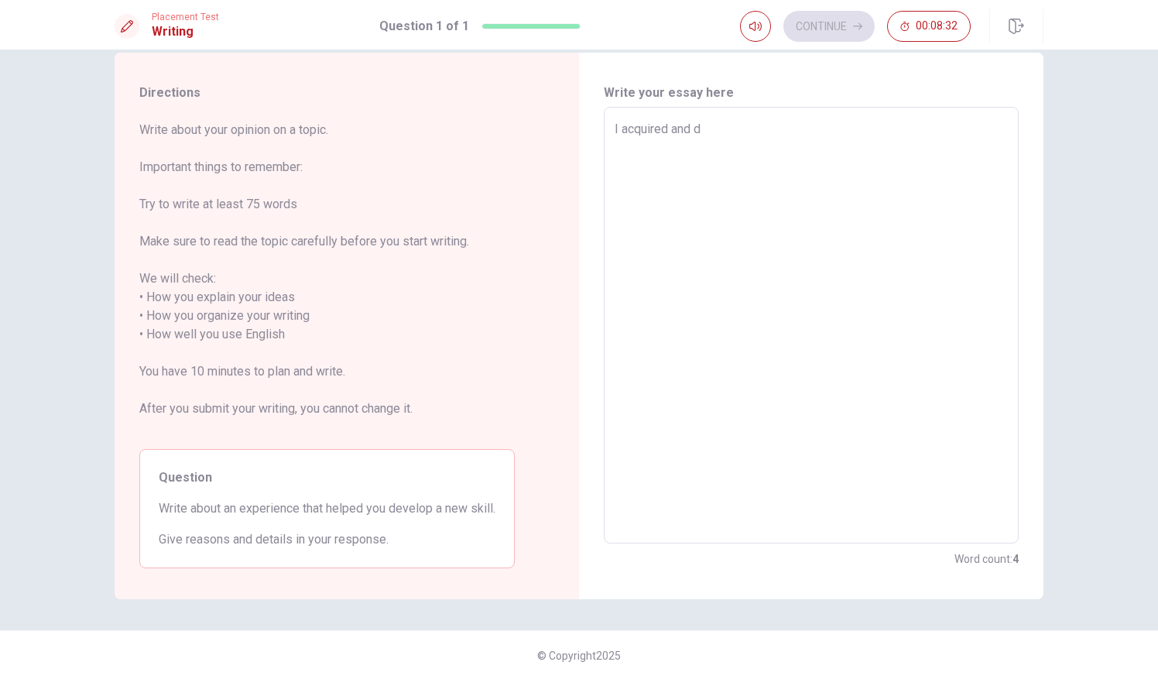
type textarea "I acquired and de"
type textarea "x"
type textarea "I acquired and deb"
type textarea "x"
type textarea "I acquired and de"
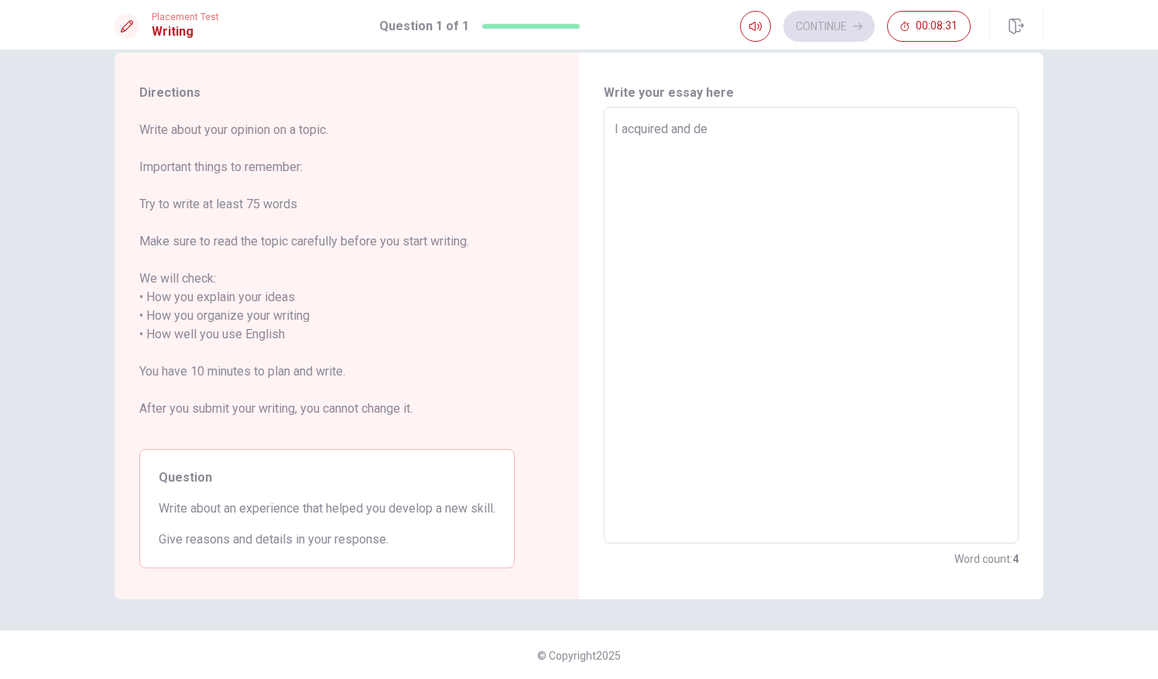
type textarea "x"
type textarea "I acquired and dev"
type textarea "x"
type textarea "I acquired and deve"
type textarea "x"
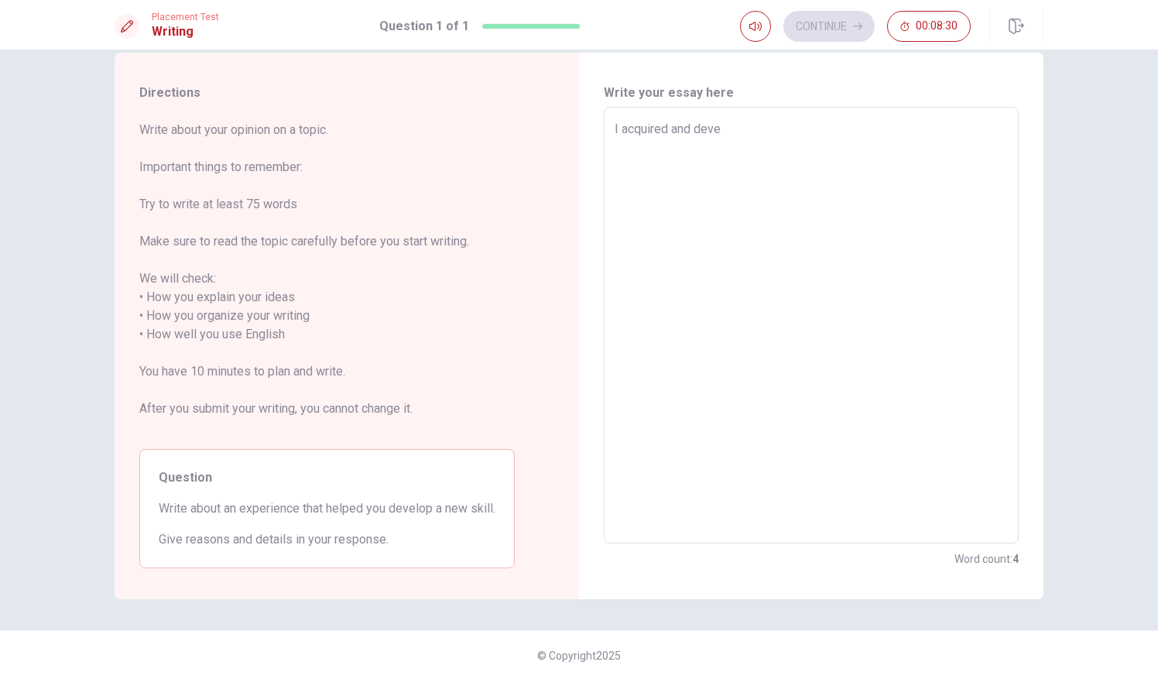
type textarea "I acquired and devel"
type textarea "x"
type textarea "I acquired and develo"
type textarea "x"
type textarea "I acquired and develop"
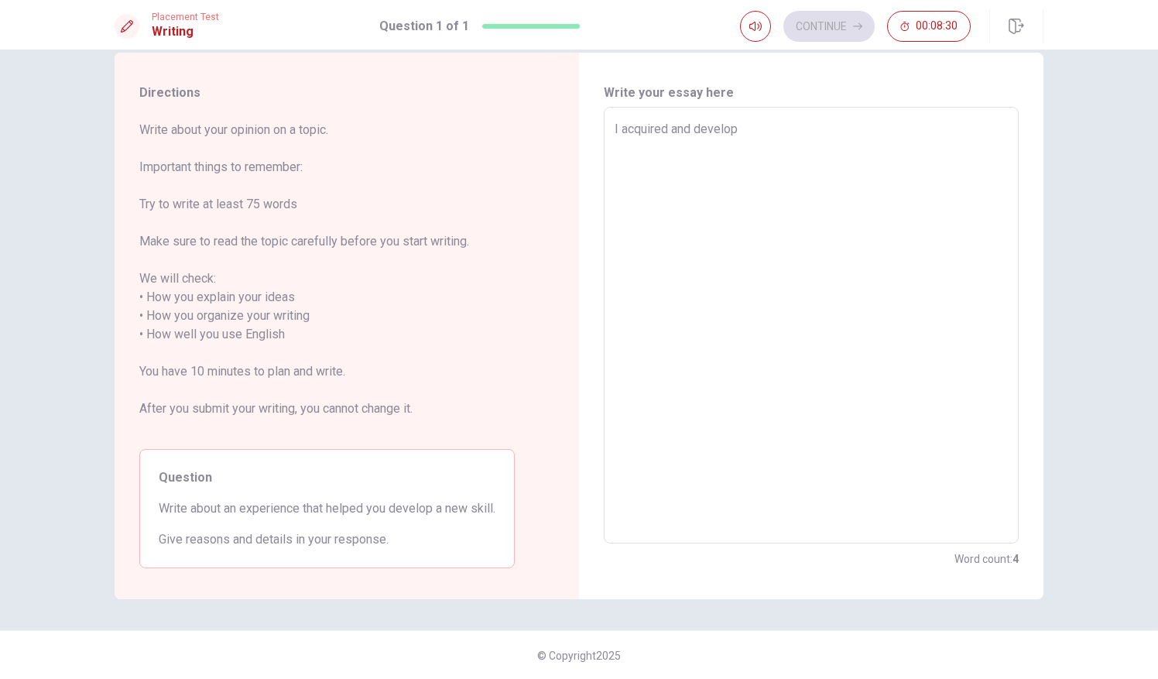
type textarea "x"
type textarea "I acquired and develope"
type textarea "x"
type textarea "I acquired and developed"
type textarea "x"
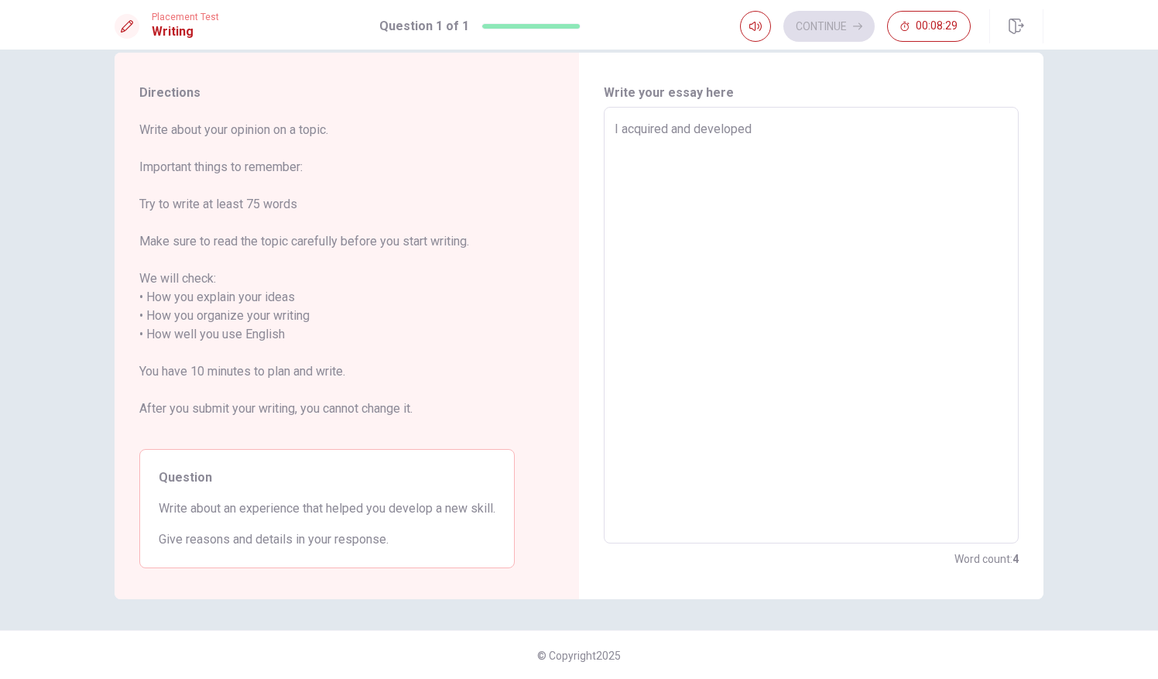
type textarea "I acquired and developed"
type textarea "x"
type textarea "I acquired and developed ""
type textarea "x"
type textarea "I acquired and developed "p"
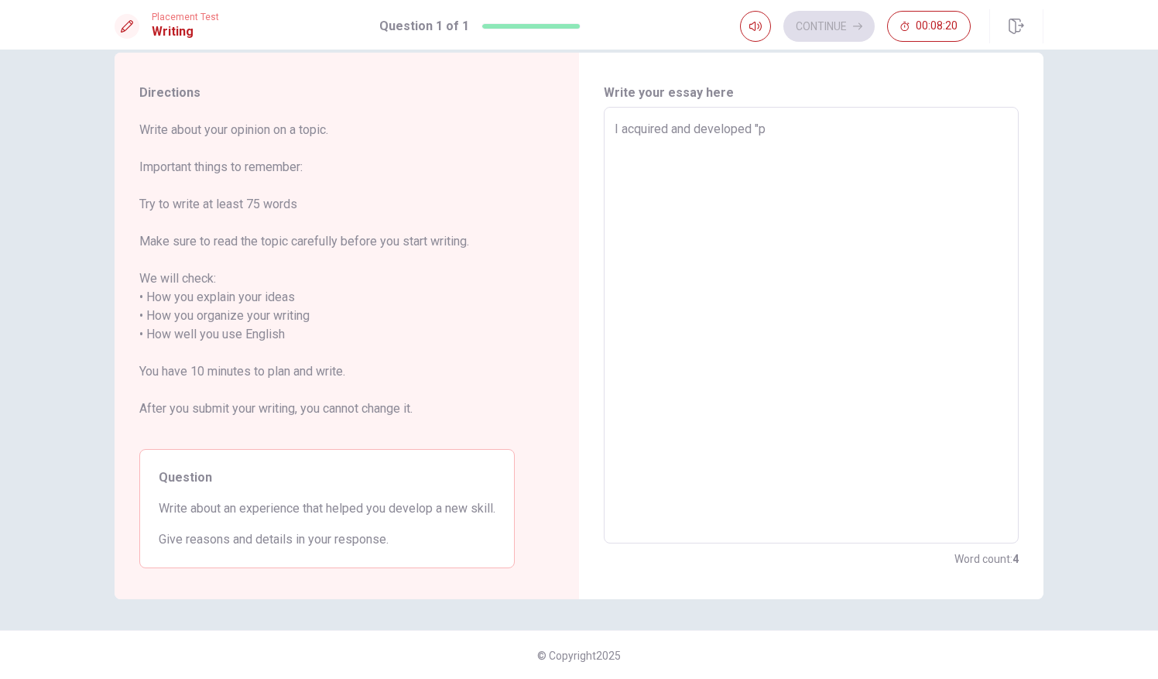
type textarea "x"
type textarea "I acquired and developed "pe"
type textarea "x"
type textarea "I acquired and developed "per"
type textarea "x"
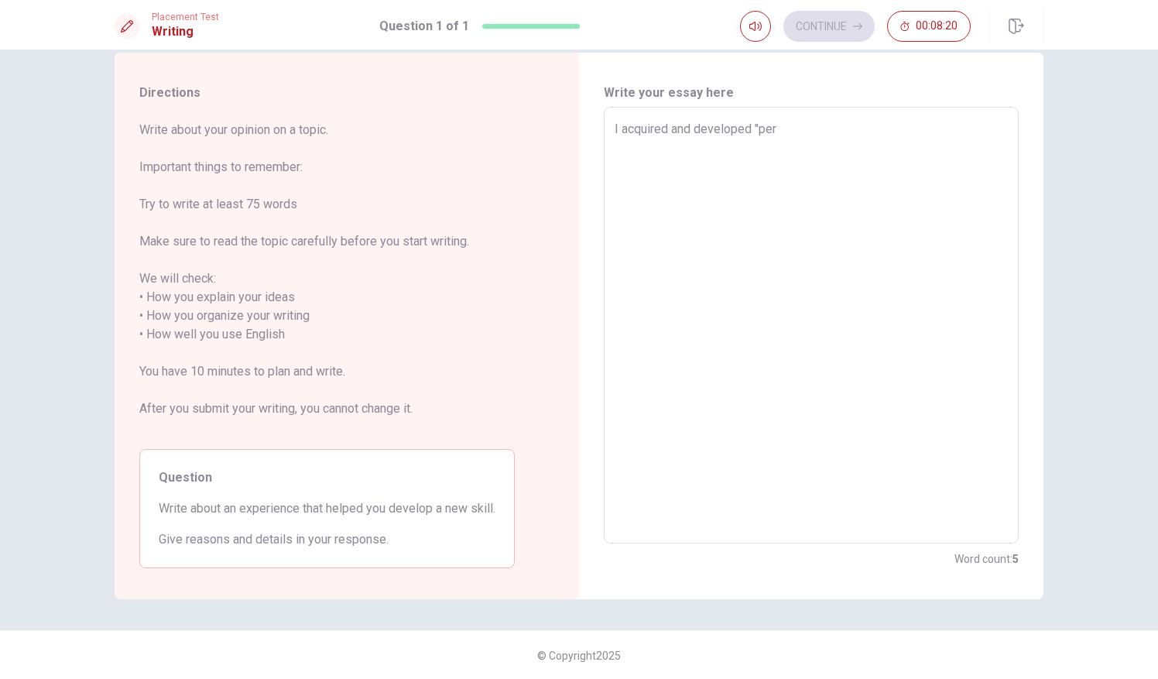
type textarea "I acquired and developed "pers"
type textarea "x"
type textarea "I acquired and developed "persp"
type textarea "x"
type textarea "I acquired and developed "perspe"
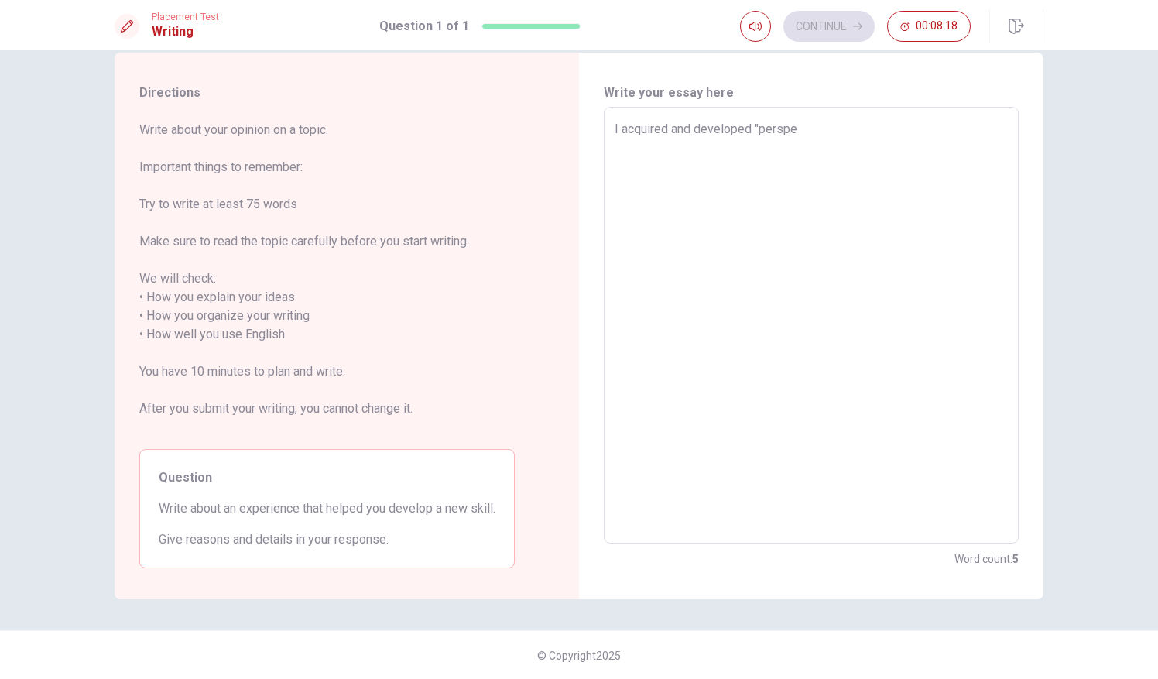
type textarea "x"
type textarea "I acquired and developed "perspec"
type textarea "x"
type textarea "I acquired and developed "perspect"
type textarea "x"
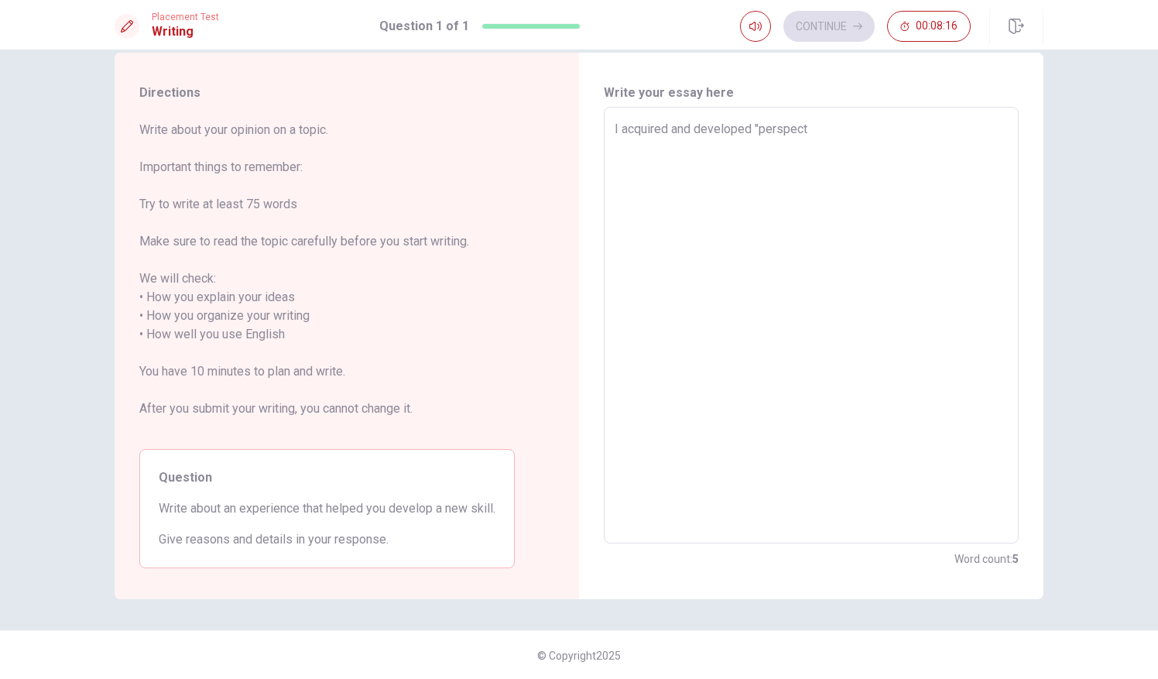
type textarea "I acquired and developed "perspecti"
type textarea "x"
type textarea "I acquired and developed "perspectiv"
type textarea "x"
type textarea "I acquired and developed "perspective"
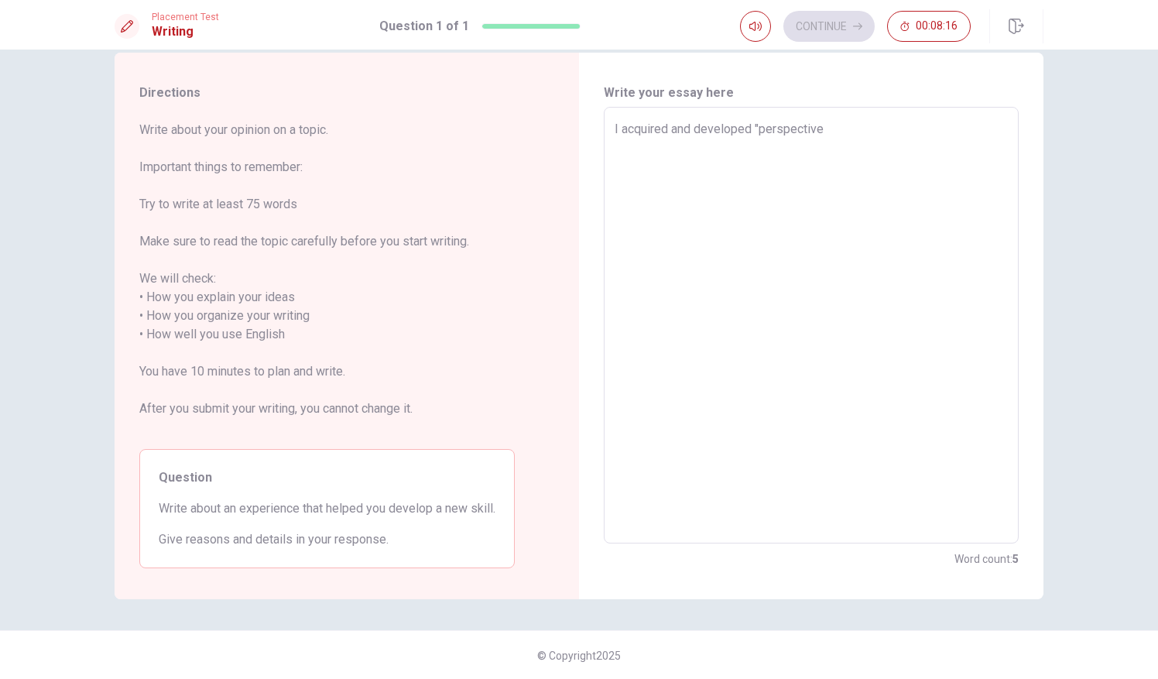
type textarea "x"
type textarea "I acquired and developed "perspective"
drag, startPoint x: 845, startPoint y: 130, endPoint x: 755, endPoint y: 148, distance: 91.5
click at [755, 148] on textarea "I acquired and developed "perspective" at bounding box center [811, 325] width 393 height 411
type textarea "x"
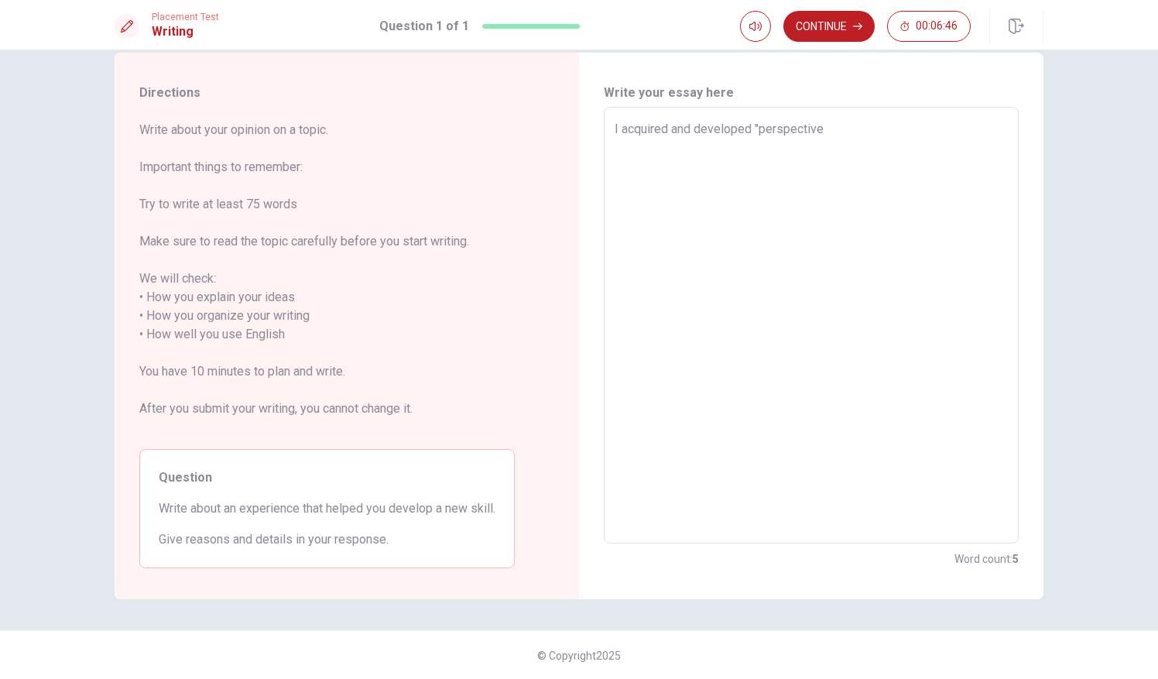
type textarea "I acquired and developed ""
type textarea "x"
type textarea "I acquired and developed "T"
type textarea "x"
type textarea "I acquired and developed "Th"
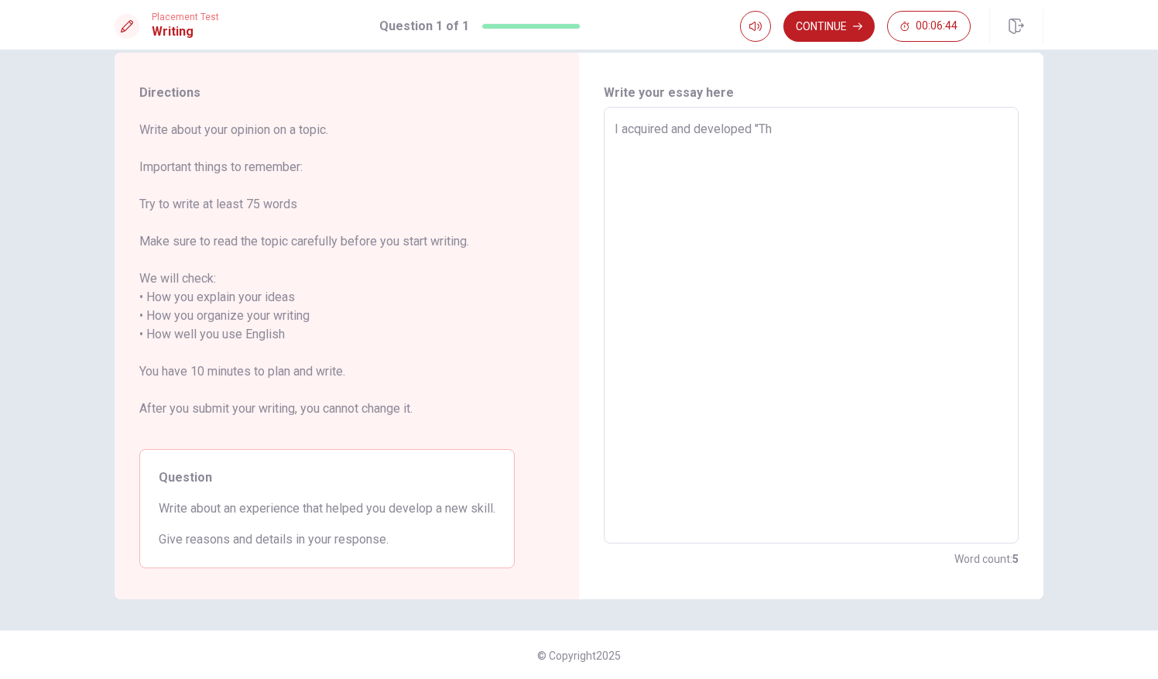
type textarea "x"
type textarea "I acquired and developed "The"
type textarea "x"
type textarea "I acquired and developed "The"
type textarea "x"
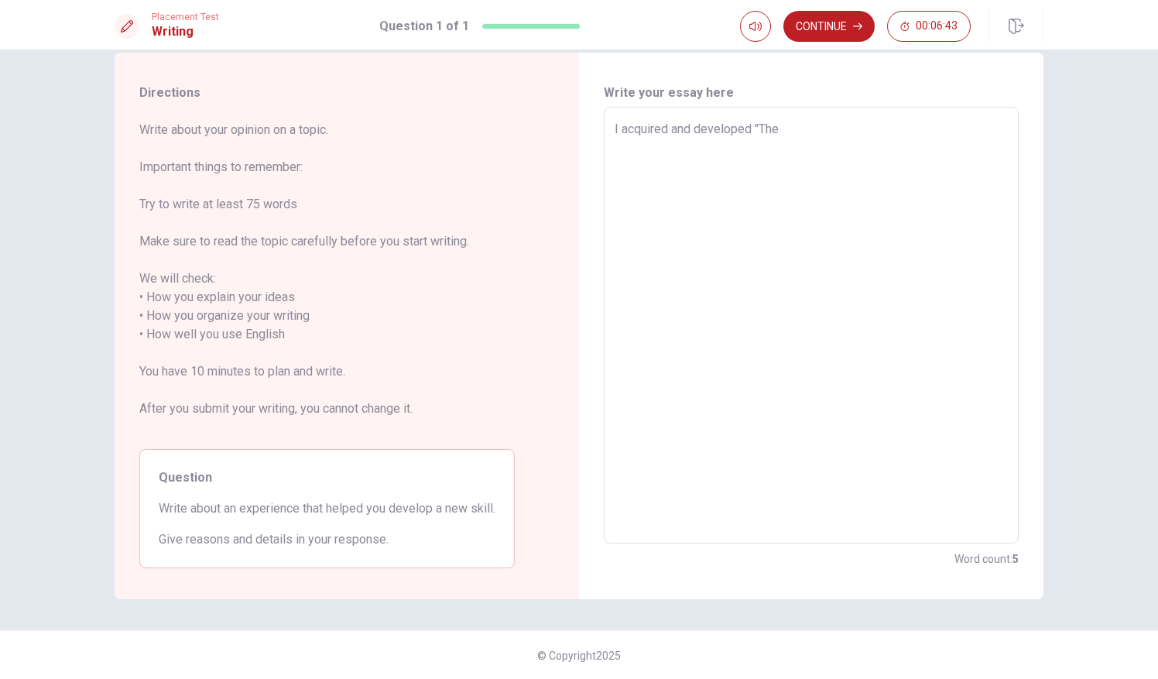
type textarea "I acquired and developed "The a"
type textarea "x"
type textarea "I acquired and developed "The av"
type textarea "x"
type textarea "I acquired and developed "The avi"
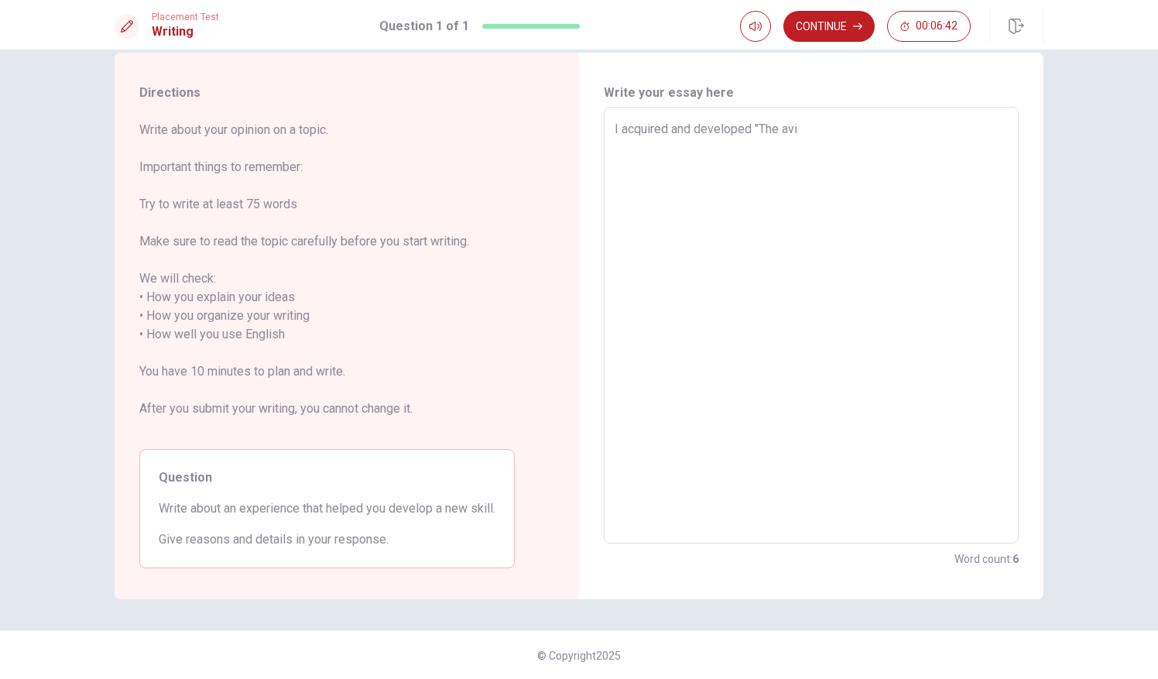
type textarea "x"
type textarea "I acquired and developed "The avil"
type textarea "x"
type textarea "I acquired and developed "The avili"
type textarea "x"
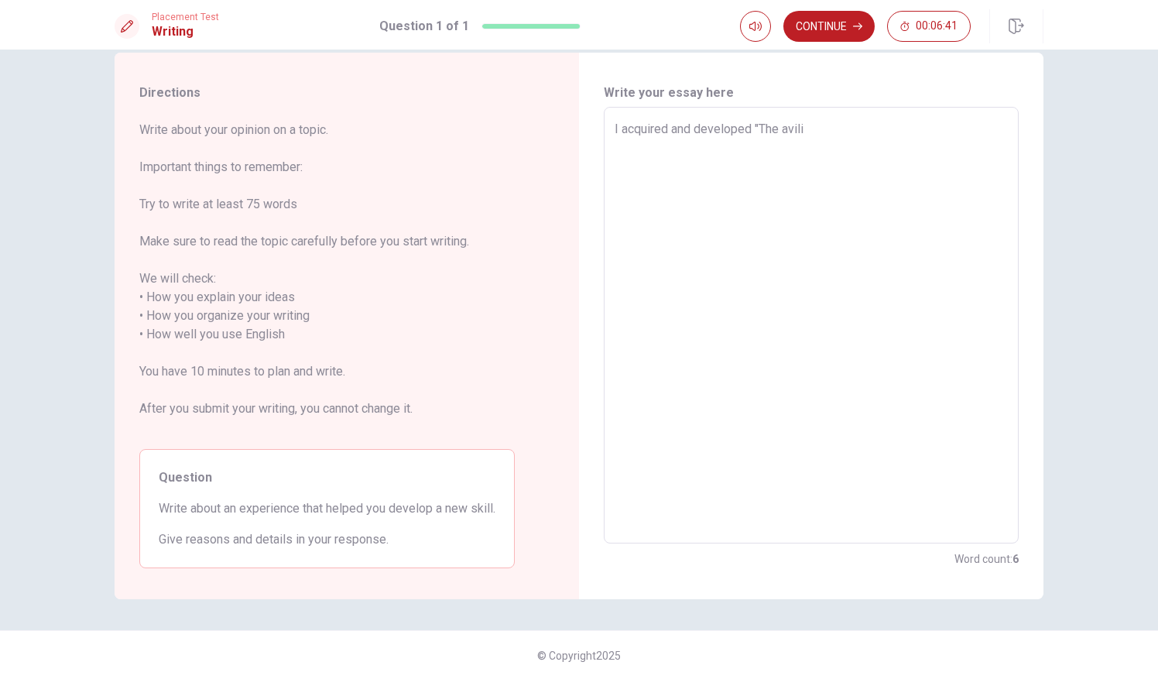
type textarea "I acquired and developed "The avilit"
type textarea "x"
type textarea "I acquired and developed "The avility"
type textarea "x"
type textarea "I acquired and developed "The avility"
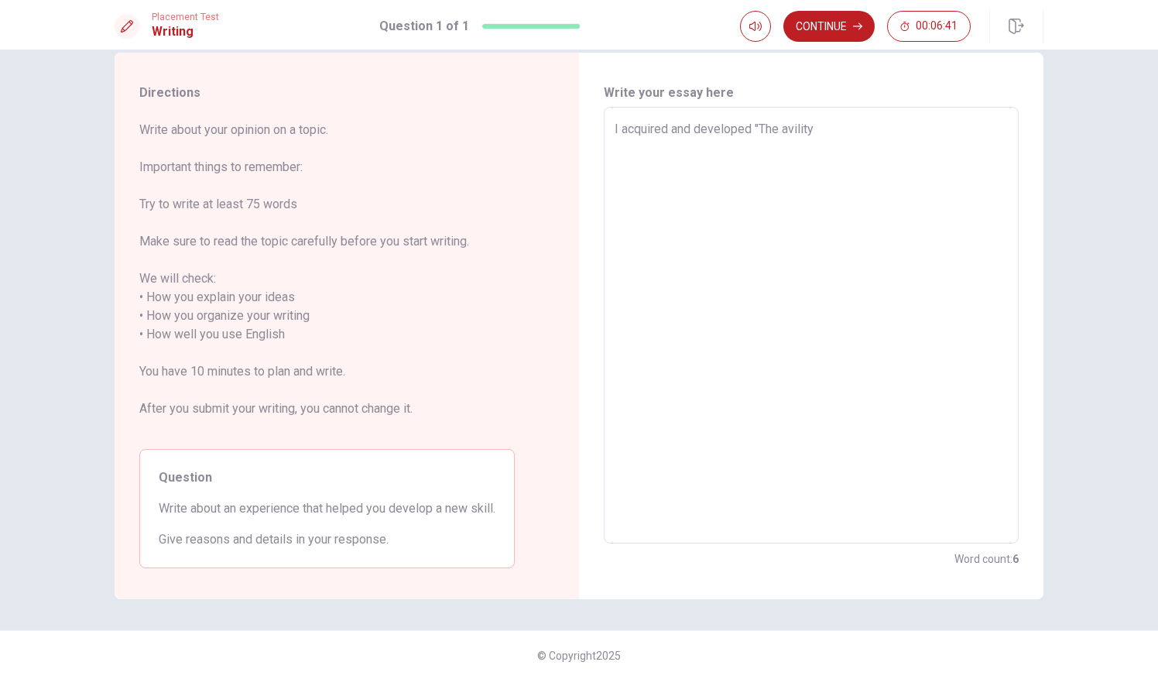
type textarea "x"
type textarea "I acquired and developed "The avility t"
type textarea "x"
type textarea "I acquired and developed "The avility to"
type textarea "x"
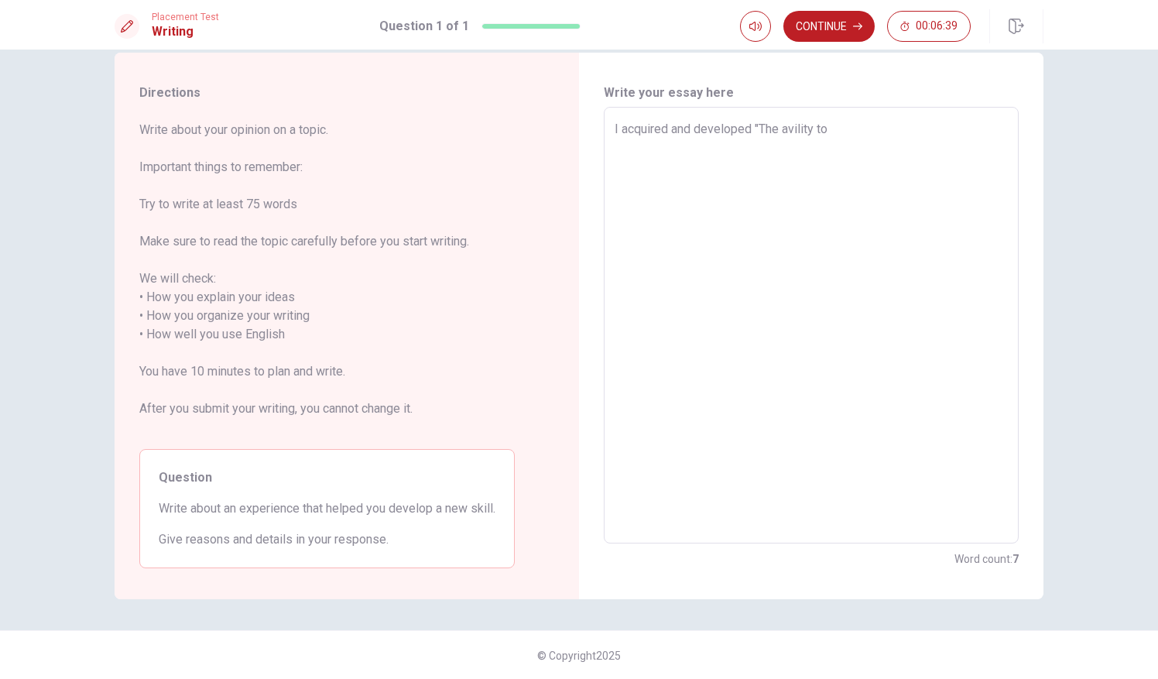
type textarea "I acquired and developed "The avility to"
type textarea "x"
type textarea "I acquired and developed "The avility to s"
type textarea "x"
type textarea "I acquired and developed "The avility to se"
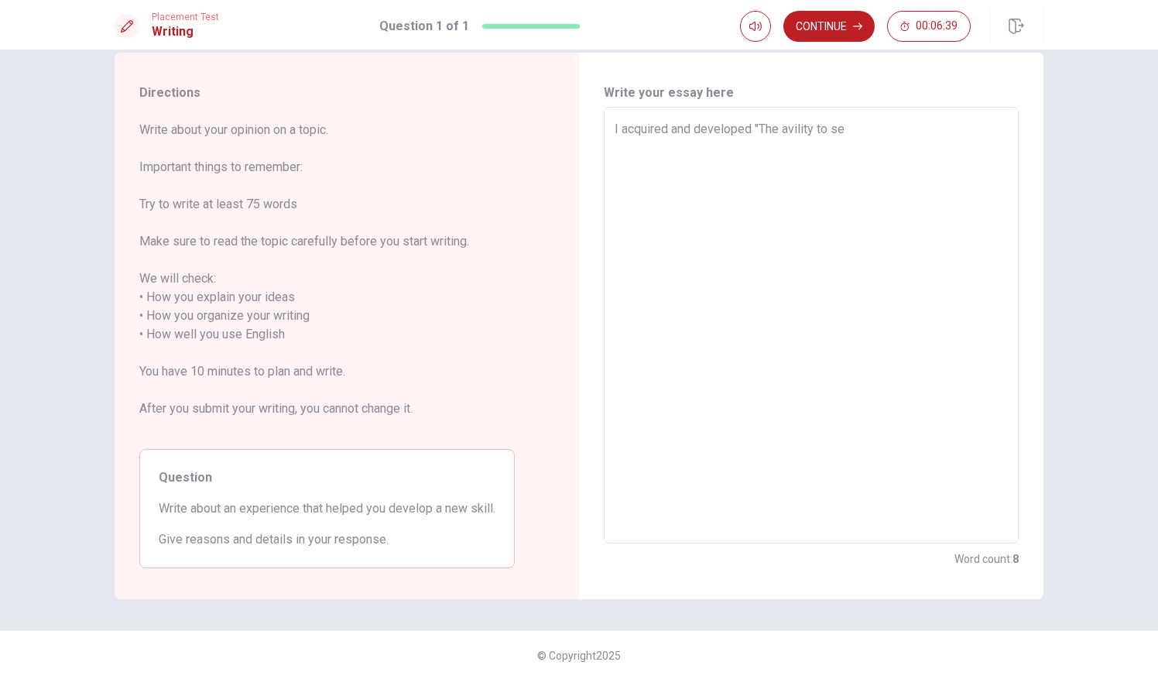
type textarea "x"
type textarea "I acquired and developed "The avility to see"
type textarea "x"
type textarea "I acquired and developed "The avility to see"
type textarea "x"
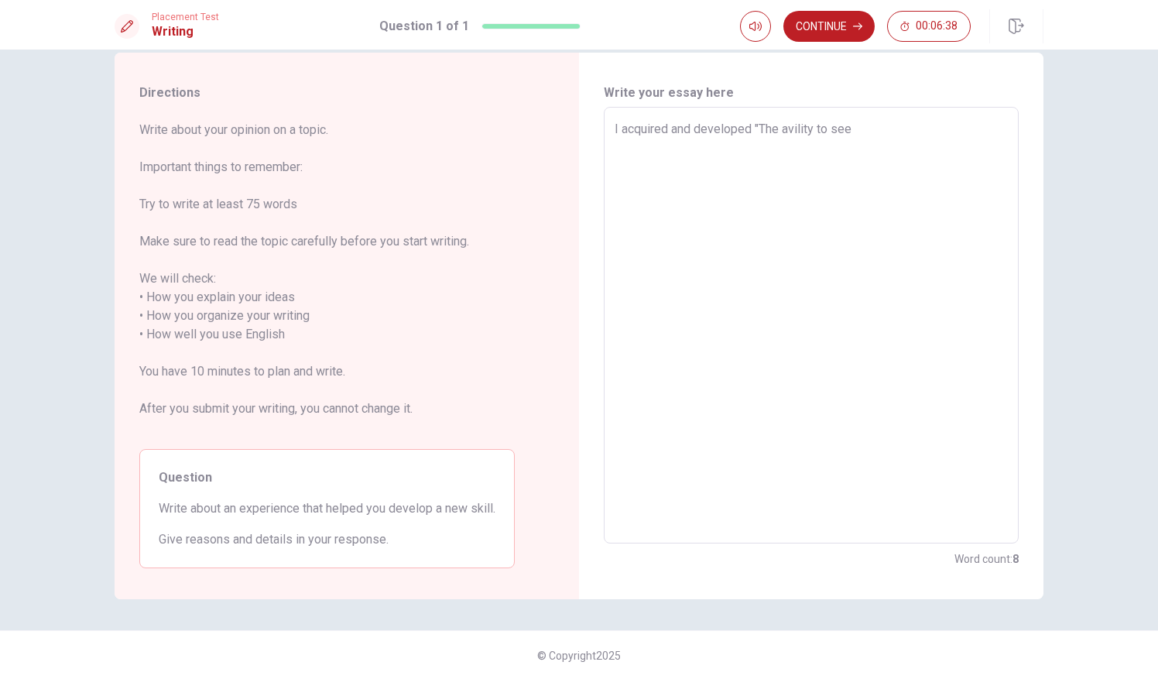
type textarea "I acquired and developed "The avility to see a"
type textarea "x"
type textarea "I acquired and developed "The avility to see ah"
type textarea "x"
type textarea "I acquired and developed "The avility to see ahe"
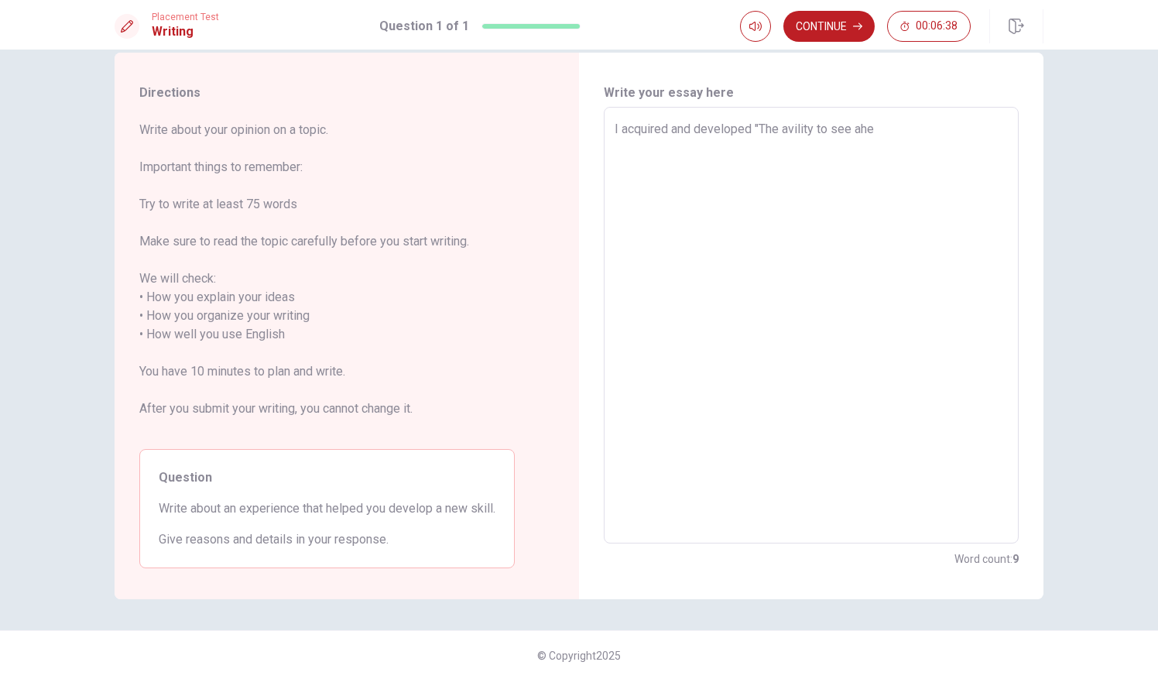
type textarea "x"
type textarea "I acquired and developed "The avility to see ahea"
type textarea "x"
type textarea "I acquired and developed "The avility to see ahead"
type textarea "x"
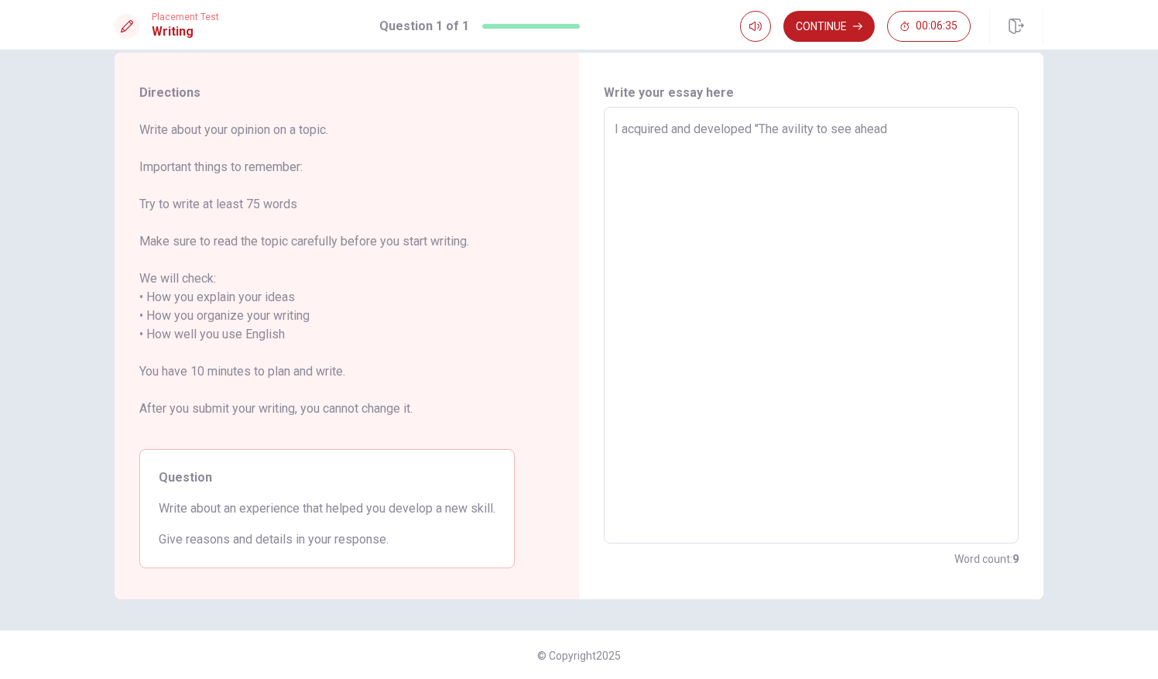
type textarea "I acquired and developed "The avility to see ahead""
type textarea "x"
type textarea "I acquired and developed "The avility to see ahead""
type textarea "x"
type textarea "I acquired and developed "The avility to see ahead""
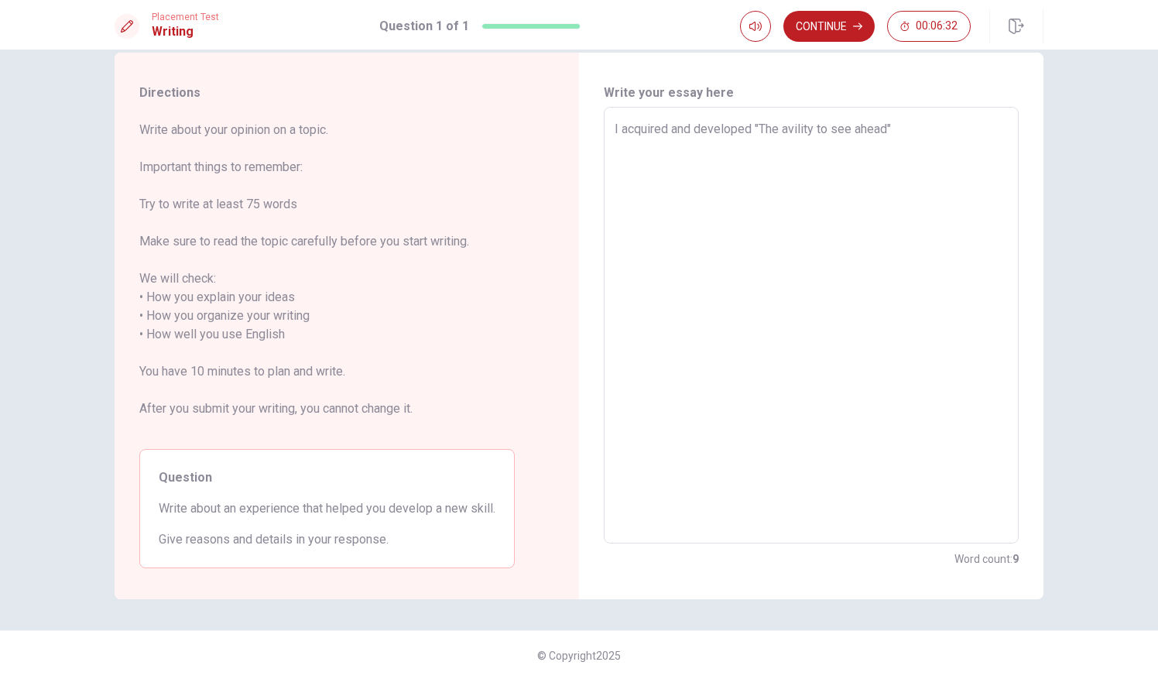
type textarea "x"
type textarea "I acquired and developed "The avility to see ahead"."
type textarea "x"
type textarea "I acquired and developed "The avility to see ahead"."
type textarea "x"
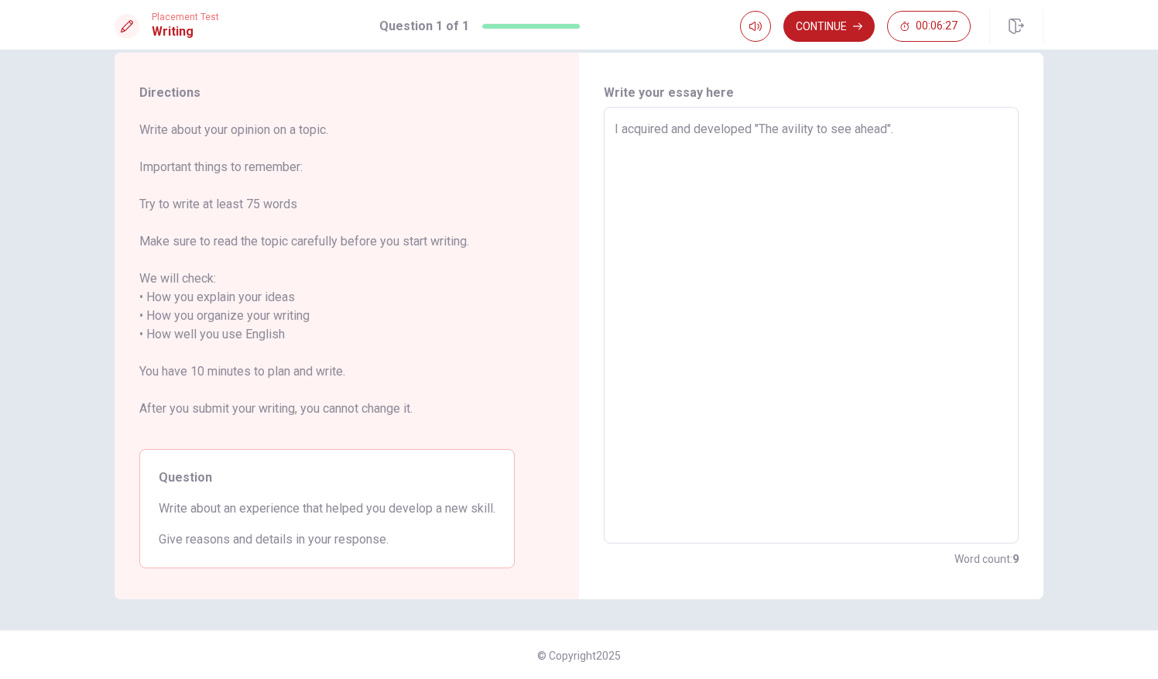
type textarea "I acquired and developed "The avility to see ahead". I"
type textarea "x"
type textarea "I acquired and developed "The avility to see ahead". I"
type textarea "x"
type textarea "I acquired and developed "The avility to see ahead". I h"
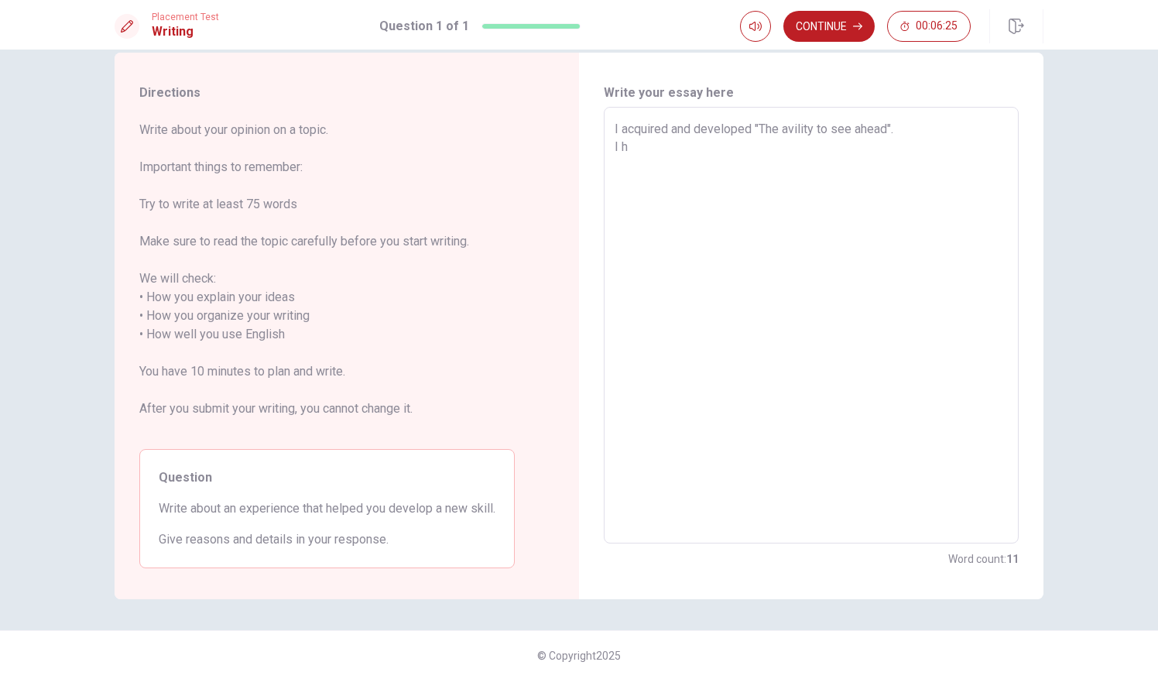
type textarea "x"
type textarea "I acquired and developed "The avility to see ahead". I ha"
type textarea "x"
type textarea "I acquired and developed "The avility to see ahead". I hav"
type textarea "x"
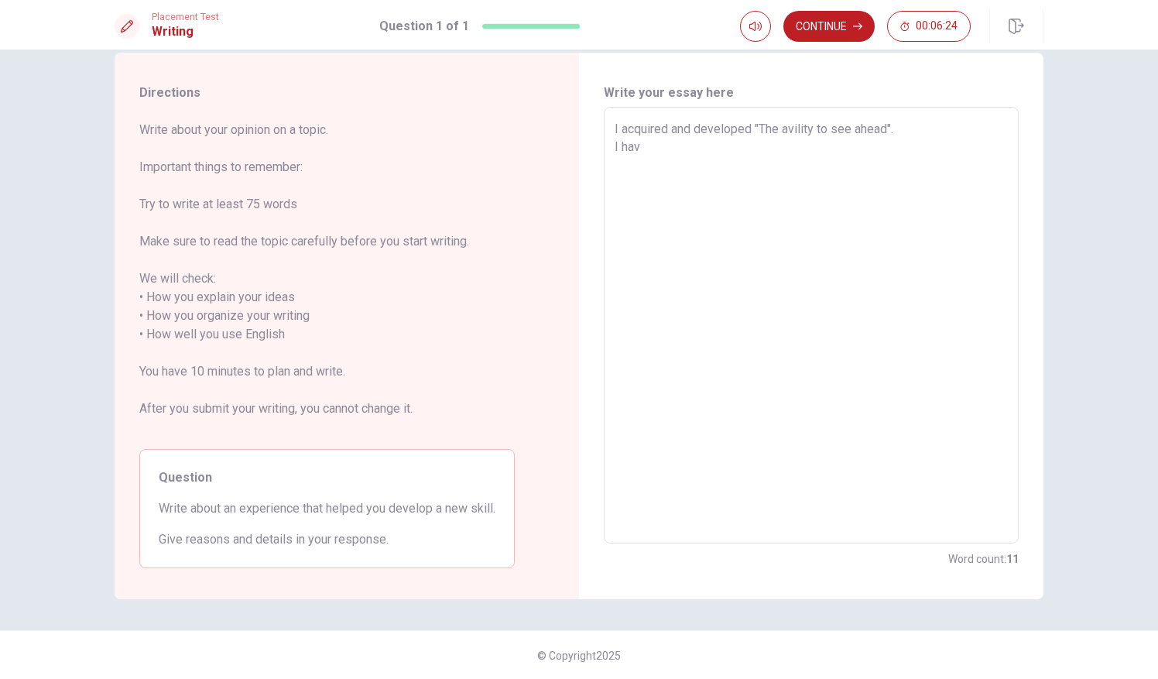
type textarea "I acquired and developed "The avility to see ahead". I have"
type textarea "x"
type textarea "I acquired and developed "The avility to see ahead". I have"
type textarea "x"
type textarea "I acquired and developed "The avility to see ahead". I have b"
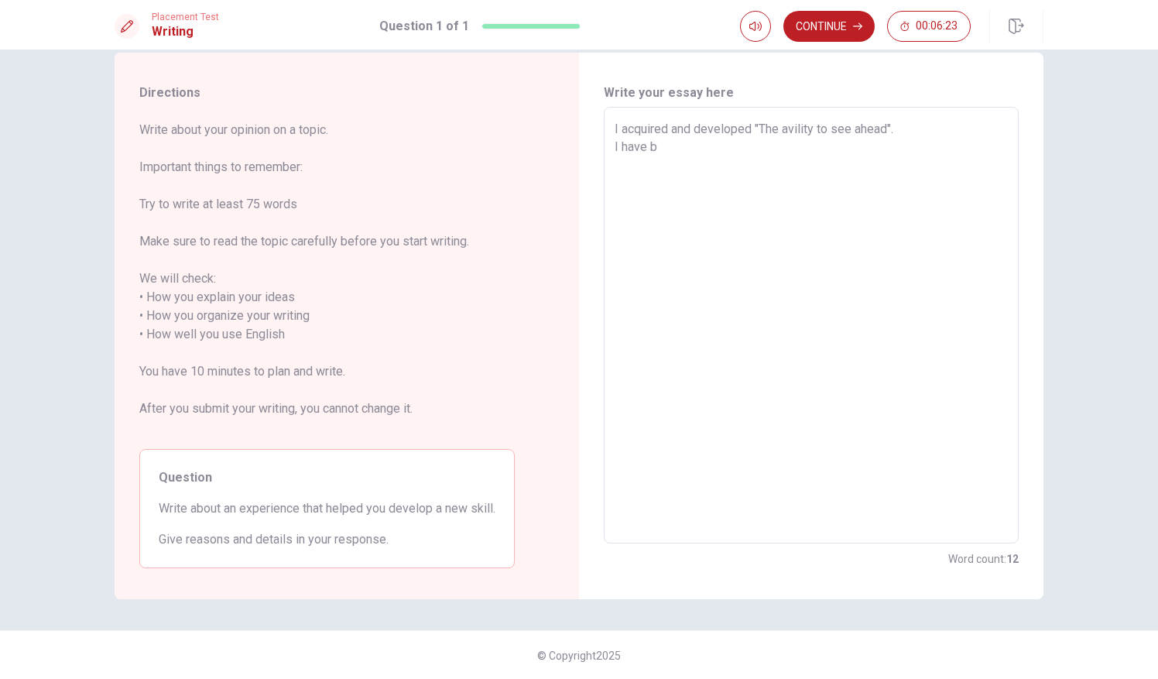
type textarea "x"
type textarea "I acquired and developed "The avility to see ahead". I have be"
type textarea "x"
type textarea "I acquired and developed "The avility to see ahead". I have bee"
type textarea "x"
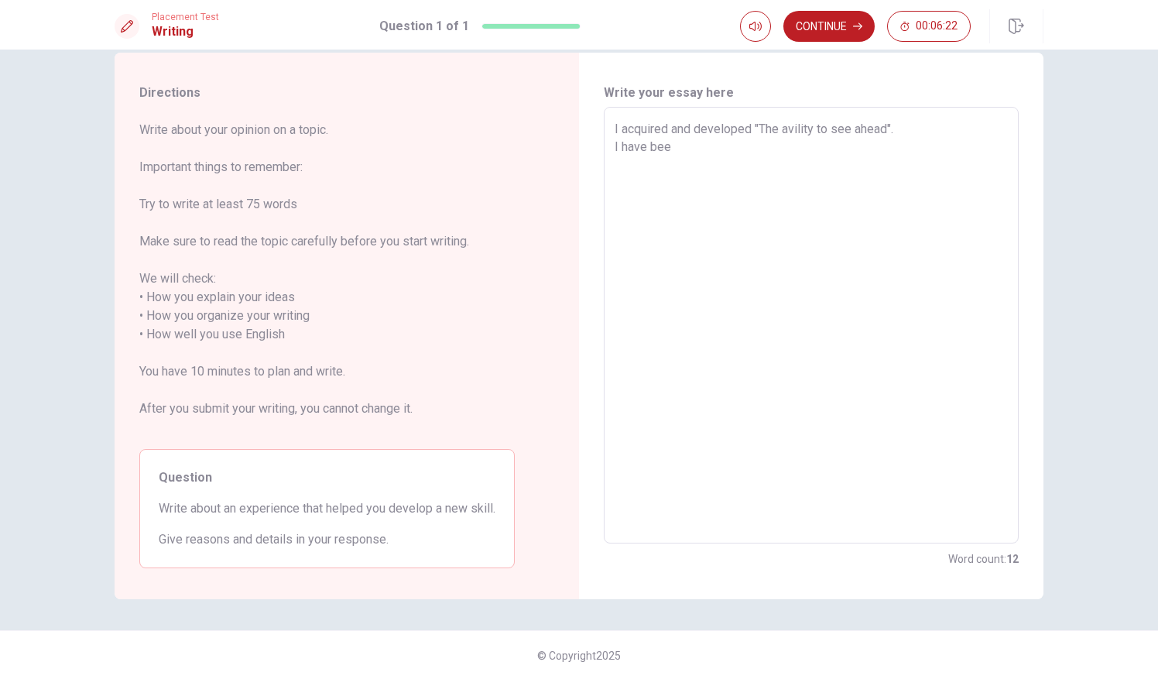
type textarea "I acquired and developed "The avility to see ahead". I have been"
type textarea "x"
type textarea "I acquired and developed "The avility to see ahead". I have been"
click at [895, 139] on textarea "I acquired and developed "The avility to see ahead". I have been" at bounding box center [811, 325] width 393 height 411
click at [903, 133] on textarea "I acquired and developed "The avility to see ahead". I have been" at bounding box center [811, 325] width 393 height 411
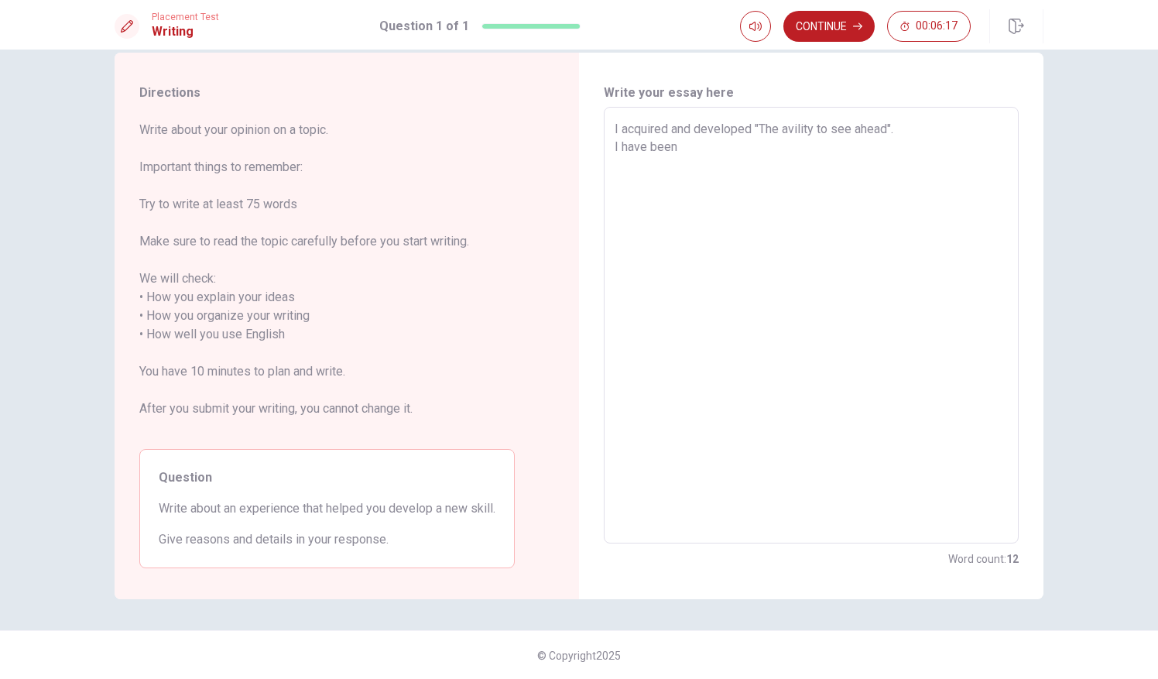
type textarea "x"
type textarea "I acquired and developed "The avility to see ahead" I have been"
type textarea "x"
type textarea "I acquired and developed "The avility to see ahead" I have been"
type textarea "x"
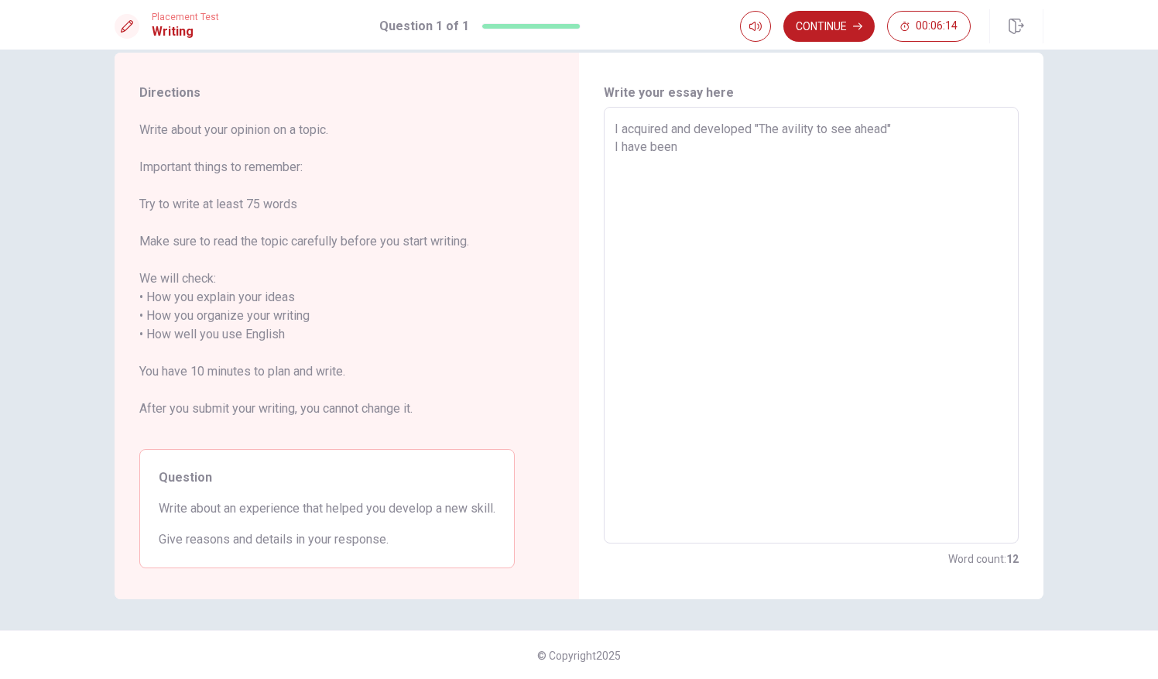
type textarea "I acquired and developed "The avility to see ahead" t I have been"
type textarea "x"
type textarea "I acquired and developed "The avility to see ahead" th I have been"
type textarea "x"
type textarea "I acquired and developed "The avility to see ahead" thou I have been"
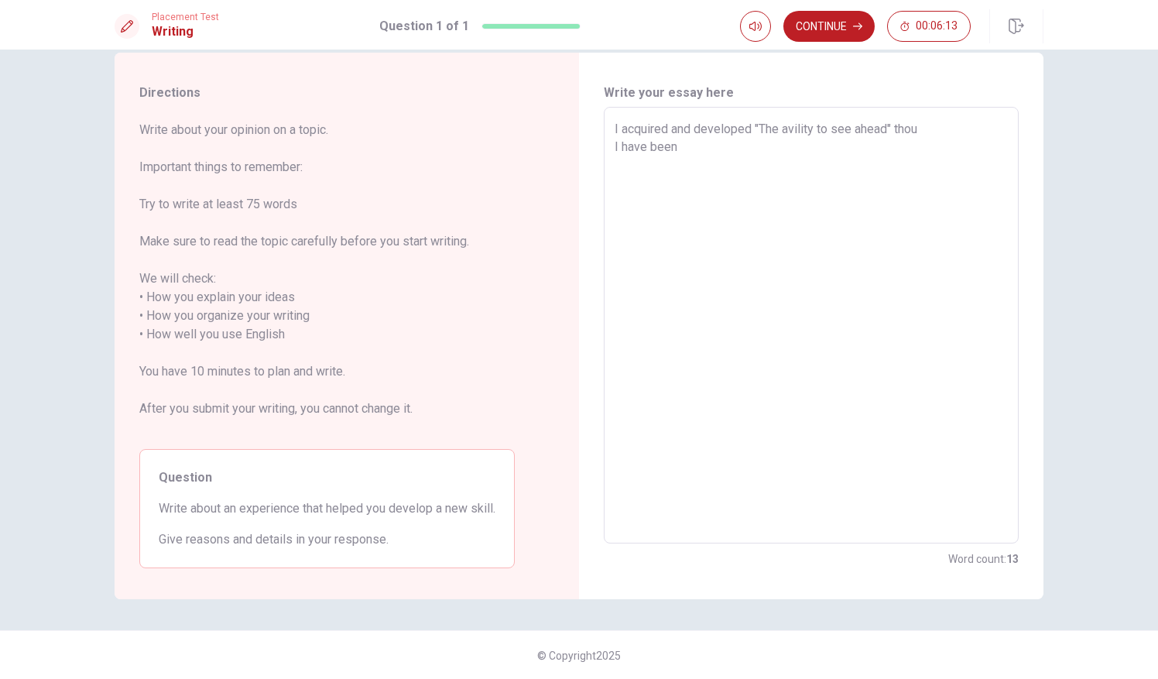
type textarea "x"
type textarea "I acquired and developed "The avility to see ahead" thour I have been"
type textarea "x"
type textarea "I acquired and developed "The avility to see ahead" thouro I have been"
type textarea "x"
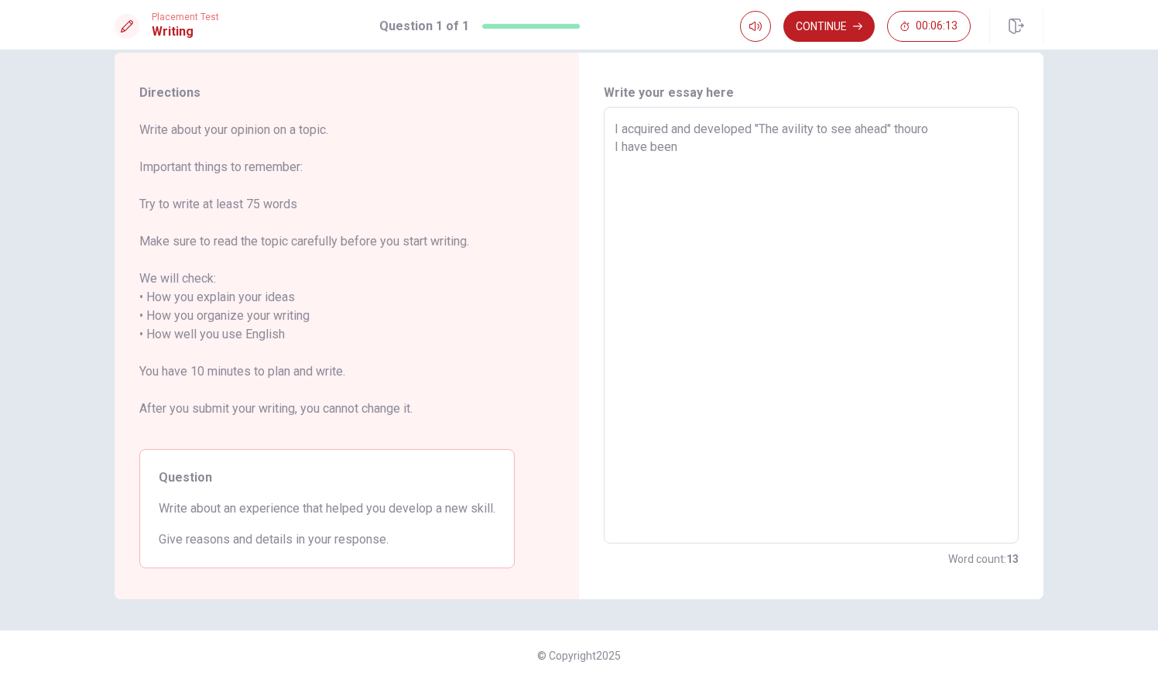
type textarea "I acquired and developed "The avility to see ahead" thourou I have been"
type textarea "x"
type textarea "I acquired and developed "The avility to see ahead" thouroug I have been"
type textarea "x"
type textarea "I acquired and developed "The avility to see ahead" thourough I have been"
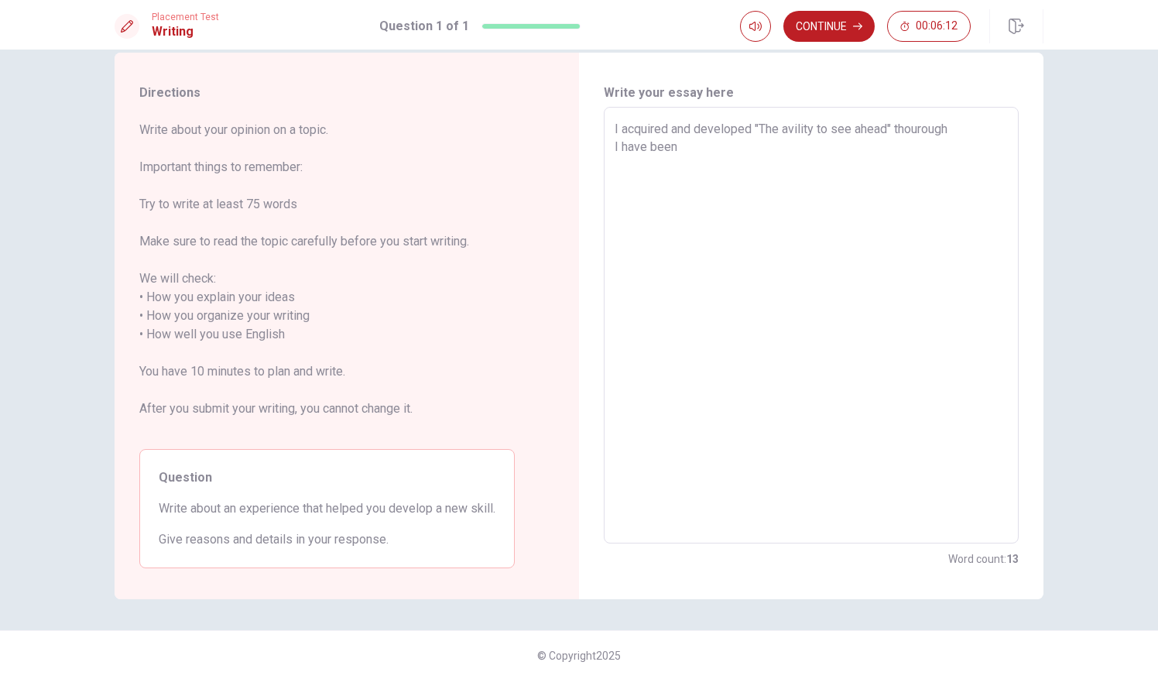
type textarea "x"
type textarea "I acquired and developed "The avility to see ahead" thourough I have been"
click at [910, 135] on textarea "I acquired and developed "The avility to see ahead" thourough I have been" at bounding box center [811, 325] width 393 height 411
type textarea "x"
type textarea "I acquired and developed "The avility to see ahead" thurough I have been"
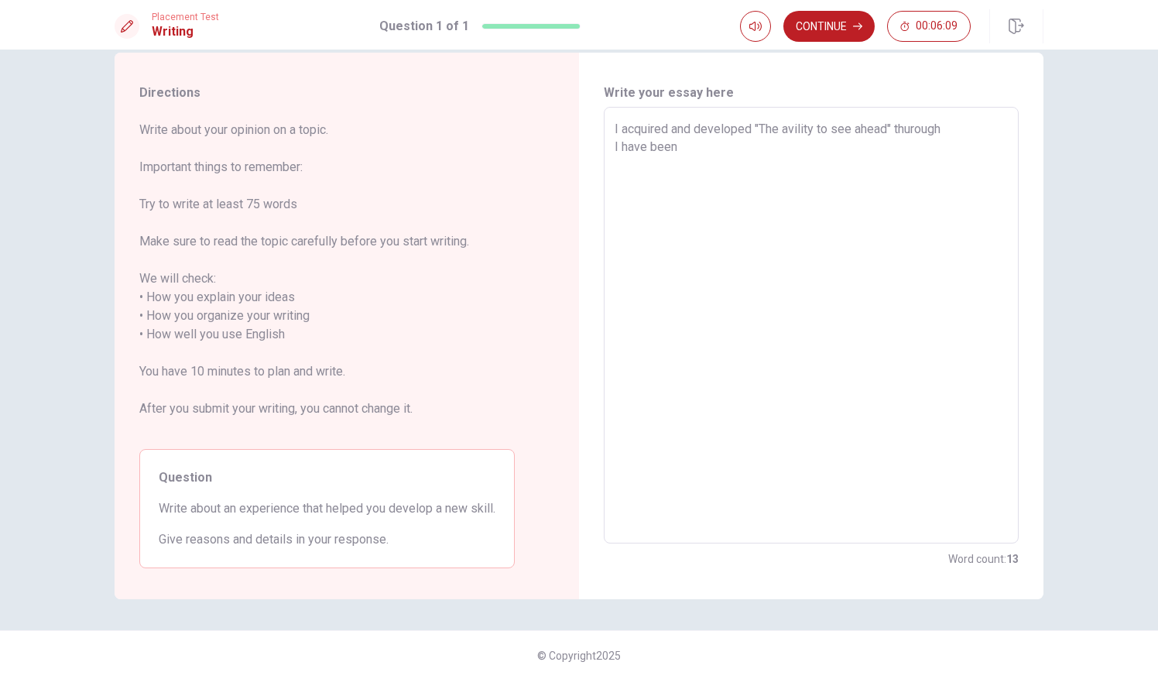
type textarea "x"
type textarea "I acquired and developed "The avility to see ahead" through I have been"
click at [947, 133] on textarea "I acquired and developed "The avility to see ahead" through I have been" at bounding box center [811, 325] width 393 height 411
type textarea "x"
type textarea "I acquired and developed "The avility to see ahead" through p I have been"
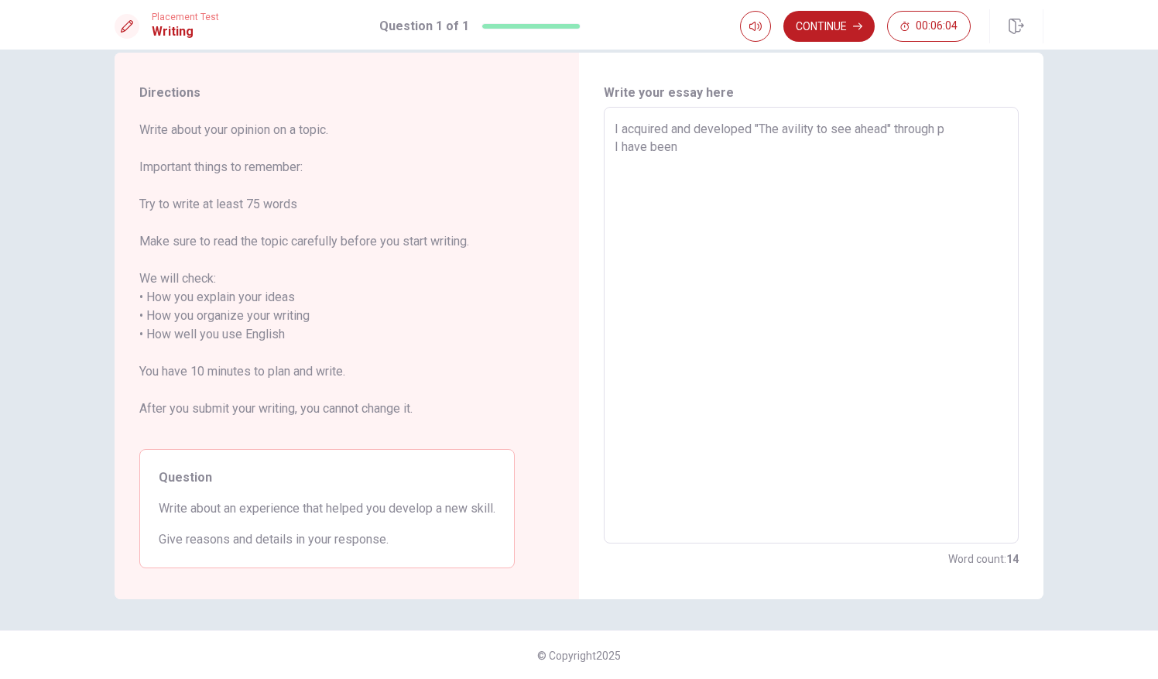
type textarea "x"
type textarea "I acquired and developed "The avility to see ahead" through pa I have been"
type textarea "x"
type textarea "I acquired and developed "The avility to see ahead" through par I have been"
type textarea "x"
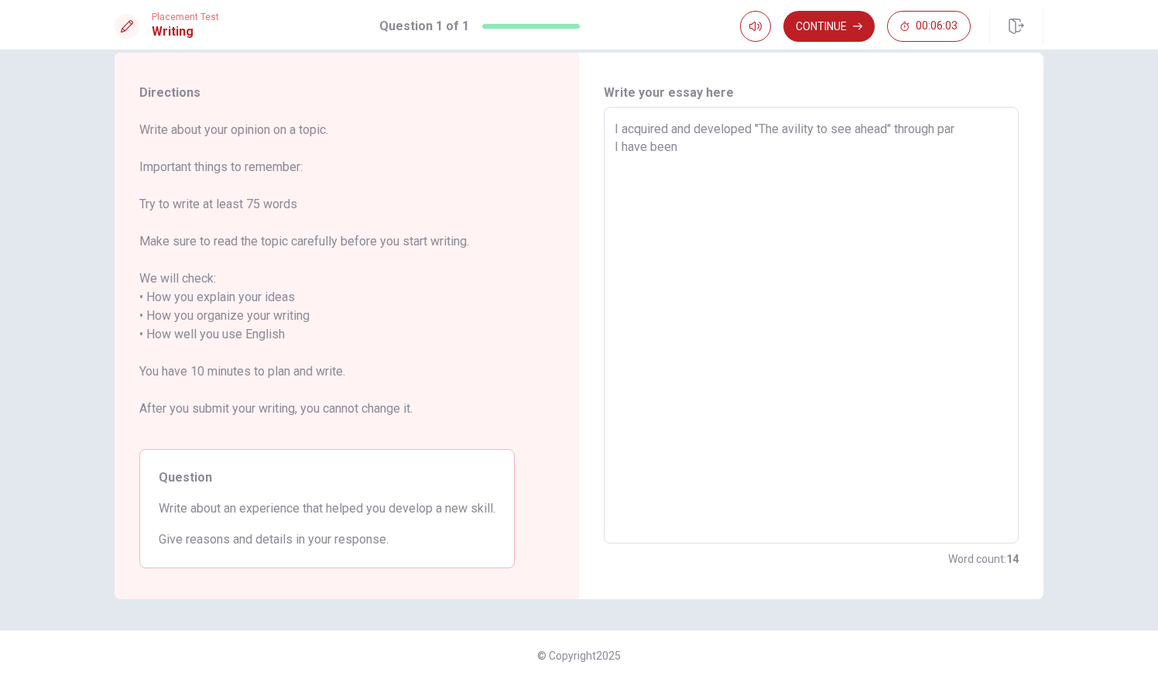
type textarea "I acquired and developed "The avility to see ahead" through part I have been"
click at [817, 203] on textarea "I acquired and developed "The avility to see ahead" through [DEMOGRAPHIC_DATA] …" at bounding box center [811, 325] width 393 height 411
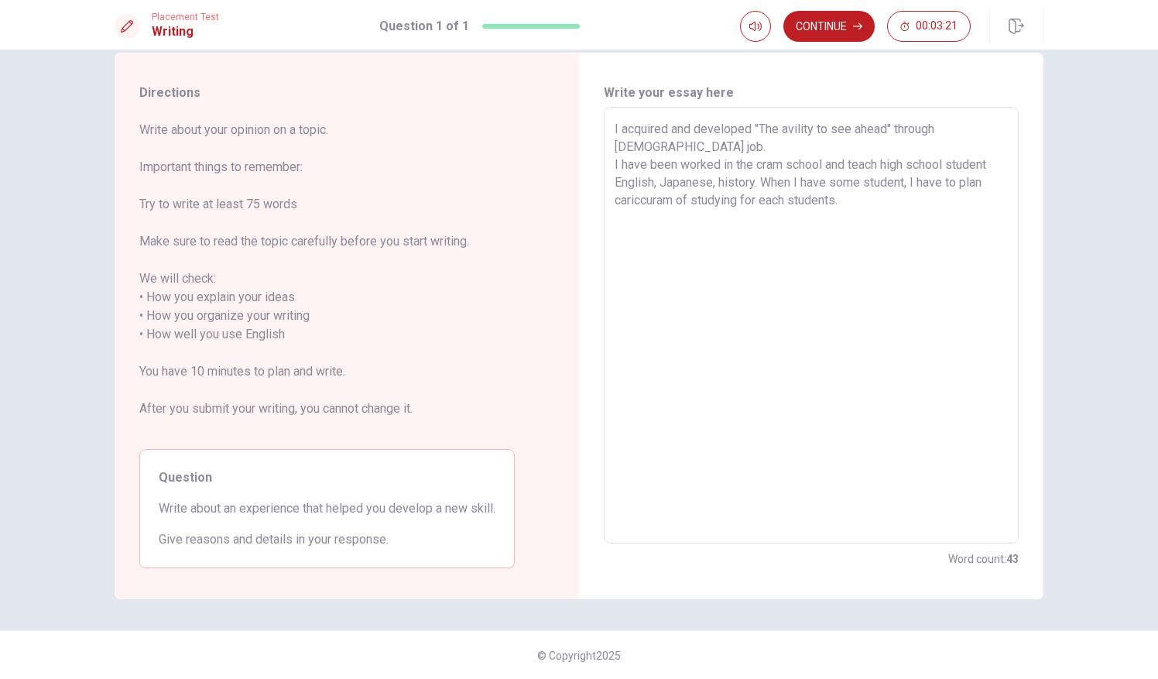
click at [903, 183] on textarea "I acquired and developed "The avility to see ahead" through [DEMOGRAPHIC_DATA] …" at bounding box center [811, 325] width 393 height 411
click at [898, 197] on textarea "I acquired and developed "The avility to see ahead" through [DEMOGRAPHIC_DATA] …" at bounding box center [811, 325] width 393 height 411
click at [858, 222] on textarea "I acquired and developed "The avility to see ahead" through [DEMOGRAPHIC_DATA] …" at bounding box center [811, 325] width 393 height 411
click at [847, 223] on textarea "I acquired and developed "The avility to see ahead" through [DEMOGRAPHIC_DATA] …" at bounding box center [811, 325] width 393 height 411
click at [851, 259] on textarea "I acquired and developed "The avility to see ahead" through [DEMOGRAPHIC_DATA] …" at bounding box center [811, 325] width 393 height 411
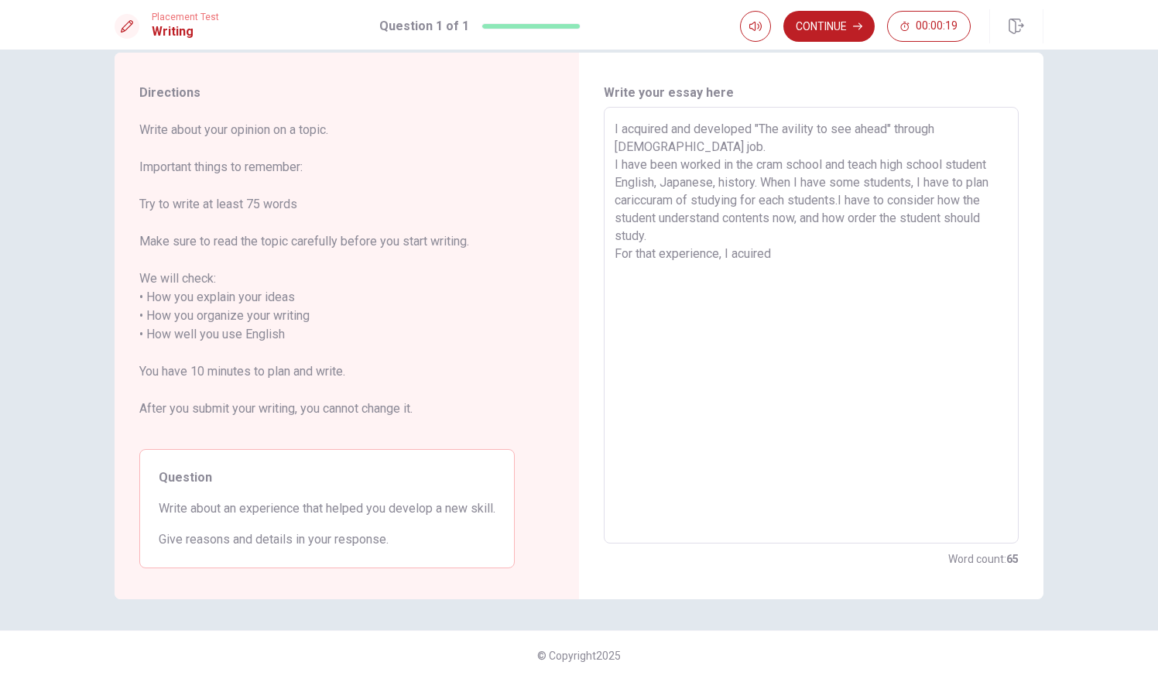
click at [739, 260] on textarea "I acquired and developed "The avility to see ahead" through [DEMOGRAPHIC_DATA] …" at bounding box center [811, 325] width 393 height 411
click at [802, 252] on textarea "I acquired and developed "The avility to see ahead" through [DEMOGRAPHIC_DATA] …" at bounding box center [811, 325] width 393 height 411
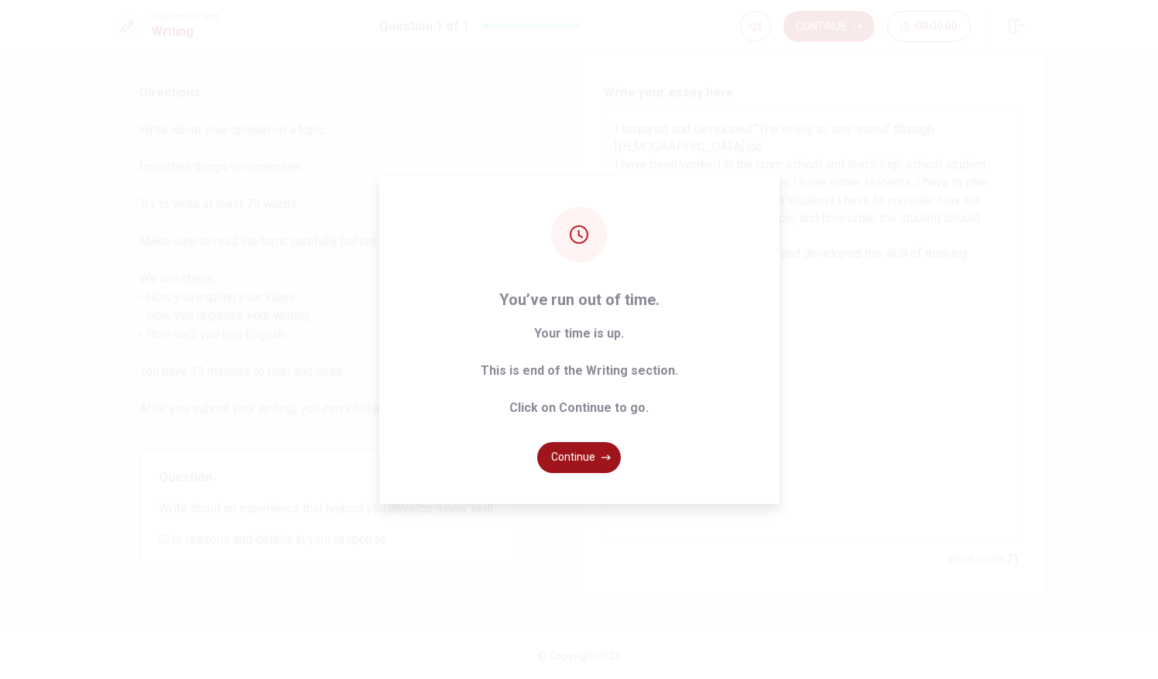
click at [576, 463] on button "Continue" at bounding box center [579, 457] width 84 height 31
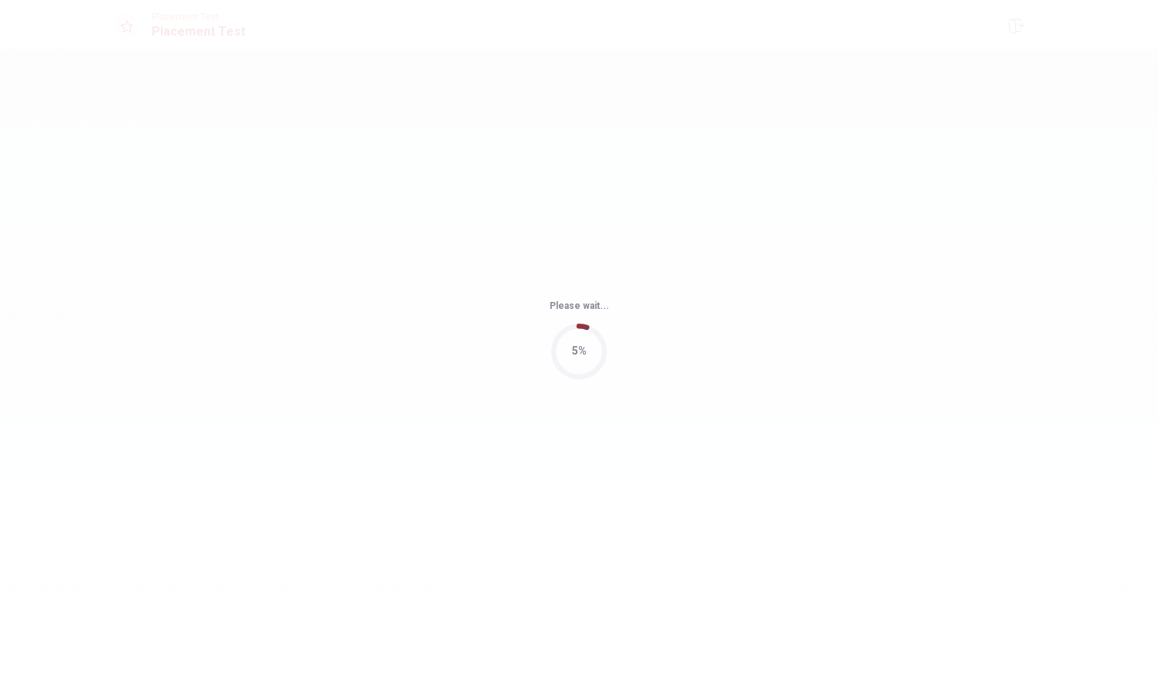
scroll to position [0, 0]
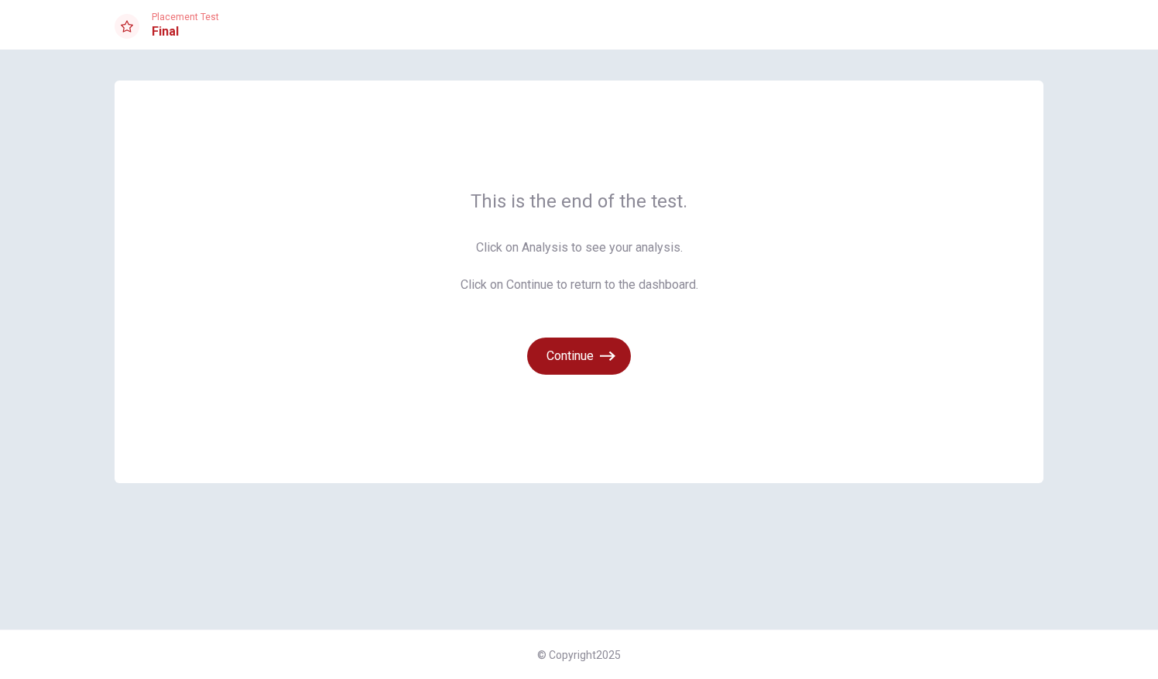
click at [548, 341] on button "Continue" at bounding box center [579, 355] width 104 height 37
